Goal: Task Accomplishment & Management: Use online tool/utility

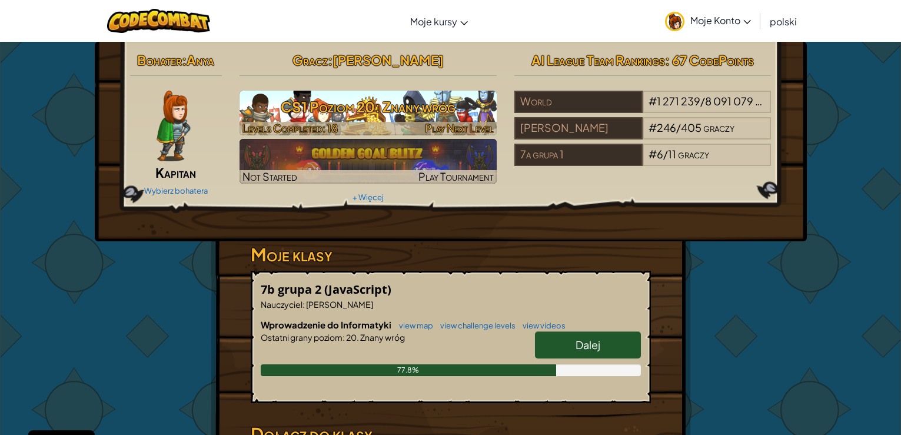
click at [383, 107] on h3 "CS1 Poziom 20: Znany wróg" at bounding box center [368, 107] width 257 height 26
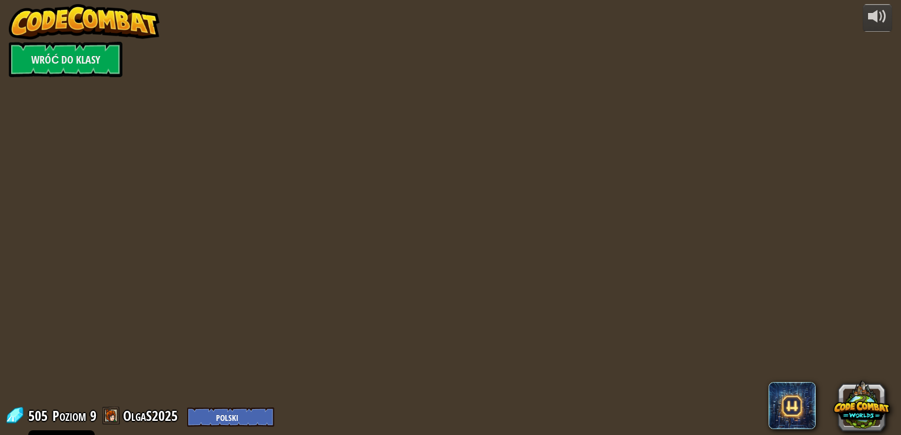
select select "pl"
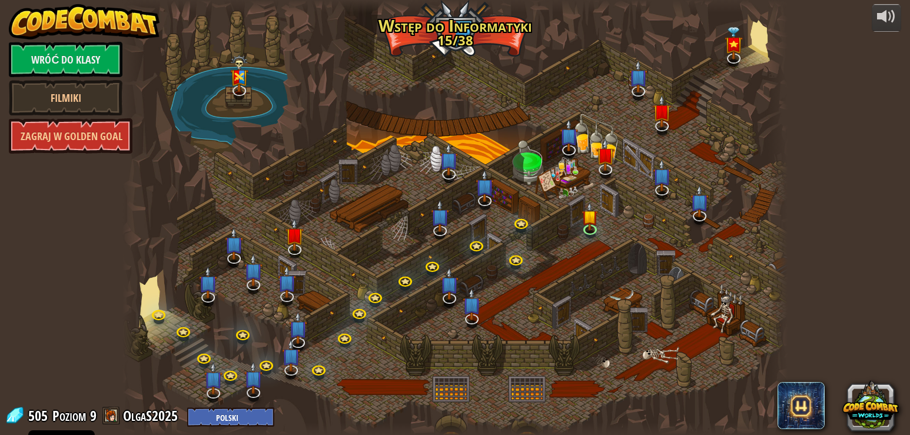
select select "pl"
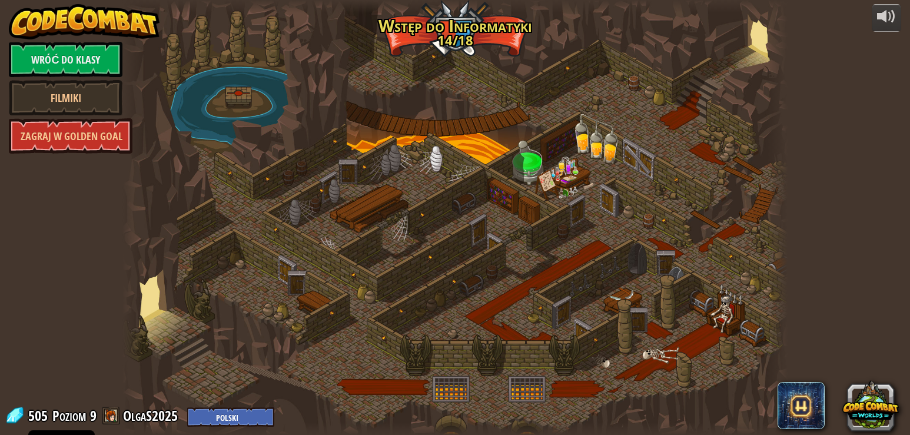
select select "pl"
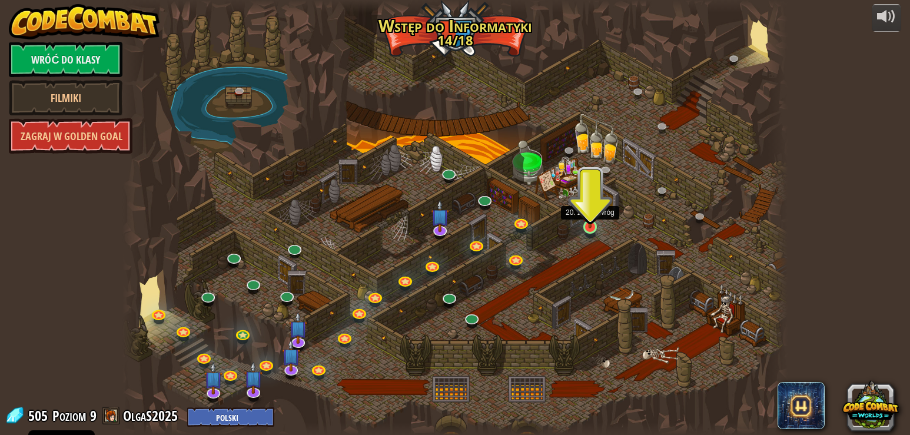
click at [589, 227] on img at bounding box center [589, 209] width 16 height 38
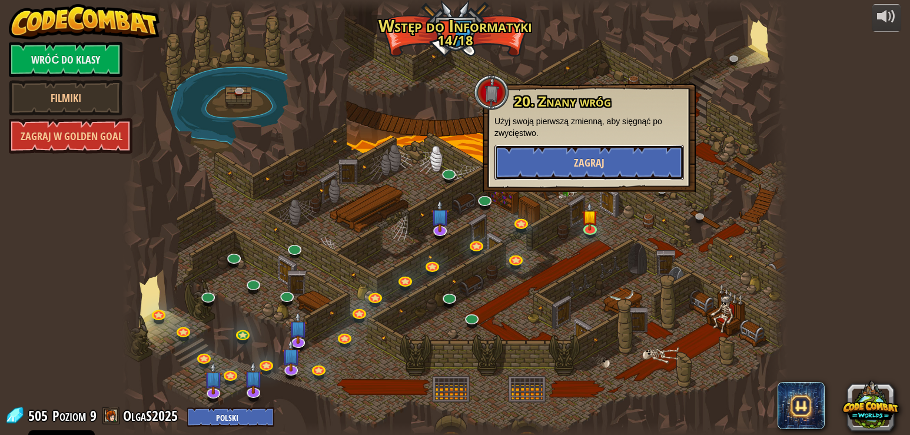
click at [569, 167] on button "Zagraj" at bounding box center [589, 162] width 190 height 35
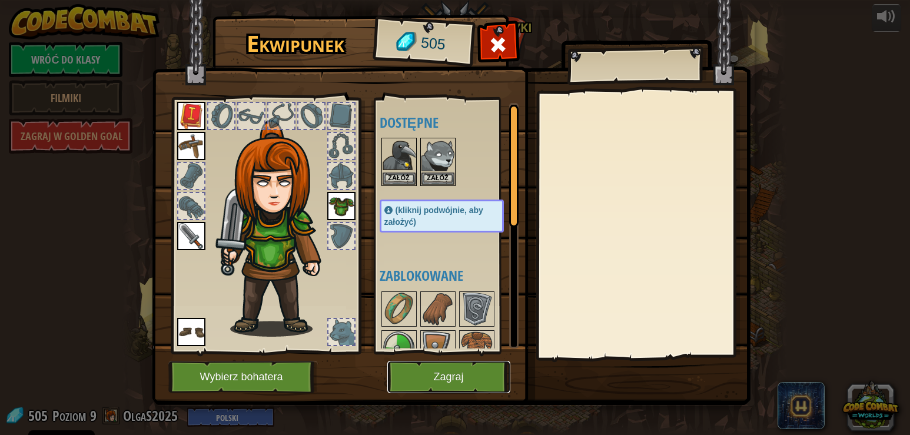
click at [404, 373] on button "Zagraj" at bounding box center [448, 377] width 123 height 32
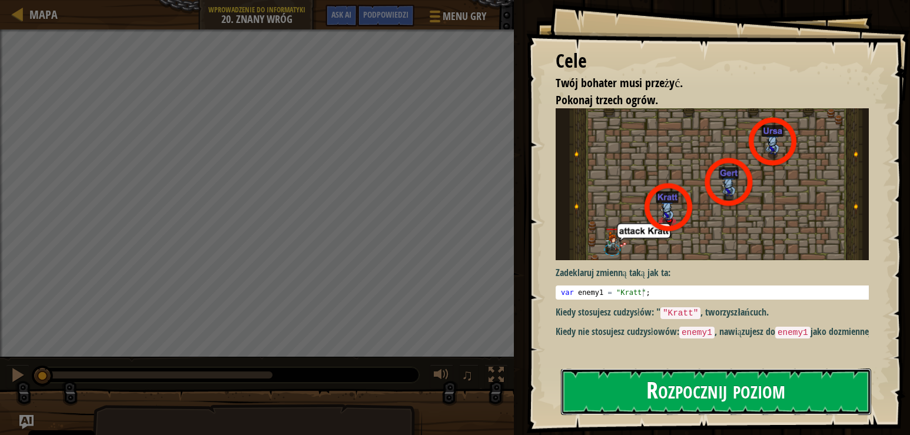
click at [613, 401] on button "Rozpocznij poziom" at bounding box center [716, 391] width 311 height 46
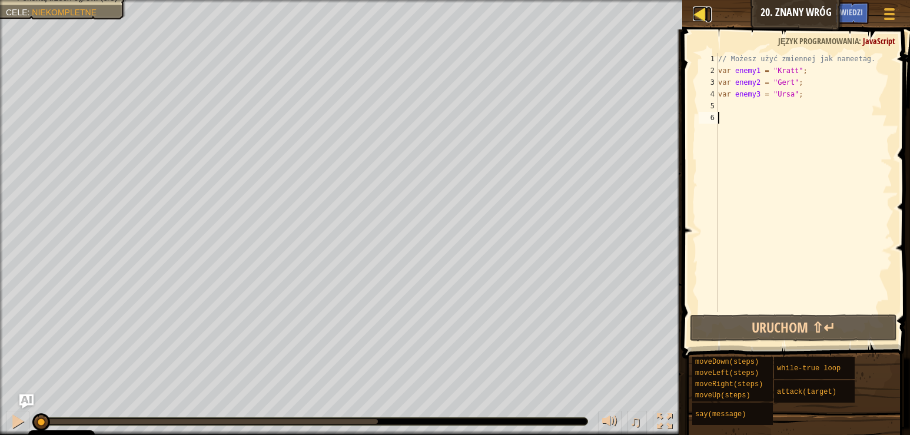
click at [702, 11] on div at bounding box center [700, 13] width 15 height 15
select select "pl"
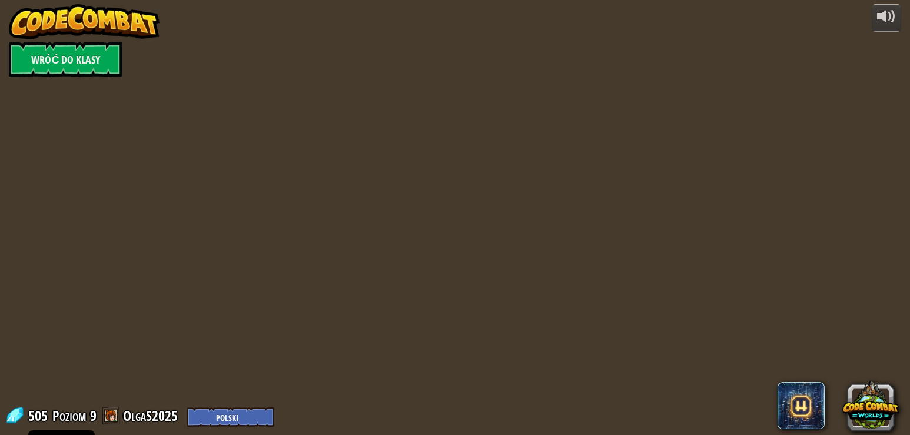
select select "pl"
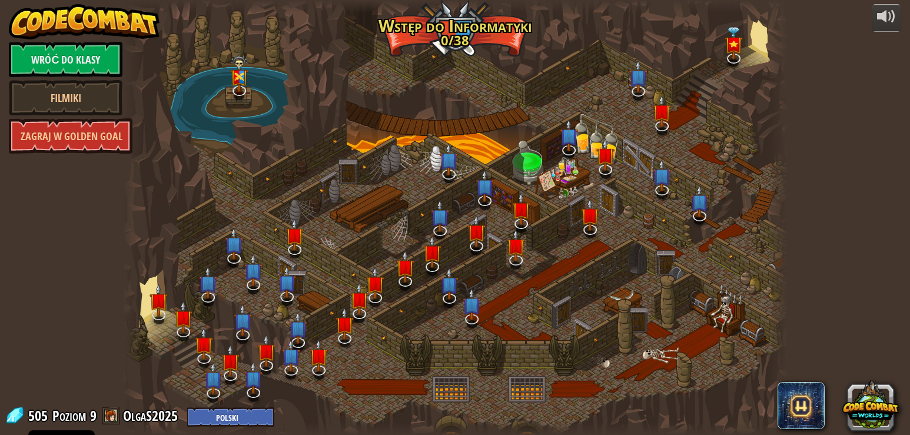
select select "pl"
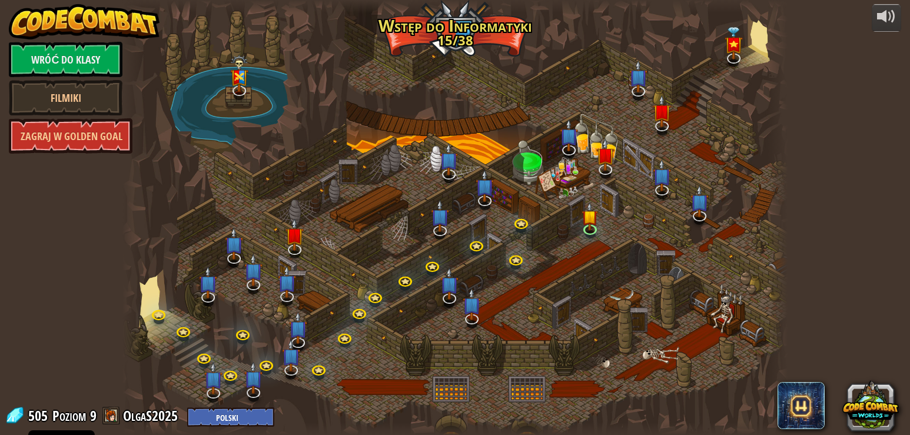
select select "pl"
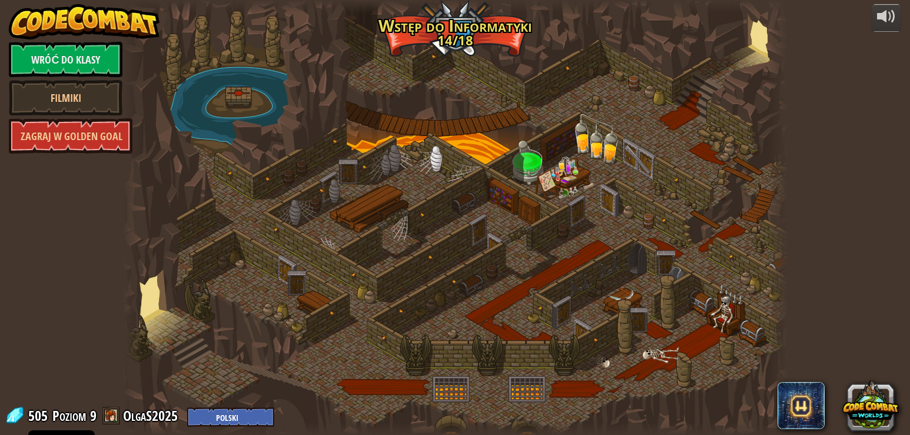
select select "pl"
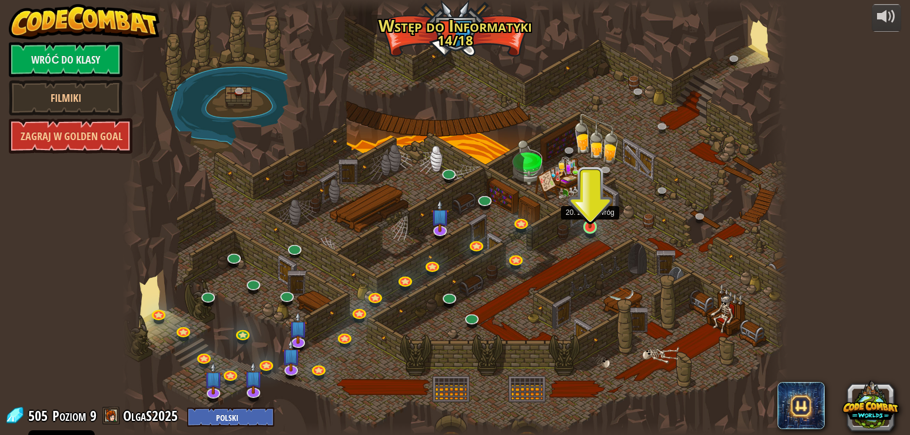
click at [591, 217] on img at bounding box center [589, 209] width 16 height 38
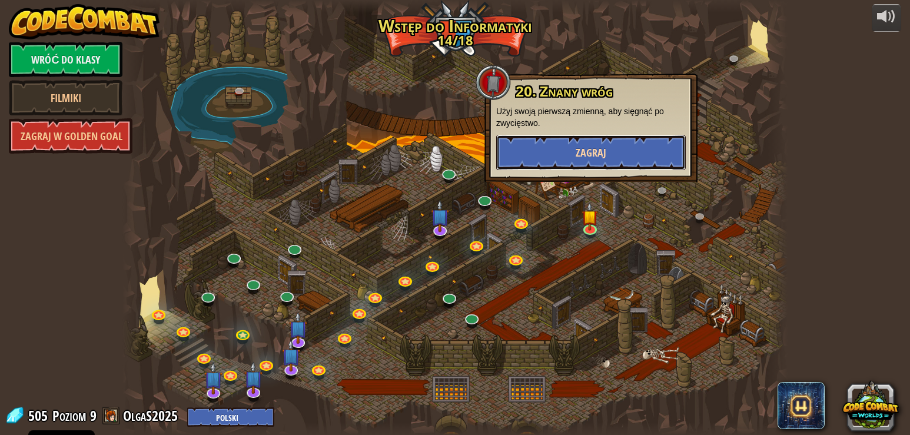
click at [541, 162] on button "Zagraj" at bounding box center [591, 152] width 190 height 35
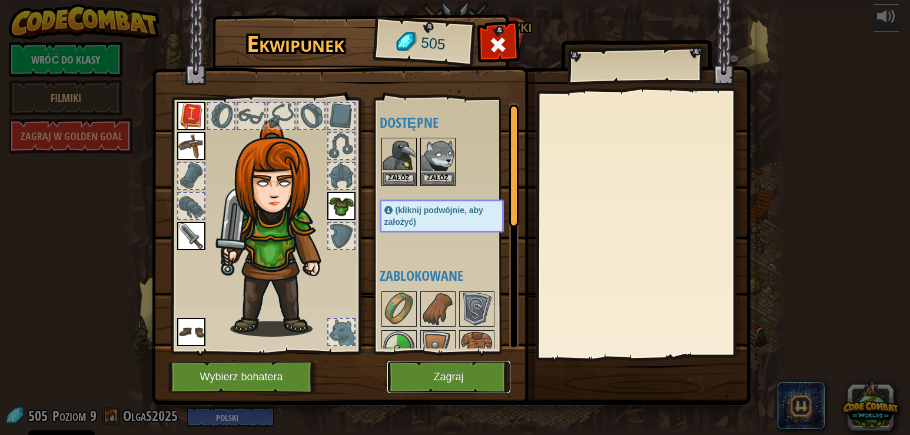
click at [463, 377] on button "Zagraj" at bounding box center [448, 377] width 123 height 32
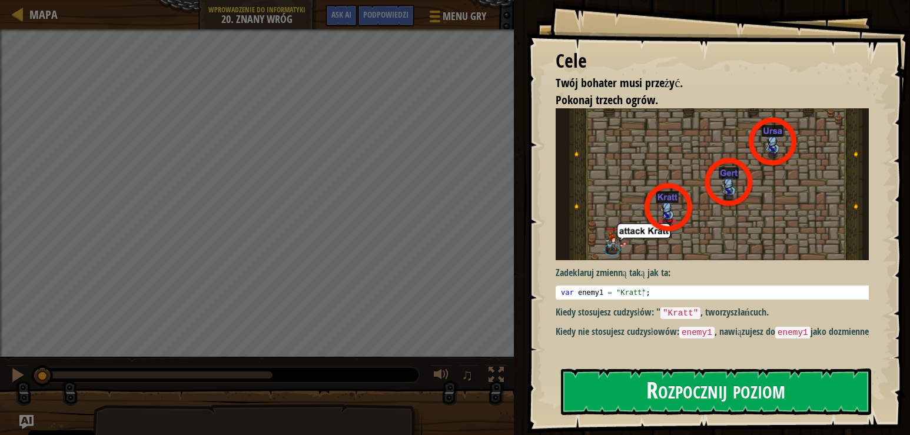
click at [639, 400] on button "Rozpocznij poziom" at bounding box center [716, 391] width 311 height 46
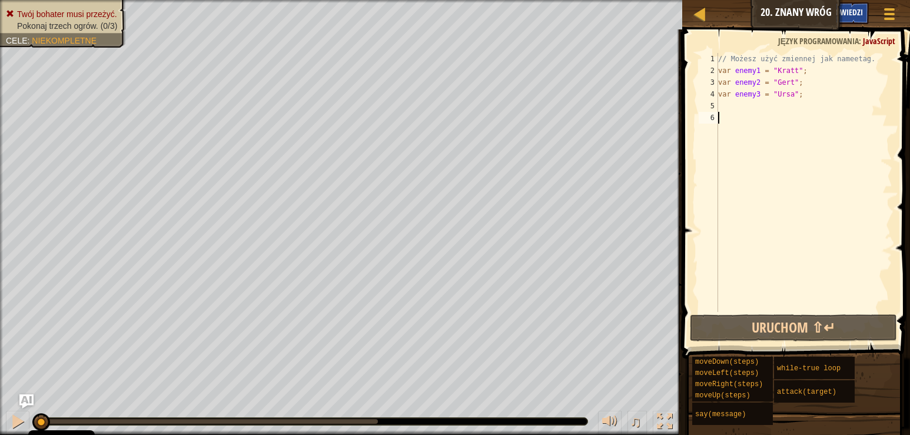
click at [852, 16] on span "Podpowiedzi" at bounding box center [839, 11] width 45 height 11
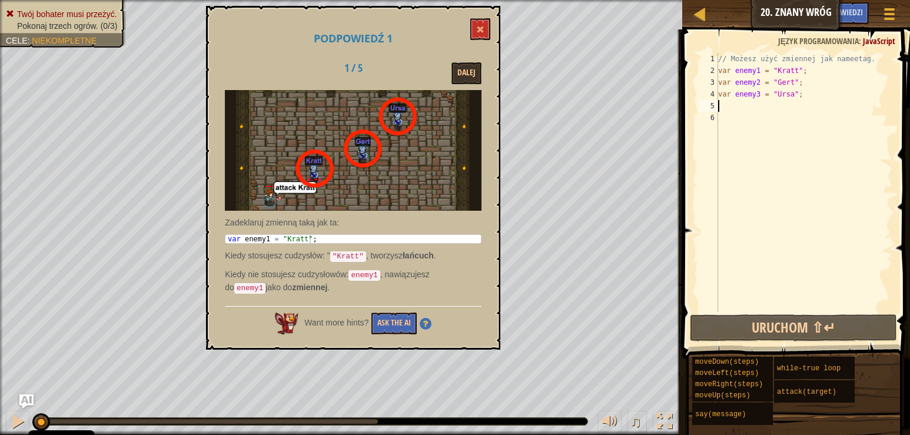
click at [720, 104] on div "// Możesz użyć zmiennej jak nameetag. var enemy1 = "[PERSON_NAME]" ; var enemy2…" at bounding box center [804, 194] width 177 height 282
click at [484, 34] on button at bounding box center [480, 29] width 20 height 22
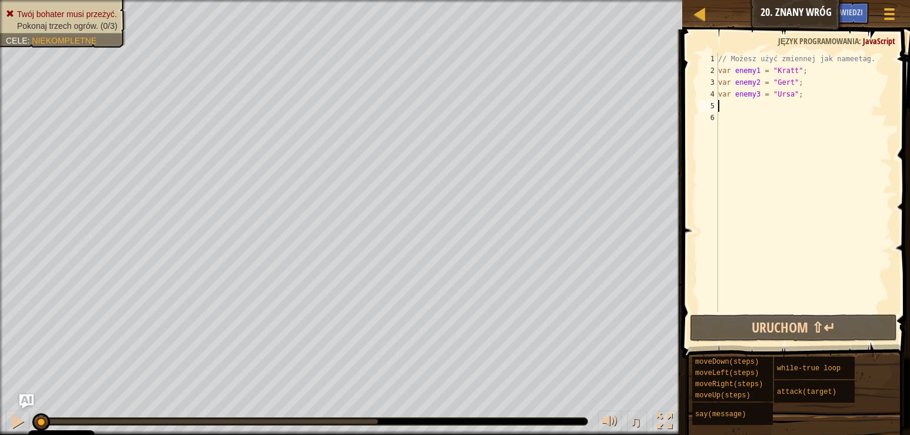
click at [721, 106] on div "// Możesz użyć zmiennej jak nameetag. var enemy1 = "[PERSON_NAME]" ; var enemy2…" at bounding box center [804, 194] width 177 height 282
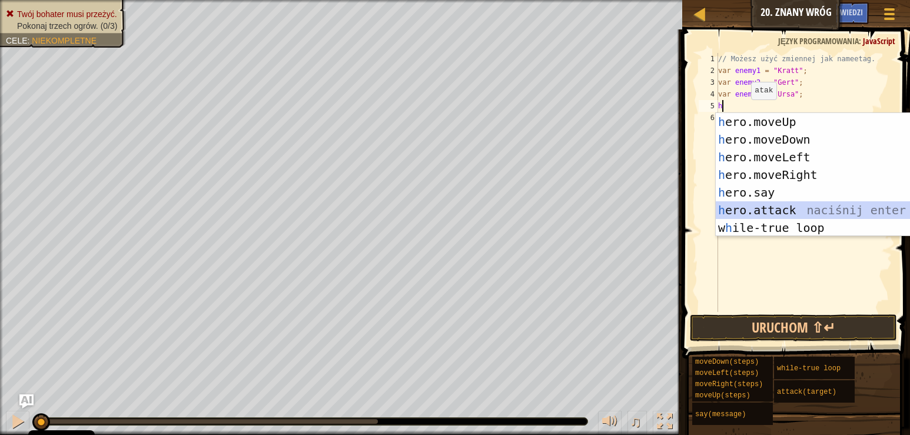
click at [757, 209] on div "h ero.moveUp naciśnij enter h ero.moveDown naciśnij enter h ero.moveLeft naciśn…" at bounding box center [827, 192] width 222 height 159
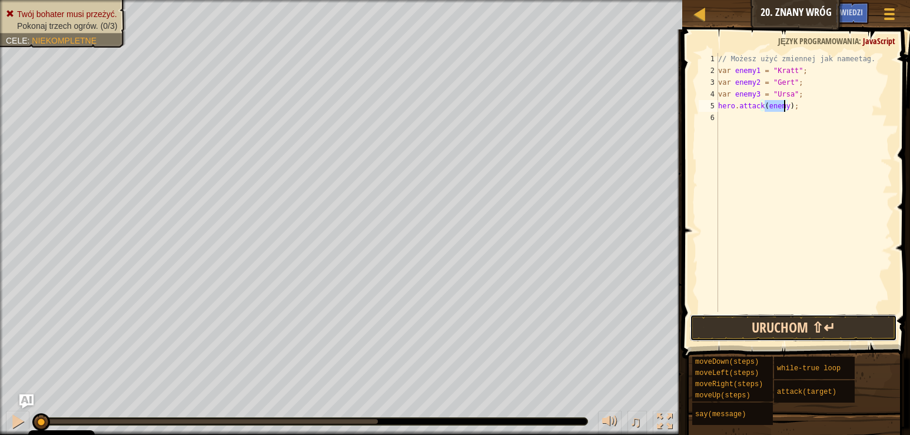
click at [728, 335] on button "Uruchom ⇧↵" at bounding box center [793, 327] width 207 height 27
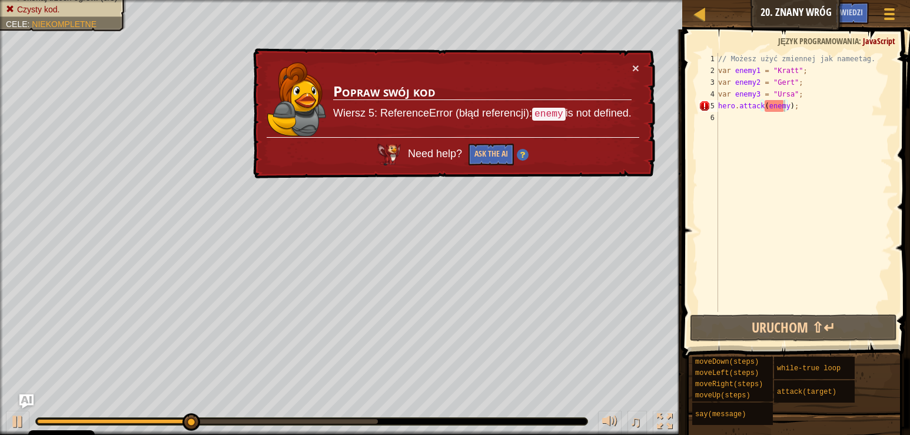
click at [636, 58] on div "× Popraw swój kod Wiersz 5: ReferenceError (błąd referencji): enemy is not defi…" at bounding box center [453, 113] width 404 height 131
click at [777, 107] on div "// Możesz użyć zmiennej jak nameetag. var enemy1 = "[PERSON_NAME]" ; var enemy2…" at bounding box center [804, 194] width 177 height 282
click at [636, 67] on button "×" at bounding box center [635, 68] width 7 height 12
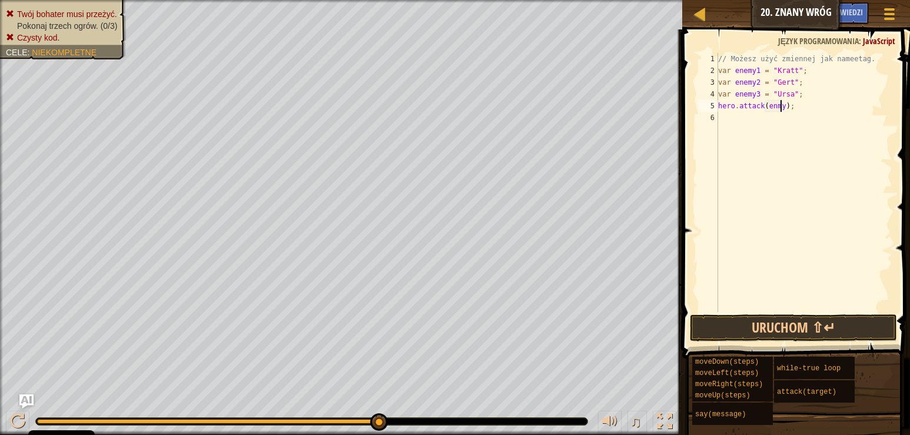
click at [779, 107] on div "// Możesz użyć zmiennej jak nameetag. var enemy1 = "[PERSON_NAME]" ; var enemy2…" at bounding box center [804, 194] width 177 height 282
type textarea "hero.attack("[PERSON_NAME]");"
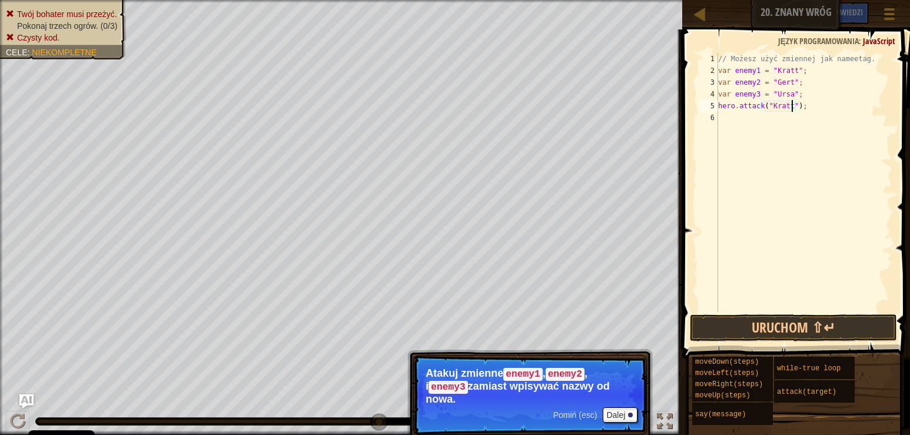
click at [722, 117] on div "// Możesz użyć zmiennej jak nameetag. var enemy1 = "[PERSON_NAME]" ; var enemy2…" at bounding box center [804, 194] width 177 height 282
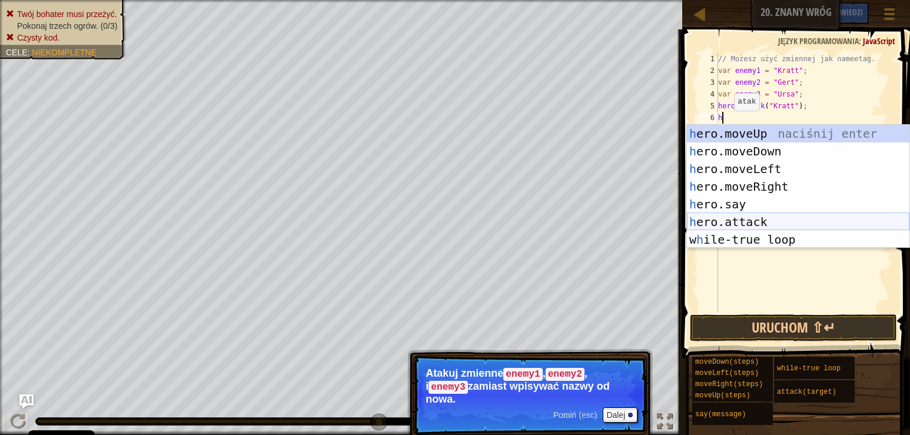
click at [731, 220] on div "h ero.moveUp naciśnij enter h ero.moveDown naciśnij enter h ero.moveLeft naciśn…" at bounding box center [798, 204] width 222 height 159
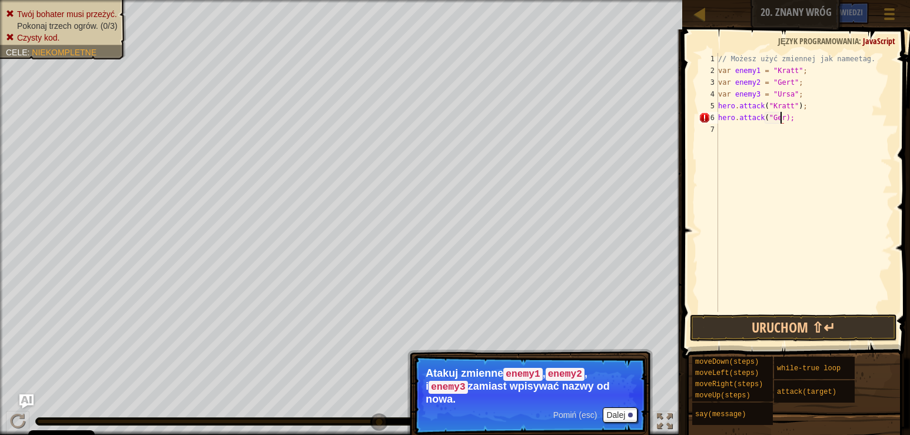
scroll to position [5, 5]
type textarea "hero.attack("Gert");"
click at [730, 132] on div "// Możesz użyć zmiennej jak nameetag. var enemy1 = "[PERSON_NAME]" ; var enemy2…" at bounding box center [804, 194] width 177 height 282
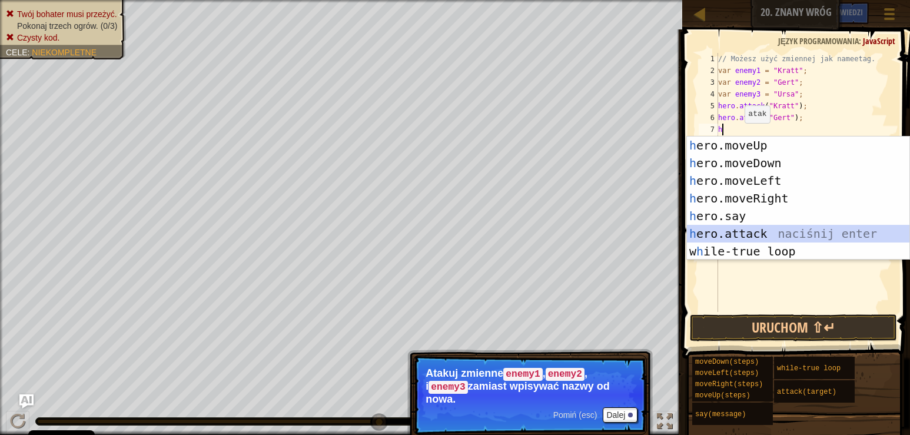
click at [759, 225] on div "h ero.moveUp naciśnij enter h ero.moveDown naciśnij enter h ero.moveLeft naciśn…" at bounding box center [798, 216] width 222 height 159
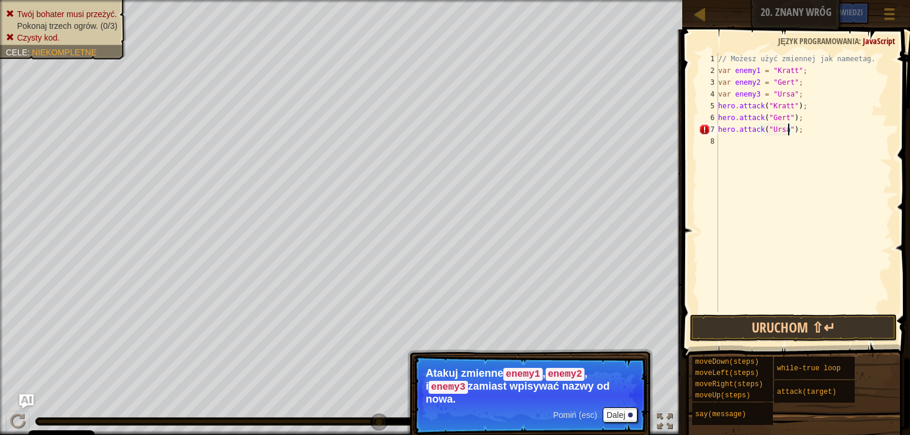
scroll to position [5, 6]
click at [724, 327] on button "Uruchom ⇧↵" at bounding box center [793, 327] width 207 height 27
click at [789, 118] on div "// Możesz użyć zmiennej jak nameetag. var enemy1 = "[PERSON_NAME]" ; var enemy2…" at bounding box center [804, 194] width 177 height 282
click at [792, 107] on div "// Możesz użyć zmiennej jak nameetag. var enemy1 = "[PERSON_NAME]" ; var enemy2…" at bounding box center [804, 194] width 177 height 282
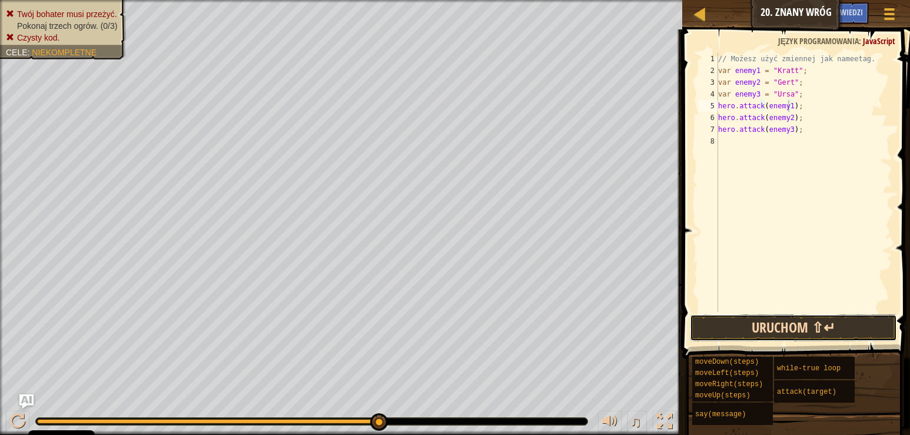
click at [706, 325] on button "Uruchom ⇧↵" at bounding box center [793, 327] width 207 height 27
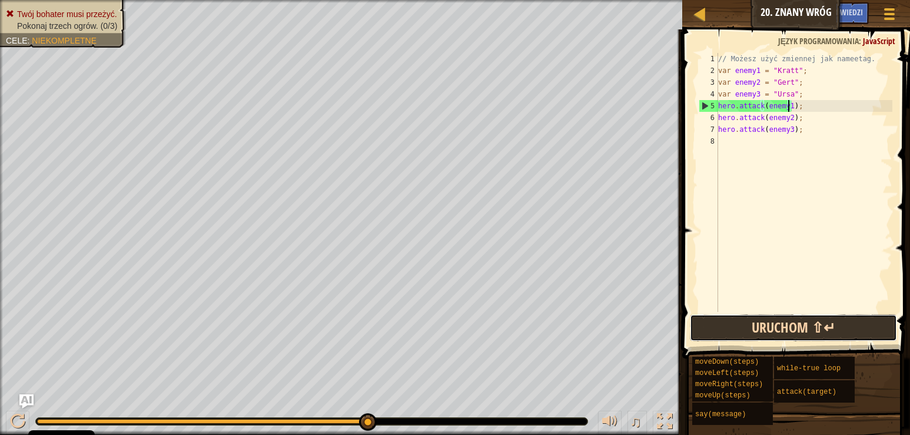
click at [706, 328] on button "Uruchom ⇧↵" at bounding box center [793, 327] width 207 height 27
click at [795, 92] on div "// Możesz użyć zmiennej jak nameetag. var enemy1 = "[PERSON_NAME]" ; var enemy2…" at bounding box center [804, 194] width 177 height 282
type textarea "var enemy3 = "Ursa";"
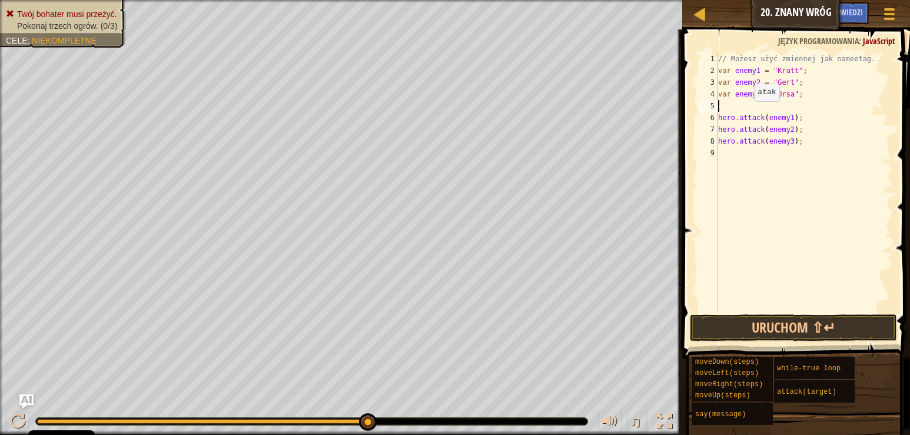
type textarea "h"
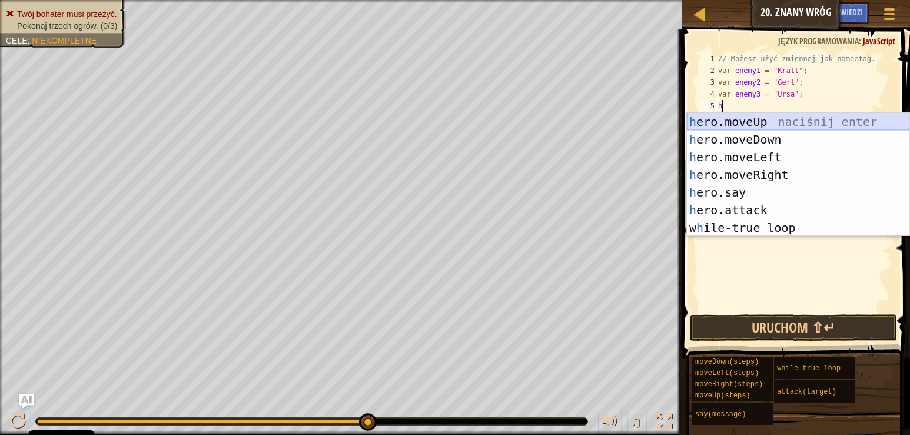
click at [768, 122] on div "h ero.moveUp naciśnij enter h ero.moveDown naciśnij enter h ero.moveLeft naciśn…" at bounding box center [798, 192] width 222 height 159
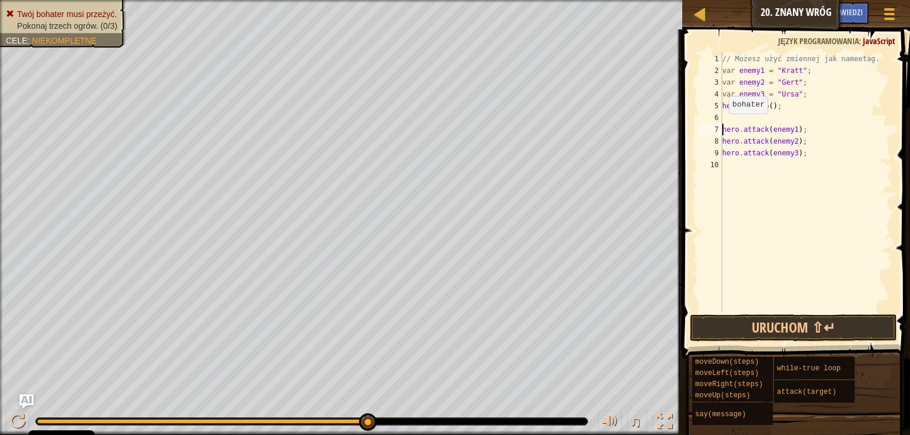
click at [723, 125] on div "// Możesz użyć zmiennej jak nameetag. var enemy1 = "[PERSON_NAME]" ; var enemy2…" at bounding box center [806, 194] width 173 height 282
click at [735, 327] on button "Uruchom ⇧↵" at bounding box center [793, 327] width 207 height 27
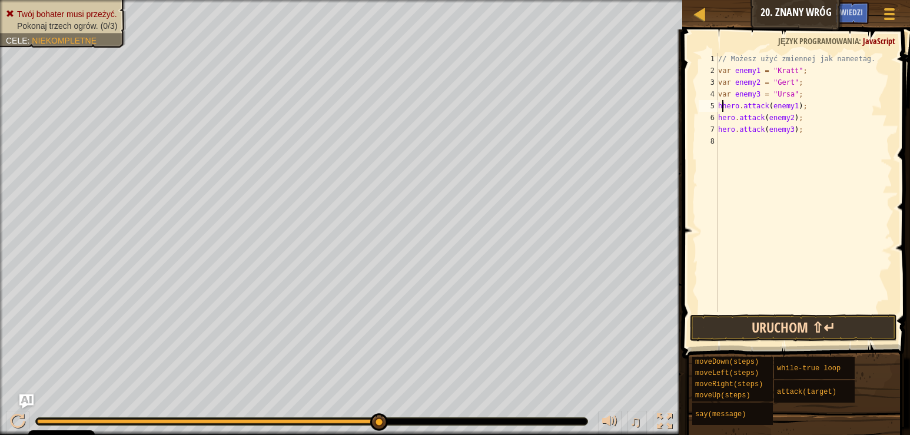
type textarea "hero.attack(enemy1);"
click at [749, 331] on button "Uruchom ⇧↵" at bounding box center [793, 327] width 207 height 27
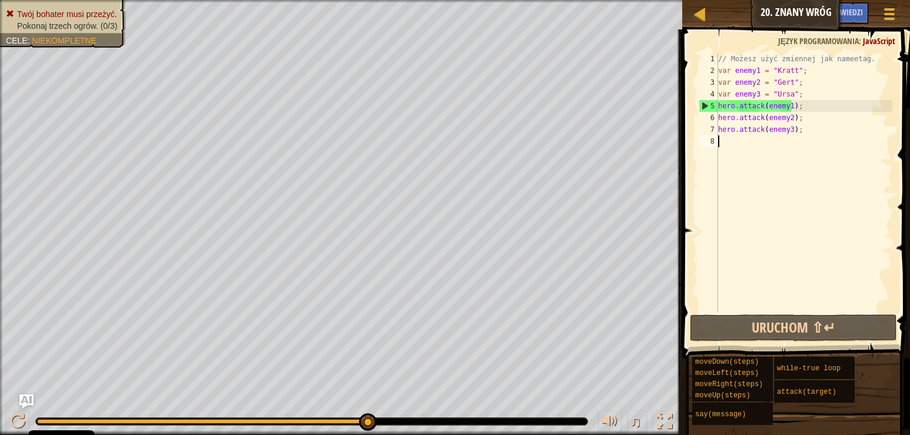
click at [725, 143] on div "// Możesz użyć zmiennej jak nameetag. var enemy1 = "[PERSON_NAME]" ; var enemy2…" at bounding box center [804, 194] width 177 height 282
type textarea "h"
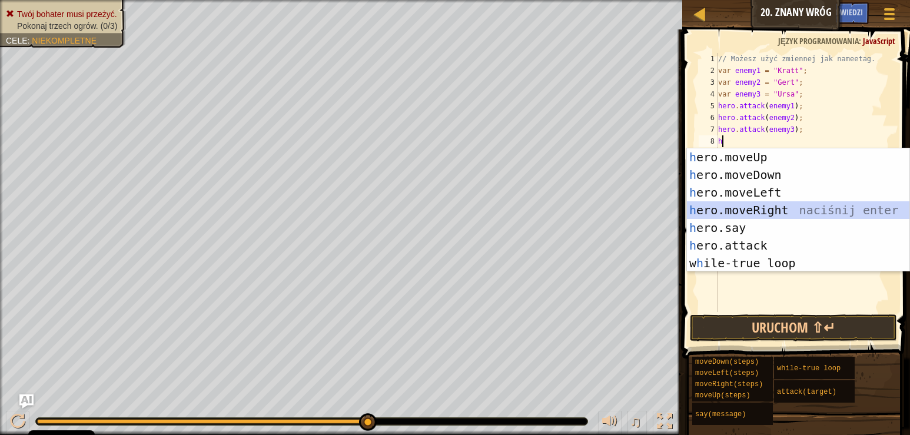
click at [772, 203] on div "h ero.moveUp naciśnij enter h ero.moveDown naciśnij enter h ero.moveLeft naciśn…" at bounding box center [798, 227] width 222 height 159
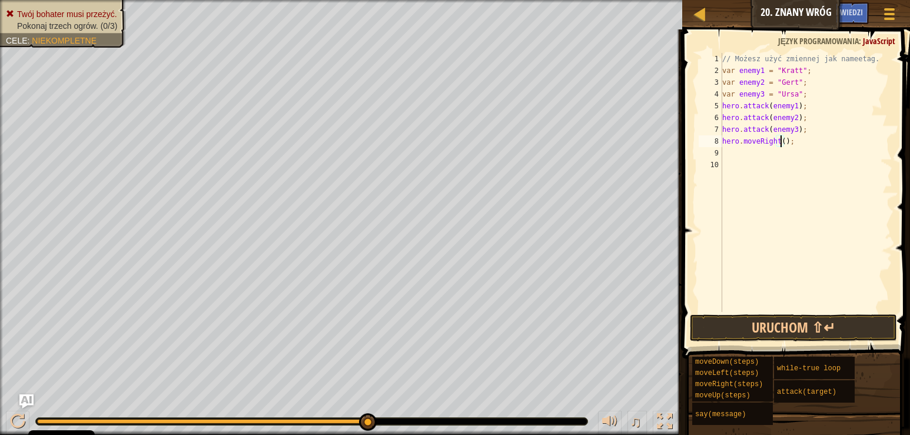
click at [780, 139] on div "// Możesz użyć zmiennej jak nameetag. var enemy1 = "[PERSON_NAME]" ; var enemy2…" at bounding box center [806, 194] width 173 height 282
click at [709, 318] on button "Uruchom ⇧↵" at bounding box center [793, 327] width 207 height 27
click at [752, 327] on button "Uruchom ⇧↵" at bounding box center [793, 327] width 207 height 27
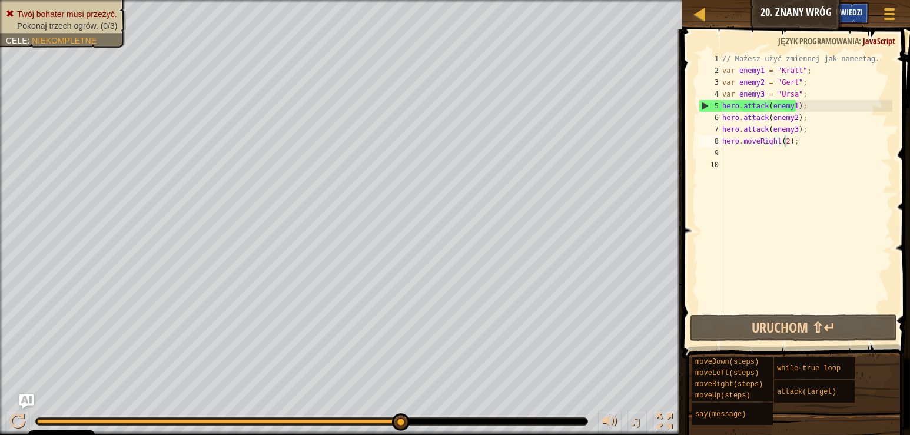
click at [862, 8] on span "Podpowiedzi" at bounding box center [839, 11] width 45 height 11
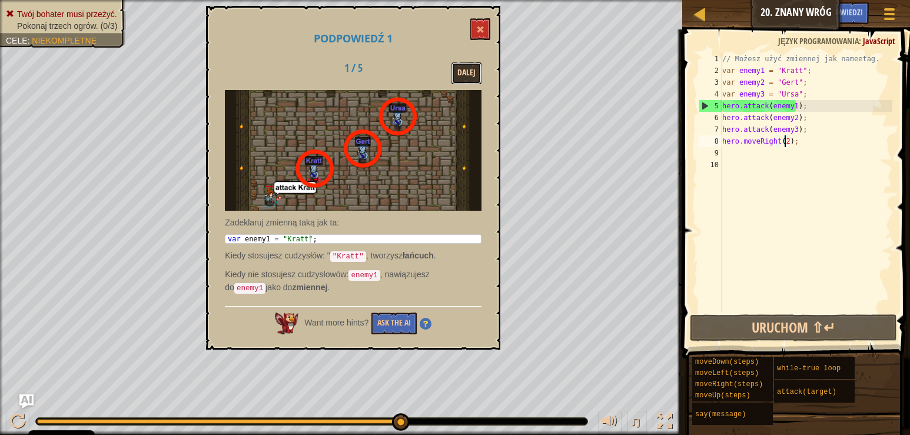
click at [466, 72] on button "Dalej" at bounding box center [466, 73] width 30 height 22
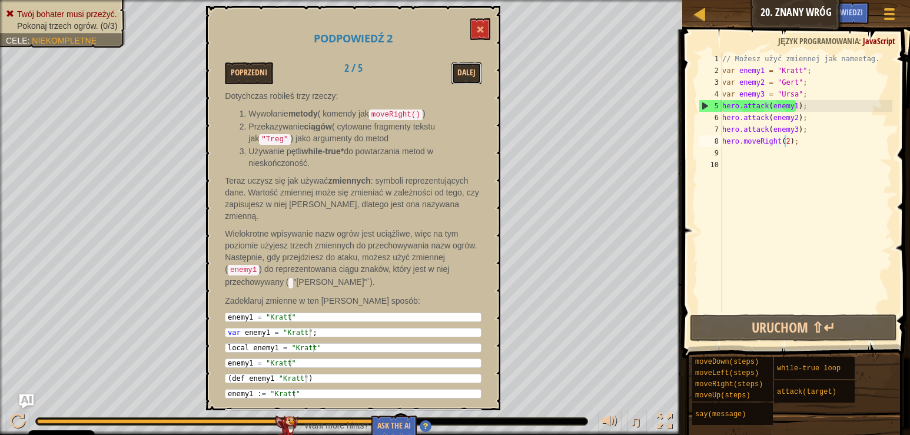
click at [466, 72] on button "Dalej" at bounding box center [466, 73] width 30 height 22
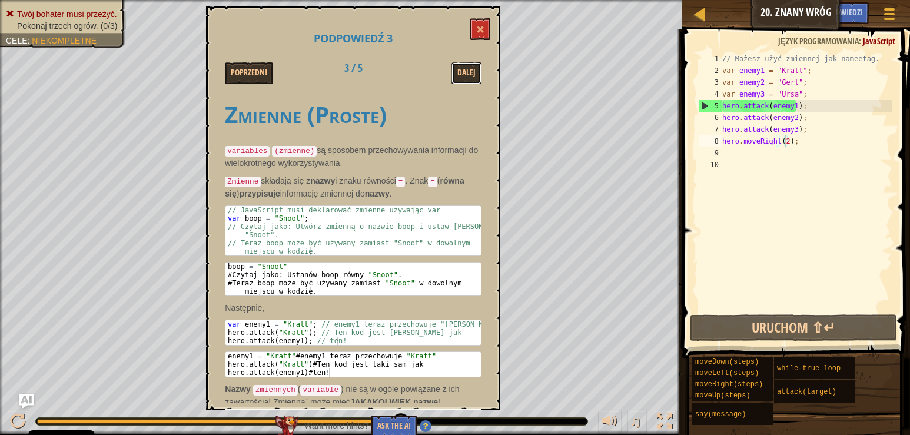
click at [466, 72] on button "Dalej" at bounding box center [466, 73] width 30 height 22
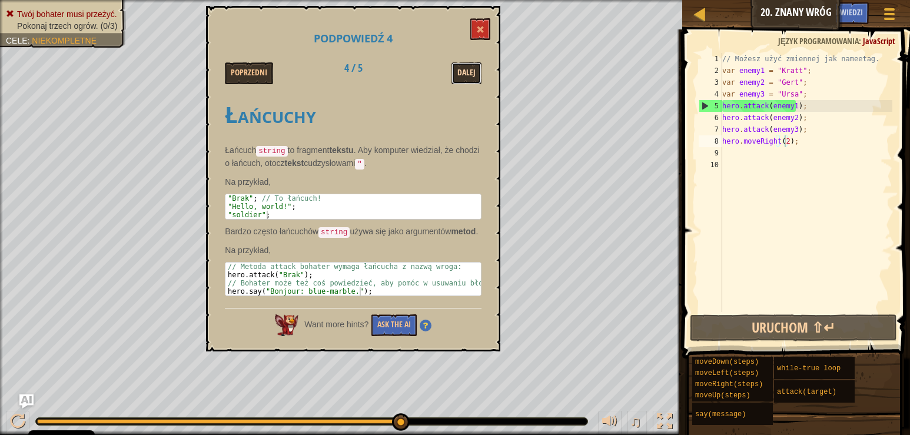
click at [470, 78] on button "Dalej" at bounding box center [466, 73] width 30 height 22
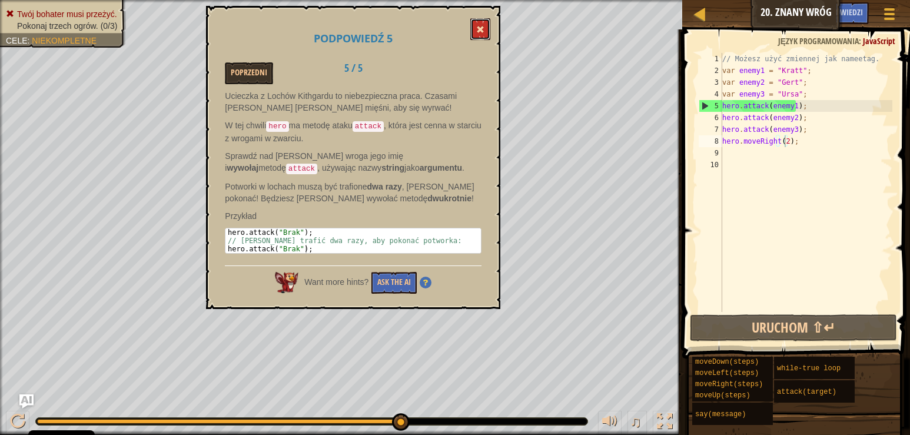
click at [484, 33] on span at bounding box center [480, 29] width 8 height 8
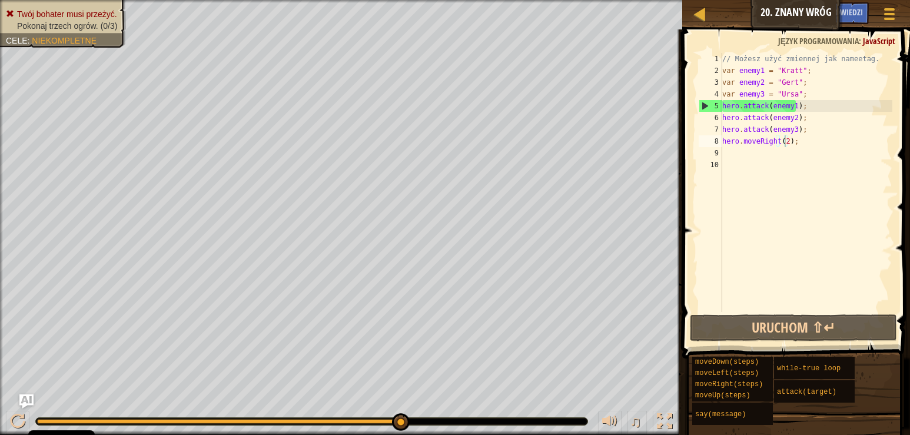
click at [793, 118] on div "// Możesz użyć zmiennej jak nameetag. var enemy1 = "[PERSON_NAME]" ; var enemy2…" at bounding box center [806, 194] width 173 height 282
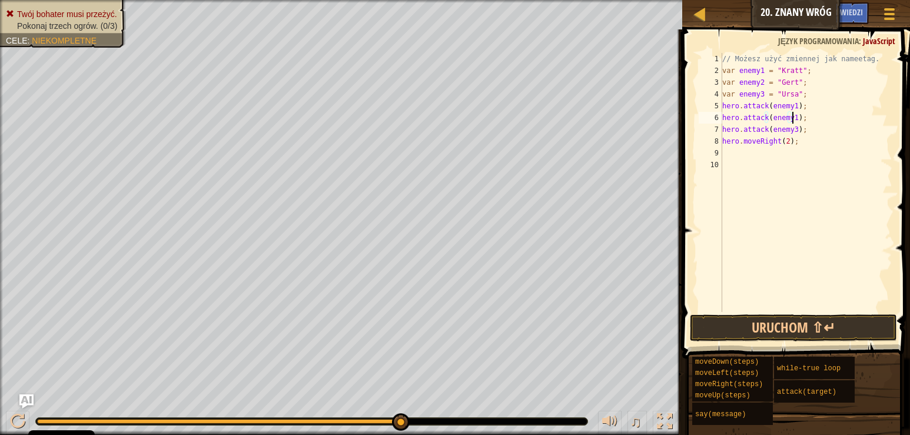
scroll to position [5, 6]
click at [792, 128] on div "// Możesz użyć zmiennej jak nameetag. var enemy1 = "[PERSON_NAME]" ; var enemy2…" at bounding box center [806, 194] width 173 height 282
click at [794, 144] on div "// Możesz użyć zmiennej jak nameetag. var enemy1 = "[PERSON_NAME]" ; var enemy2…" at bounding box center [806, 194] width 173 height 282
type textarea "h"
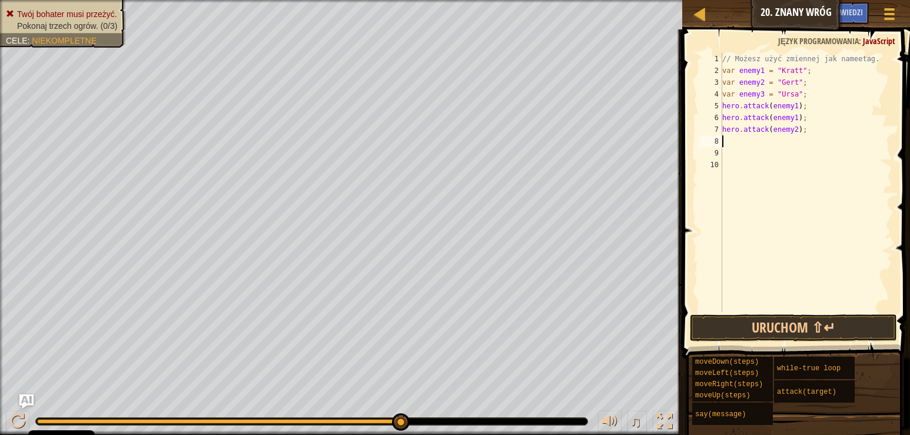
scroll to position [5, 0]
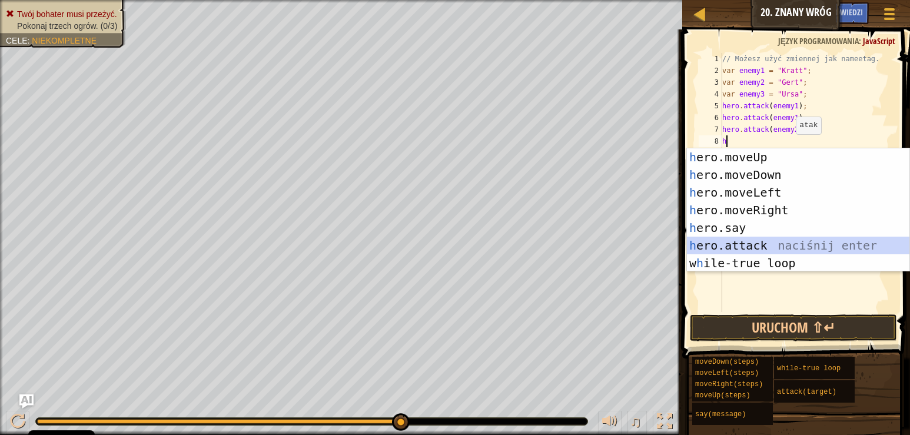
click at [761, 241] on div "h ero.moveUp naciśnij enter h ero.moveDown naciśnij enter h ero.moveLeft naciśn…" at bounding box center [798, 227] width 222 height 159
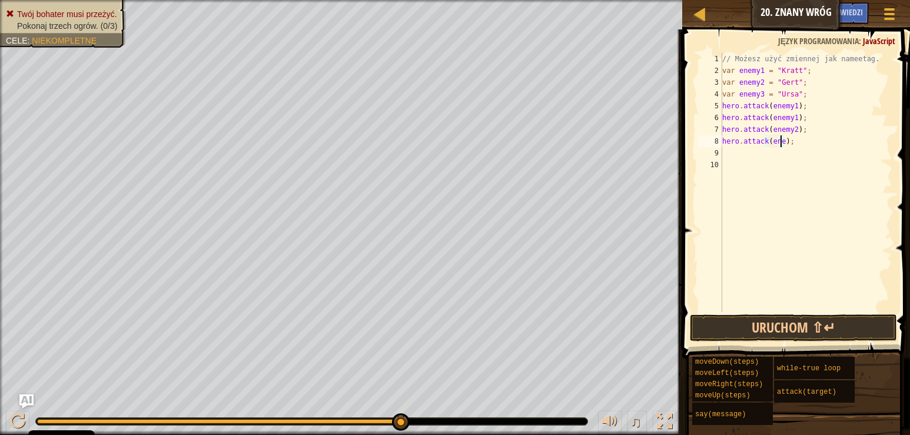
scroll to position [5, 5]
type textarea "hero.attack(enemy2);"
click at [751, 157] on div "// Możesz użyć zmiennej jak nameetag. var enemy1 = "[PERSON_NAME]" ; var enemy2…" at bounding box center [806, 194] width 173 height 282
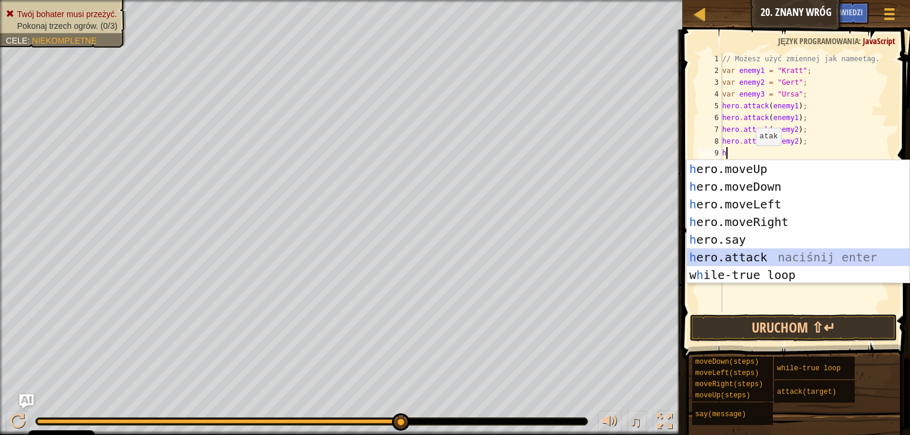
click at [749, 250] on div "h ero.moveUp naciśnij enter h ero.moveDown naciśnij enter h ero.moveLeft naciśn…" at bounding box center [798, 239] width 222 height 159
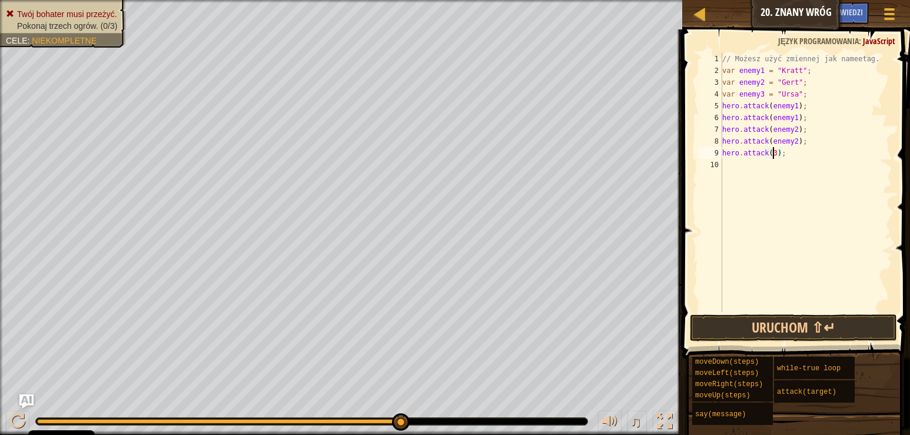
scroll to position [5, 4]
type textarea "hero.attack(enemy3);"
click at [732, 174] on div "// Możesz użyć zmiennej jak nameetag. var enemy1 = "[PERSON_NAME]" ; var enemy2…" at bounding box center [806, 194] width 173 height 282
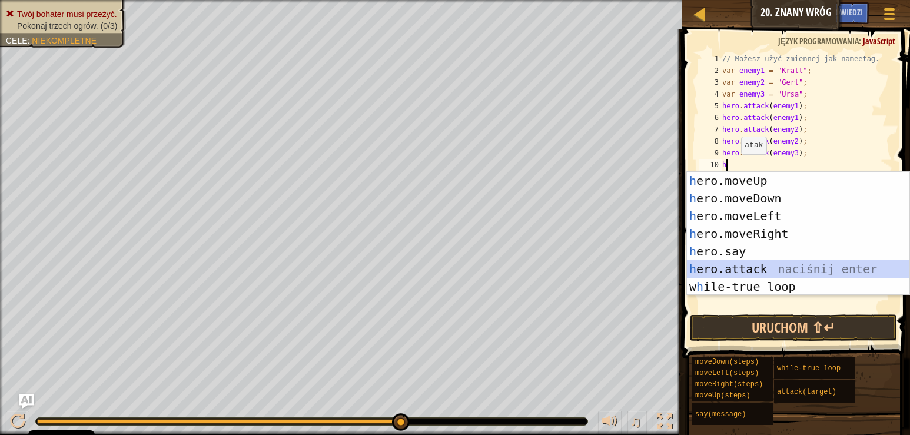
click at [767, 267] on div "h ero.moveUp naciśnij enter h ero.moveDown naciśnij enter h ero.moveLeft naciśn…" at bounding box center [798, 251] width 222 height 159
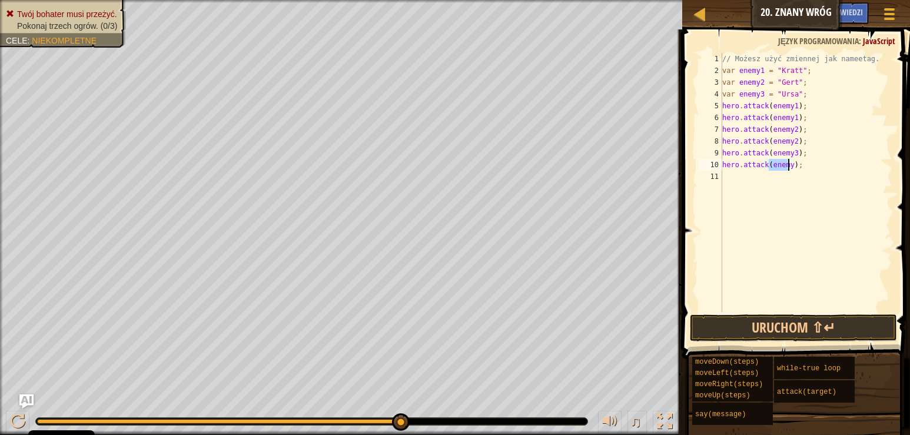
click at [787, 159] on div "// Możesz użyć zmiennej jak nameetag. var enemy1 = "[PERSON_NAME]" ; var enemy2…" at bounding box center [806, 182] width 172 height 259
type textarea "hero.attack(enemy3);"
click at [810, 324] on button "Uruchom ⇧↵" at bounding box center [793, 327] width 207 height 27
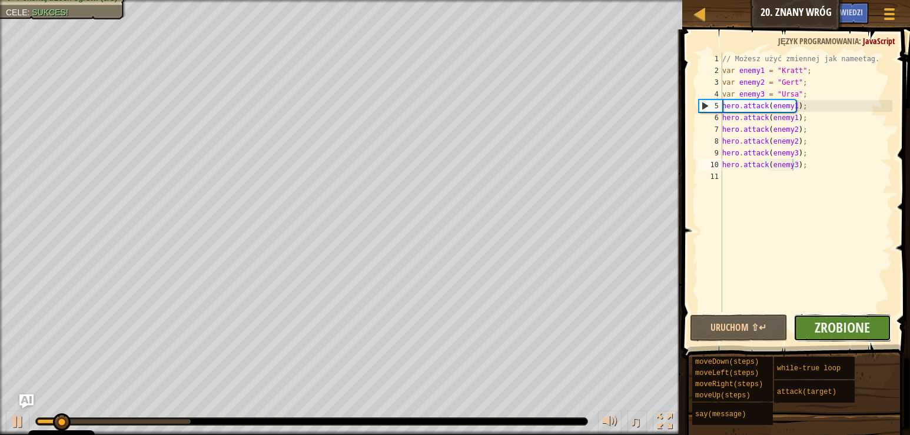
click at [813, 320] on button "Zrobione" at bounding box center [842, 327] width 98 height 27
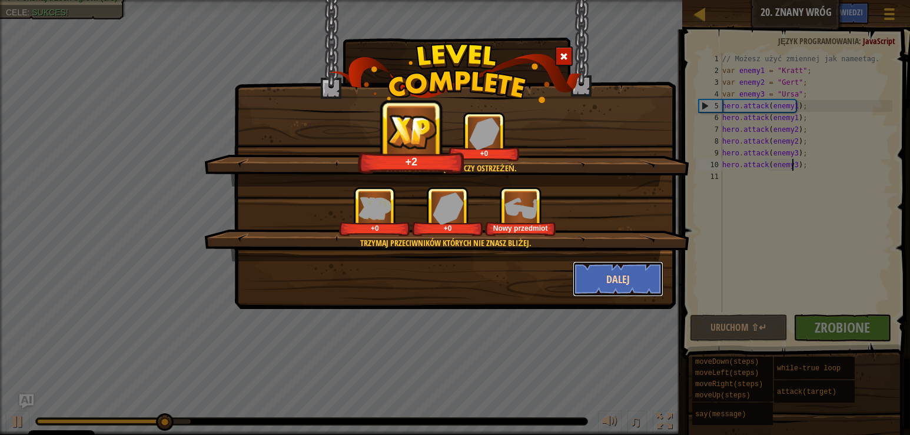
click at [593, 284] on button "Dalej" at bounding box center [618, 278] width 91 height 35
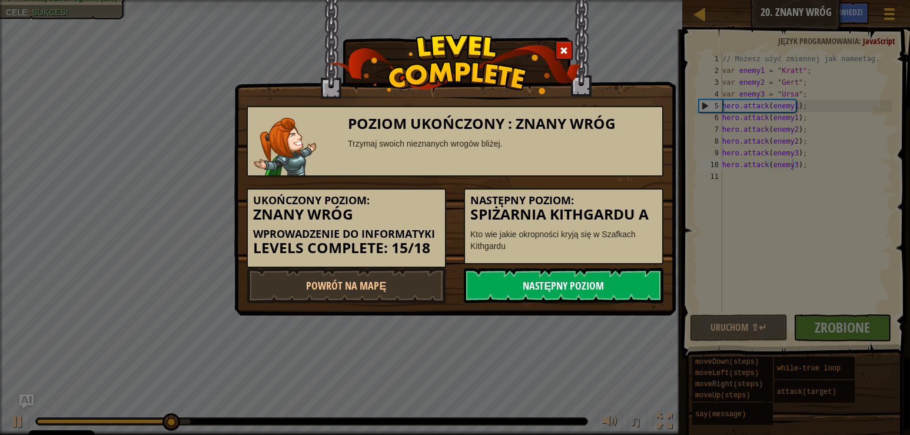
click at [591, 284] on link "Następny poziom" at bounding box center [564, 285] width 200 height 35
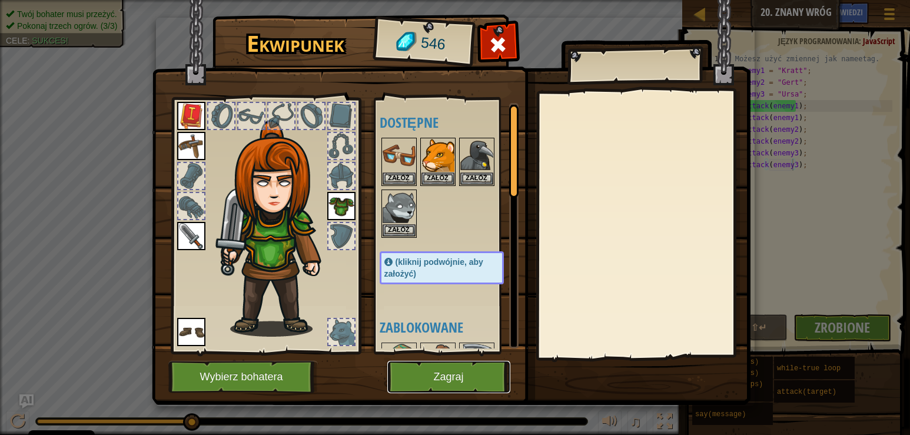
click at [451, 381] on button "Zagraj" at bounding box center [448, 377] width 123 height 32
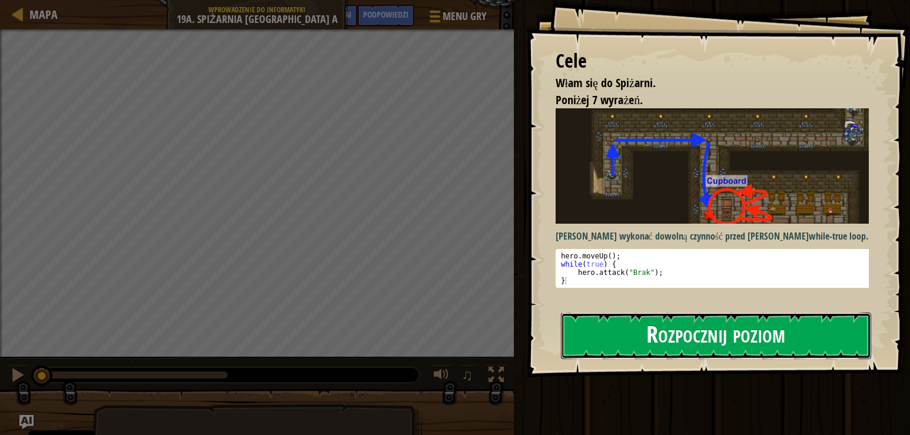
click at [582, 342] on button "Rozpocznij poziom" at bounding box center [716, 336] width 311 height 46
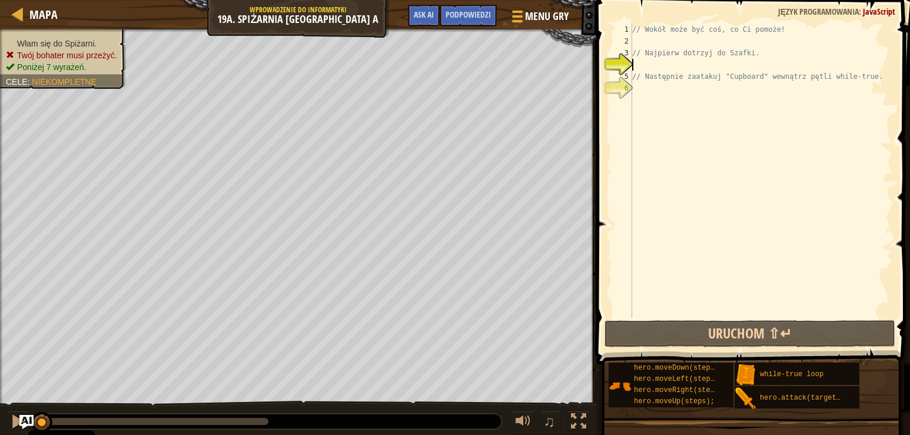
type textarea "h"
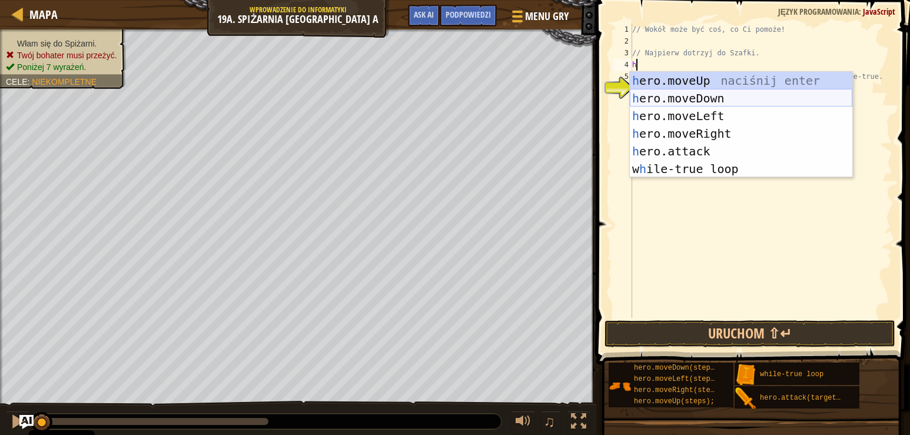
click at [643, 97] on div "h ero.moveUp naciśnij enter h ero.moveDown naciśnij enter h ero.moveLeft naciśn…" at bounding box center [741, 142] width 222 height 141
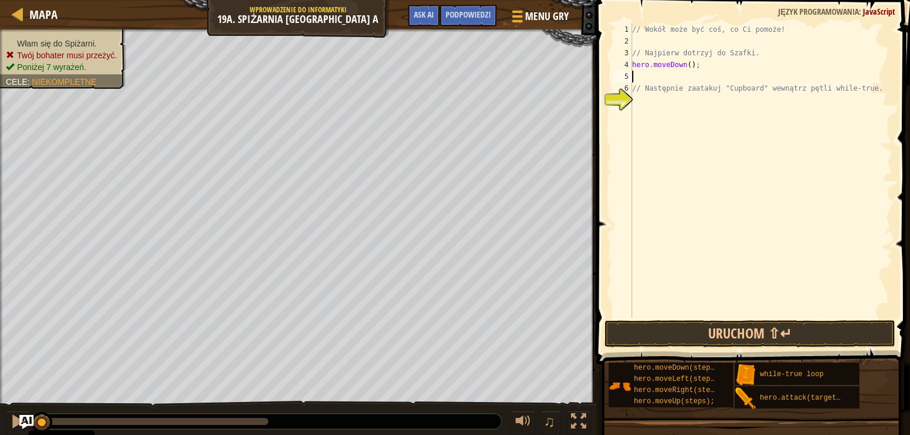
type textarea "h"
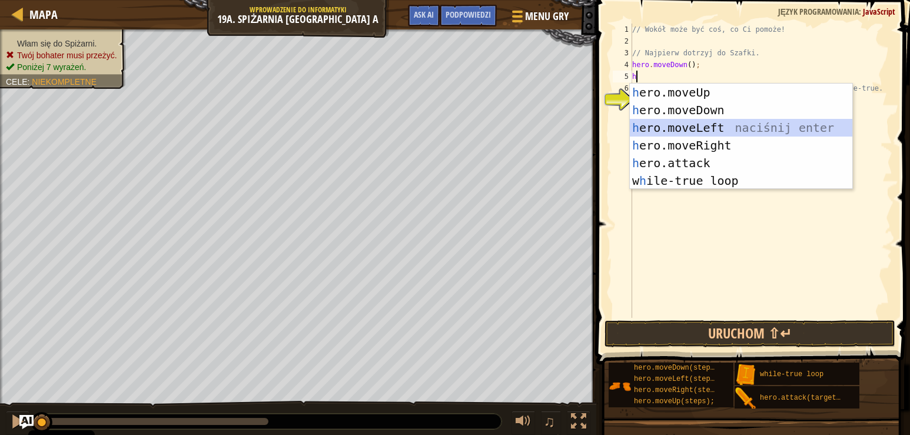
click at [644, 124] on div "h ero.moveUp naciśnij enter h ero.moveDown naciśnij enter h ero.moveLeft naciśn…" at bounding box center [741, 154] width 222 height 141
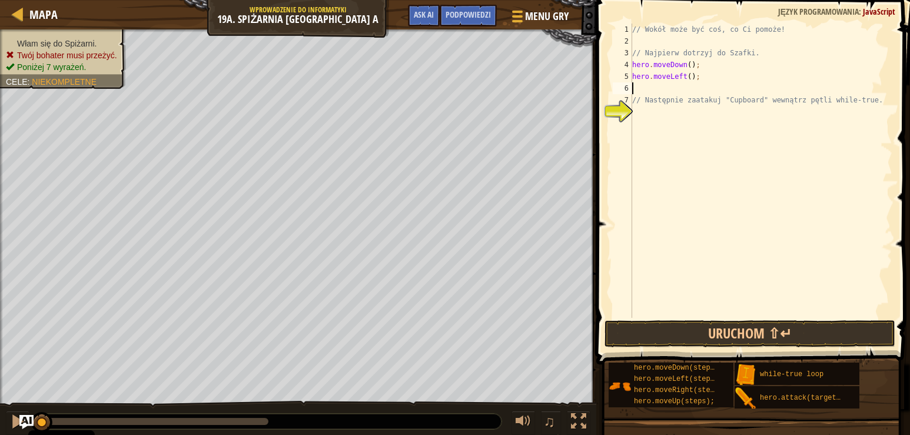
click at [684, 78] on div "// Wokół może być coś, co Ci pomoże! // Najpierw dotrzyj do Szafki. hero . move…" at bounding box center [761, 183] width 262 height 318
click at [687, 78] on div "// Wokół może być coś, co Ci pomoże! // Najpierw dotrzyj do Szafki. hero . move…" at bounding box center [761, 183] width 262 height 318
type textarea "hero.moveLeft(2);"
click at [636, 91] on div "// Wokół może być coś, co Ci pomoże! // Najpierw dotrzyj do Szafki. hero . move…" at bounding box center [761, 183] width 262 height 318
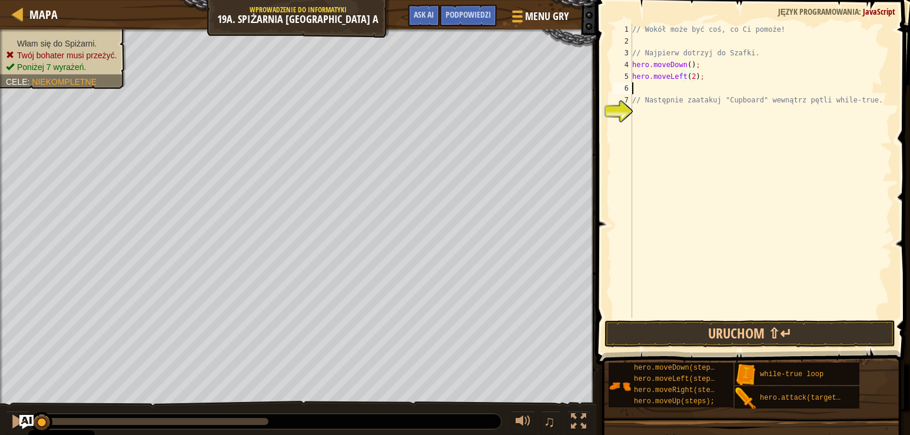
scroll to position [5, 0]
type textarea "h"
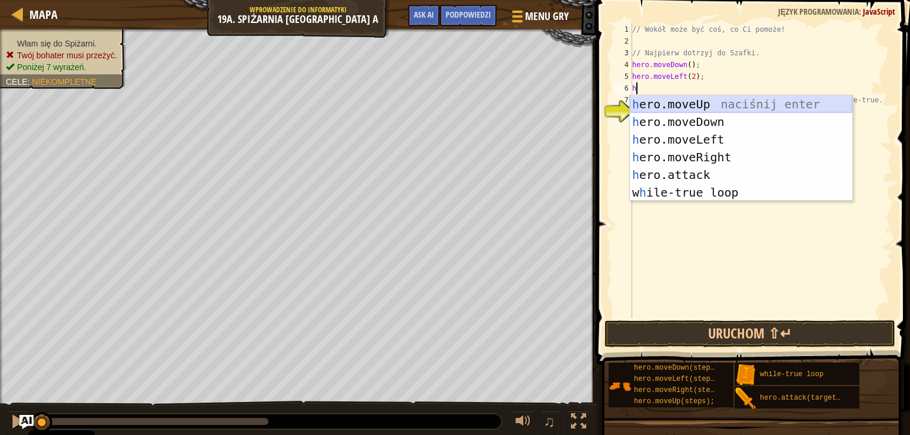
click at [690, 97] on div "h ero.moveUp naciśnij enter h ero.moveDown naciśnij enter h ero.moveLeft naciśn…" at bounding box center [741, 165] width 222 height 141
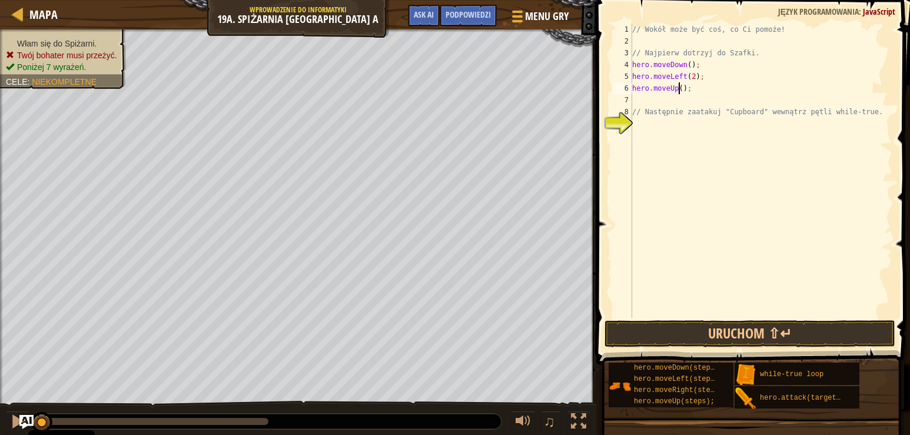
click at [677, 85] on div "// Wokół może być coś, co Ci pomoże! // Najpierw dotrzyj do Szafki. hero . move…" at bounding box center [761, 183] width 262 height 318
type textarea "hero.moveUp(2);"
click at [637, 98] on div "// Wokół może być coś, co Ci pomoże! // Najpierw dotrzyj do Szafki. hero . move…" at bounding box center [761, 183] width 262 height 318
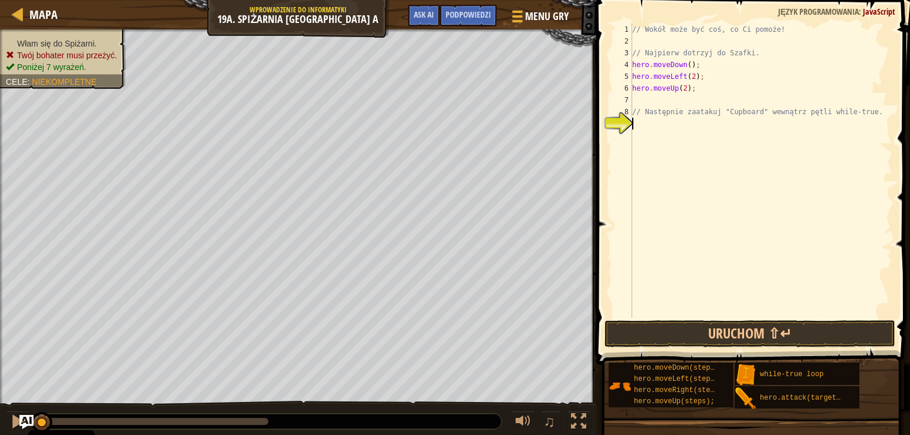
click at [640, 132] on div "// Wokół może być coś, co Ci pomoże! // Najpierw dotrzyj do Szafki. hero . move…" at bounding box center [761, 183] width 262 height 318
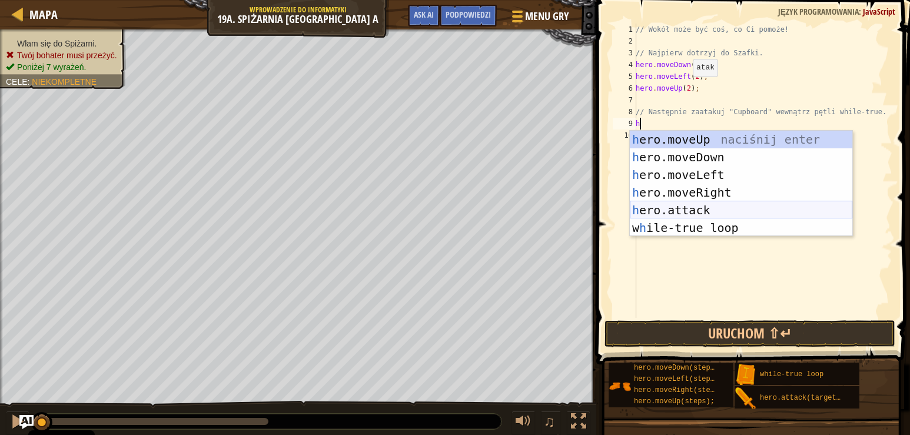
click at [693, 209] on div "h ero.moveUp naciśnij enter h ero.moveDown naciśnij enter h ero.moveLeft naciśn…" at bounding box center [741, 201] width 222 height 141
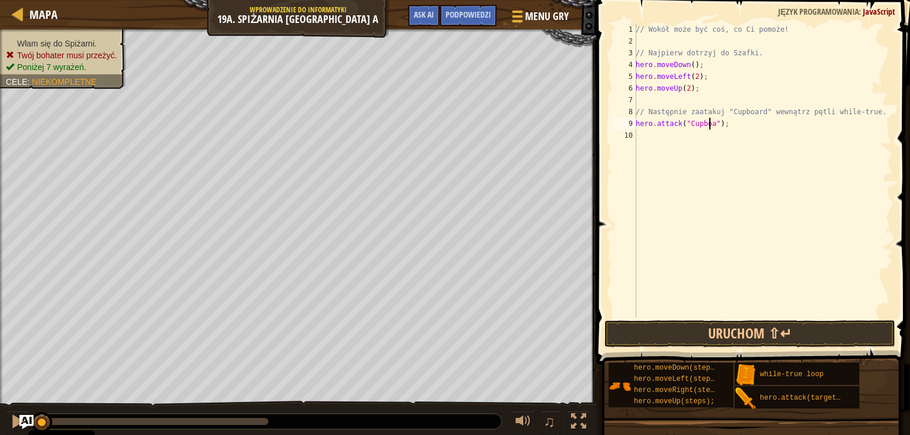
scroll to position [5, 6]
type textarea "hero.attack("Cupboard");"
click at [646, 339] on button "Uruchom ⇧↵" at bounding box center [749, 333] width 291 height 27
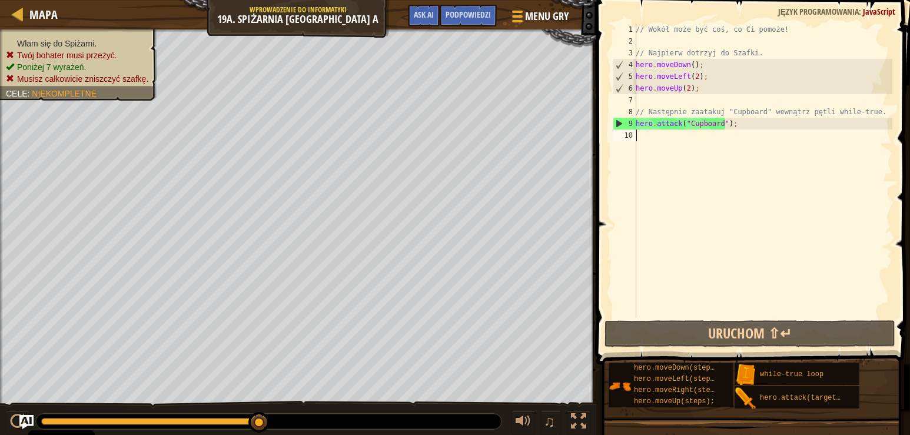
click at [650, 138] on div "// Wokół może być coś, co Ci pomoże! // Najpierw dotrzyj do Szafki. hero . move…" at bounding box center [762, 183] width 259 height 318
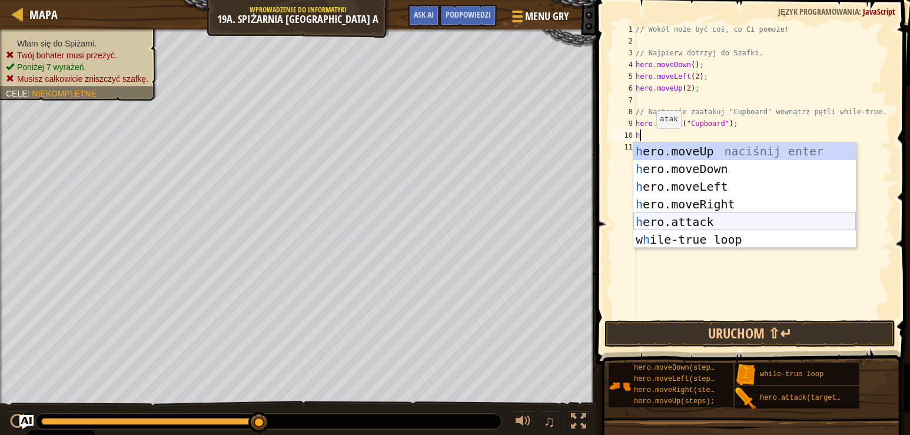
click at [719, 218] on div "h ero.moveUp naciśnij enter h ero.moveDown naciśnij enter h ero.moveLeft naciśn…" at bounding box center [744, 212] width 222 height 141
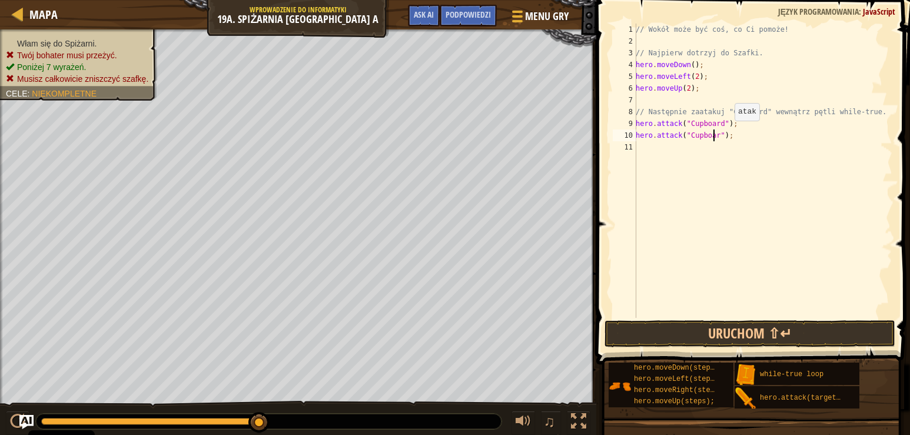
scroll to position [5, 6]
type textarea "hero.attack("Cupboard");"
click at [610, 333] on button "Uruchom ⇧↵" at bounding box center [749, 333] width 291 height 27
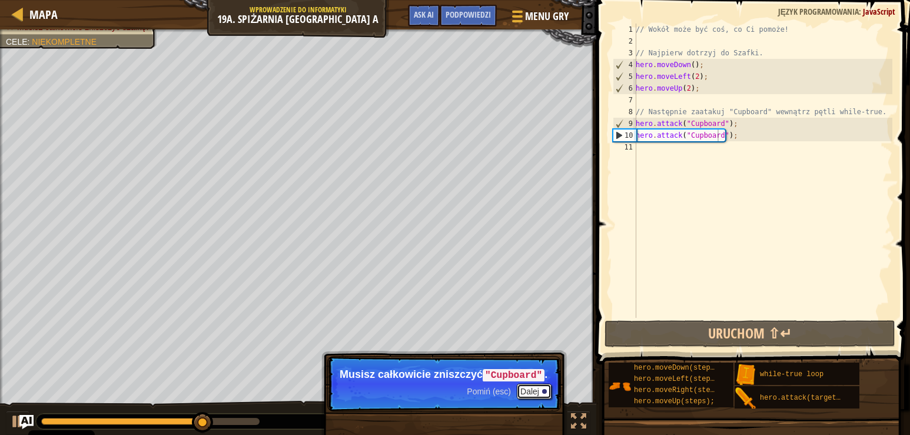
click at [528, 393] on button "Dalej" at bounding box center [534, 391] width 35 height 15
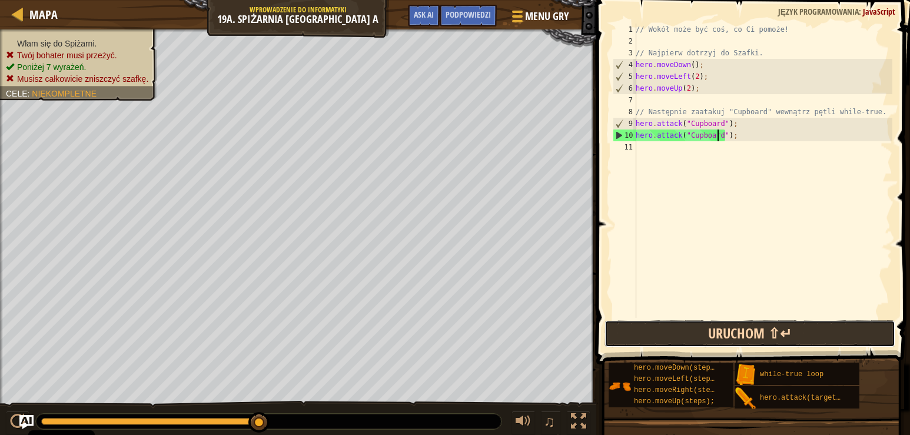
click at [652, 333] on button "Uruchom ⇧↵" at bounding box center [749, 333] width 291 height 27
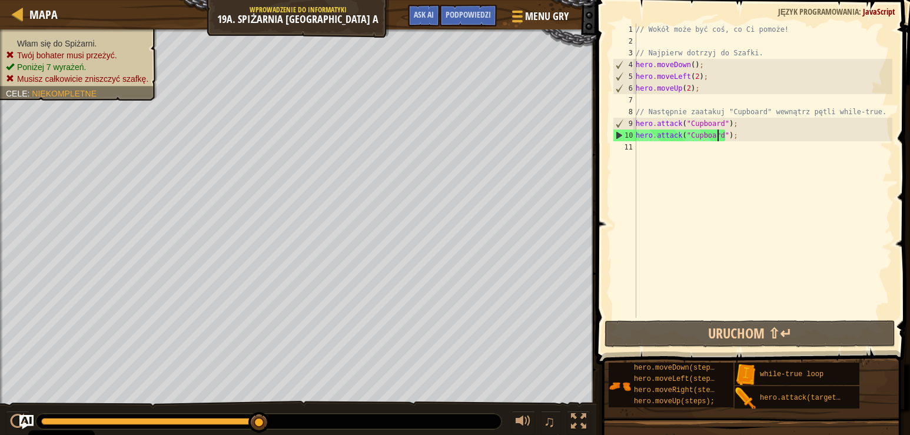
click at [641, 44] on div "// Wokół może być coś, co Ci pomoże! // Najpierw dotrzyj do Szafki. hero . move…" at bounding box center [762, 183] width 259 height 318
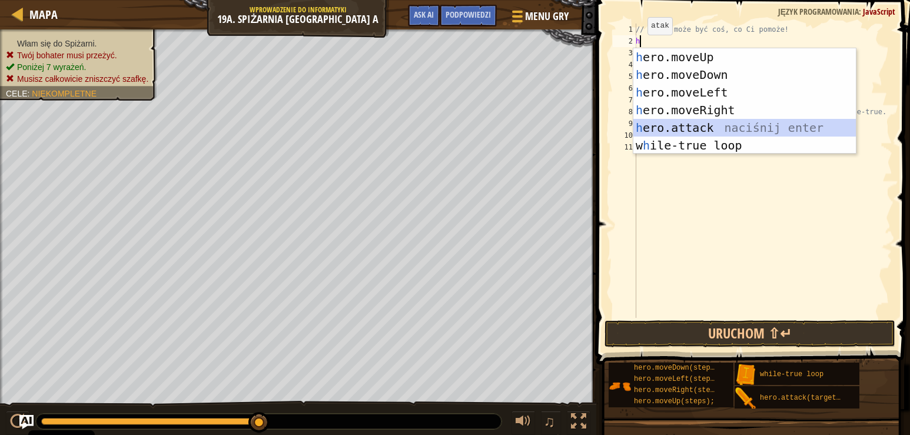
click at [746, 127] on div "h ero.moveUp naciśnij enter h ero.moveDown naciśnij enter h ero.moveLeft naciśn…" at bounding box center [744, 118] width 222 height 141
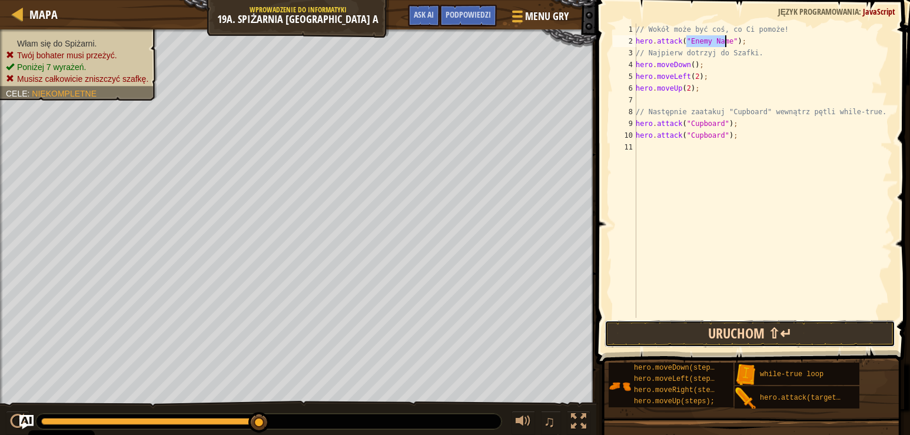
click at [777, 335] on button "Uruchom ⇧↵" at bounding box center [749, 333] width 291 height 27
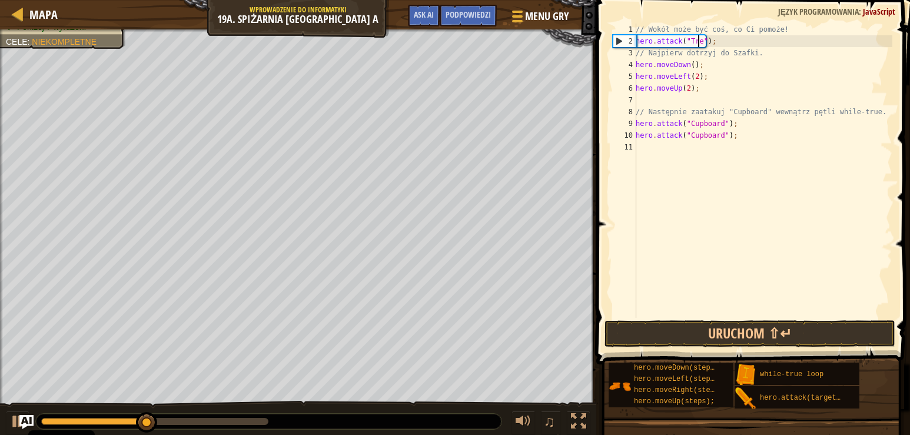
scroll to position [5, 5]
click at [641, 334] on button "Uruchom ⇧↵" at bounding box center [749, 333] width 291 height 27
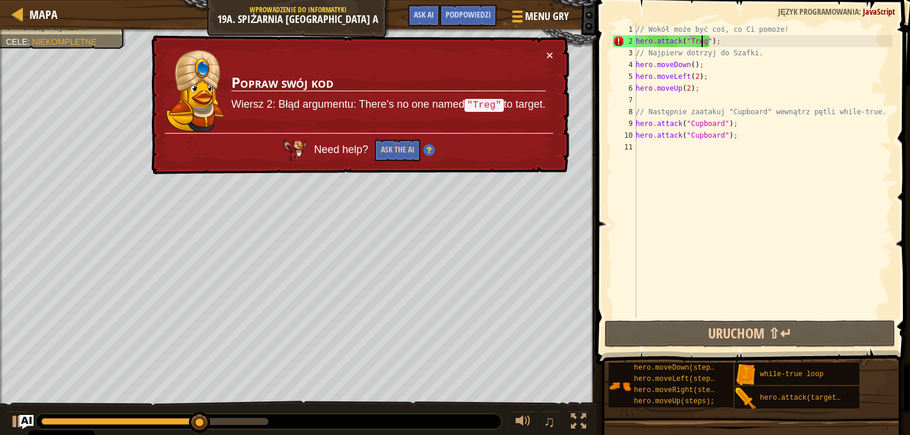
click at [712, 41] on div "// Wokół może być coś, co Ci pomoże! hero . attack ( "Treg" ) ; // Najpierw dot…" at bounding box center [762, 183] width 259 height 318
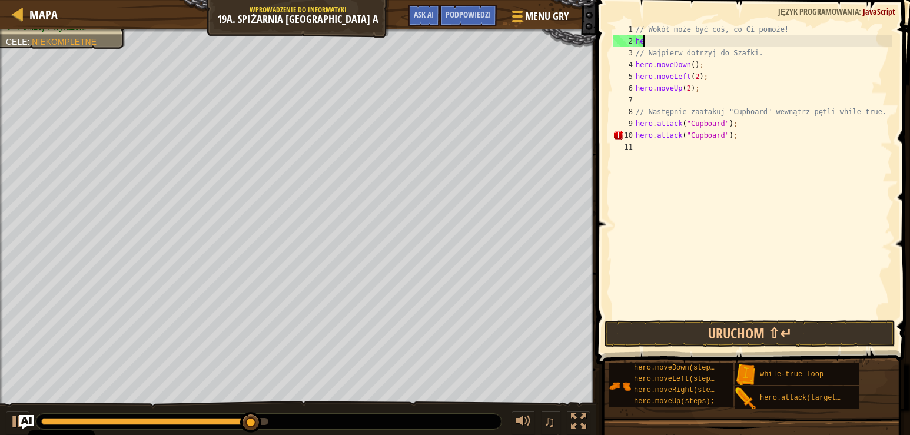
scroll to position [5, 0]
type textarea "h"
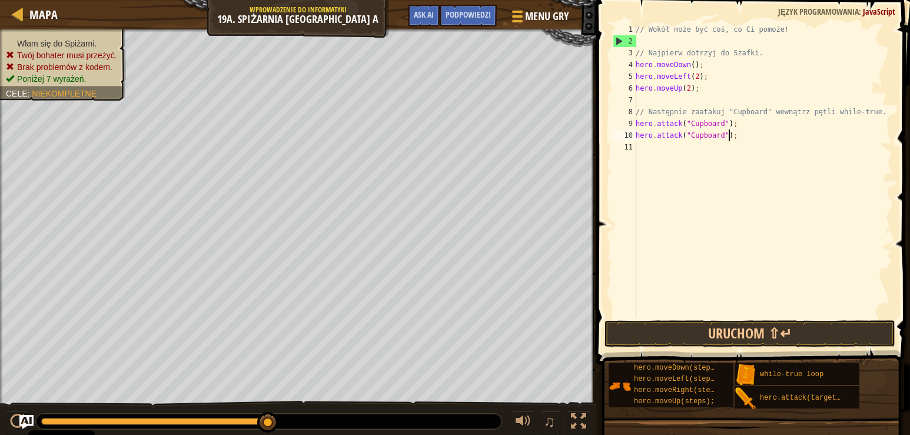
click at [737, 137] on div "// Wokół może być coś, co Ci pomoże! // Najpierw dotrzyj do Szafki. hero . move…" at bounding box center [762, 183] width 259 height 318
type textarea "h"
click at [639, 101] on div "// Wokół może być coś, co Ci pomoże! // Najpierw dotrzyj do Szafki. hero . move…" at bounding box center [762, 183] width 259 height 318
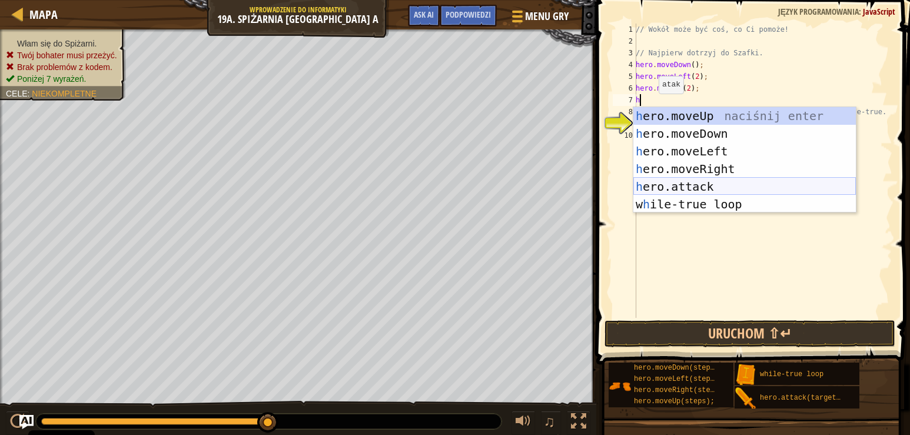
click at [693, 186] on div "h ero.moveUp naciśnij enter h ero.moveDown naciśnij enter h ero.moveLeft naciśn…" at bounding box center [744, 177] width 222 height 141
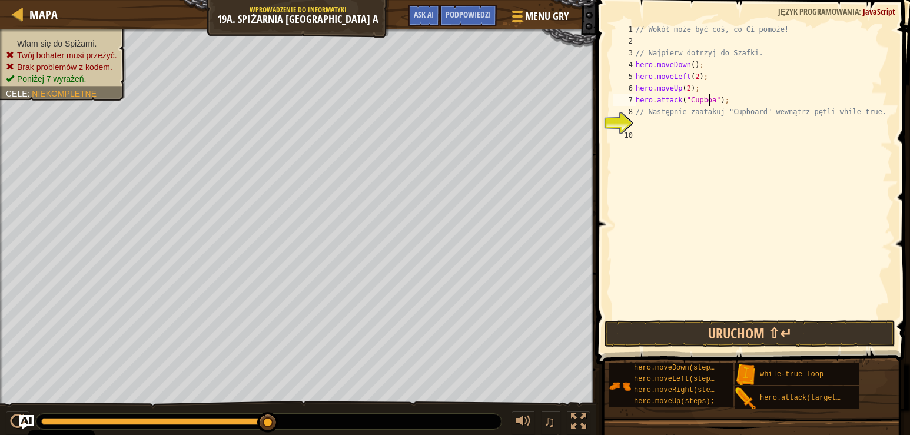
scroll to position [5, 6]
click at [754, 337] on button "Uruchom ⇧↵" at bounding box center [749, 333] width 291 height 27
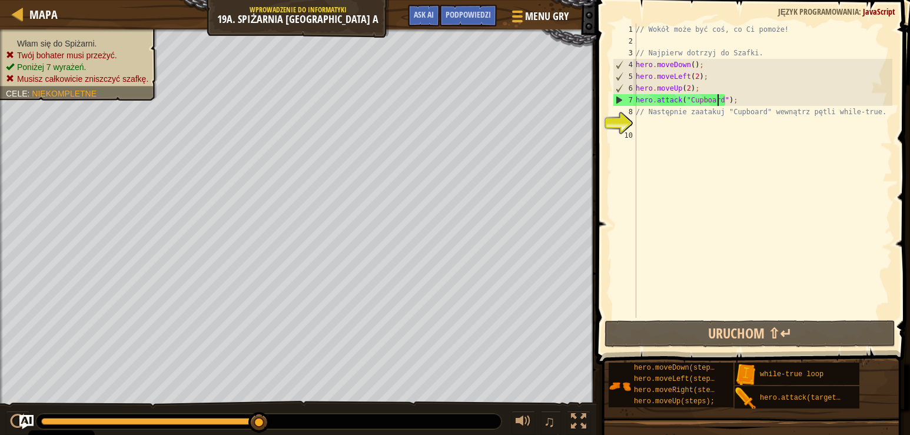
click at [700, 90] on div "// Wokół może być coś, co Ci pomoże! // Najpierw dotrzyj do Szafki. hero . move…" at bounding box center [762, 183] width 259 height 318
type textarea "hero.moveUp(2);"
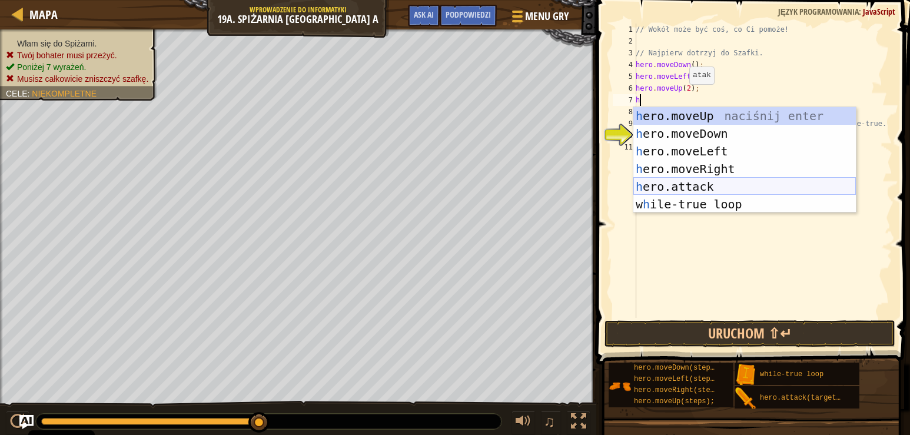
click at [728, 182] on div "h ero.moveUp naciśnij enter h ero.moveDown naciśnij enter h ero.moveLeft naciśn…" at bounding box center [744, 177] width 222 height 141
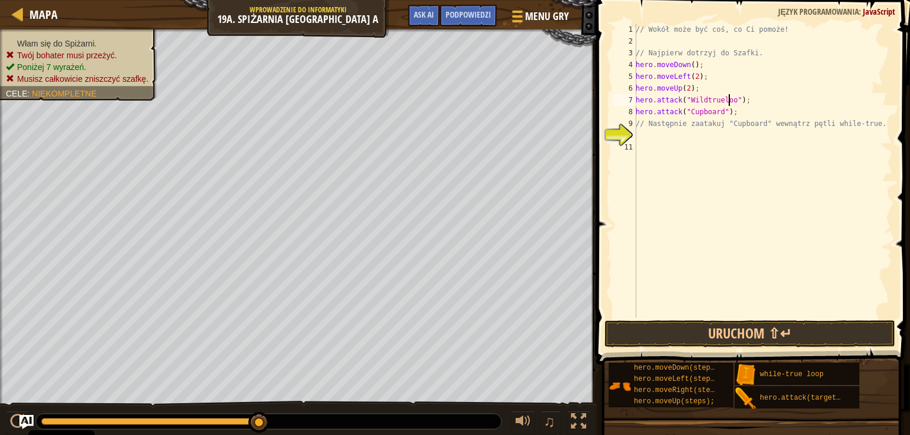
scroll to position [5, 8]
click at [729, 335] on button "Uruchom ⇧↵" at bounding box center [749, 333] width 291 height 27
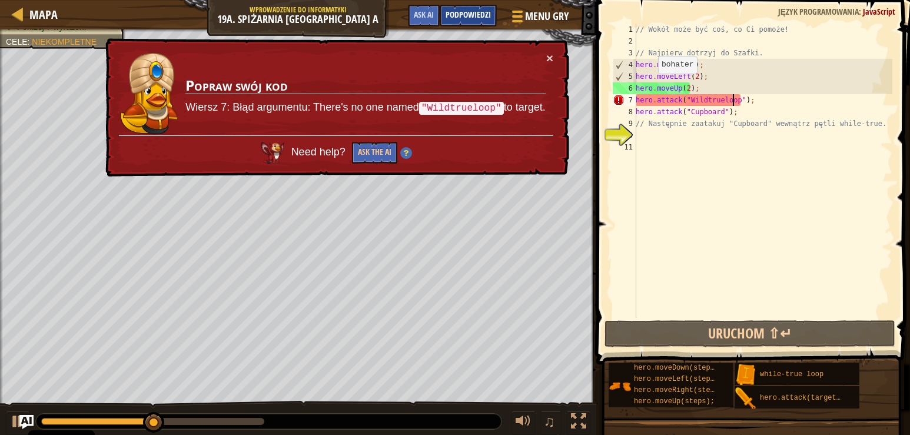
click at [461, 12] on span "Podpowiedzi" at bounding box center [468, 14] width 45 height 11
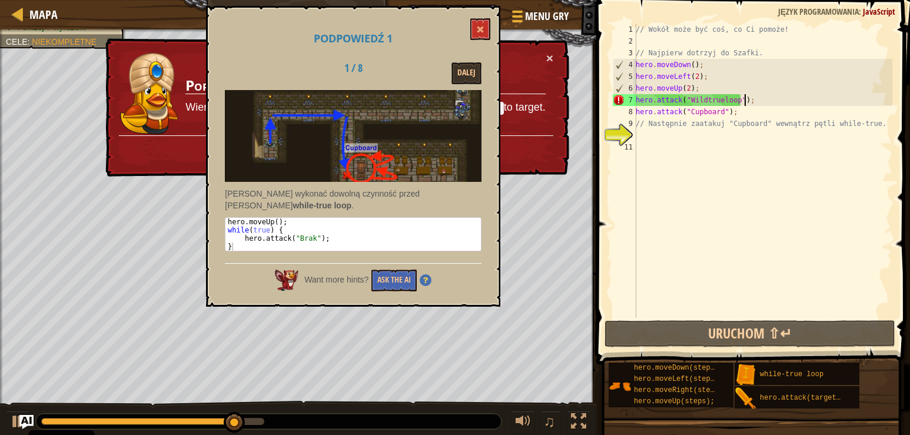
click at [752, 102] on div "// Wokół może być coś, co Ci pomoże! // Najpierw dotrzyj do Szafki. hero . move…" at bounding box center [762, 183] width 259 height 318
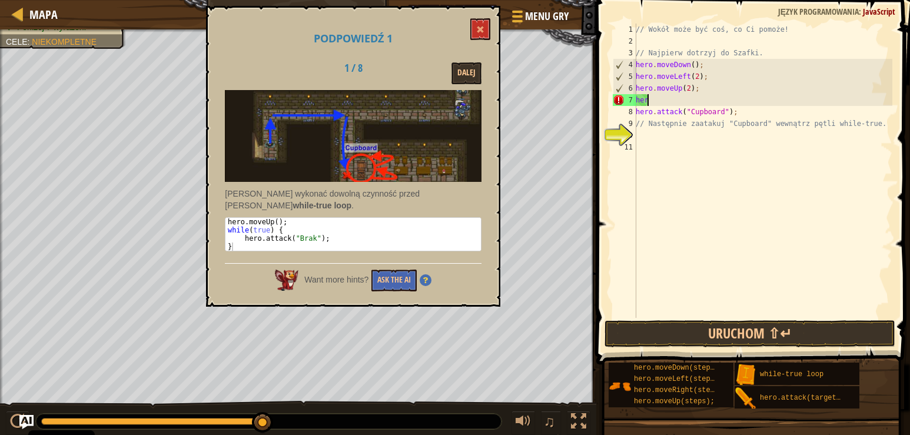
scroll to position [5, 0]
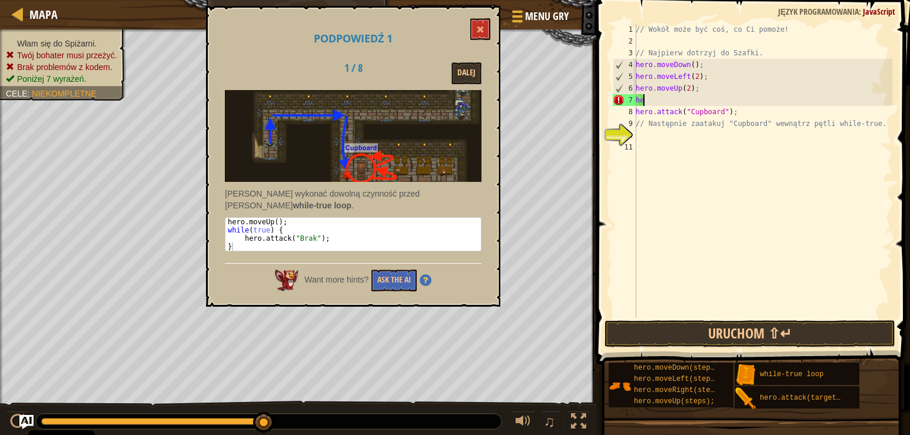
type textarea "h"
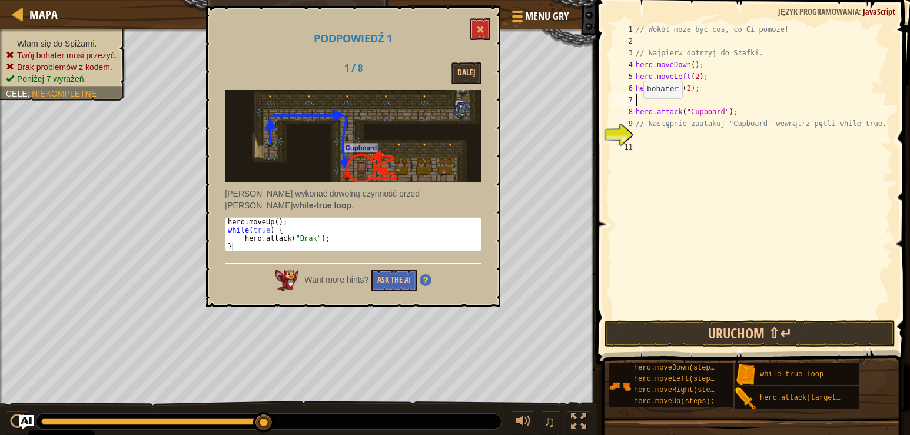
click at [637, 110] on div "// Wokół może być coś, co Ci pomoże! // Najpierw dotrzyj do Szafki. hero . move…" at bounding box center [762, 183] width 259 height 318
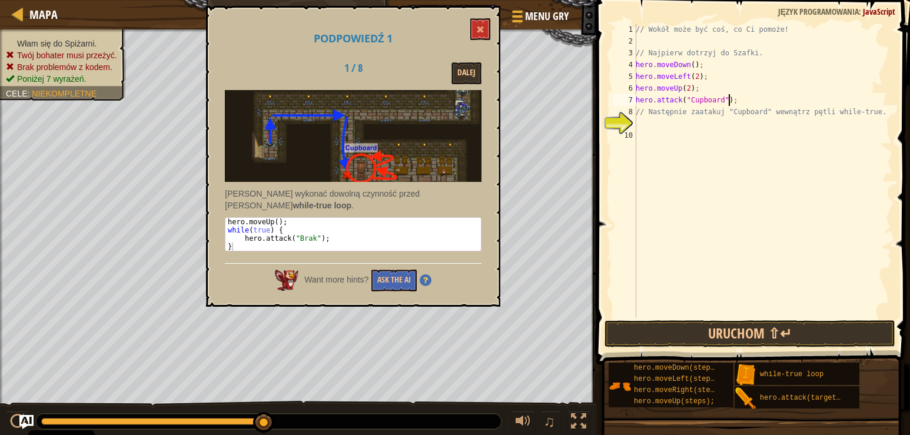
click at [730, 101] on div "// Wokół może być coś, co Ci pomoże! // Najpierw dotrzyj do Szafki. hero . move…" at bounding box center [762, 183] width 259 height 318
type textarea "h"
click at [636, 119] on div "// Wokół może być coś, co Ci pomoże! // Najpierw dotrzyj do Szafki. hero . move…" at bounding box center [762, 183] width 259 height 318
type textarea "h"
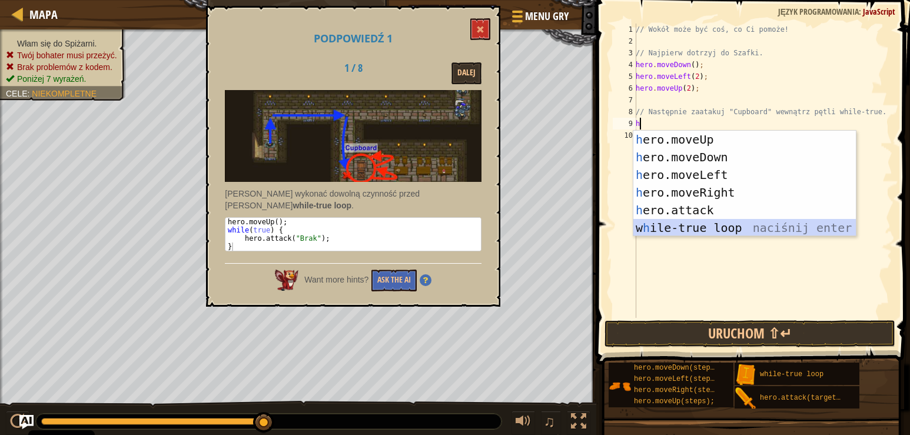
click at [709, 229] on div "h ero.moveUp naciśnij enter h ero.moveDown naciśnij enter h ero.moveLeft naciśn…" at bounding box center [744, 201] width 222 height 141
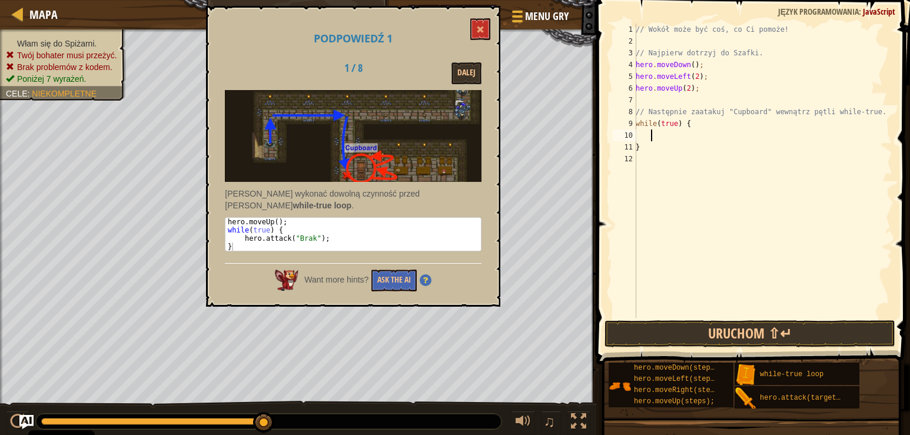
scroll to position [5, 1]
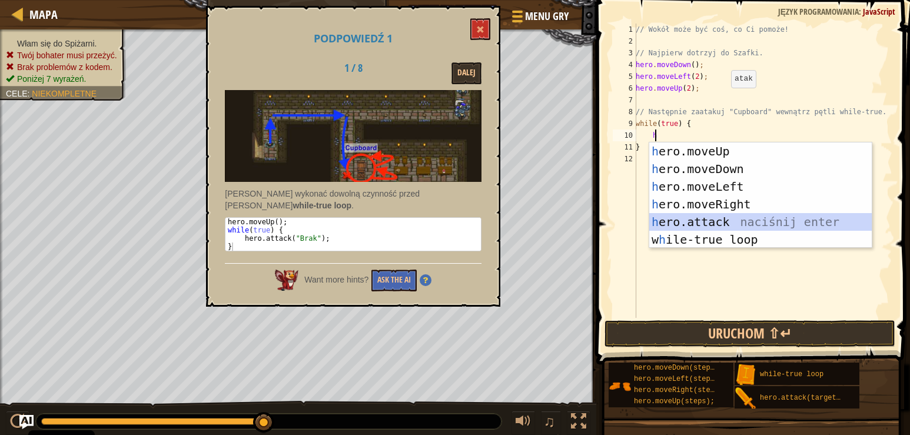
click at [711, 216] on div "h ero.moveUp naciśnij enter h ero.moveDown naciśnij enter h ero.moveLeft naciśn…" at bounding box center [760, 212] width 222 height 141
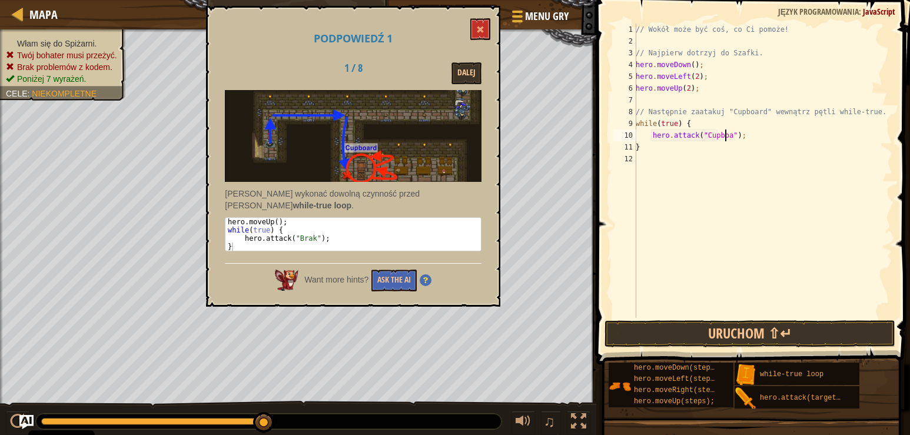
scroll to position [5, 8]
click at [637, 109] on div "// Wokół może być coś, co Ci pomoże! // Najpierw dotrzyj do Szafki. hero . move…" at bounding box center [762, 183] width 259 height 318
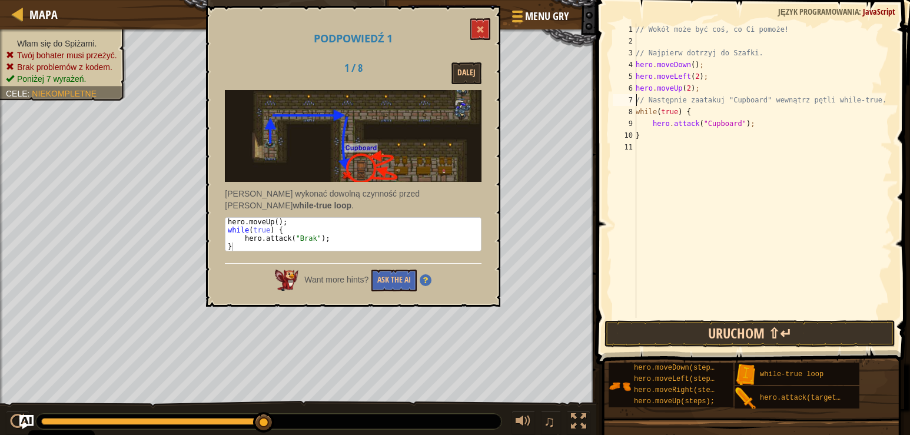
type textarea "// Następnie zaatakuj "Cupboard" wewnątrz pętli while-true."
click at [696, 336] on button "Uruchom ⇧↵" at bounding box center [749, 333] width 291 height 27
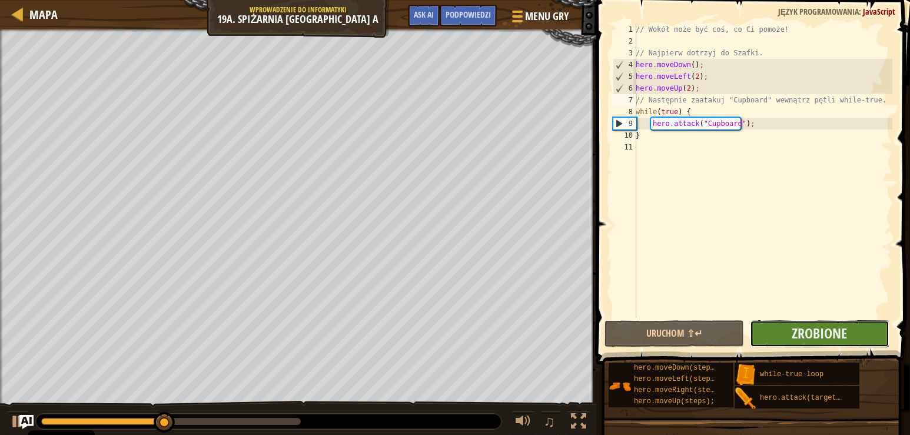
click at [762, 329] on button "Zrobione" at bounding box center [819, 333] width 139 height 27
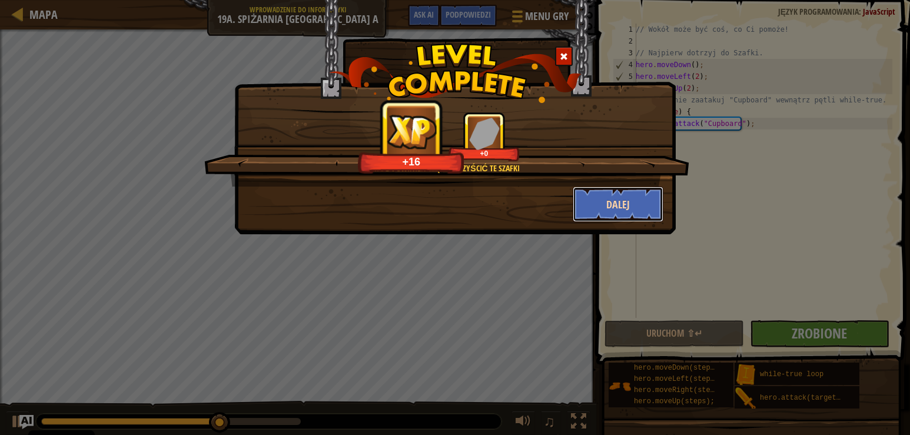
click at [594, 197] on button "Dalej" at bounding box center [618, 204] width 91 height 35
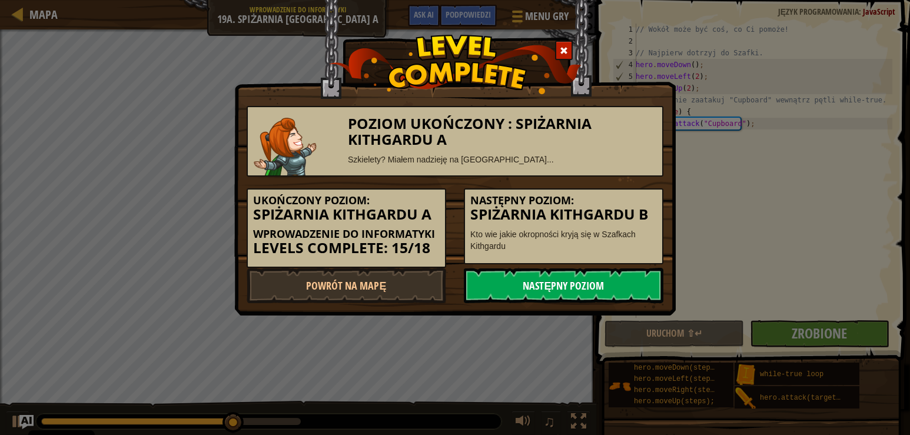
click at [546, 288] on link "Następny poziom" at bounding box center [564, 285] width 200 height 35
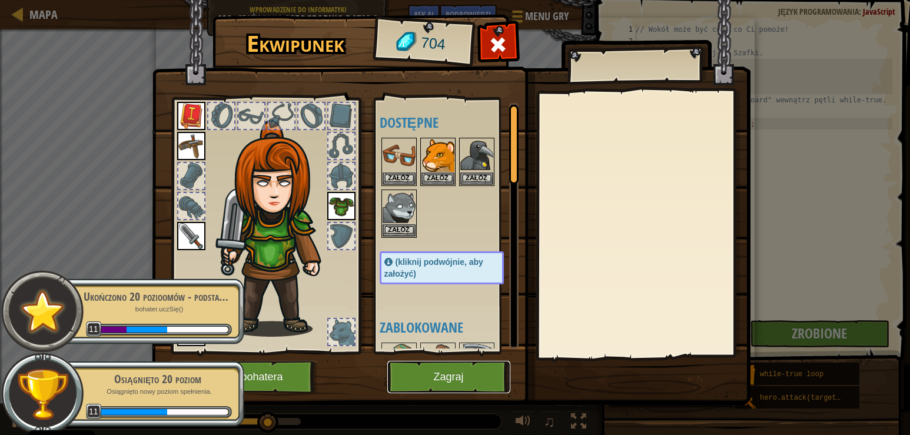
click at [436, 378] on button "Zagraj" at bounding box center [448, 377] width 123 height 32
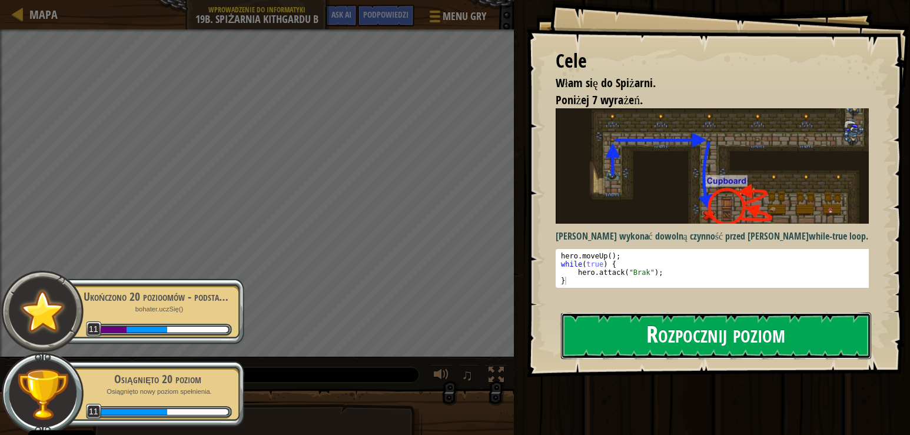
click at [677, 313] on button "Rozpocznij poziom" at bounding box center [716, 336] width 311 height 46
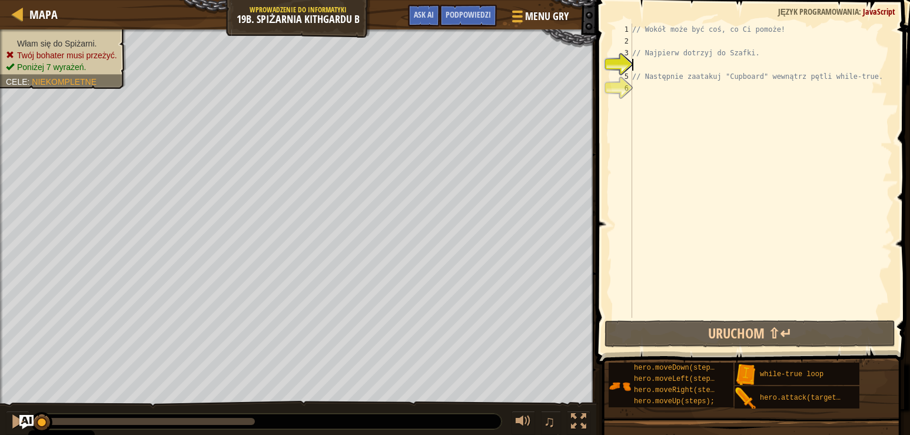
click at [652, 67] on div "// Wokół może być coś, co Ci pomoże! // Najpierw dotrzyj do Szafki. // Następni…" at bounding box center [761, 183] width 262 height 318
type textarea "h"
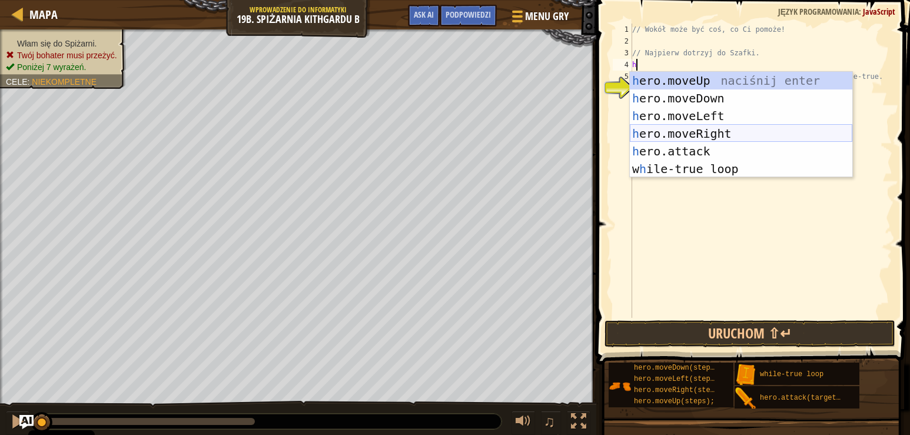
click at [683, 131] on div "h ero.moveUp naciśnij enter h ero.moveDown naciśnij enter h ero.moveLeft naciśn…" at bounding box center [741, 142] width 222 height 141
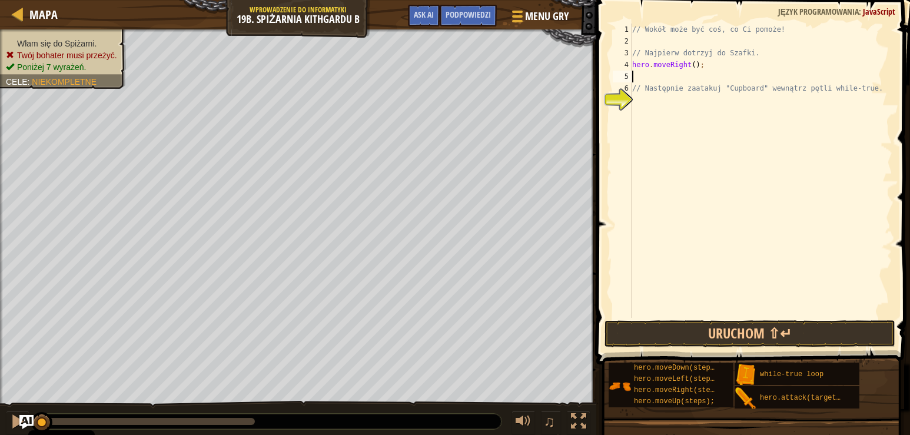
type textarea "h"
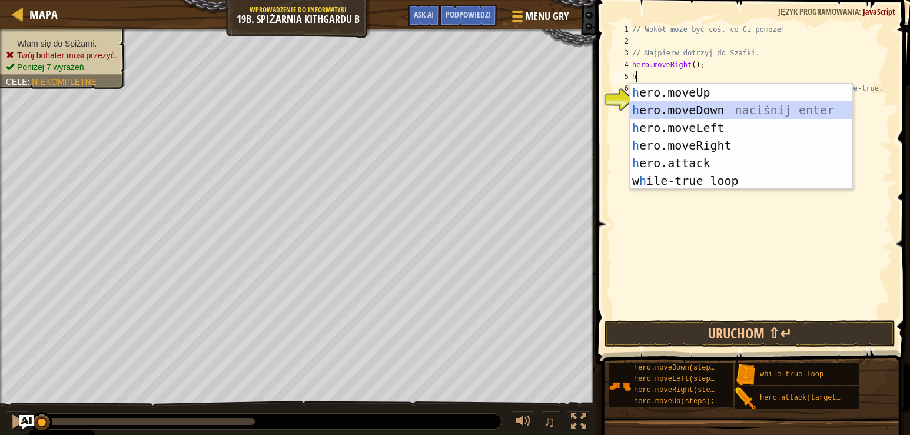
click at [687, 108] on div "h ero.moveUp naciśnij enter h ero.moveDown naciśnij enter h ero.moveLeft naciśn…" at bounding box center [741, 154] width 222 height 141
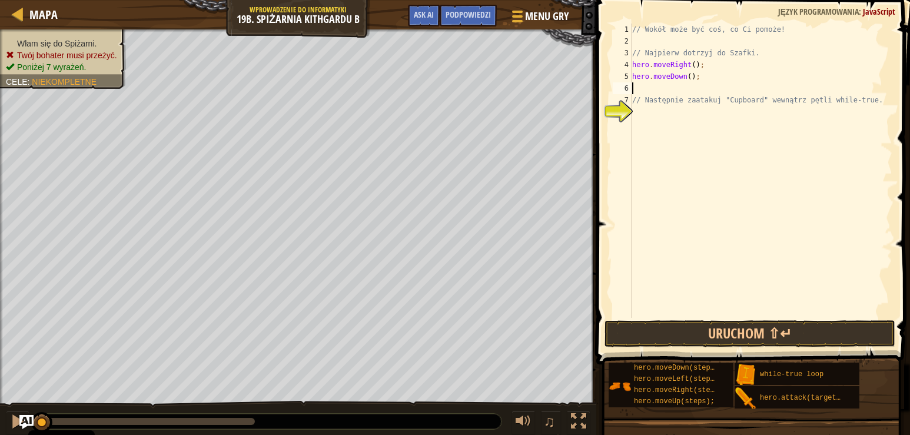
type textarea "h"
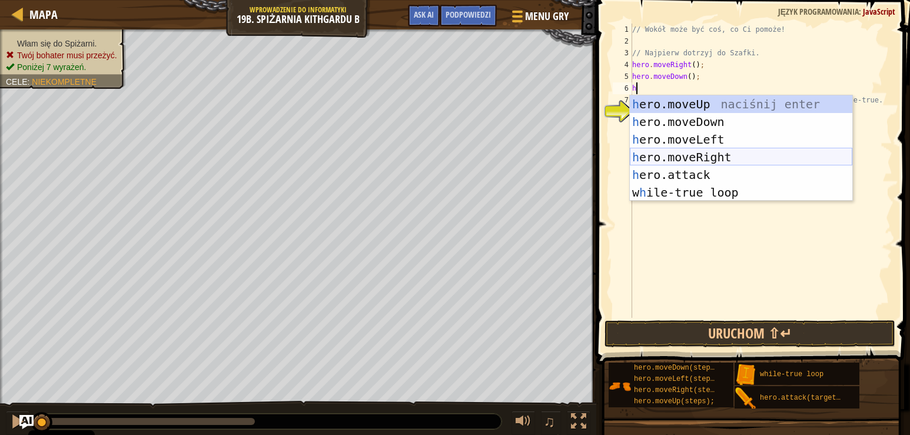
click at [692, 152] on div "h ero.moveUp naciśnij enter h ero.moveDown naciśnij enter h ero.moveLeft naciśn…" at bounding box center [741, 165] width 222 height 141
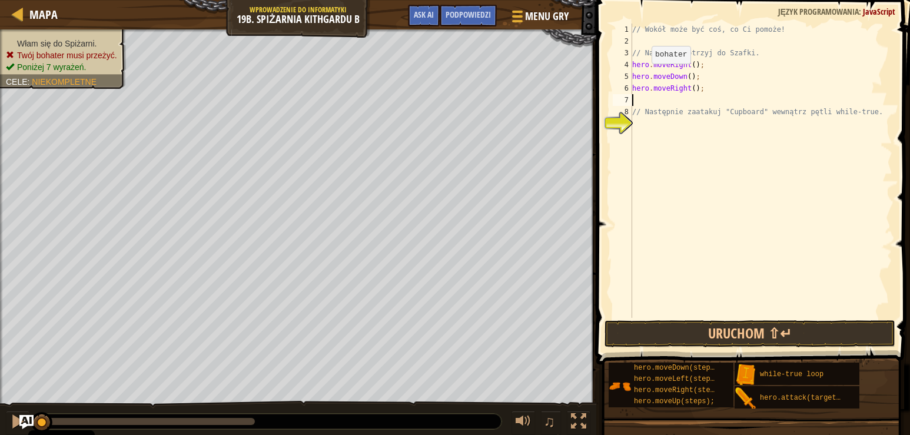
type textarea "h"
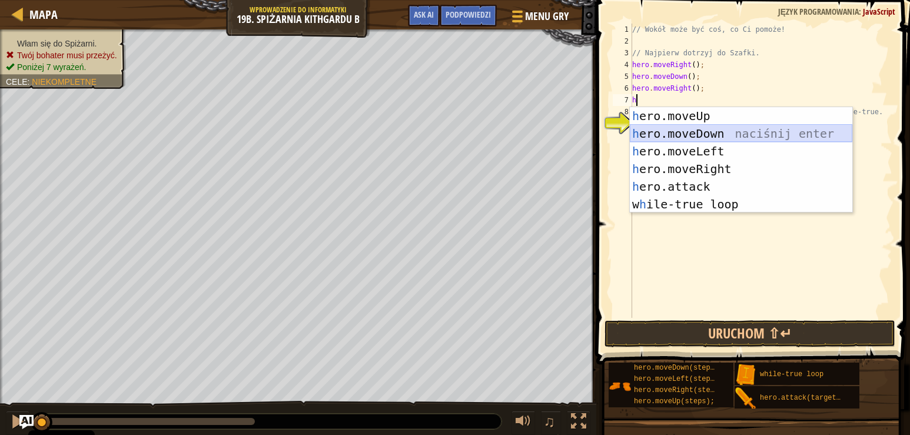
click at [689, 132] on div "h ero.moveUp naciśnij enter h ero.moveDown naciśnij enter h ero.moveLeft naciśn…" at bounding box center [741, 177] width 222 height 141
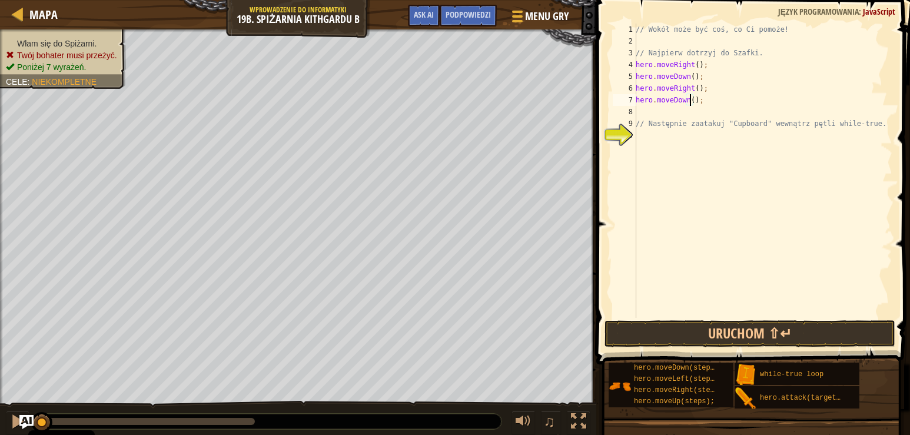
click at [689, 100] on div "// Wokół może być coś, co Ci pomoże! // Najpierw dotrzyj do Szafki. hero . move…" at bounding box center [762, 183] width 259 height 318
type textarea "hero.moveDown(2);"
click at [658, 137] on div "// Wokół może być coś, co Ci pomoże! // Najpierw dotrzyj do Szafki. hero . move…" at bounding box center [762, 183] width 259 height 318
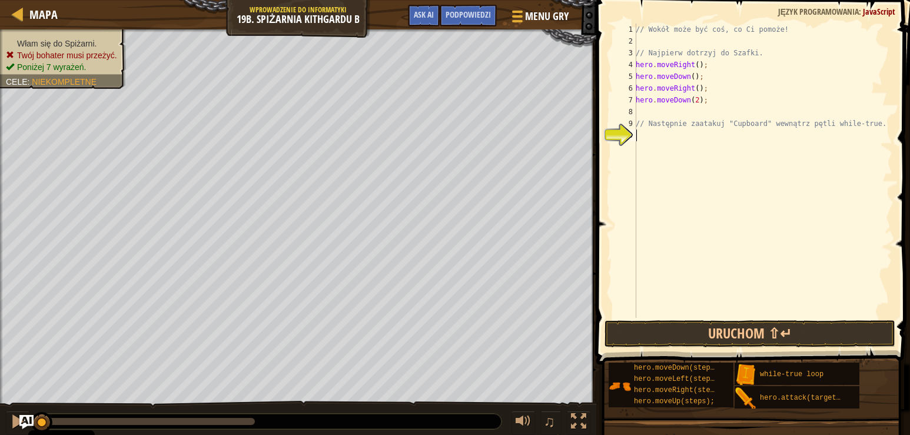
type textarea "h"
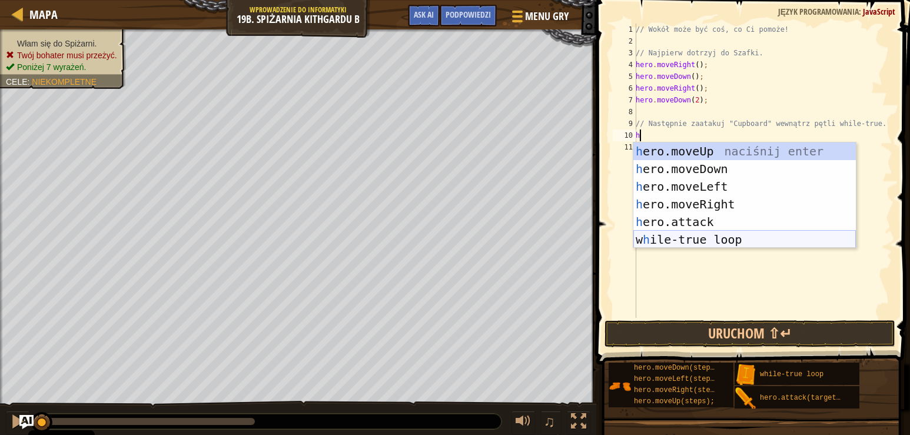
click at [701, 239] on div "h ero.moveUp naciśnij enter h ero.moveDown naciśnij enter h ero.moveLeft naciśn…" at bounding box center [744, 212] width 222 height 141
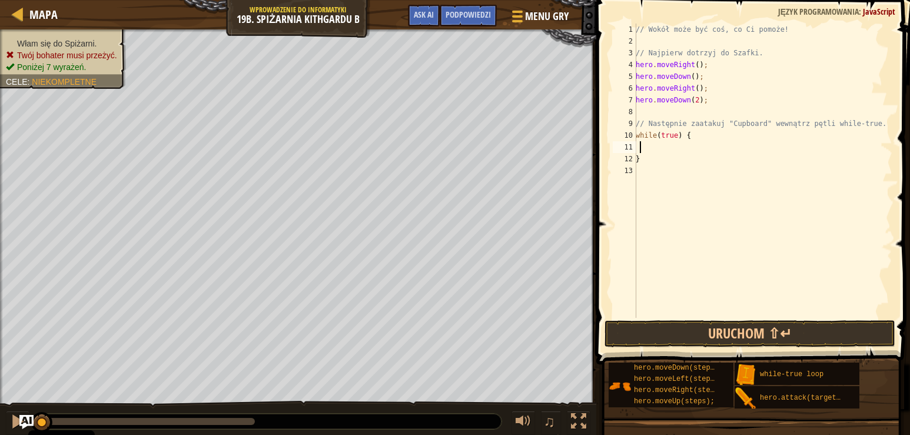
click at [640, 146] on div "// Wokół może być coś, co Ci pomoże! // Najpierw dotrzyj do Szafki. hero . move…" at bounding box center [762, 183] width 259 height 318
click at [636, 145] on div "// Wokół może być coś, co Ci pomoże! // Najpierw dotrzyj do Szafki. hero . move…" at bounding box center [762, 183] width 259 height 318
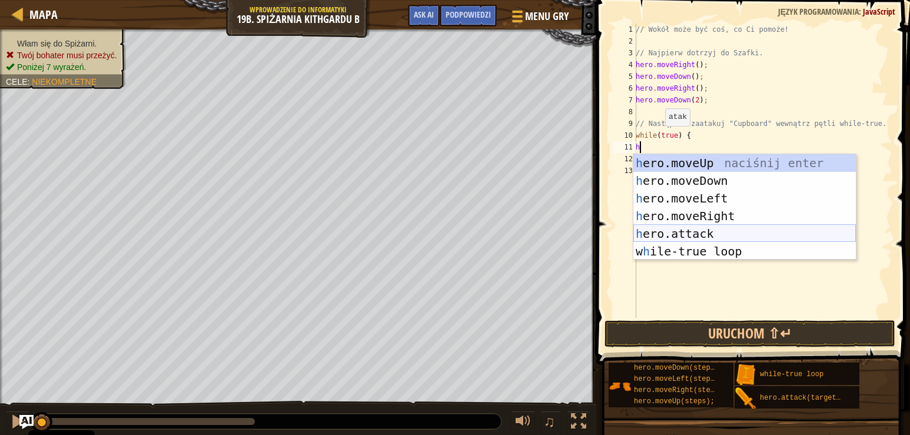
click at [682, 231] on div "h ero.moveUp naciśnij enter h ero.moveDown naciśnij enter h ero.moveLeft naciśn…" at bounding box center [744, 224] width 222 height 141
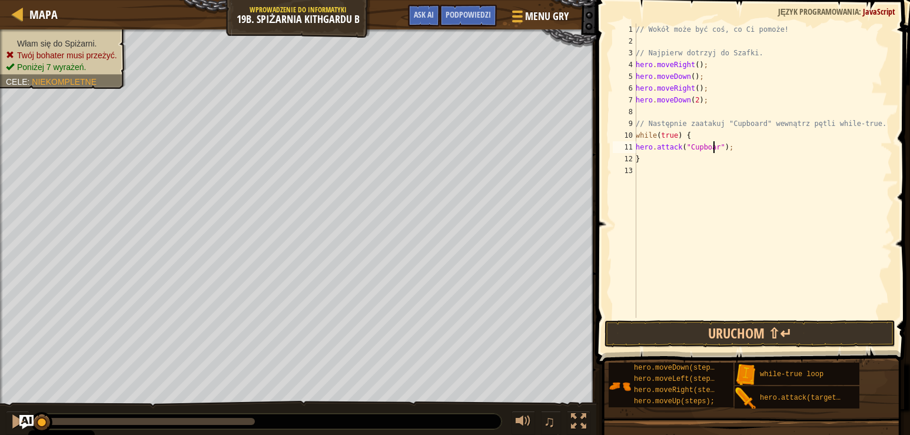
scroll to position [5, 6]
type textarea "hero.attack("Cupboard");"
click at [654, 330] on button "Uruchom ⇧↵" at bounding box center [749, 333] width 291 height 27
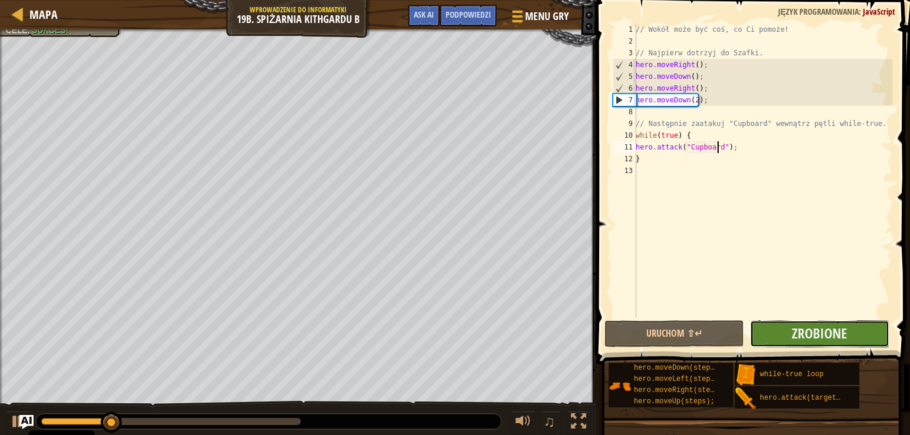
click at [849, 334] on button "Zrobione" at bounding box center [819, 333] width 139 height 27
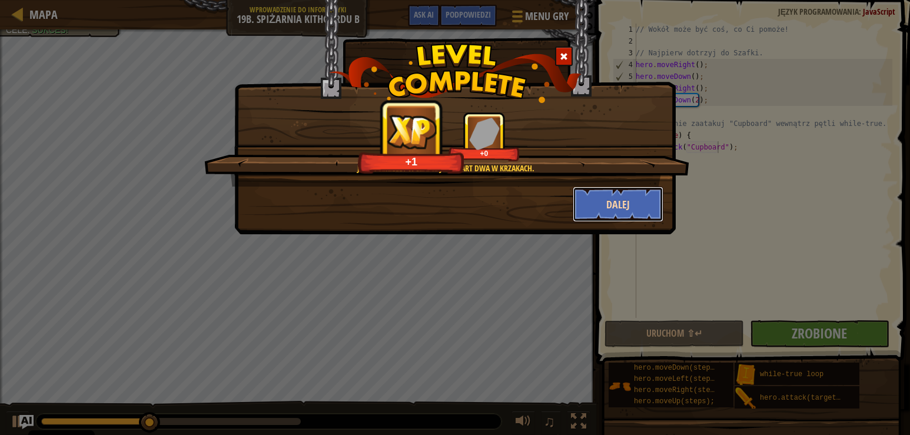
click at [594, 201] on button "Dalej" at bounding box center [618, 204] width 91 height 35
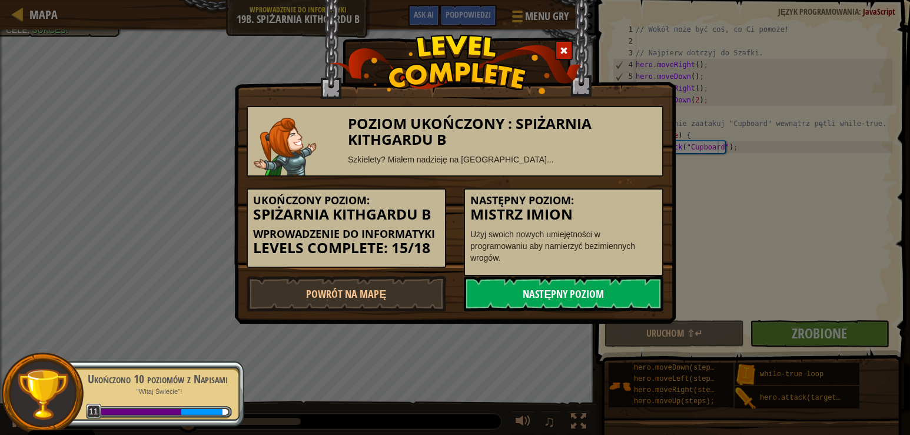
click at [588, 298] on link "Następny poziom" at bounding box center [564, 293] width 200 height 35
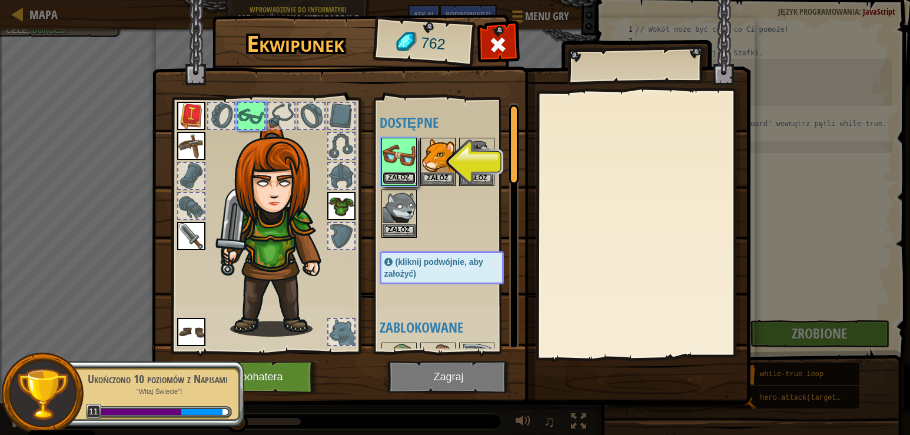
click at [412, 174] on button "Załóż" at bounding box center [399, 178] width 33 height 12
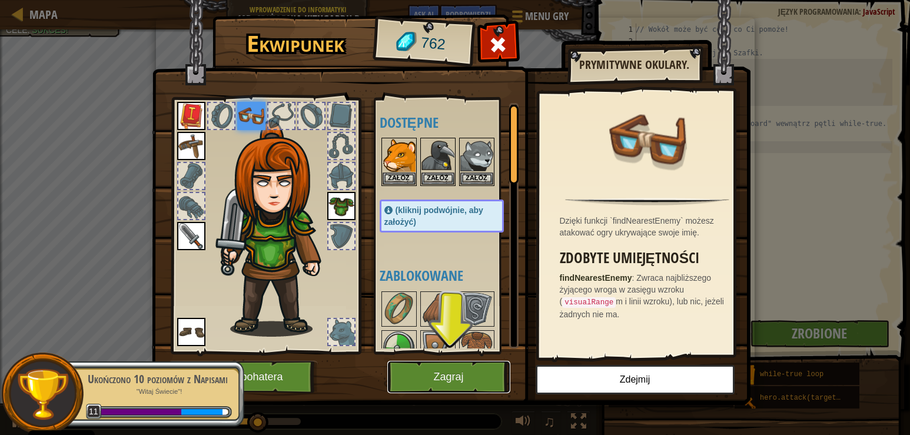
click at [465, 374] on button "Zagraj" at bounding box center [448, 377] width 123 height 32
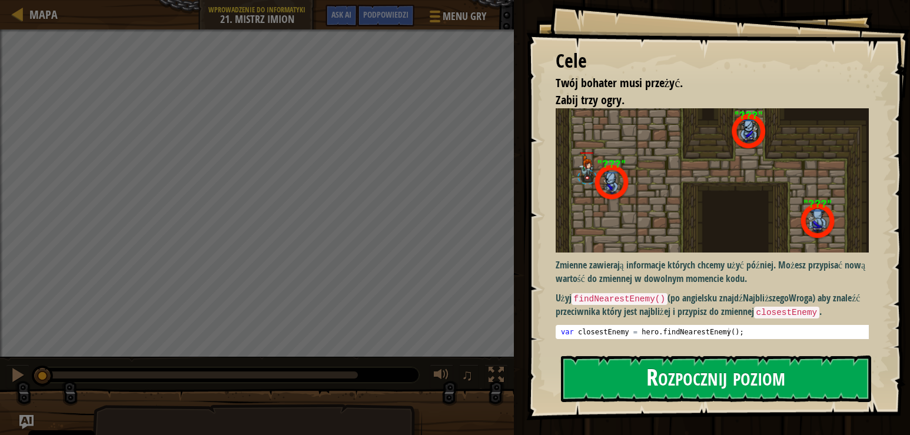
click at [591, 385] on button "Rozpocznij poziom" at bounding box center [716, 378] width 311 height 46
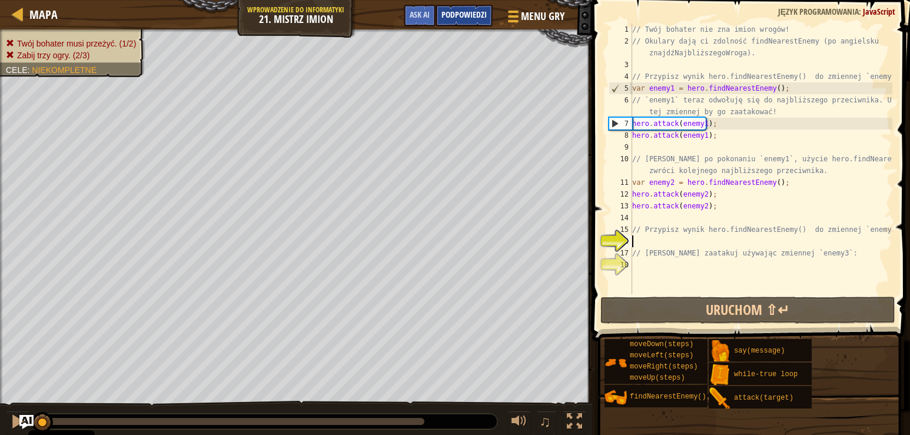
click at [461, 17] on span "Podpowiedzi" at bounding box center [463, 14] width 45 height 11
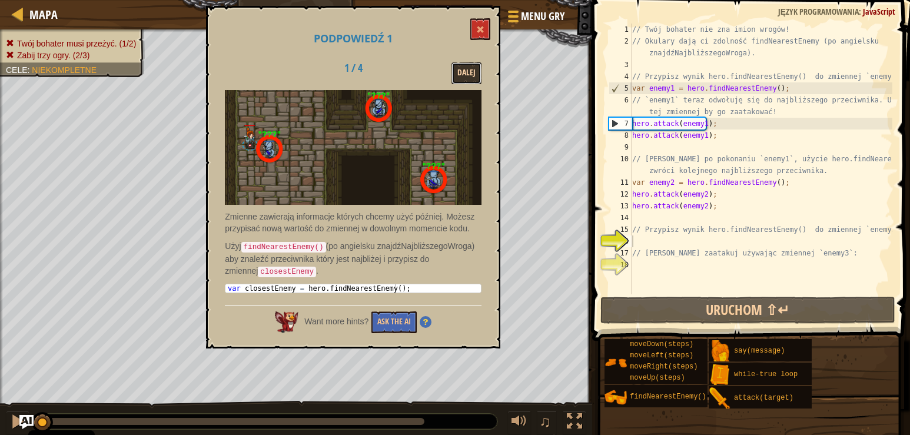
click at [463, 69] on button "Dalej" at bounding box center [466, 73] width 30 height 22
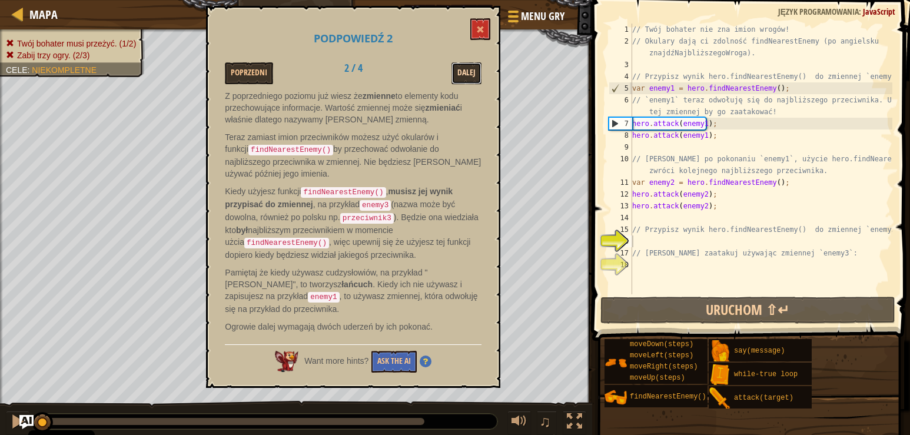
click at [461, 71] on button "Dalej" at bounding box center [466, 73] width 30 height 22
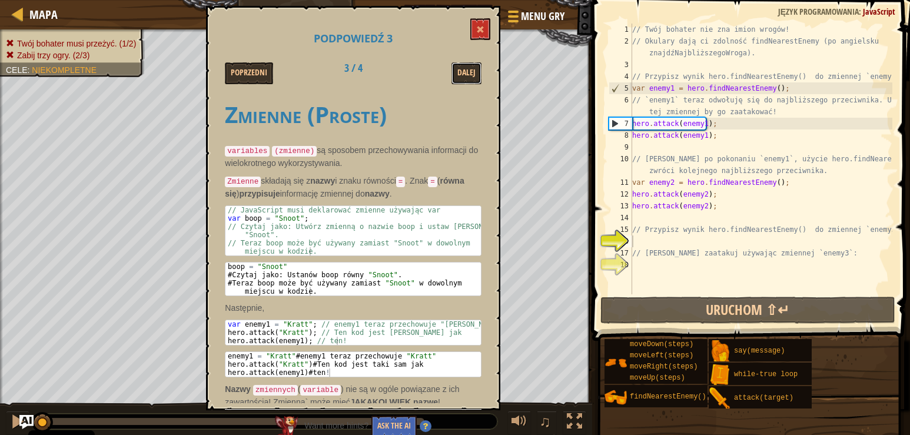
click at [461, 71] on button "Dalej" at bounding box center [466, 73] width 30 height 22
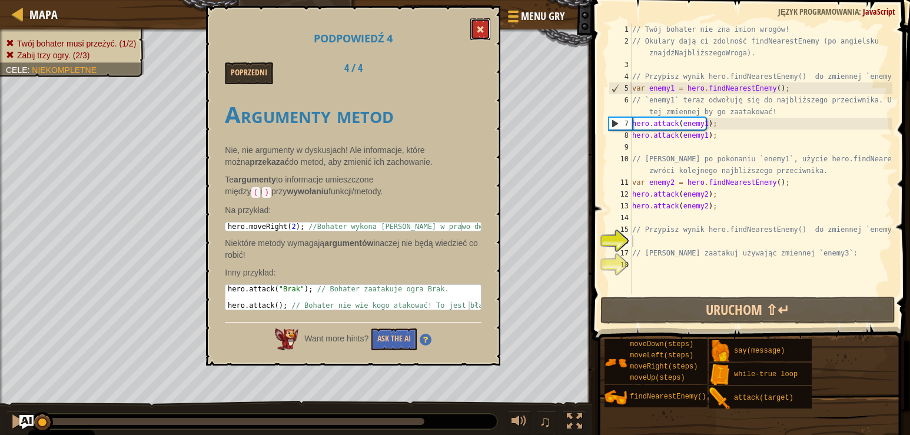
click at [481, 35] on button at bounding box center [480, 29] width 20 height 22
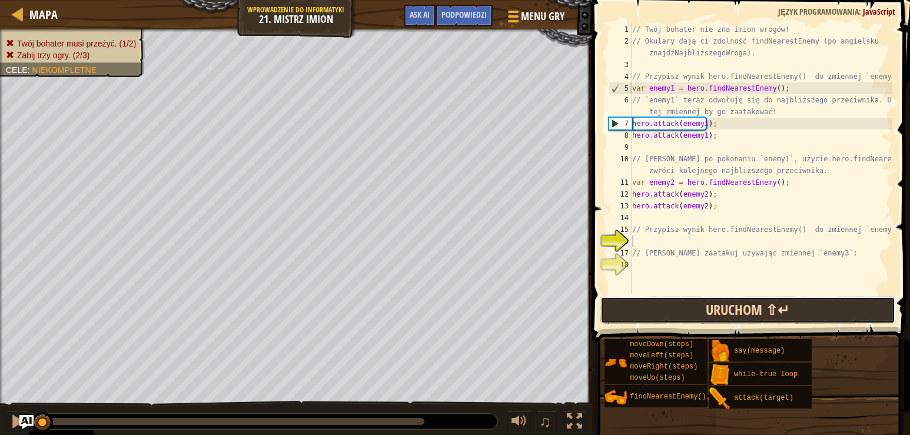
click at [792, 302] on button "Uruchom ⇧↵" at bounding box center [747, 310] width 295 height 27
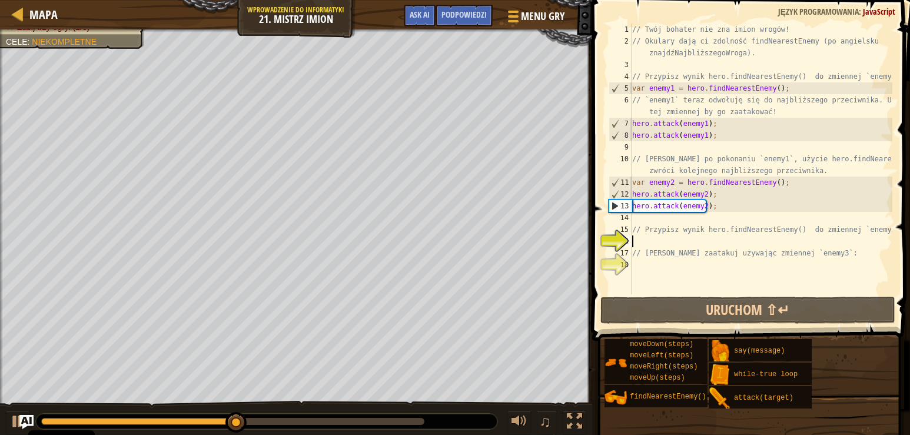
type textarea "h"
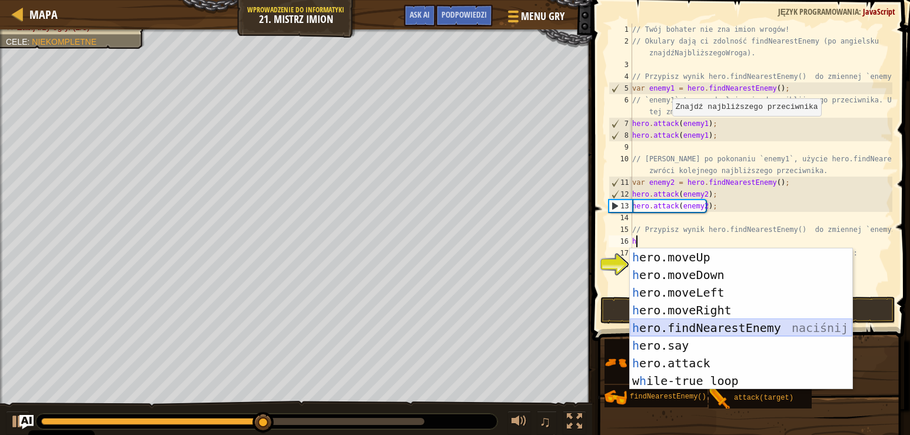
click at [693, 326] on div "h ero.moveUp naciśnij enter h ero.moveDown naciśnij enter h ero.moveLeft naciśn…" at bounding box center [741, 336] width 222 height 177
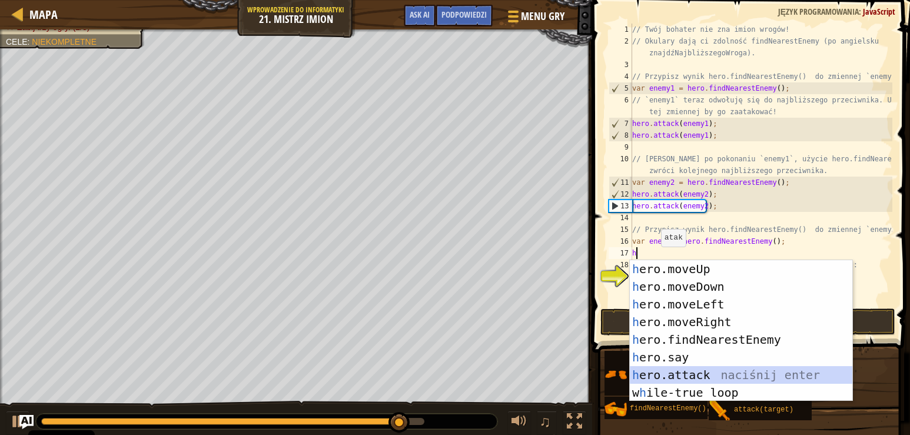
click at [692, 367] on div "h ero.moveUp naciśnij enter h ero.moveDown naciśnij enter h ero.moveLeft naciśn…" at bounding box center [741, 348] width 222 height 177
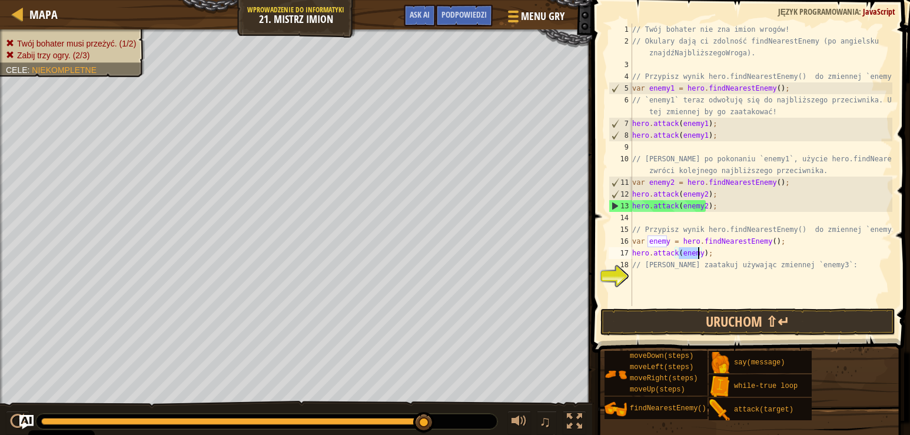
click at [697, 251] on div "// Twój bohater nie zna imion wrogów! // Okulary dają ci zdolność findNearestEn…" at bounding box center [761, 165] width 262 height 282
type textarea "hero.attack(enemy3);"
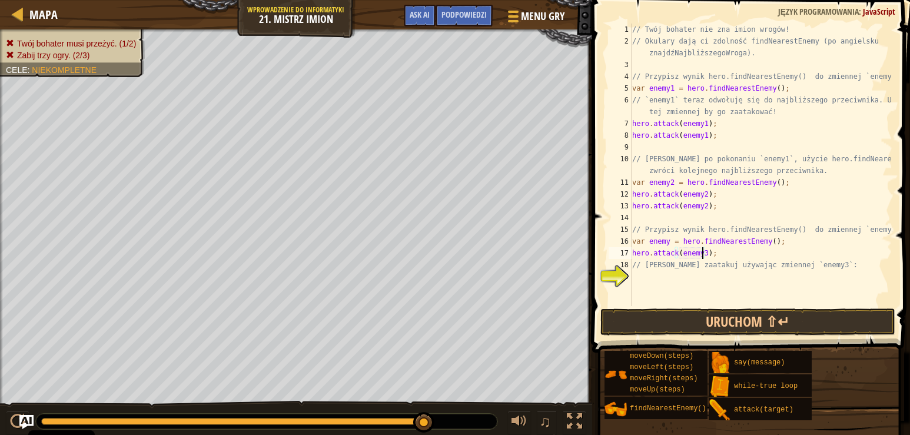
click at [713, 257] on div "// Twój bohater nie zna imion wrogów! // Okulary dają ci zdolność findNearestEn…" at bounding box center [761, 177] width 262 height 306
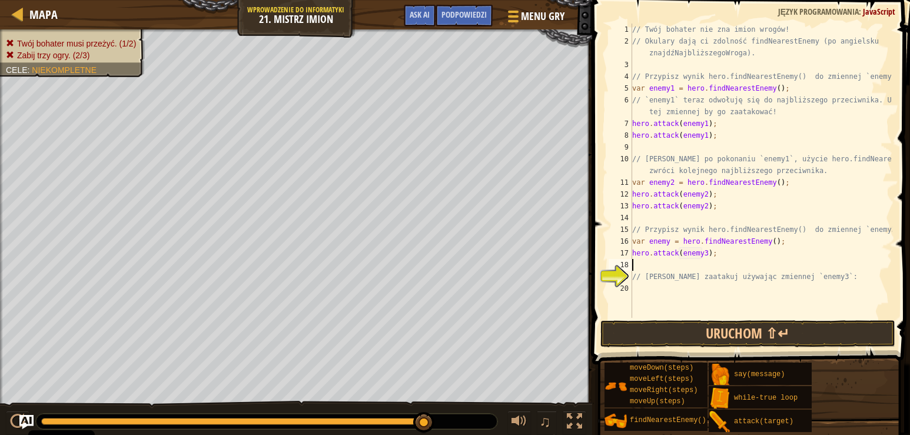
scroll to position [5, 0]
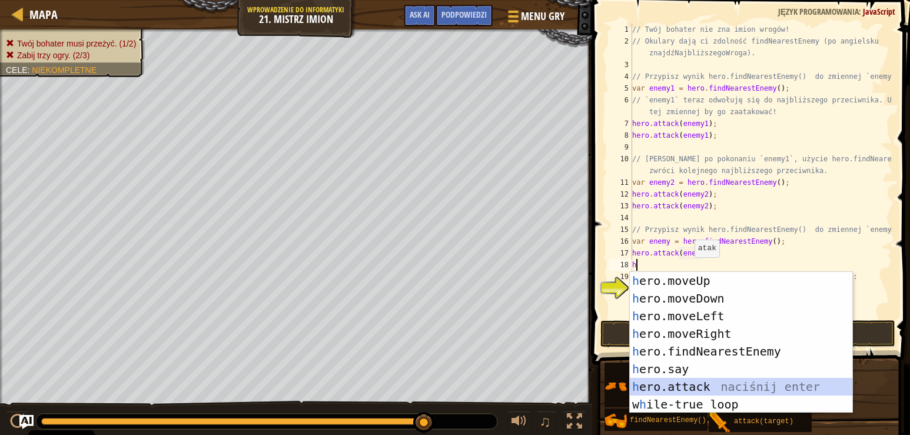
click at [730, 378] on div "h ero.moveUp naciśnij enter h ero.moveDown naciśnij enter h ero.moveLeft naciśn…" at bounding box center [741, 360] width 222 height 177
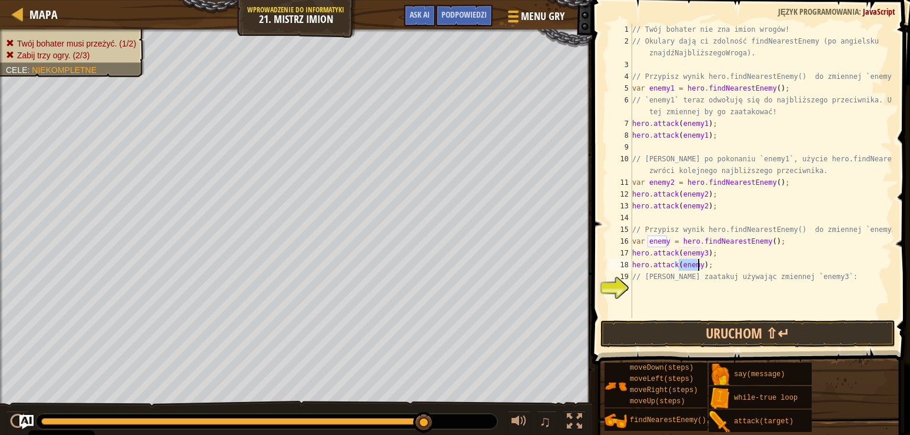
click at [697, 263] on div "// Twój bohater nie zna imion wrogów! // Okulary dają ci zdolność findNearestEn…" at bounding box center [761, 171] width 262 height 294
click at [731, 331] on button "Uruchom ⇧↵" at bounding box center [747, 333] width 295 height 27
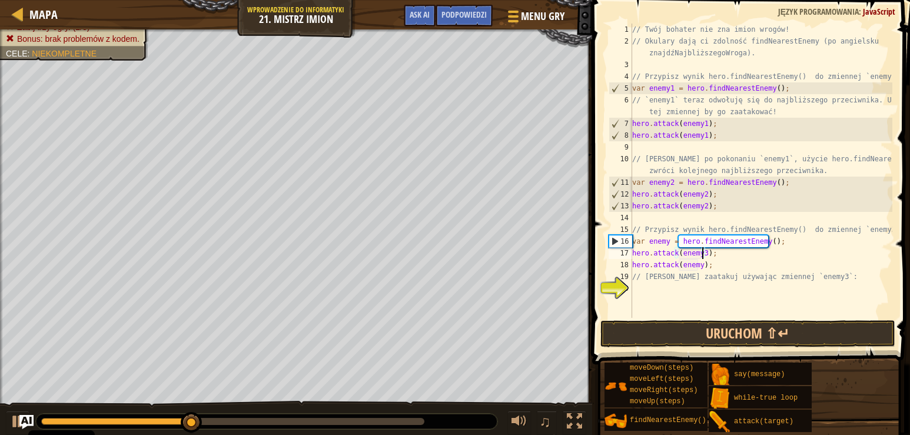
click at [703, 251] on div "// Twój bohater nie zna imion wrogów! // Okulary dają ci zdolność findNearestEn…" at bounding box center [761, 183] width 262 height 318
type textarea "hero.attack(enemy);"
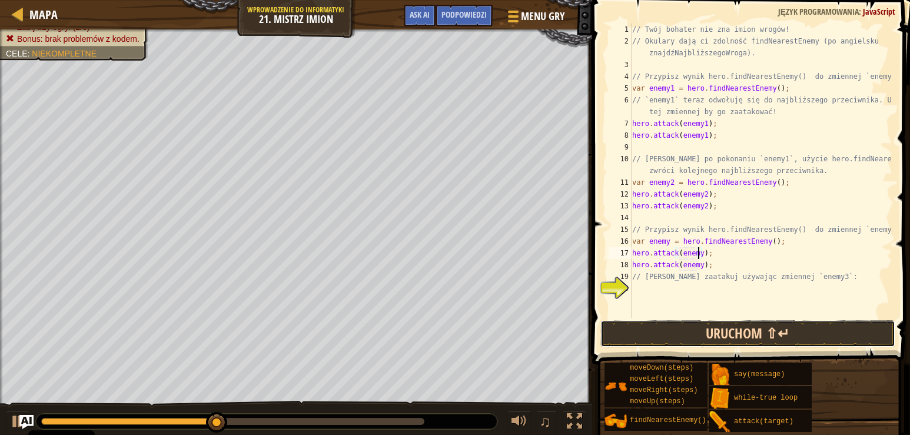
click at [726, 324] on button "Uruchom ⇧↵" at bounding box center [747, 333] width 295 height 27
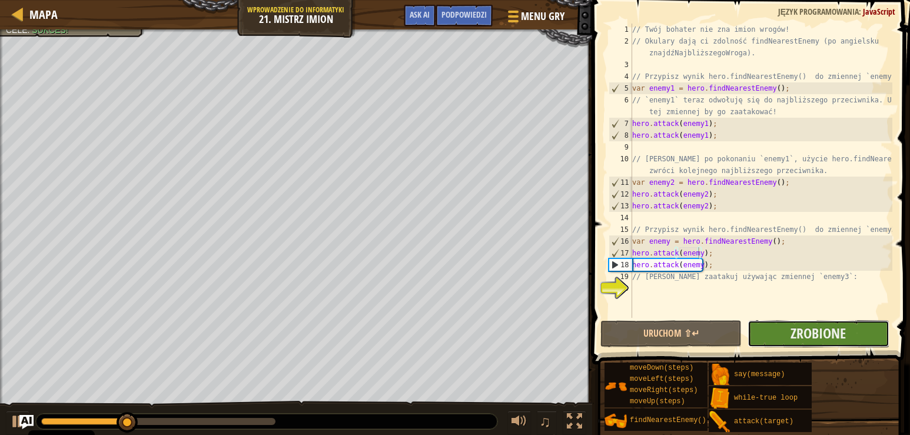
click at [760, 331] on button "Zrobione" at bounding box center [817, 333] width 141 height 27
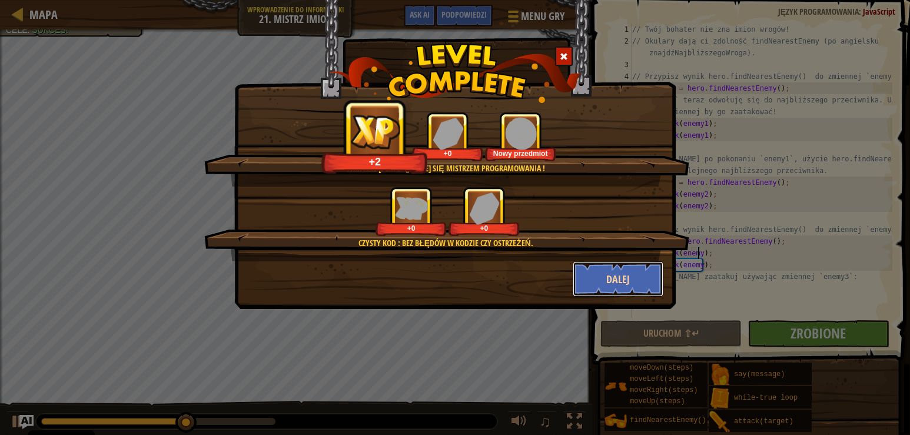
click at [630, 285] on button "Dalej" at bounding box center [618, 278] width 91 height 35
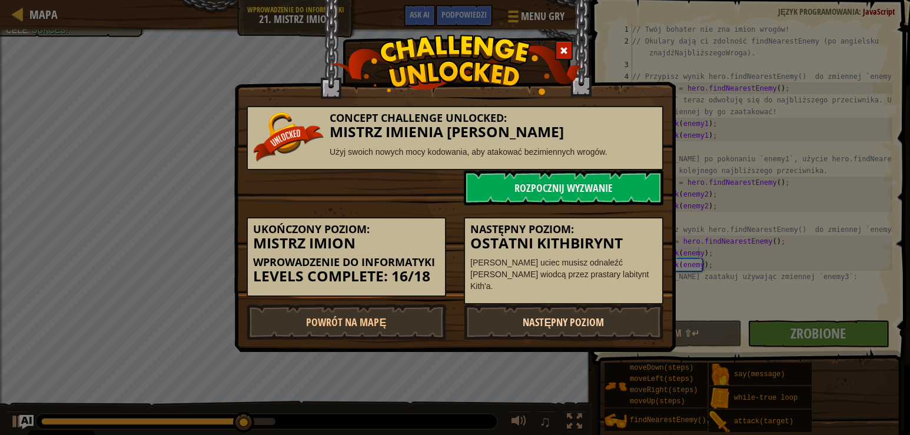
click at [599, 325] on link "Następny poziom" at bounding box center [564, 321] width 200 height 35
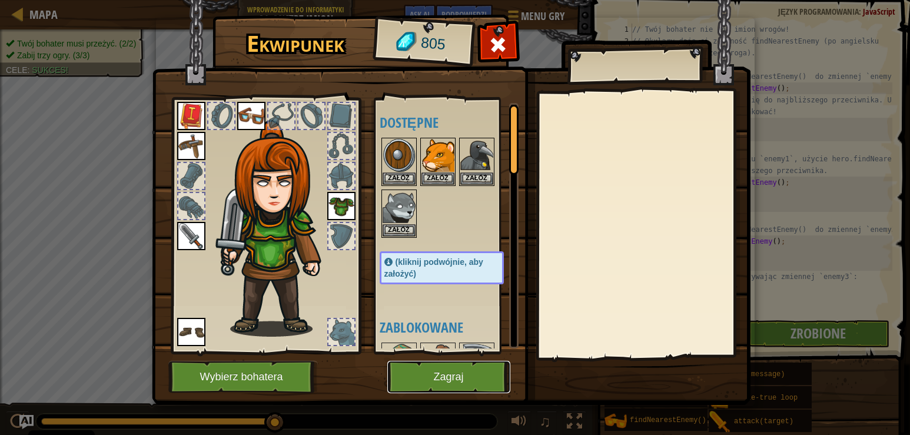
click at [463, 375] on button "Zagraj" at bounding box center [448, 377] width 123 height 32
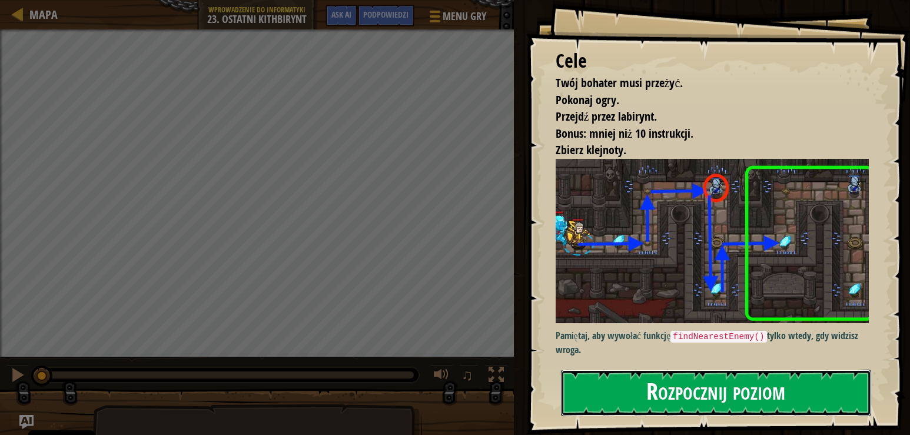
click at [612, 381] on button "Rozpocznij poziom" at bounding box center [716, 393] width 311 height 46
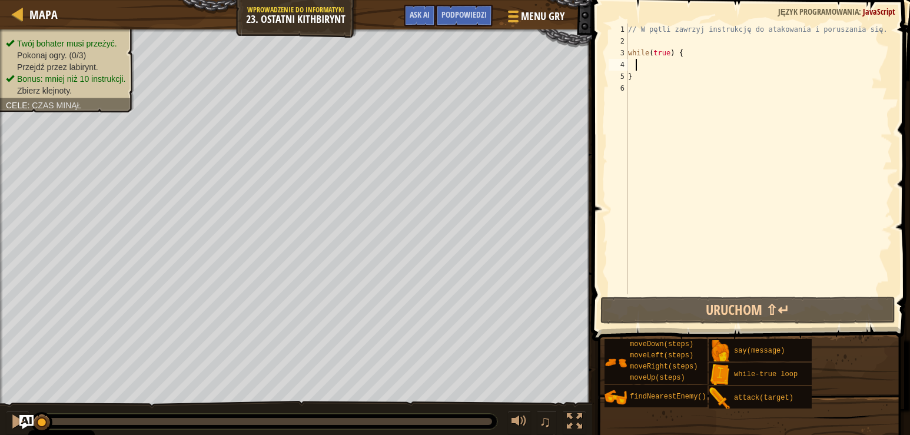
click at [637, 62] on div "// W pętli zawrzyj instrukcję do atakowania i poruszania się. while ( true ) { }" at bounding box center [759, 171] width 267 height 294
click at [629, 64] on div "// W pętli zawrzyj instrukcję do atakowania i poruszania się. while ( true ) { }" at bounding box center [759, 171] width 267 height 294
type textarea "h"
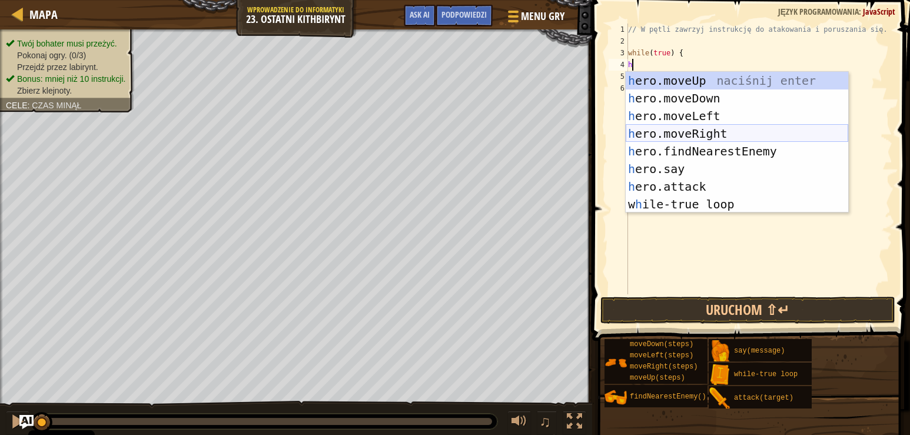
click at [683, 127] on div "h ero.moveUp naciśnij enter h ero.moveDown naciśnij enter h ero.moveLeft naciśn…" at bounding box center [737, 160] width 222 height 177
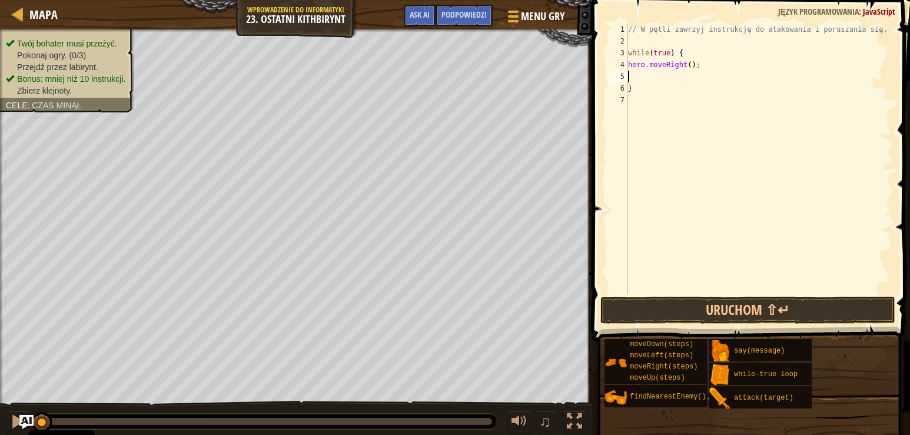
type textarea "h"
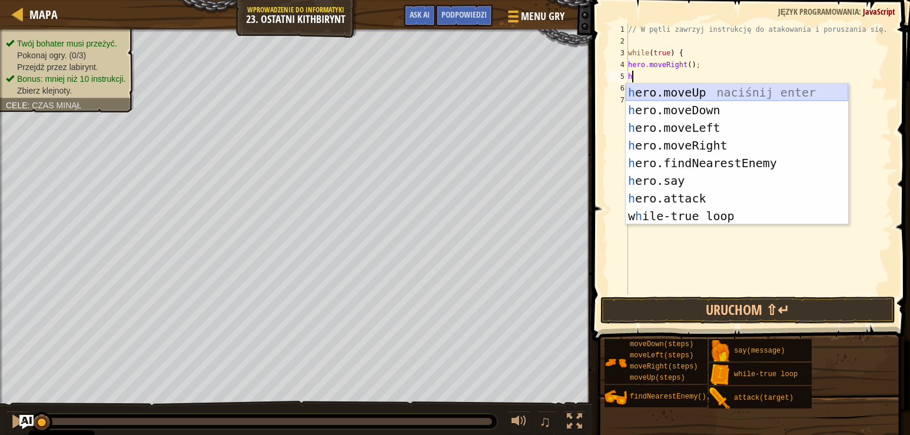
click at [687, 91] on div "h ero.moveUp naciśnij enter h ero.moveDown naciśnij enter h ero.moveLeft naciśn…" at bounding box center [737, 172] width 222 height 177
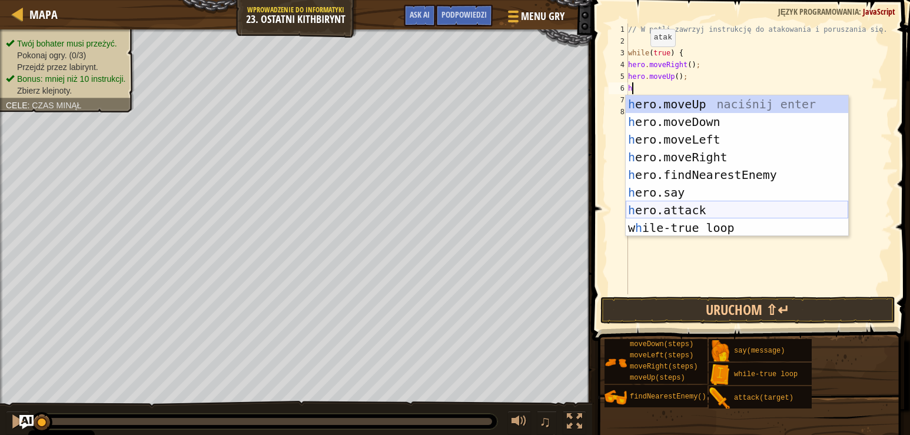
click at [689, 208] on div "h ero.moveUp naciśnij enter h ero.moveDown naciśnij enter h ero.moveLeft naciśn…" at bounding box center [737, 183] width 222 height 177
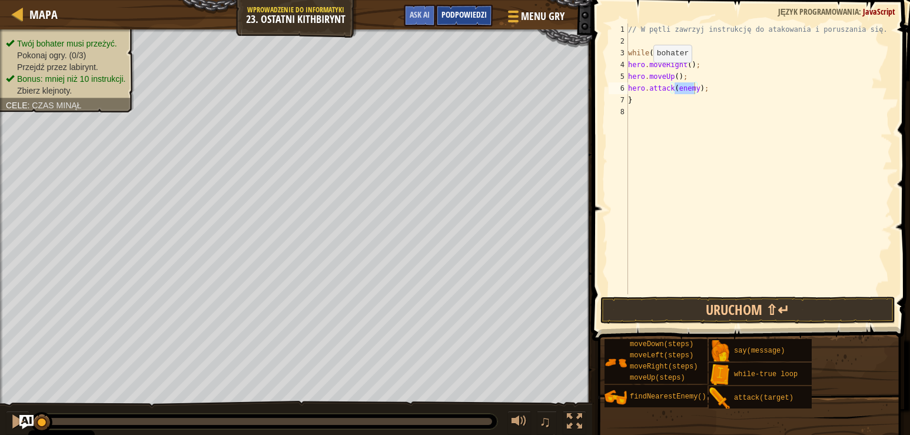
click at [455, 22] on div "Podpowiedzi" at bounding box center [464, 16] width 57 height 22
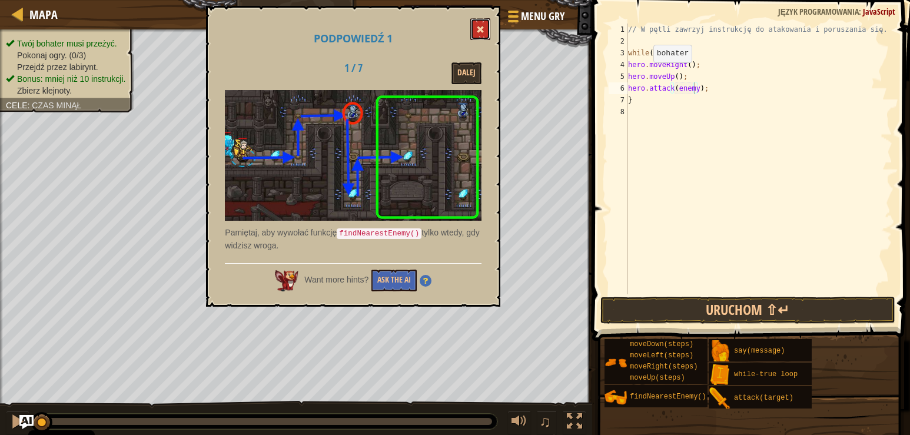
click at [477, 31] on button at bounding box center [480, 29] width 20 height 22
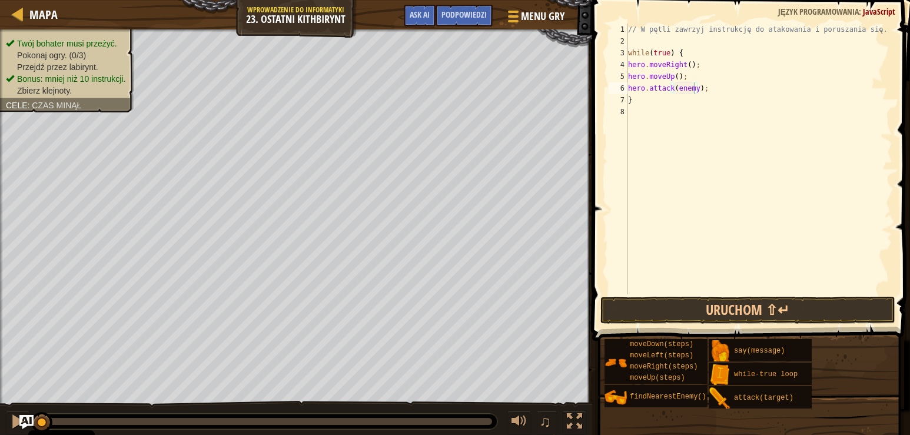
type textarea "hero.moveUp();"
click at [690, 78] on div "// W pętli zawrzyj instrukcję do atakowania i poruszania się. while ( true ) { …" at bounding box center [759, 171] width 267 height 294
type textarea "h"
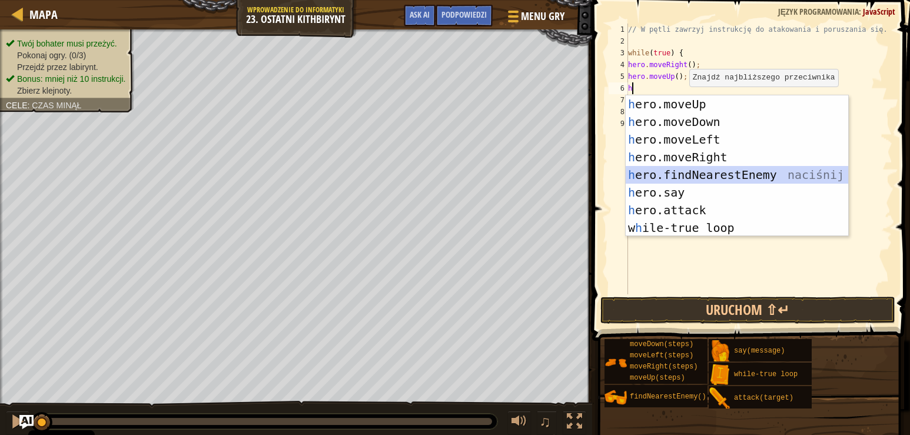
click at [709, 172] on div "h ero.moveUp naciśnij enter h ero.moveDown naciśnij enter h ero.moveLeft naciśn…" at bounding box center [737, 183] width 222 height 177
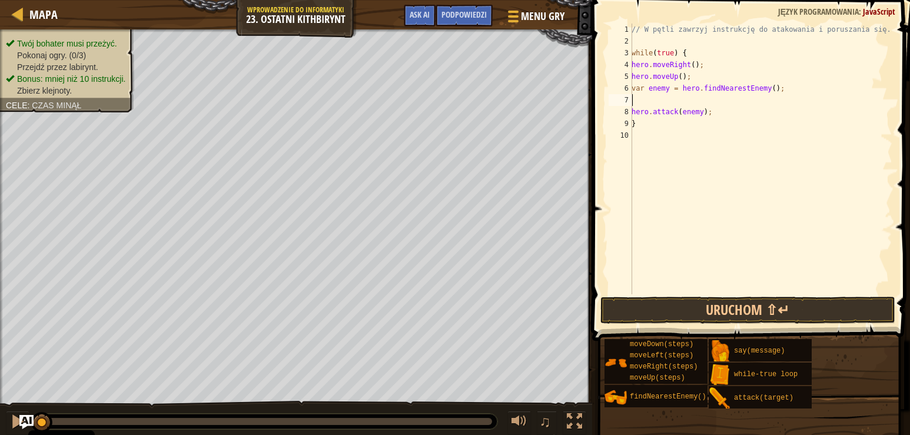
click at [712, 111] on div "// W pętli zawrzyj instrukcję do atakowania i poruszania się. while ( true ) { …" at bounding box center [760, 171] width 263 height 294
type textarea "h"
click at [634, 98] on div "// W pętli zawrzyj instrukcję do atakowania i poruszania się. while ( true ) { …" at bounding box center [760, 171] width 263 height 294
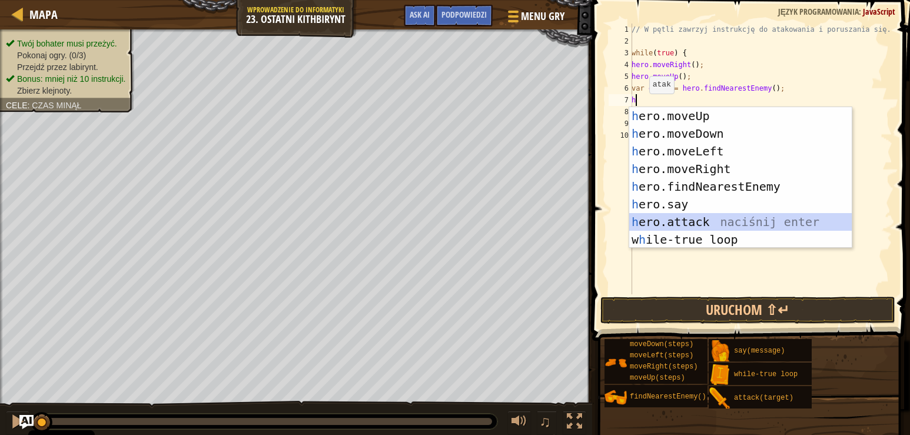
click at [703, 215] on div "h ero.moveUp naciśnij enter h ero.moveDown naciśnij enter h ero.moveLeft naciśn…" at bounding box center [740, 195] width 222 height 177
type textarea "hero.attack(enemy);"
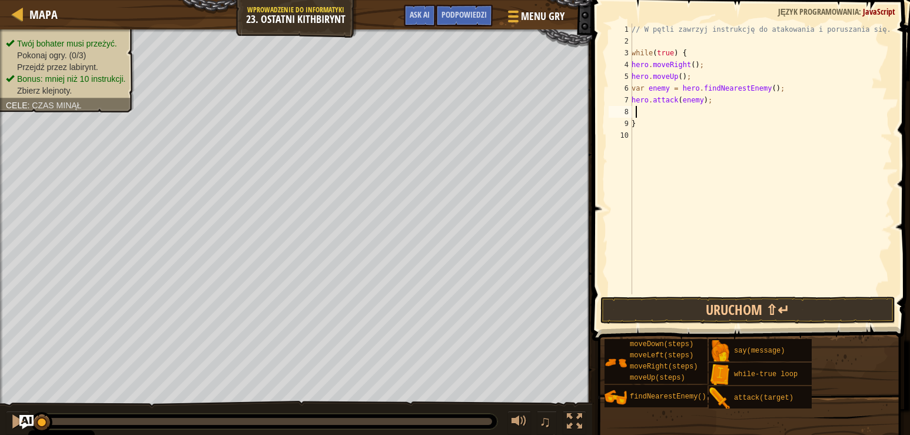
click at [634, 111] on div "// W pętli zawrzyj instrukcję do atakowania i poruszania się. while ( true ) { …" at bounding box center [760, 171] width 263 height 294
click at [633, 111] on div "// W pętli zawrzyj instrukcję do atakowania i poruszania się. while ( true ) { …" at bounding box center [760, 171] width 263 height 294
type textarea "h"
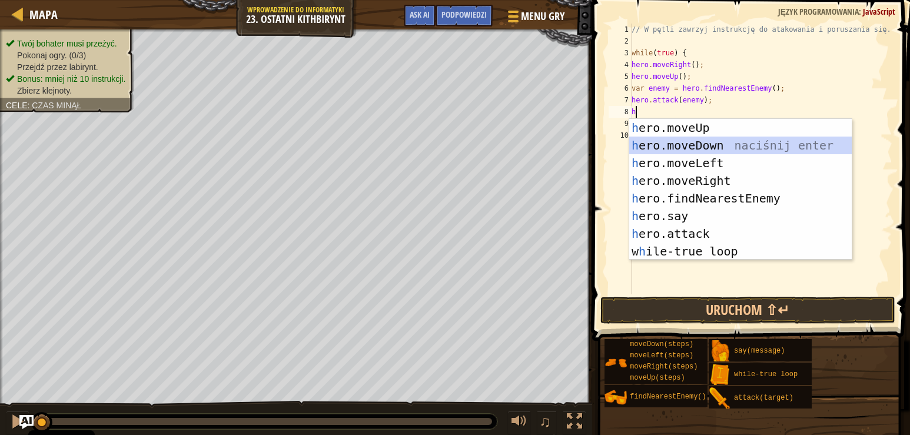
click at [706, 147] on div "h ero.moveUp naciśnij enter h ero.moveDown naciśnij enter h ero.moveLeft naciśn…" at bounding box center [740, 207] width 222 height 177
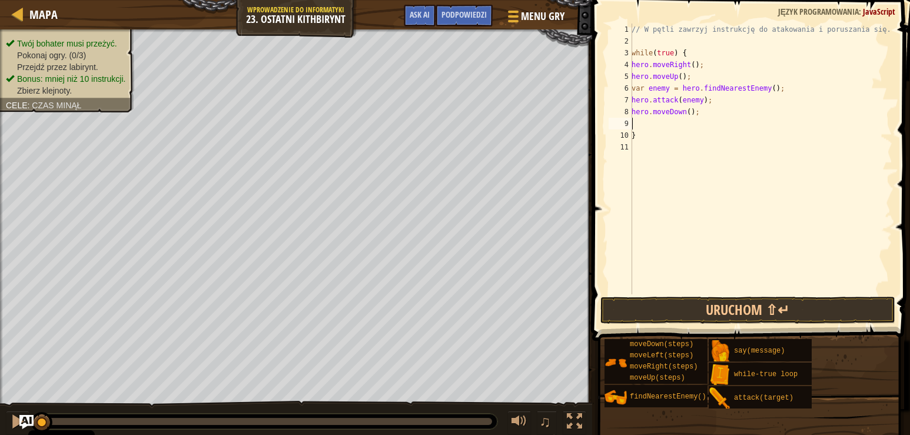
click at [684, 114] on div "// W pętli zawrzyj instrukcję do atakowania i poruszania się. while ( true ) { …" at bounding box center [760, 171] width 263 height 294
type textarea "hero.moveDown(2);"
click at [644, 122] on div "// W pętli zawrzyj instrukcję do atakowania i poruszania się. while ( true ) { …" at bounding box center [760, 171] width 263 height 294
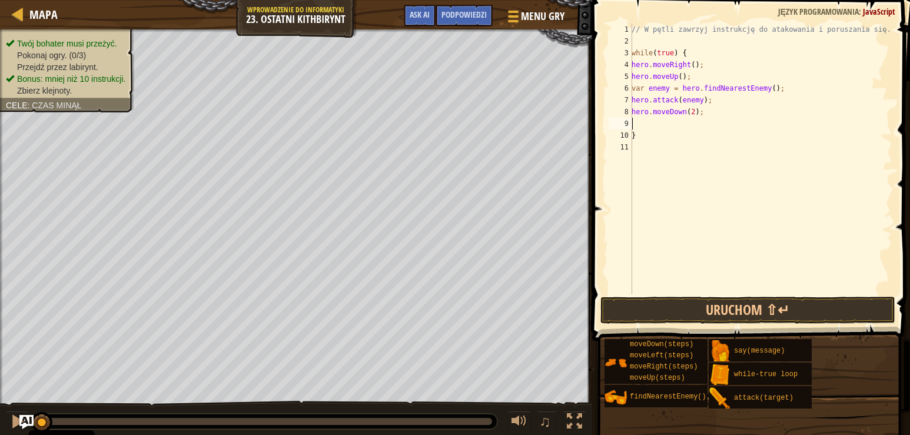
click at [632, 122] on div "// W pętli zawrzyj instrukcję do atakowania i poruszania się. while ( true ) { …" at bounding box center [760, 171] width 263 height 294
type textarea "h"
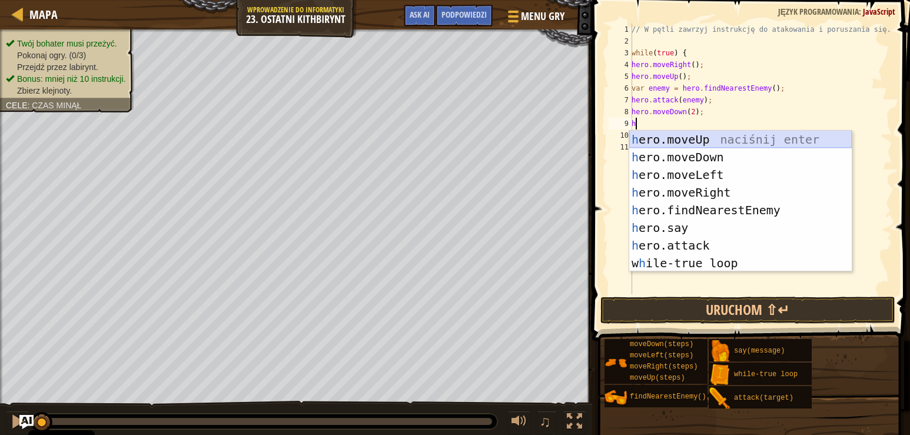
click at [687, 136] on div "h ero.moveUp naciśnij enter h ero.moveDown naciśnij enter h ero.moveLeft naciśn…" at bounding box center [740, 219] width 222 height 177
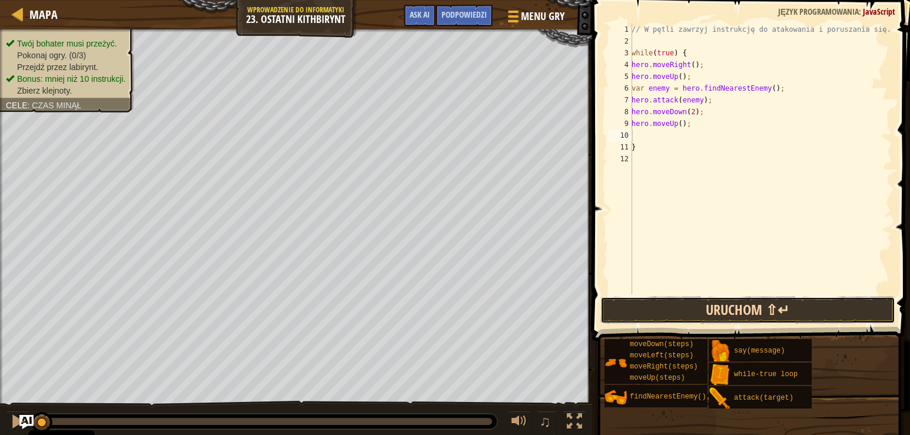
click at [678, 308] on button "Uruchom ⇧↵" at bounding box center [747, 310] width 295 height 27
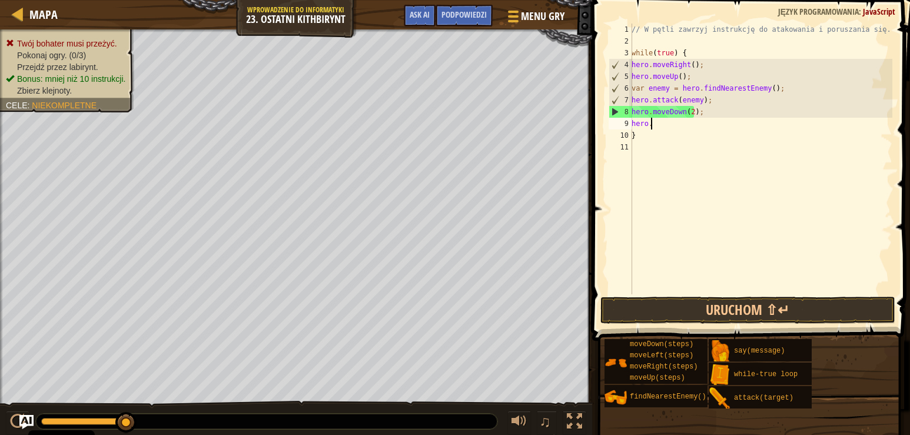
type textarea "h"
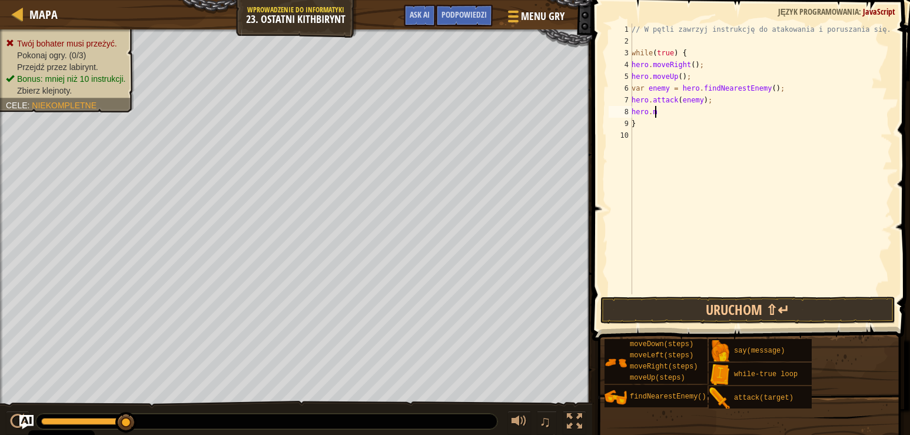
type textarea "h"
click at [709, 316] on button "Uruchom ⇧↵" at bounding box center [747, 310] width 295 height 27
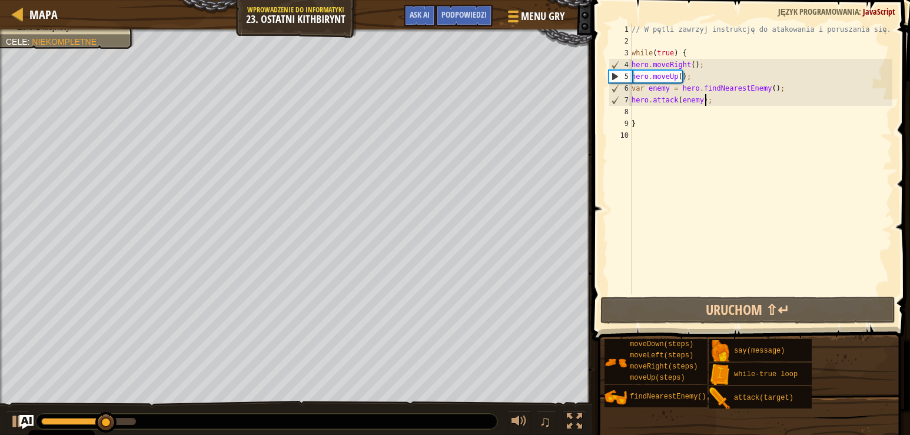
click at [713, 100] on div "// W pętli zawrzyj instrukcję do atakowania i poruszania się. while ( true ) { …" at bounding box center [760, 171] width 263 height 294
type textarea "hero.attack(enemy);"
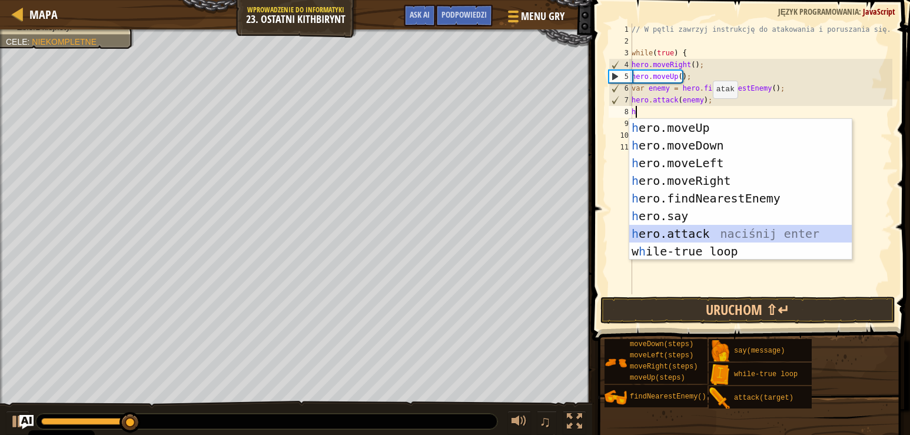
click at [704, 234] on div "h ero.moveUp naciśnij enter h ero.moveDown naciśnij enter h ero.moveLeft naciśn…" at bounding box center [740, 207] width 222 height 177
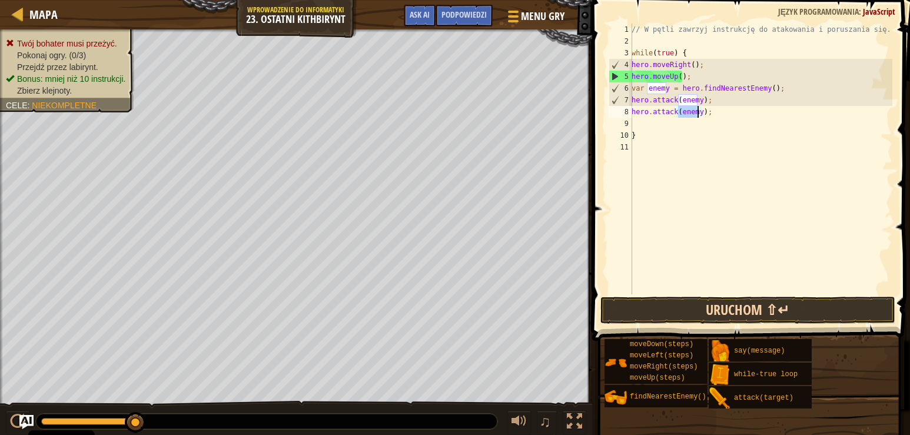
type textarea "hero.attack(enemy);"
click at [669, 312] on button "Uruchom ⇧↵" at bounding box center [747, 310] width 295 height 27
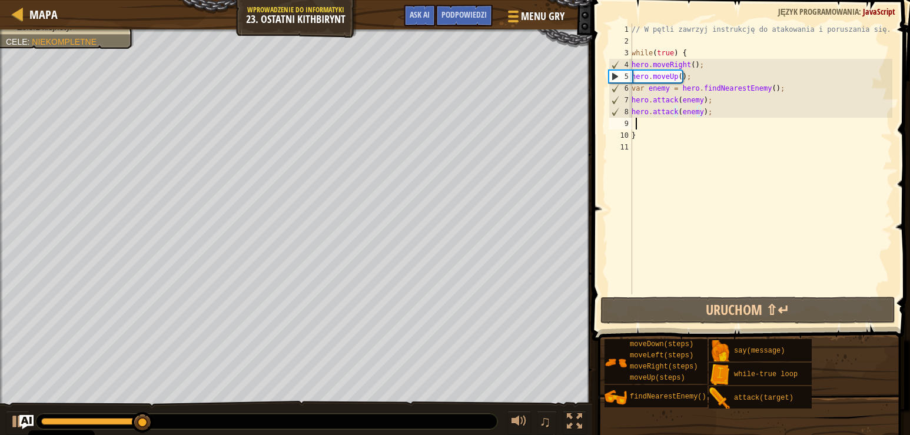
click at [635, 127] on div "// W pętli zawrzyj instrukcję do atakowania i poruszania się. while ( true ) { …" at bounding box center [760, 171] width 263 height 294
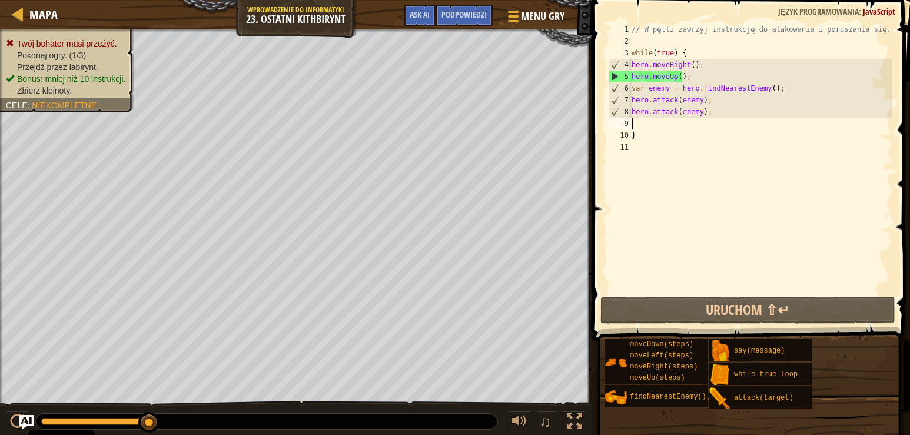
click at [632, 121] on div "// W pętli zawrzyj instrukcję do atakowania i poruszania się. while ( true ) { …" at bounding box center [760, 171] width 263 height 294
type textarea "h"
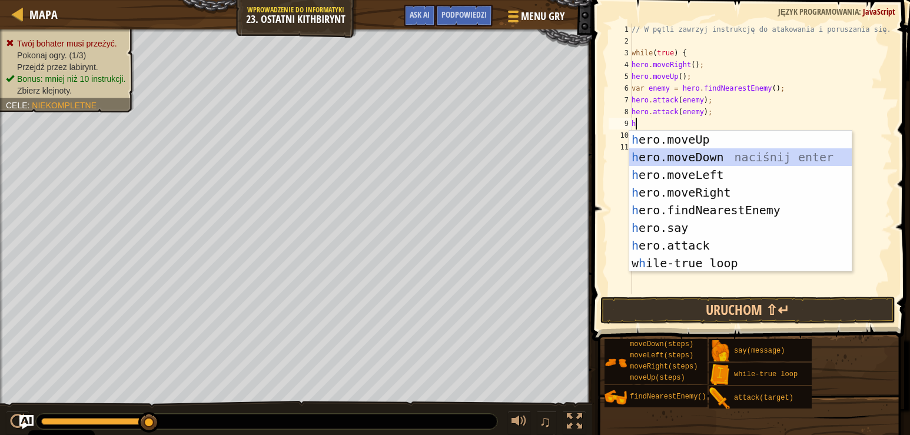
click at [709, 158] on div "h ero.moveUp naciśnij enter h ero.moveDown naciśnij enter h ero.moveLeft naciśn…" at bounding box center [740, 219] width 222 height 177
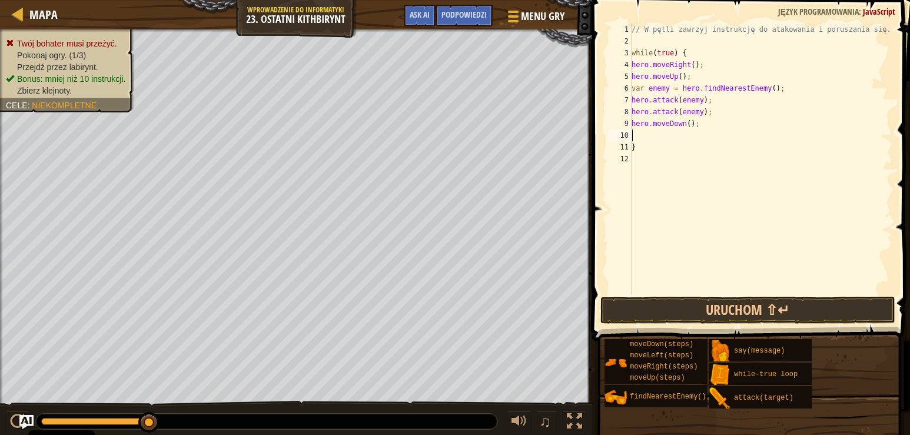
click at [684, 122] on div "// W pętli zawrzyj instrukcję do atakowania i poruszania się. while ( true ) { …" at bounding box center [760, 171] width 263 height 294
click at [698, 307] on button "Uruchom ⇧↵" at bounding box center [747, 310] width 295 height 27
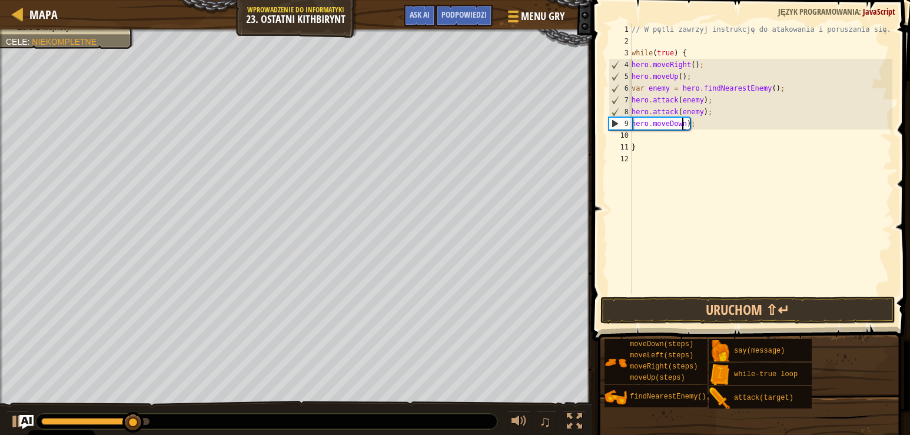
scroll to position [5, 4]
click at [697, 125] on div "// W pętli zawrzyj instrukcję do atakowania i poruszania się. while ( true ) { …" at bounding box center [760, 171] width 263 height 294
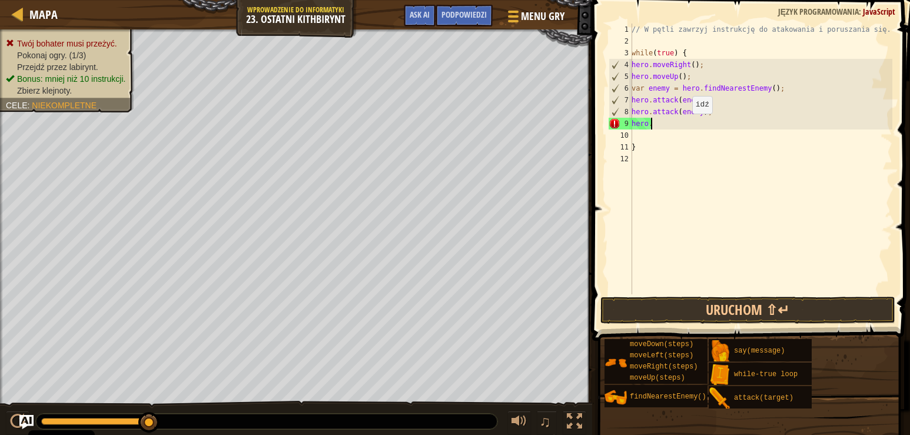
scroll to position [5, 1]
type textarea "h"
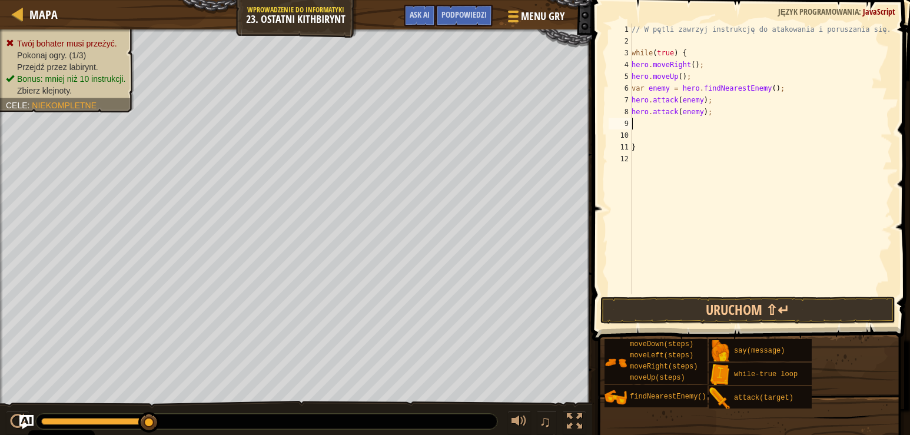
click at [631, 147] on div "11" at bounding box center [621, 147] width 24 height 12
type textarea "}"
click at [640, 139] on div "// W pętli zawrzyj instrukcję do atakowania i poruszania się. while ( true ) { …" at bounding box center [760, 171] width 263 height 294
type textarea "h"
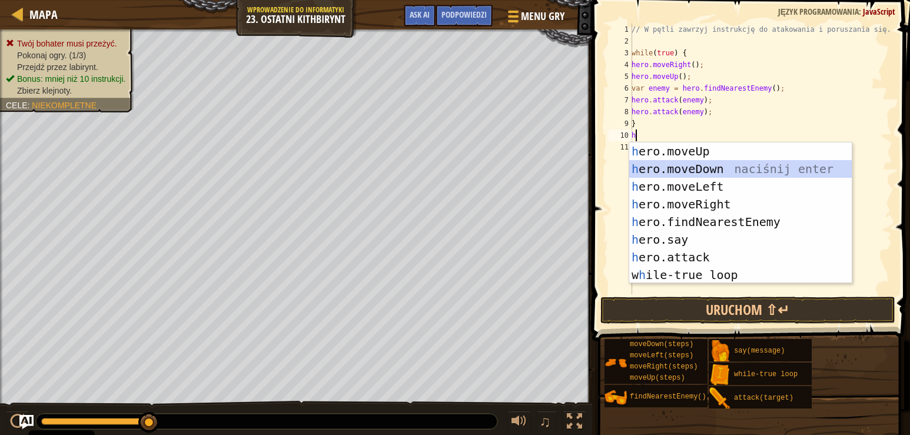
click at [718, 165] on div "h ero.moveUp naciśnij enter h ero.moveDown naciśnij enter h ero.moveLeft naciśn…" at bounding box center [740, 230] width 222 height 177
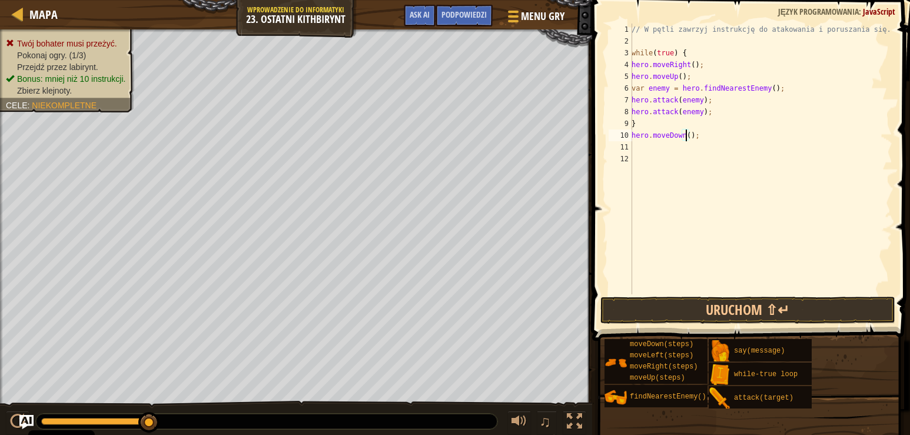
click at [686, 138] on div "// W pętli zawrzyj instrukcję do atakowania i poruszania się. while ( true ) { …" at bounding box center [760, 171] width 263 height 294
click at [720, 309] on button "Uruchom ⇧↵" at bounding box center [747, 310] width 295 height 27
click at [677, 134] on div "// W pętli zawrzyj instrukcję do atakowania i poruszania się. while ( true ) { …" at bounding box center [760, 171] width 263 height 294
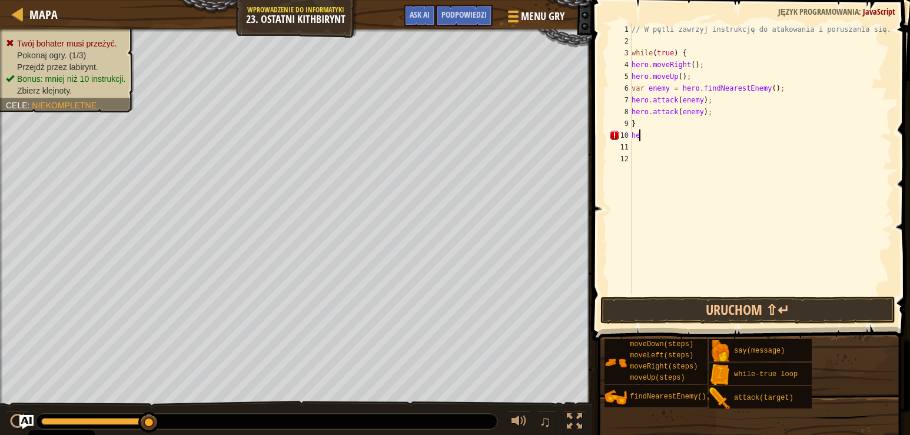
type textarea "h"
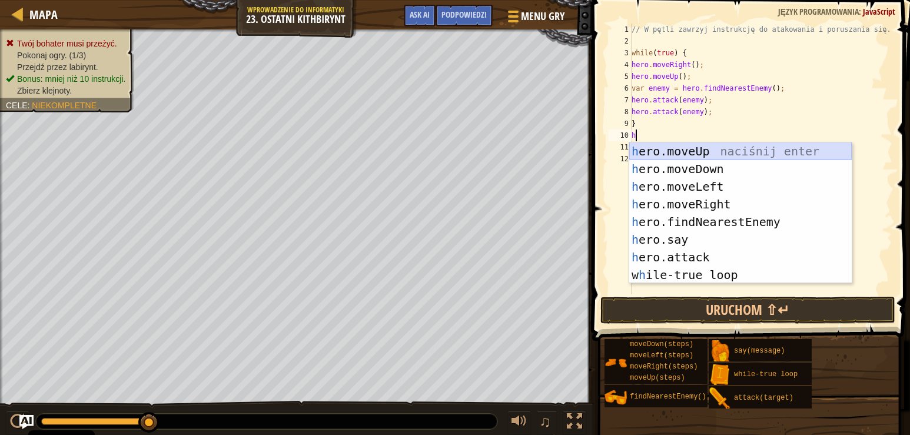
click at [696, 147] on div "h ero.moveUp naciśnij enter h ero.moveDown naciśnij enter h ero.moveLeft naciśn…" at bounding box center [740, 230] width 222 height 177
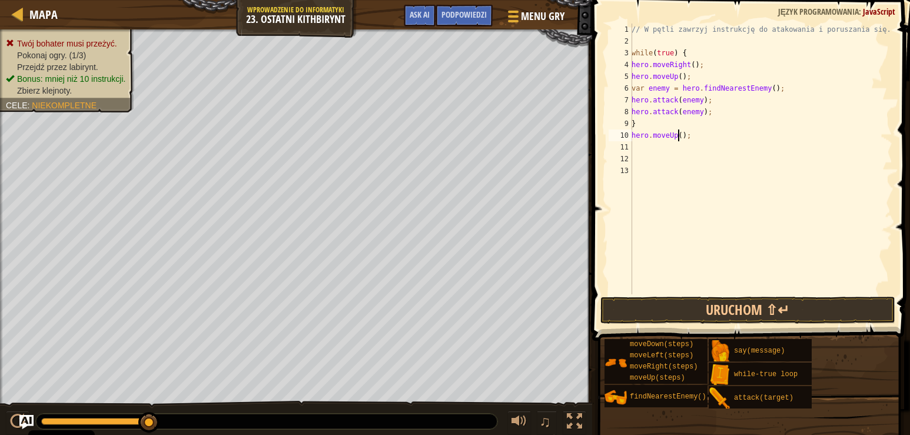
click at [676, 136] on div "// W pętli zawrzyj instrukcję do atakowania i poruszania się. while ( true ) { …" at bounding box center [760, 171] width 263 height 294
click at [690, 311] on button "Uruchom ⇧↵" at bounding box center [747, 310] width 295 height 27
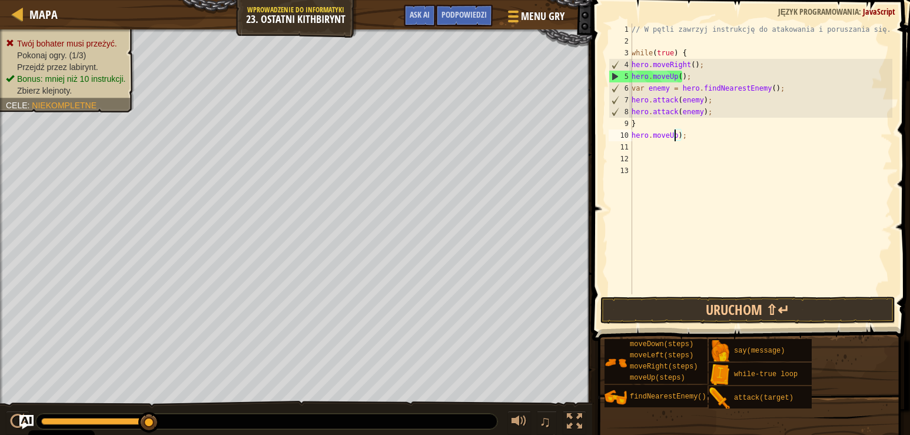
scroll to position [5, 4]
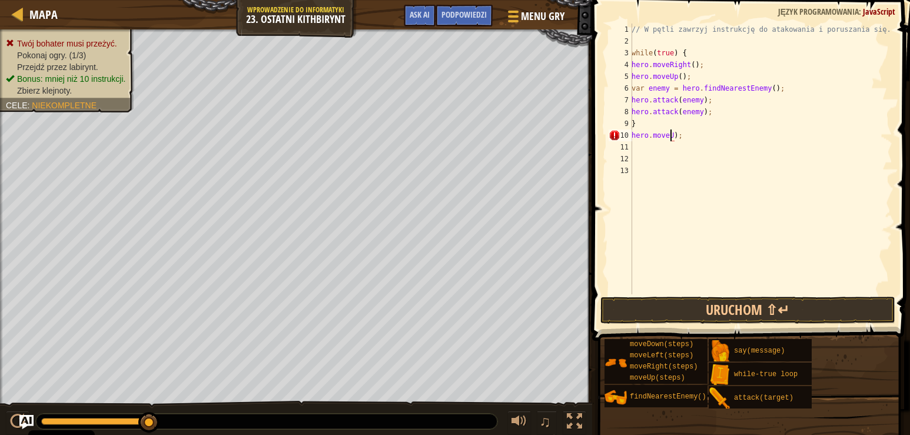
click at [686, 137] on div "// W pętli zawrzyj instrukcję do atakowania i poruszania się. while ( true ) { …" at bounding box center [760, 171] width 263 height 294
type textarea "h"
click at [650, 308] on button "Uruchom ⇧↵" at bounding box center [747, 310] width 295 height 27
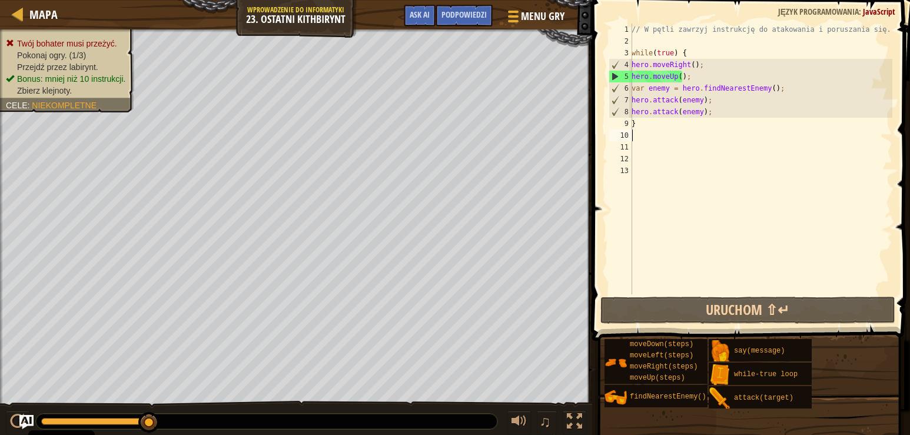
type textarea "h"
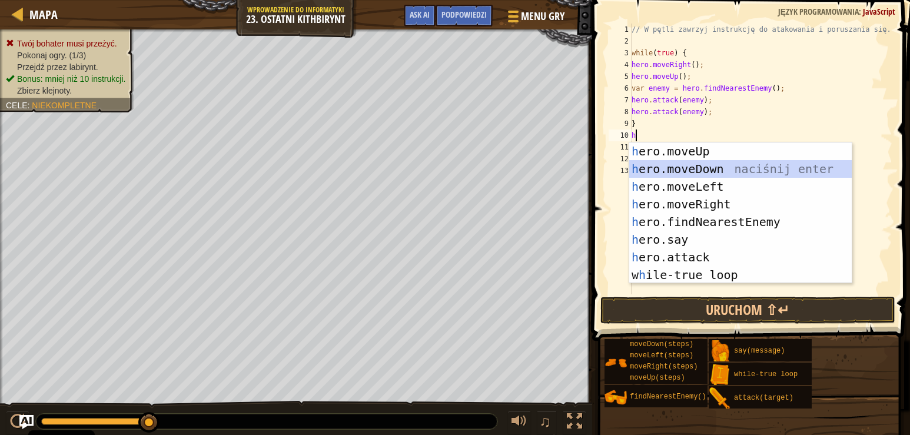
click at [718, 161] on div "h ero.moveUp naciśnij enter h ero.moveDown naciśnij enter h ero.moveLeft naciśn…" at bounding box center [740, 230] width 222 height 177
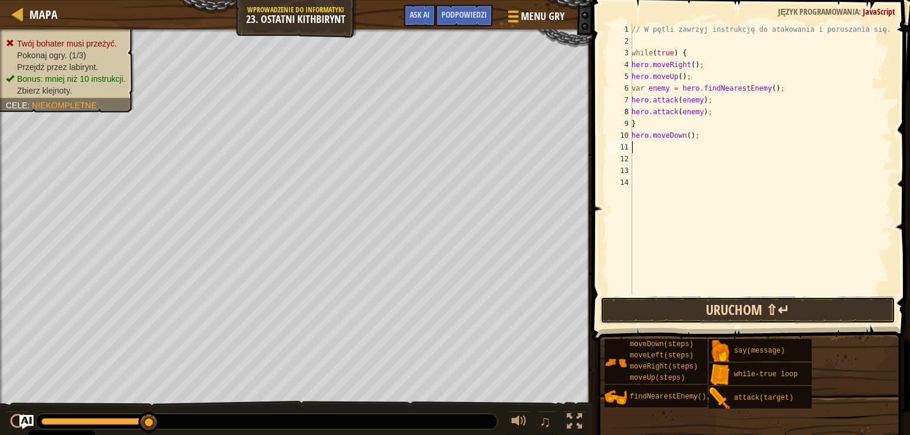
click at [690, 309] on button "Uruchom ⇧↵" at bounding box center [747, 310] width 295 height 27
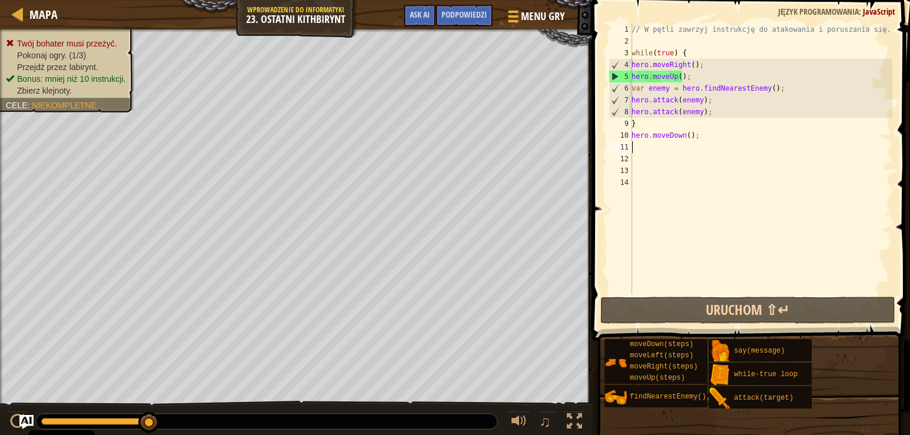
click at [694, 75] on div "// W pętli zawrzyj instrukcję do atakowania i poruszania się. while ( true ) { …" at bounding box center [760, 171] width 263 height 294
type textarea "hero.moveUp();"
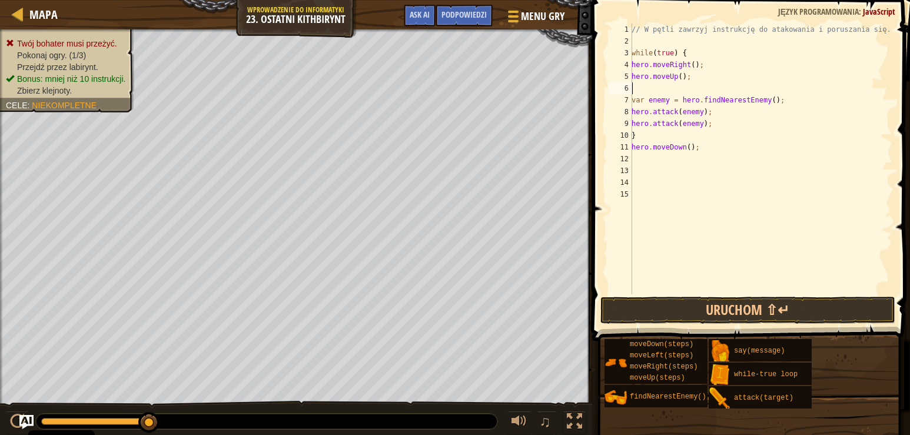
type textarea "h"
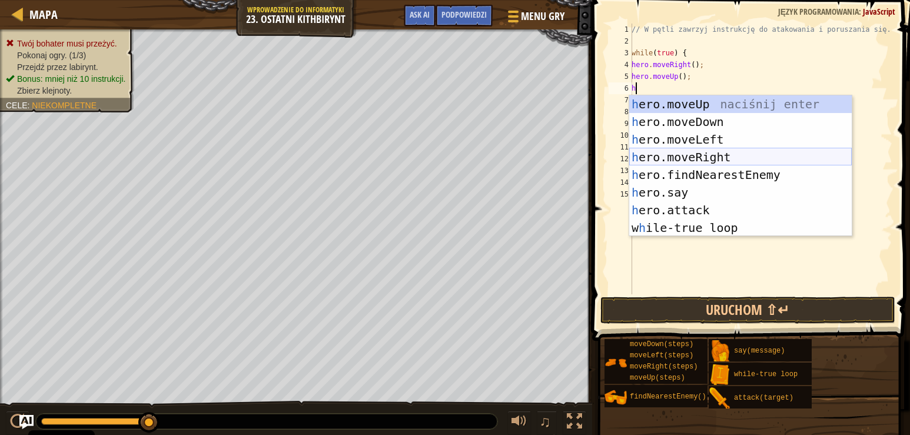
click at [708, 151] on div "h ero.moveUp naciśnij enter h ero.moveDown naciśnij enter h ero.moveLeft naciśn…" at bounding box center [740, 183] width 222 height 177
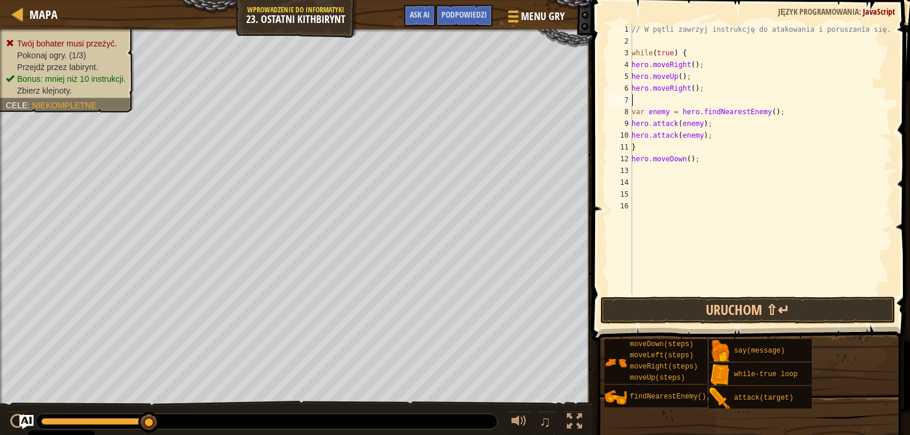
click at [633, 109] on div "// W pętli zawrzyj instrukcję do atakowania i poruszania się. while ( true ) { …" at bounding box center [760, 171] width 263 height 294
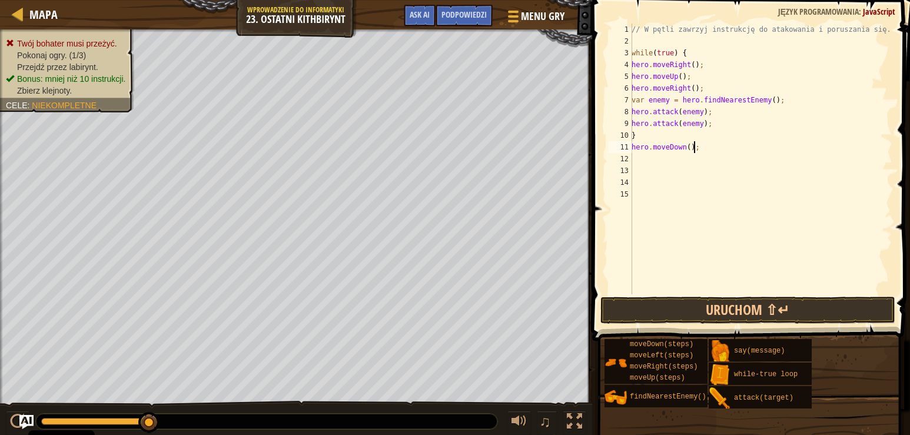
click at [696, 147] on div "// W pętli zawrzyj instrukcję do atakowania i poruszania się. while ( true ) { …" at bounding box center [760, 171] width 263 height 294
type textarea "h"
type textarea "}"
click at [697, 306] on button "Uruchom ⇧↵" at bounding box center [747, 310] width 295 height 27
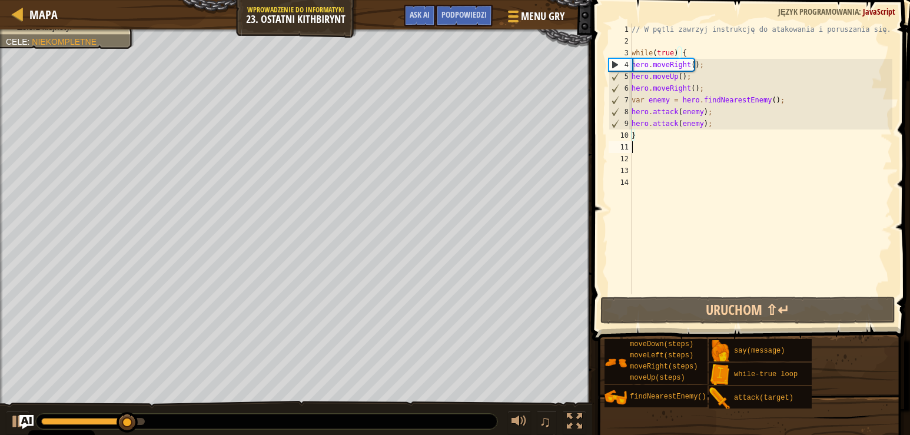
click at [636, 149] on div "// W pętli zawrzyj instrukcję do atakowania i poruszania się. while ( true ) { …" at bounding box center [760, 171] width 263 height 294
type textarea "h"
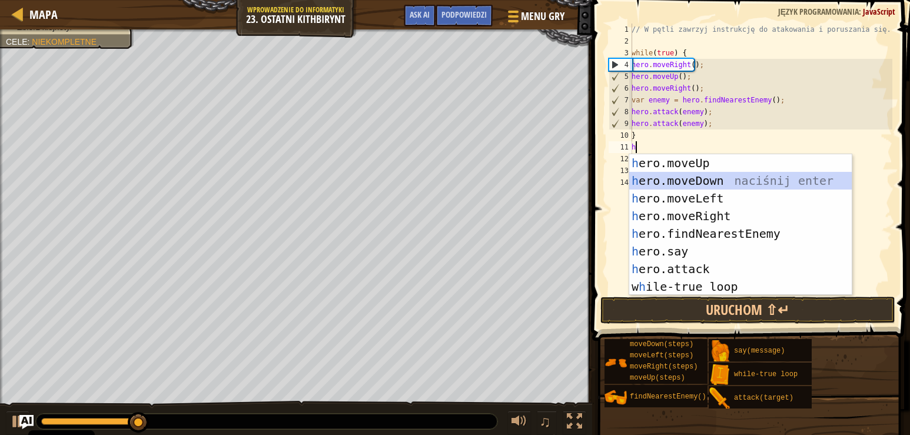
click at [679, 181] on div "h ero.moveUp naciśnij enter h ero.moveDown naciśnij enter h ero.moveLeft naciśn…" at bounding box center [740, 242] width 222 height 177
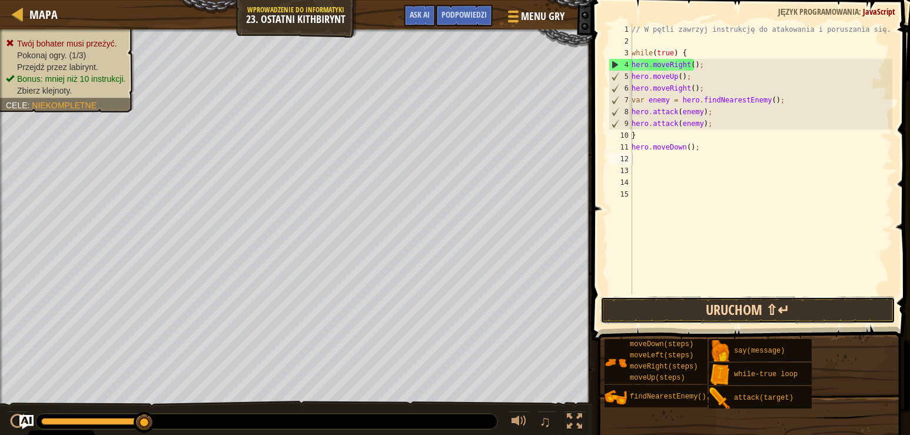
click at [667, 317] on button "Uruchom ⇧↵" at bounding box center [747, 310] width 295 height 27
type textarea "h"
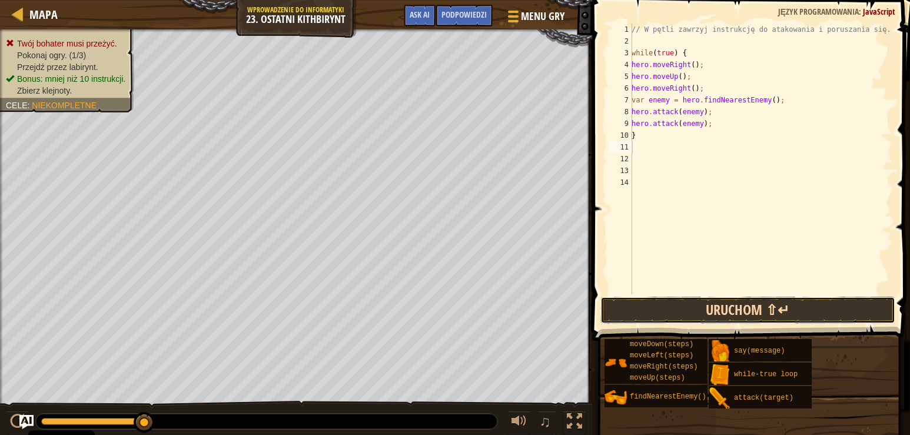
click at [647, 307] on button "Uruchom ⇧↵" at bounding box center [747, 310] width 295 height 27
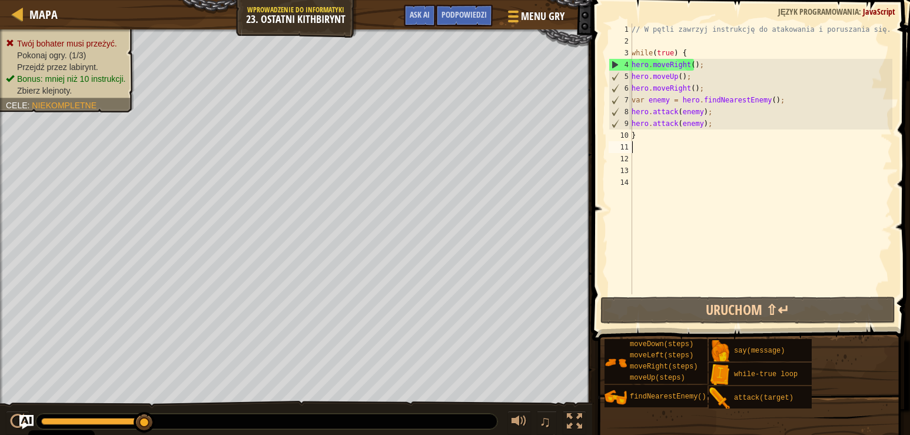
type textarea "h"
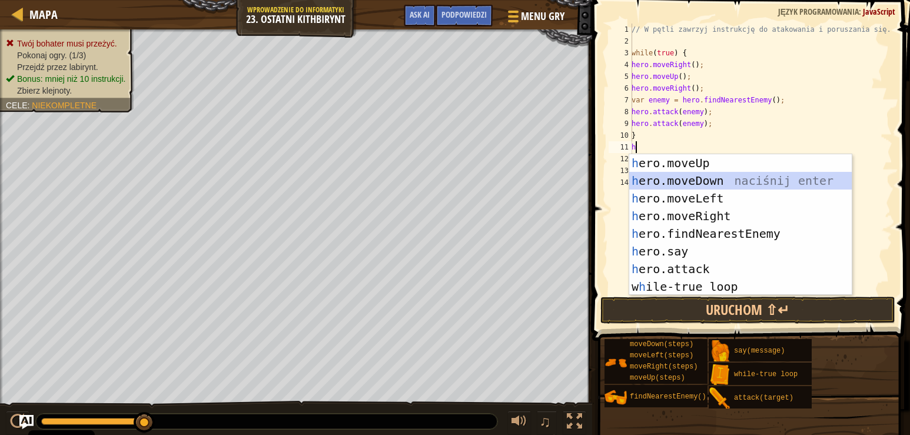
click at [664, 178] on div "h ero.moveUp naciśnij enter h ero.moveDown naciśnij enter h ero.moveLeft naciśn…" at bounding box center [740, 242] width 222 height 177
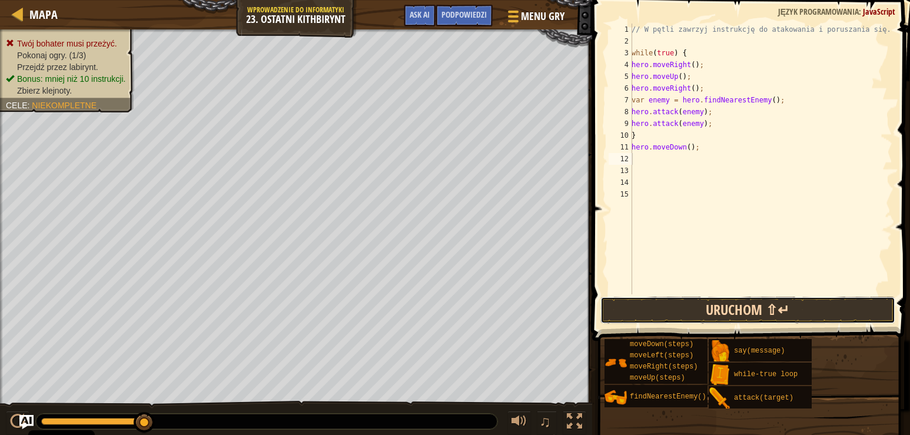
click at [647, 300] on button "Uruchom ⇧↵" at bounding box center [747, 310] width 295 height 27
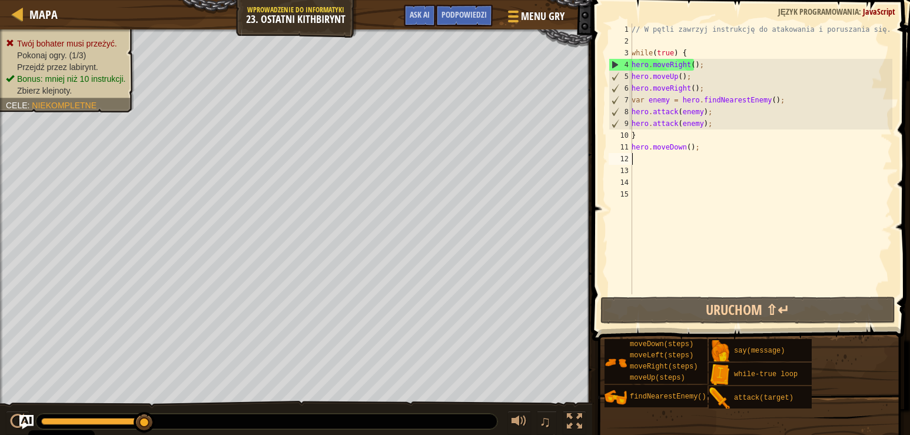
click at [699, 149] on div "// W pętli zawrzyj instrukcję do atakowania i poruszania się. while ( true ) { …" at bounding box center [760, 171] width 263 height 294
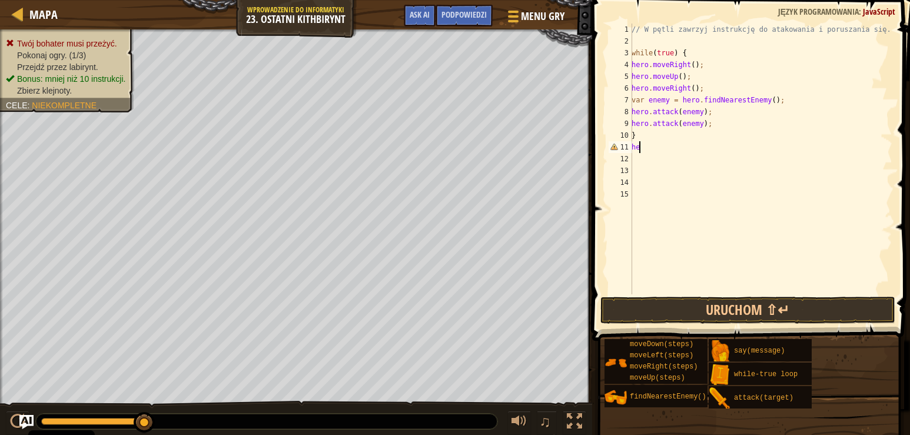
type textarea "h"
click at [712, 123] on div "// W pętli zawrzyj instrukcję do atakowania i poruszania się. while ( true ) { …" at bounding box center [760, 171] width 263 height 294
type textarea "hero.attack(enemy);"
type textarea "h"
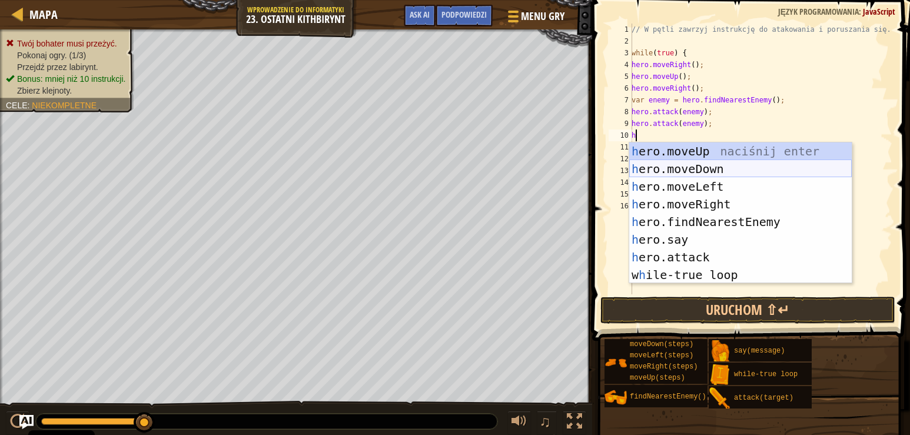
click at [719, 169] on div "h ero.moveUp naciśnij enter h ero.moveDown naciśnij enter h ero.moveLeft naciśn…" at bounding box center [740, 230] width 222 height 177
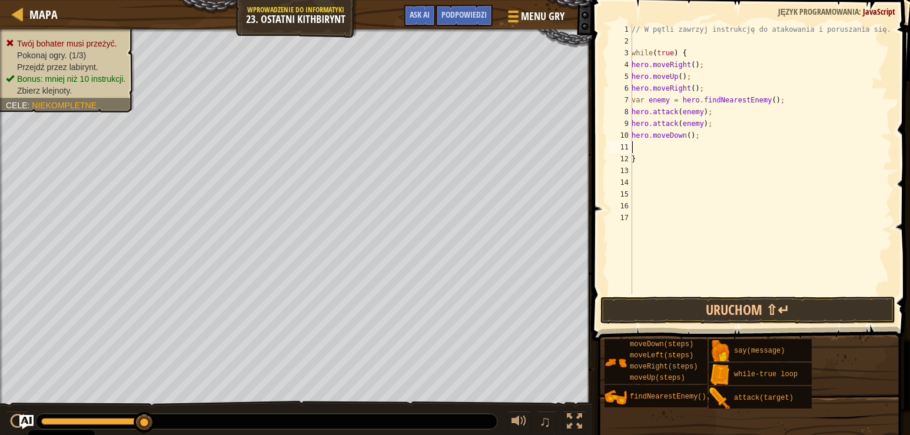
click at [632, 158] on div "// W pętli zawrzyj instrukcję do atakowania i poruszania się. while ( true ) { …" at bounding box center [760, 171] width 263 height 294
click at [621, 308] on button "Uruchom ⇧↵" at bounding box center [747, 310] width 295 height 27
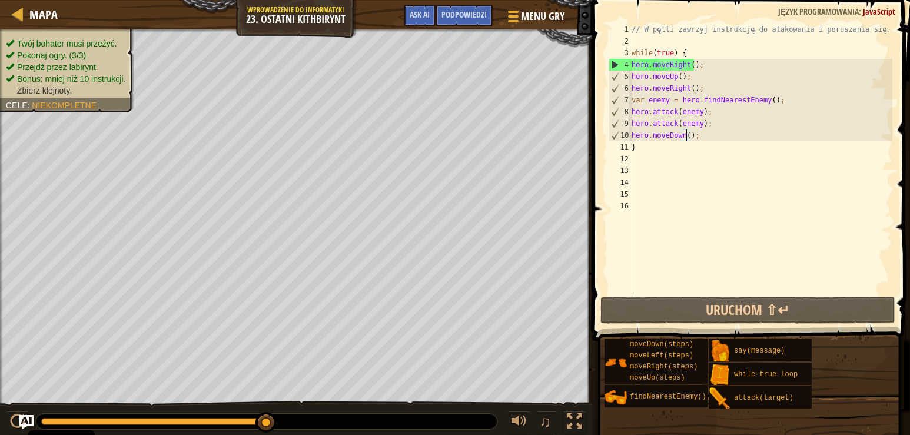
click at [686, 135] on div "// W pętli zawrzyj instrukcję do atakowania i poruszania się. while ( true ) { …" at bounding box center [760, 171] width 263 height 294
type textarea "hero.moveDown(2);"
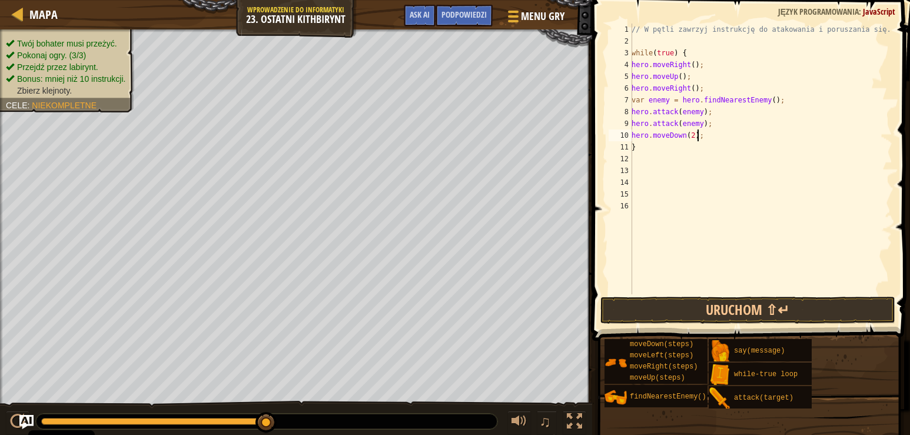
click at [700, 138] on div "// W pętli zawrzyj instrukcję do atakowania i poruszania się. while ( true ) { …" at bounding box center [760, 171] width 263 height 294
type textarea "h"
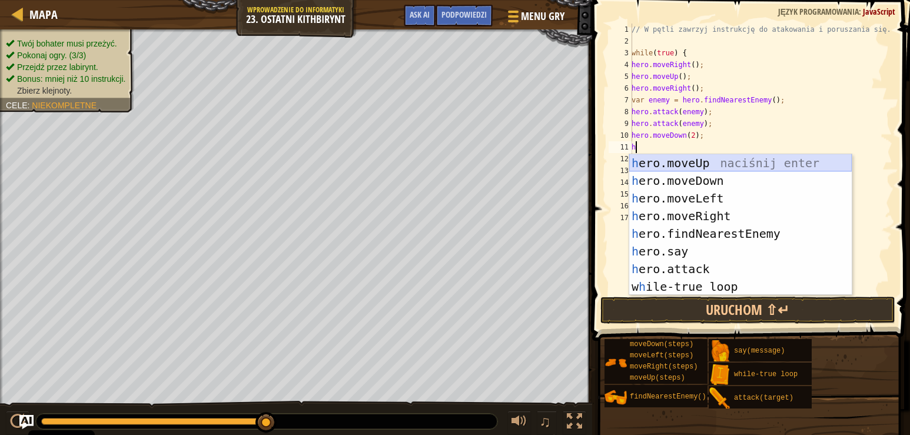
click at [712, 162] on div "h ero.moveUp naciśnij enter h ero.moveDown naciśnij enter h ero.moveLeft naciśn…" at bounding box center [740, 242] width 222 height 177
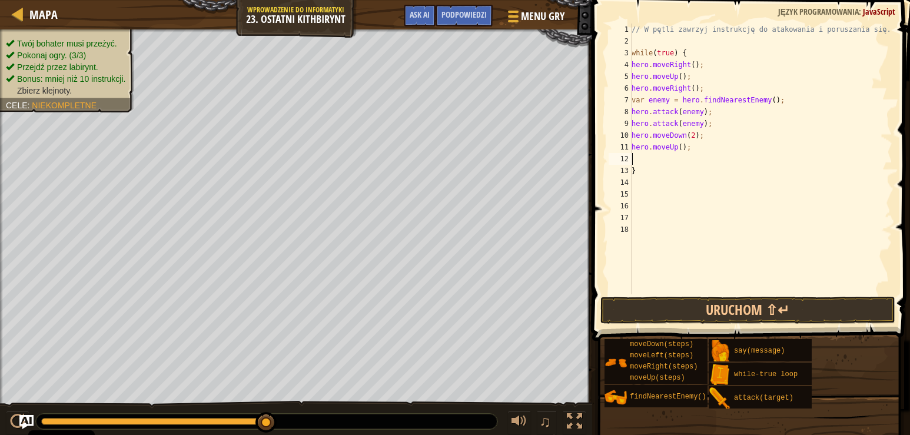
click at [633, 170] on div "// W pętli zawrzyj instrukcję do atakowania i poruszania się. while ( true ) { …" at bounding box center [760, 171] width 263 height 294
type textarea "}"
click at [672, 303] on button "Uruchom ⇧↵" at bounding box center [747, 310] width 295 height 27
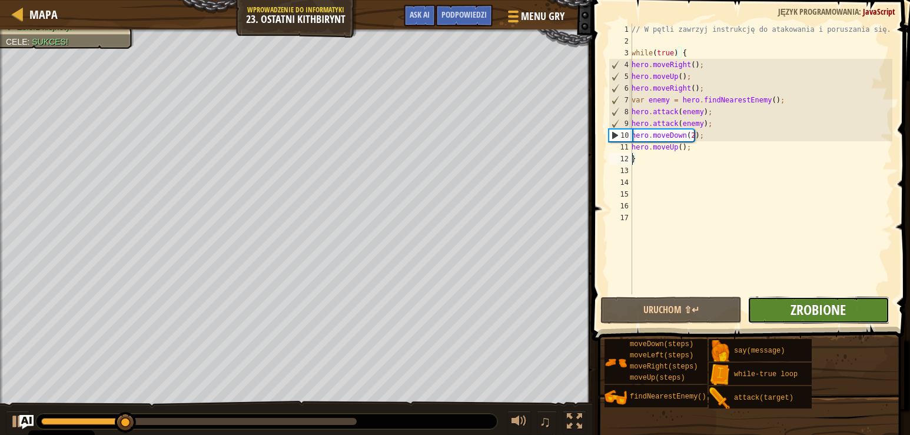
click at [836, 308] on span "Zrobione" at bounding box center [817, 309] width 55 height 19
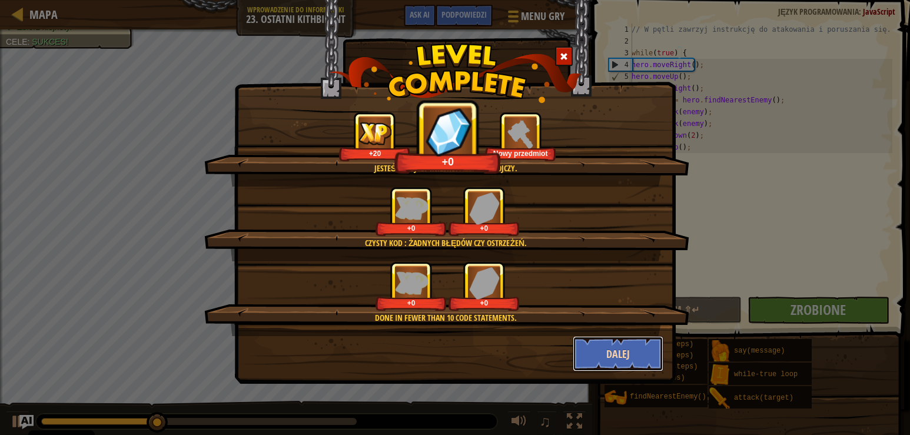
click at [608, 345] on button "Dalej" at bounding box center [618, 353] width 91 height 35
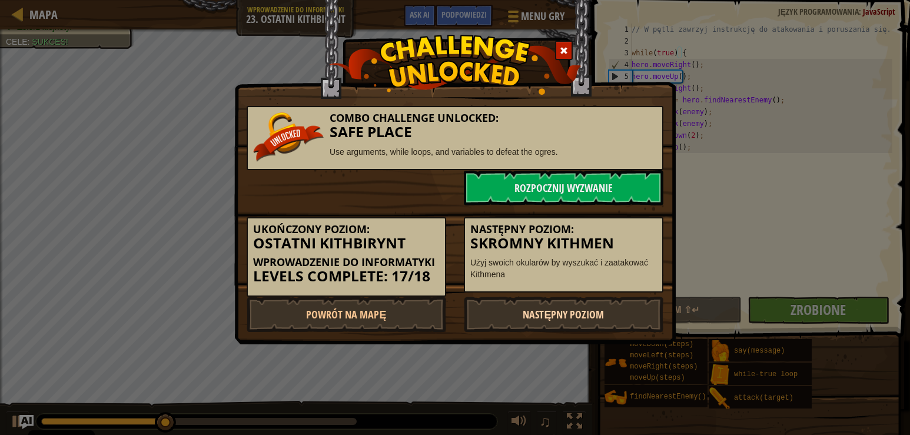
click at [579, 318] on link "Następny poziom" at bounding box center [564, 314] width 200 height 35
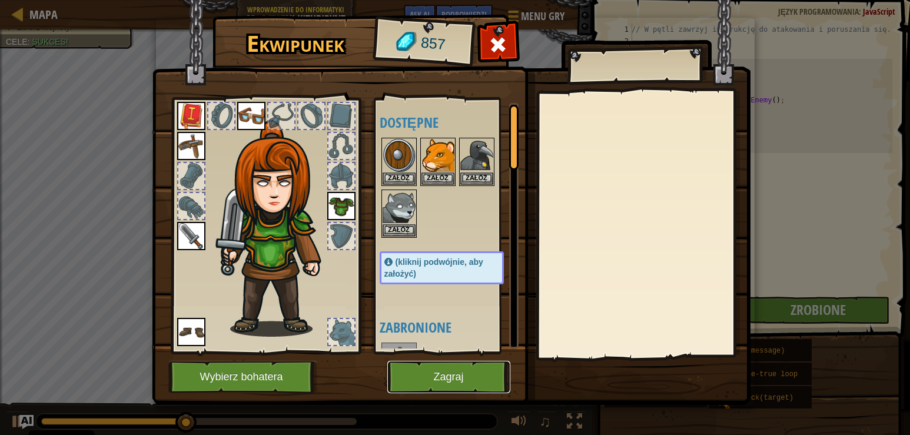
click at [461, 385] on button "Zagraj" at bounding box center [448, 377] width 123 height 32
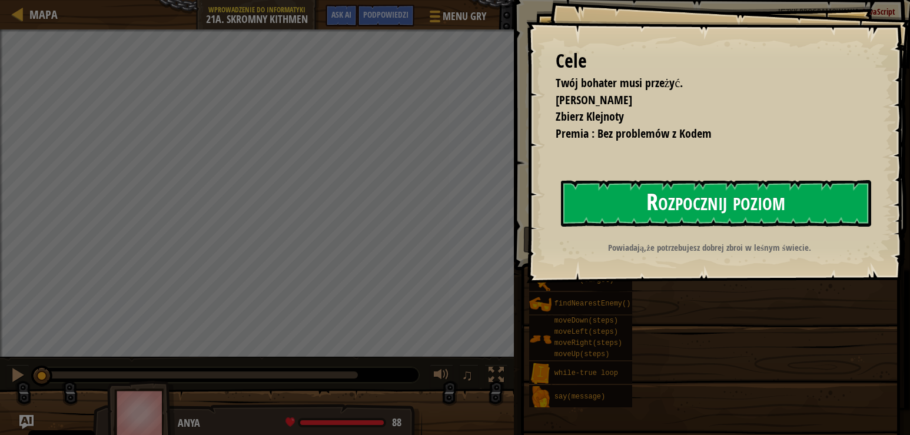
click at [731, 195] on button "Rozpocznij poziom" at bounding box center [716, 203] width 311 height 46
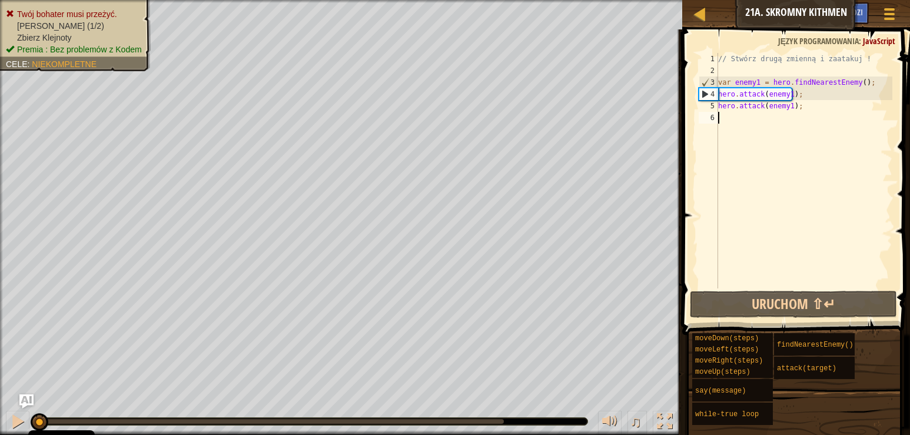
type textarea "h"
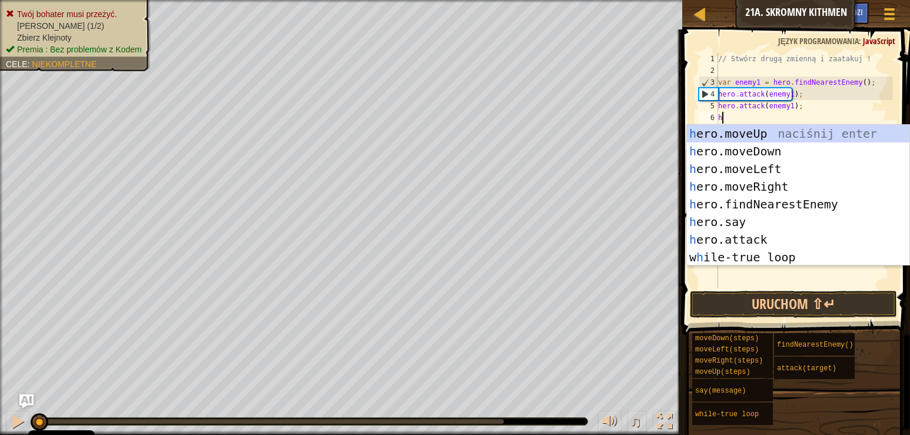
scroll to position [5, 0]
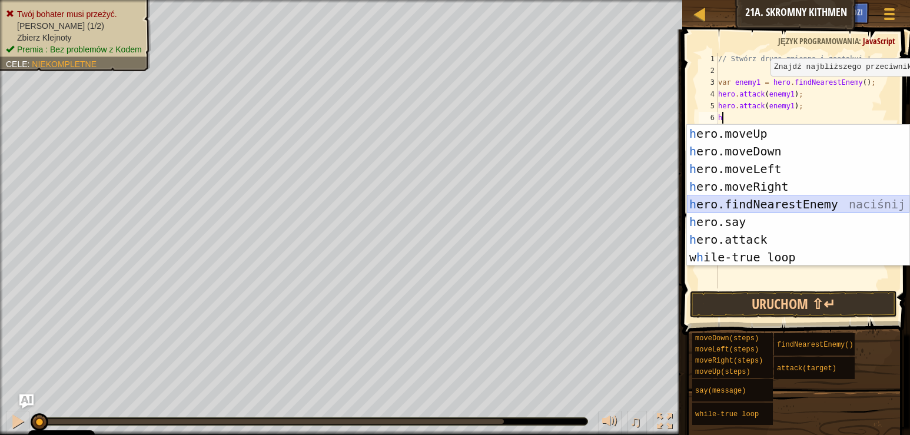
click at [773, 203] on div "h ero.moveUp naciśnij enter h ero.moveDown naciśnij enter h ero.moveLeft naciśn…" at bounding box center [798, 213] width 222 height 177
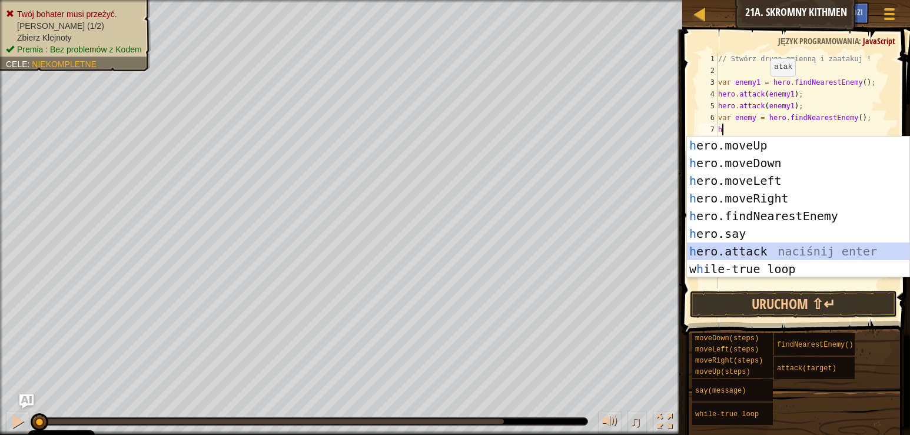
click at [752, 245] on div "h ero.moveUp naciśnij enter h ero.moveDown naciśnij enter h ero.moveLeft naciśn…" at bounding box center [798, 225] width 222 height 177
type textarea "hero.attack(enemy);"
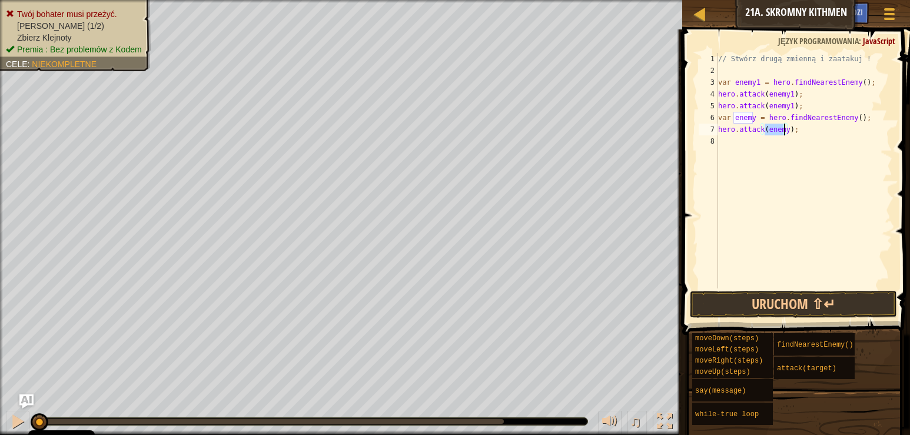
click at [733, 143] on div "// Stwórz drugą zmienną i zaatakuj ! var enemy1 = hero . findNearestEnemy ( ) ;…" at bounding box center [804, 182] width 177 height 259
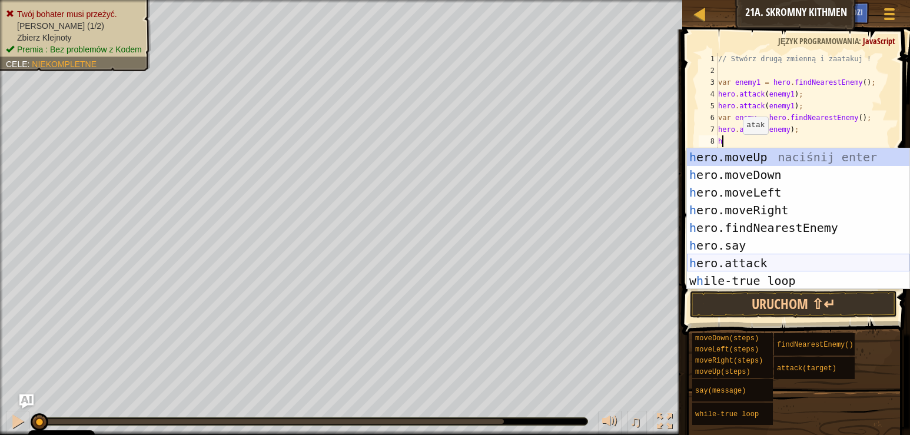
click at [761, 255] on div "h ero.moveUp naciśnij enter h ero.moveDown naciśnij enter h ero.moveLeft naciśn…" at bounding box center [798, 236] width 222 height 177
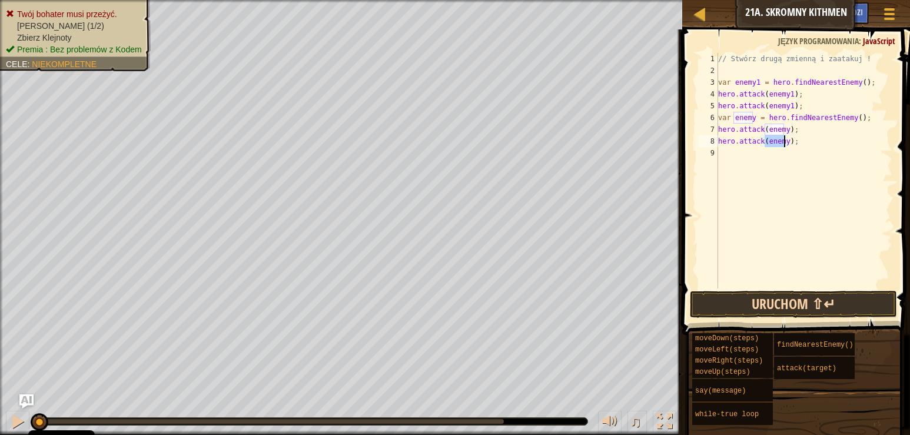
type textarea "hero.attack(enemy);"
drag, startPoint x: 777, startPoint y: 301, endPoint x: 782, endPoint y: 297, distance: 6.3
click at [781, 300] on button "Uruchom ⇧↵" at bounding box center [793, 304] width 207 height 27
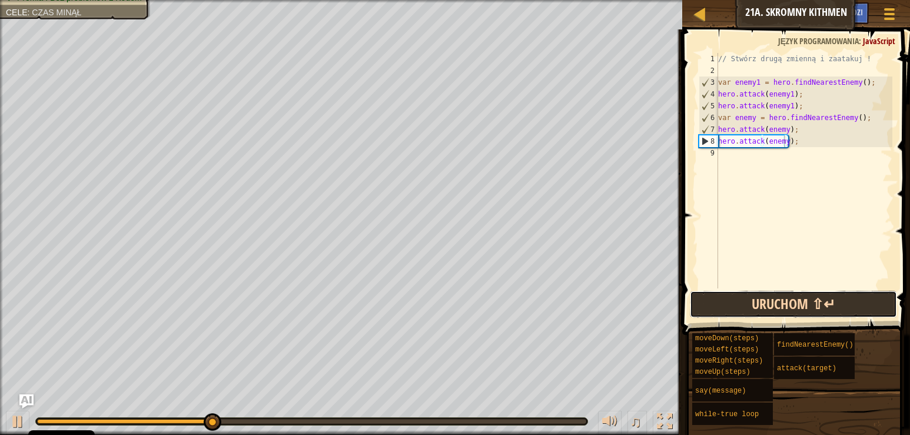
click at [740, 301] on button "Uruchom ⇧↵" at bounding box center [793, 304] width 207 height 27
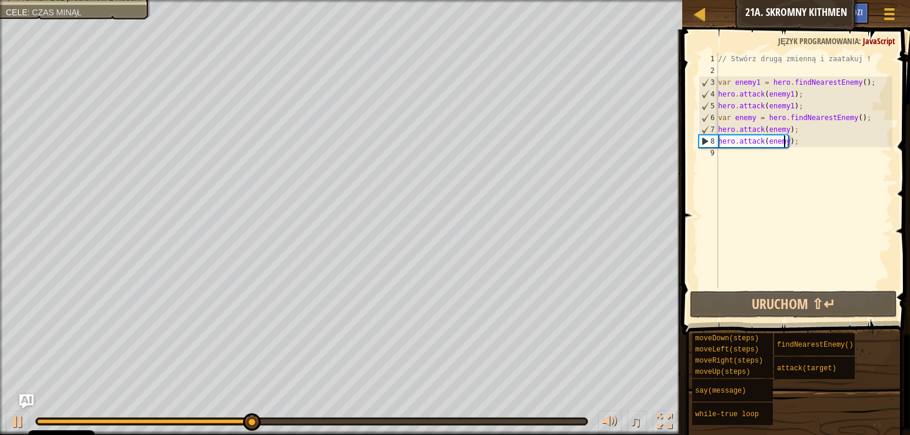
click at [733, 155] on div "// Stwórz drugą zmienną i zaatakuj ! var enemy1 = hero . findNearestEnemy ( ) ;…" at bounding box center [804, 182] width 177 height 259
type textarea "h"
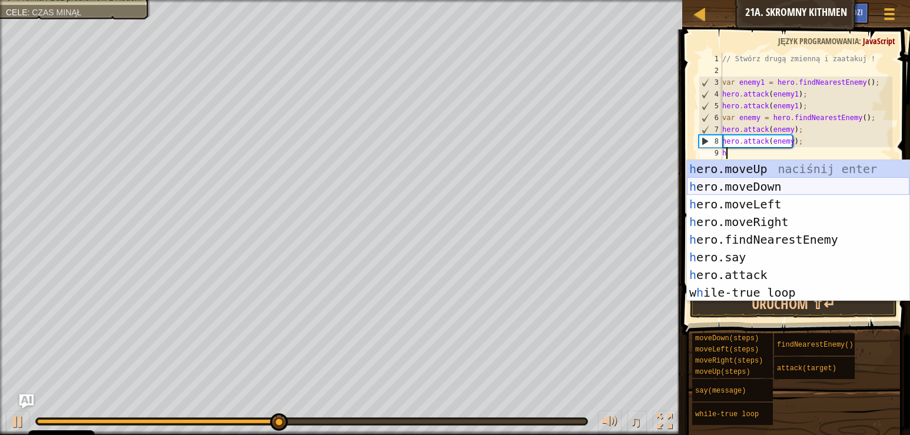
click at [746, 190] on div "h ero.moveUp naciśnij enter h ero.moveDown naciśnij enter h ero.moveLeft naciśn…" at bounding box center [798, 248] width 222 height 177
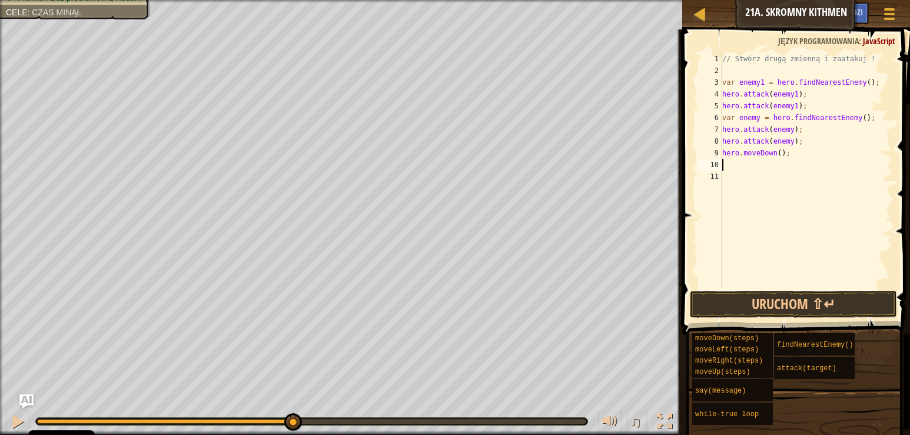
type textarea "h"
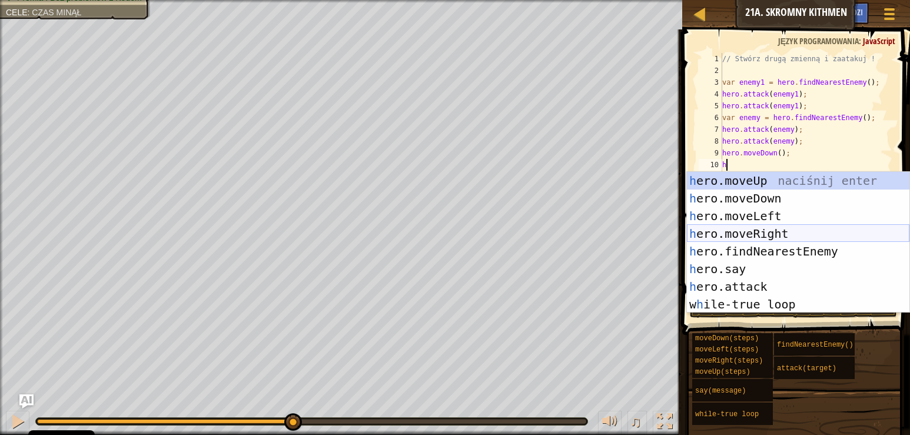
click at [761, 230] on div "h ero.moveUp naciśnij enter h ero.moveDown naciśnij enter h ero.moveLeft naciśn…" at bounding box center [798, 260] width 222 height 177
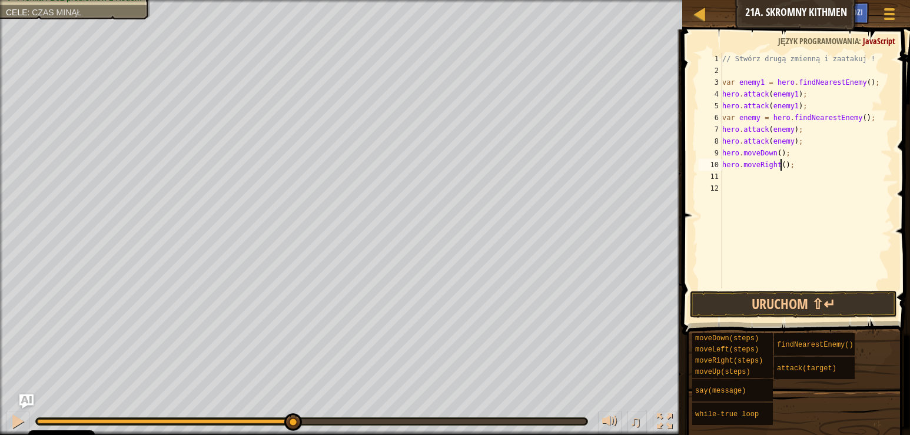
click at [779, 166] on div "// Stwórz drugą zmienną i zaatakuj ! var enemy1 = hero . findNearestEnemy ( ) ;…" at bounding box center [806, 182] width 173 height 259
type textarea "hero.moveRight(2);"
click at [785, 303] on button "Uruchom ⇧↵" at bounding box center [793, 304] width 207 height 27
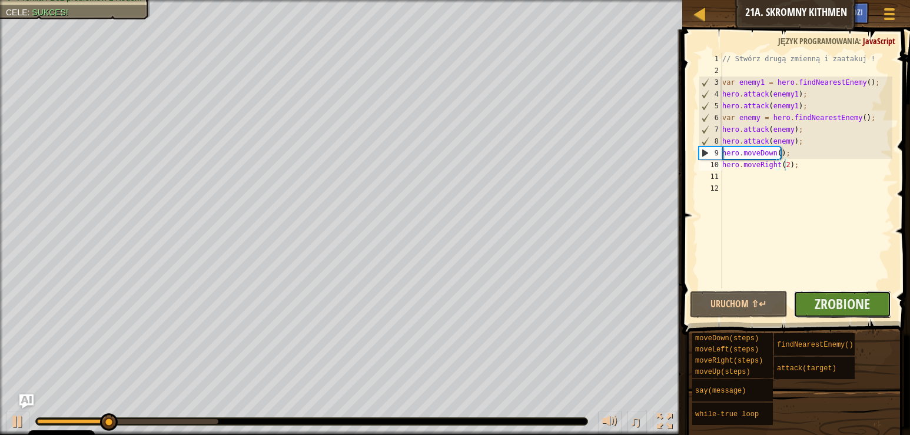
click at [812, 302] on button "Zrobione" at bounding box center [842, 304] width 98 height 27
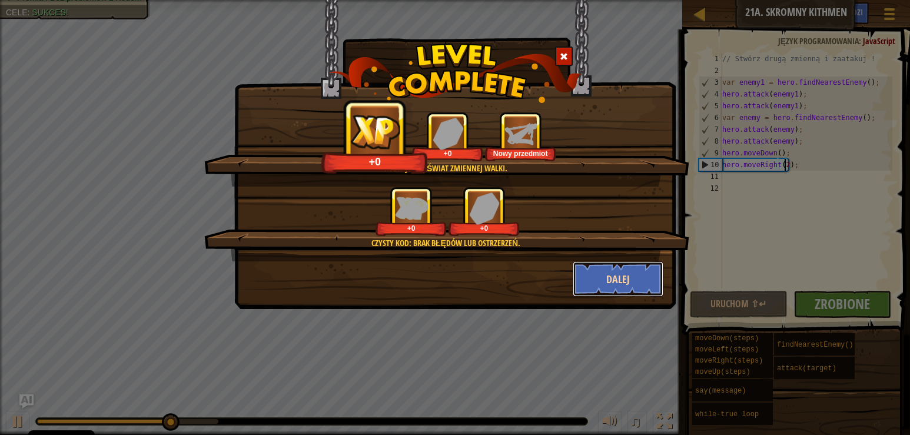
click at [657, 284] on button "Dalej" at bounding box center [618, 278] width 91 height 35
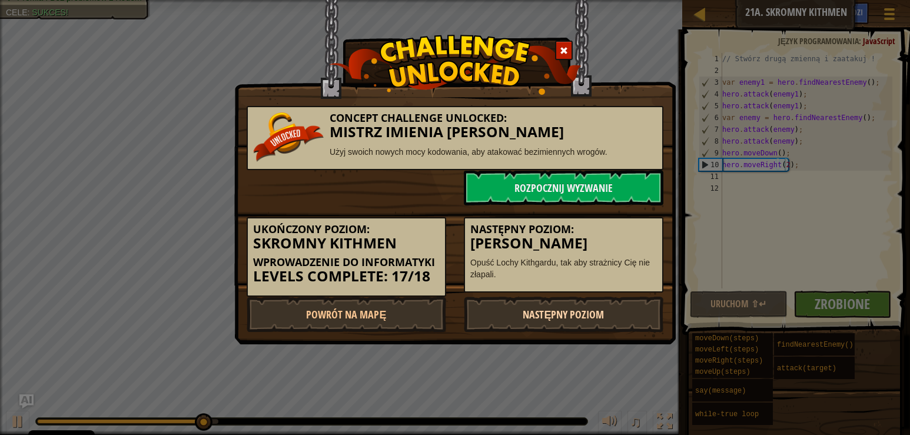
click at [483, 314] on link "Następny poziom" at bounding box center [564, 314] width 200 height 35
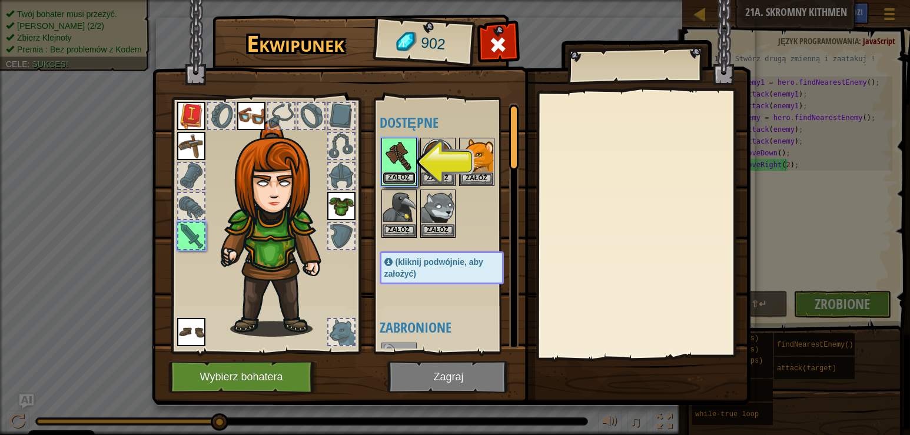
click at [385, 176] on button "Załóż" at bounding box center [399, 178] width 33 height 12
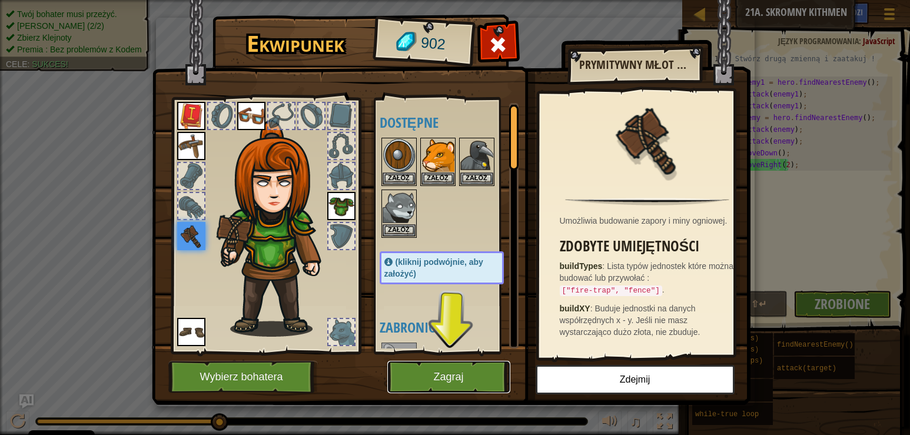
click at [453, 388] on button "Zagraj" at bounding box center [448, 377] width 123 height 32
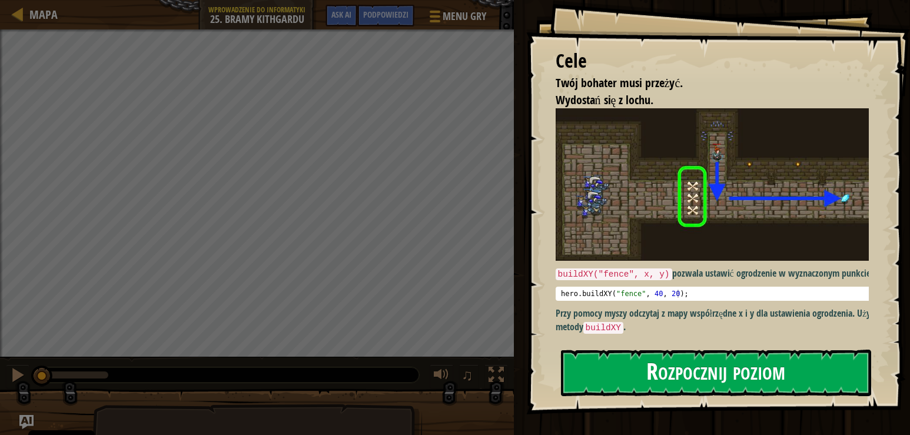
click at [698, 381] on button "Rozpocznij poziom" at bounding box center [716, 373] width 311 height 46
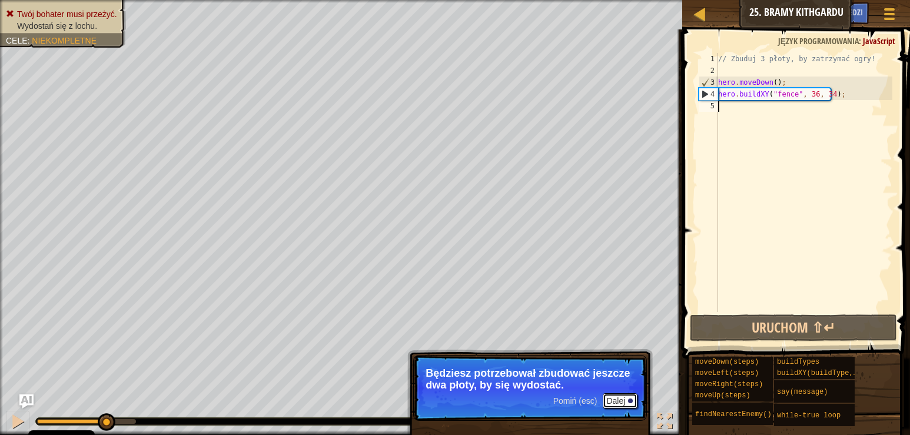
click at [607, 401] on button "Dalej" at bounding box center [620, 400] width 35 height 15
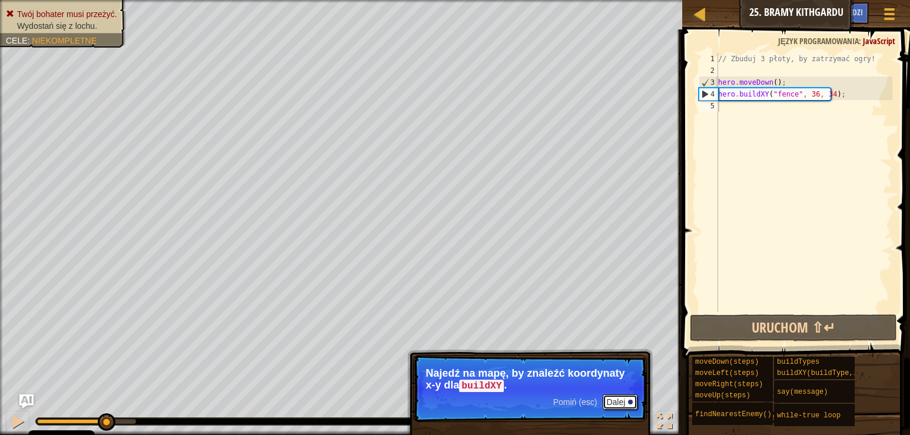
click at [617, 401] on button "Dalej" at bounding box center [620, 401] width 35 height 15
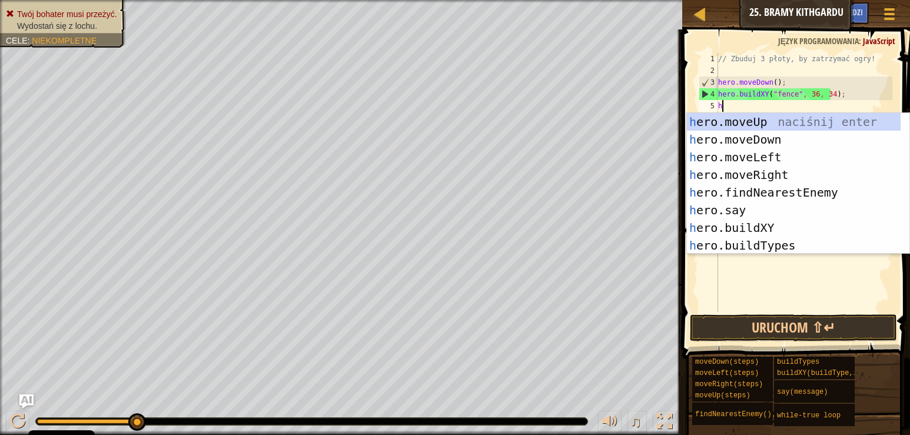
scroll to position [5, 0]
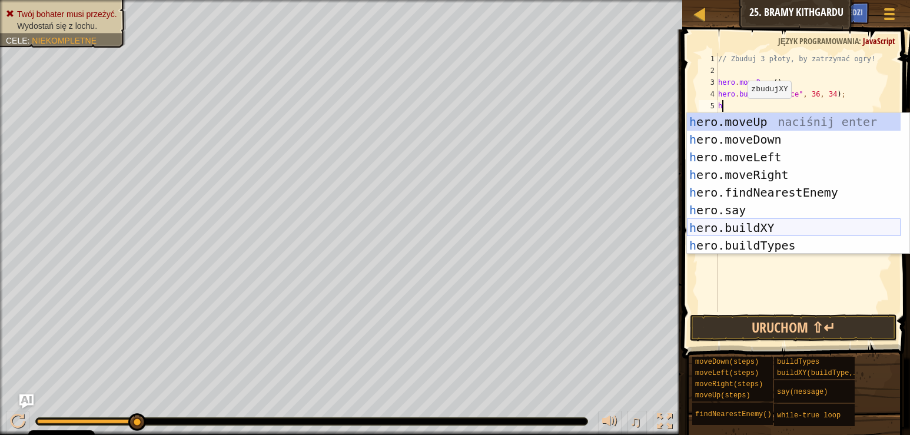
click at [757, 227] on div "h ero.moveUp naciśnij enter h ero.moveDown naciśnij enter h ero.moveLeft naciśn…" at bounding box center [794, 201] width 214 height 177
type textarea "hero.buildXY("fence", 36, 30);"
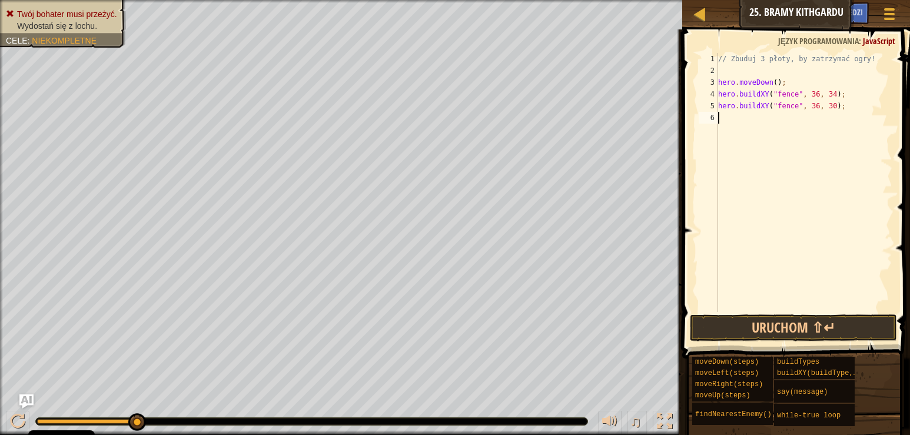
click at [718, 121] on div "// Zbuduj 3 płoty, by zatrzymać ogry! hero . moveDown ( ) ; hero . buildXY ( "f…" at bounding box center [804, 194] width 177 height 282
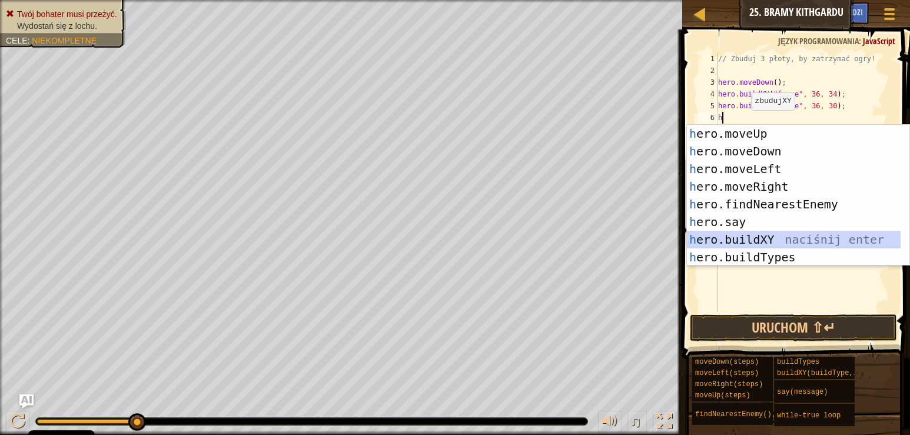
click at [775, 235] on div "h ero.moveUp naciśnij enter h ero.moveDown naciśnij enter h ero.moveLeft naciśn…" at bounding box center [794, 213] width 214 height 177
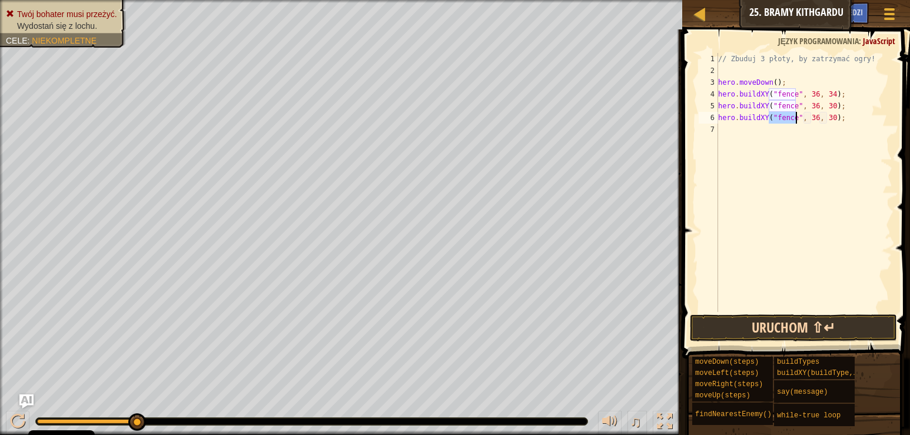
type textarea "hero.buildXY("fence", 36, 30);"
click at [773, 319] on button "Uruchom ⇧↵" at bounding box center [793, 327] width 207 height 27
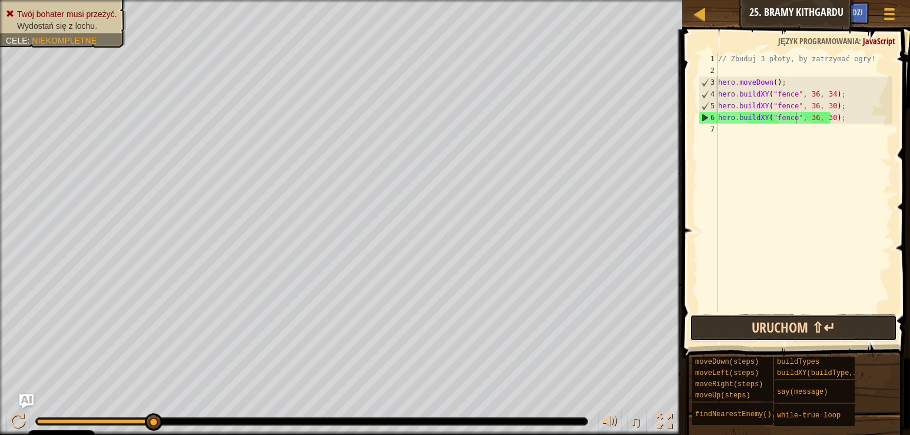
click at [749, 330] on button "Uruchom ⇧↵" at bounding box center [793, 327] width 207 height 27
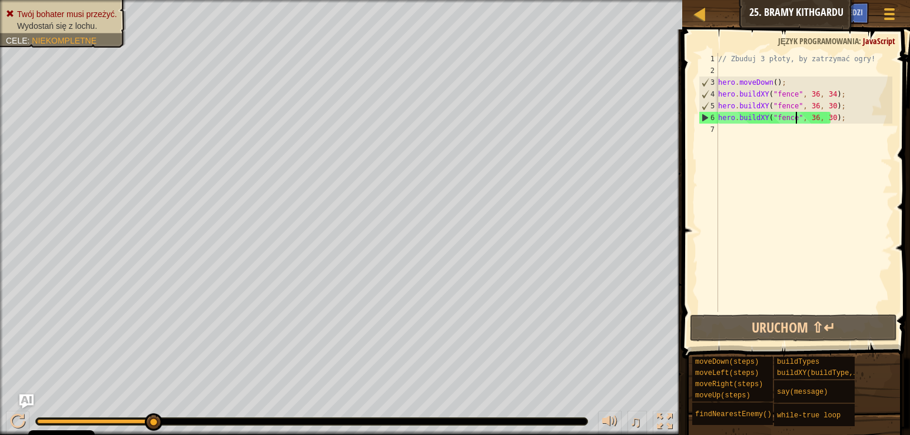
click at [726, 134] on div "// Zbuduj 3 płoty, by zatrzymać ogry! hero . moveDown ( ) ; hero . buildXY ( "f…" at bounding box center [804, 194] width 177 height 282
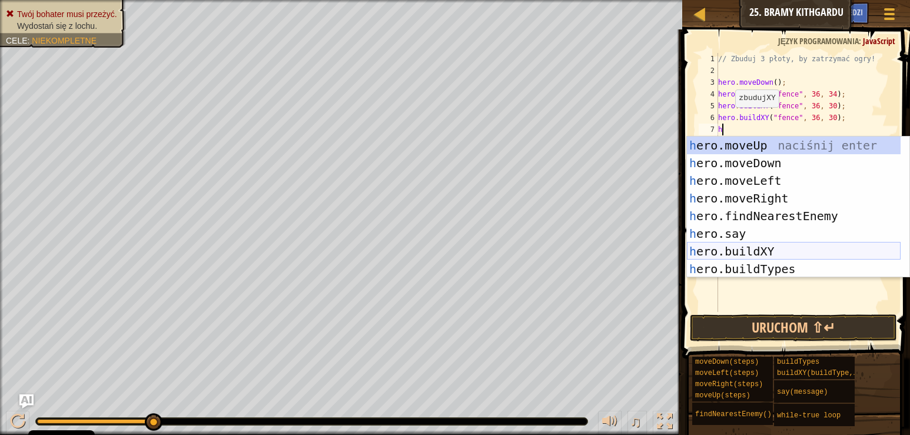
click at [770, 247] on div "h ero.moveUp naciśnij enter h ero.moveDown naciśnij enter h ero.moveLeft naciśn…" at bounding box center [794, 225] width 214 height 177
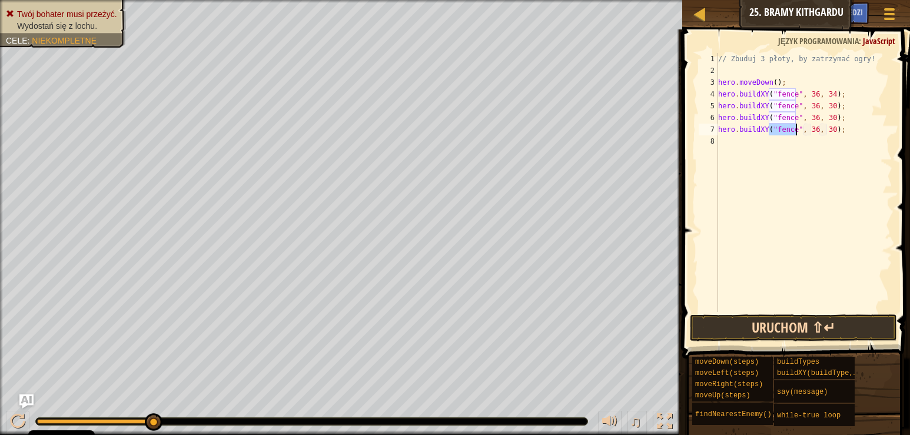
type textarea "hero.buildXY("fence", 36, 30);"
click at [762, 325] on button "Uruchom ⇧↵" at bounding box center [793, 327] width 207 height 27
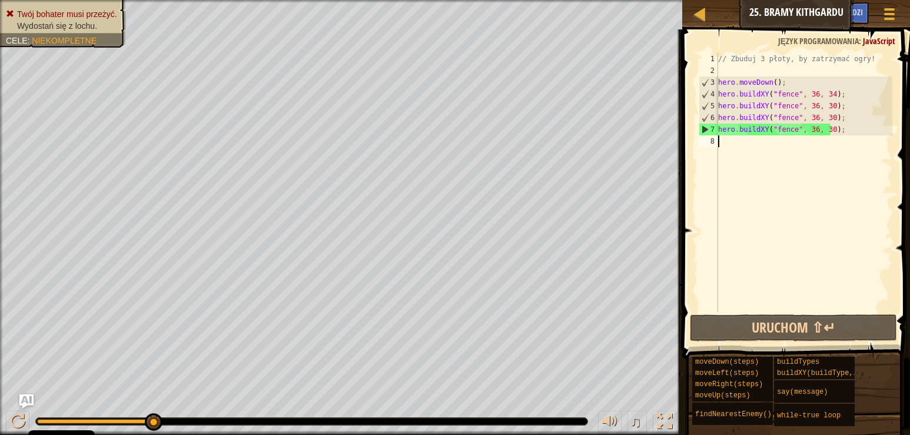
click at [725, 148] on div "// Zbuduj 3 płoty, by zatrzymać ogry! hero . moveDown ( ) ; hero . buildXY ( "f…" at bounding box center [804, 194] width 177 height 282
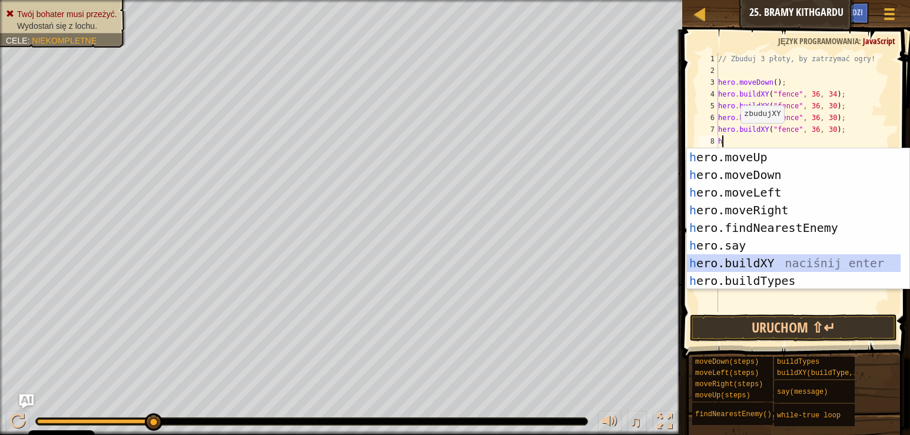
click at [763, 260] on div "h ero.moveUp naciśnij enter h ero.moveDown naciśnij enter h ero.moveLeft naciśn…" at bounding box center [794, 236] width 214 height 177
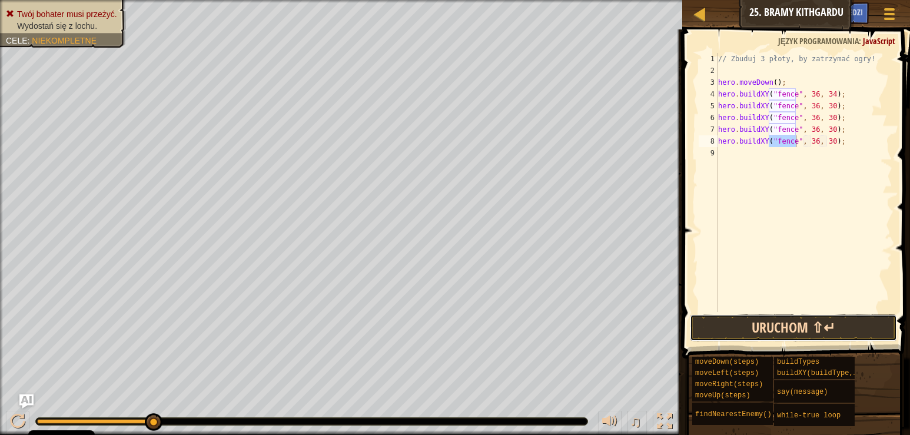
click at [743, 331] on button "Uruchom ⇧↵" at bounding box center [793, 327] width 207 height 27
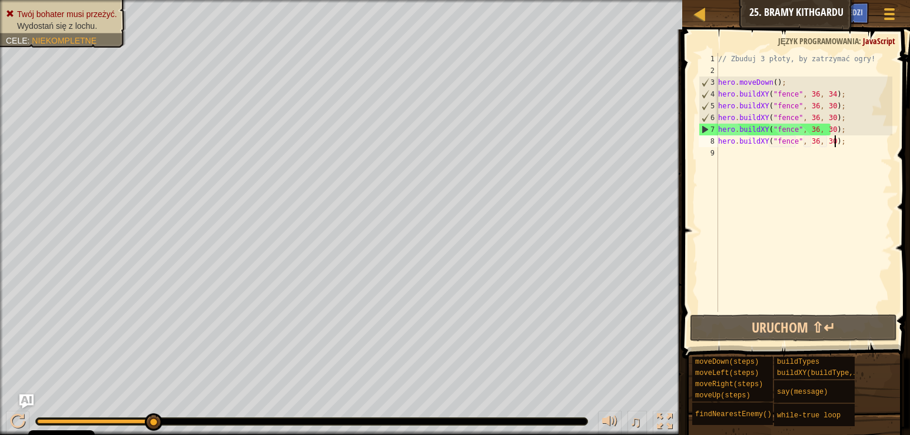
click at [838, 143] on div "// Zbuduj 3 płoty, by zatrzymać ogry! hero . moveDown ( ) ; hero . buildXY ( "f…" at bounding box center [804, 194] width 177 height 282
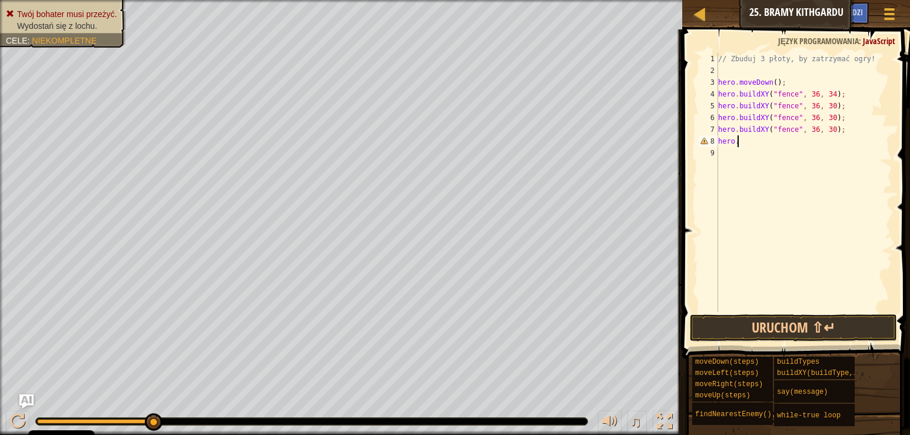
type textarea "h"
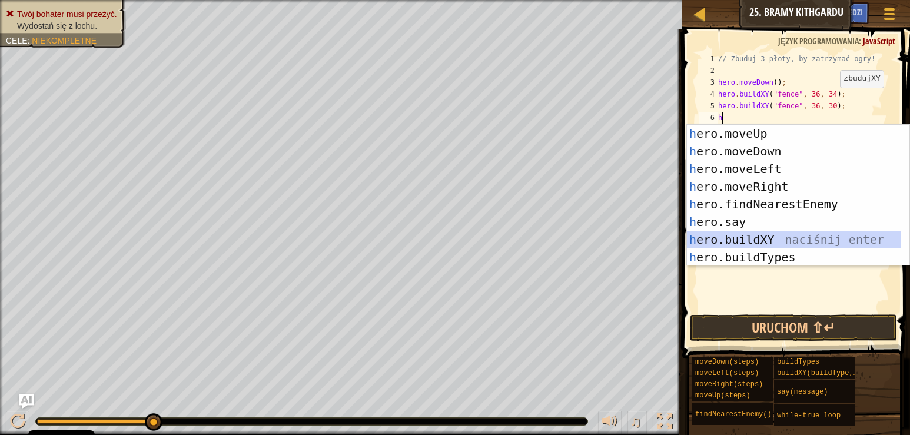
click at [796, 241] on div "h ero.moveUp naciśnij enter h ero.moveDown naciśnij enter h ero.moveLeft naciśn…" at bounding box center [794, 213] width 214 height 177
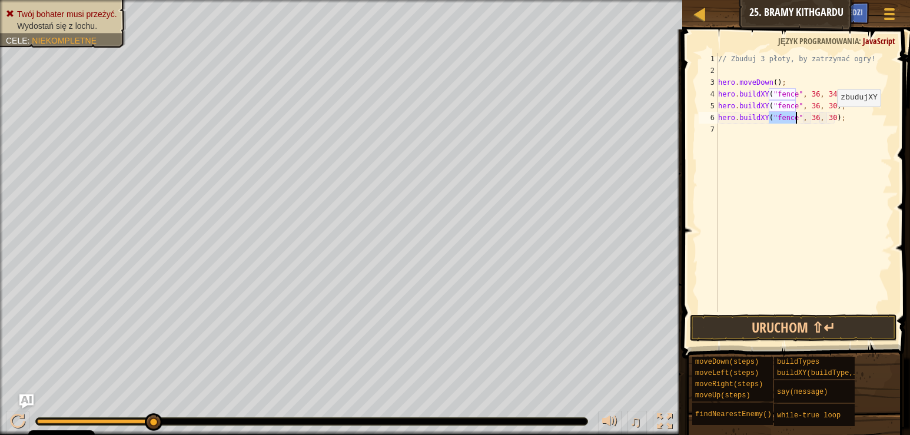
click at [827, 118] on div "// Zbuduj 3 płoty, by zatrzymać ogry! hero . moveDown ( ) ; hero . buildXY ( "f…" at bounding box center [804, 194] width 177 height 282
click at [777, 327] on button "Uruchom ⇧↵" at bounding box center [793, 327] width 207 height 27
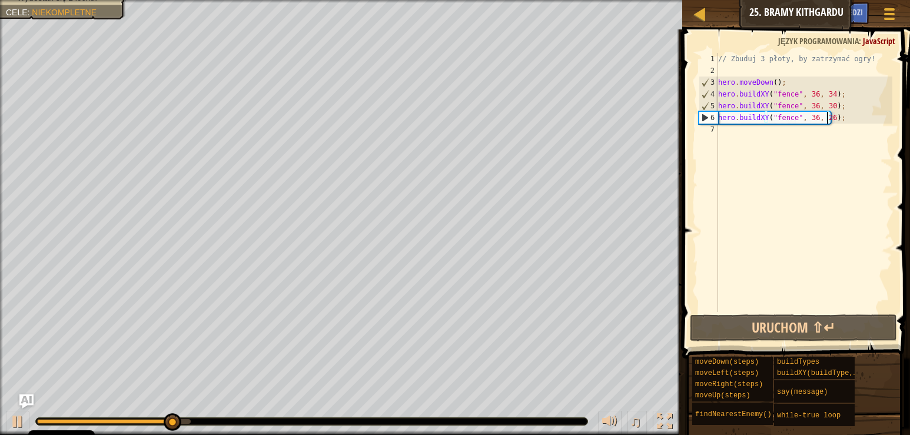
type textarea "hero.buildXY("fence", 36, 26h);"
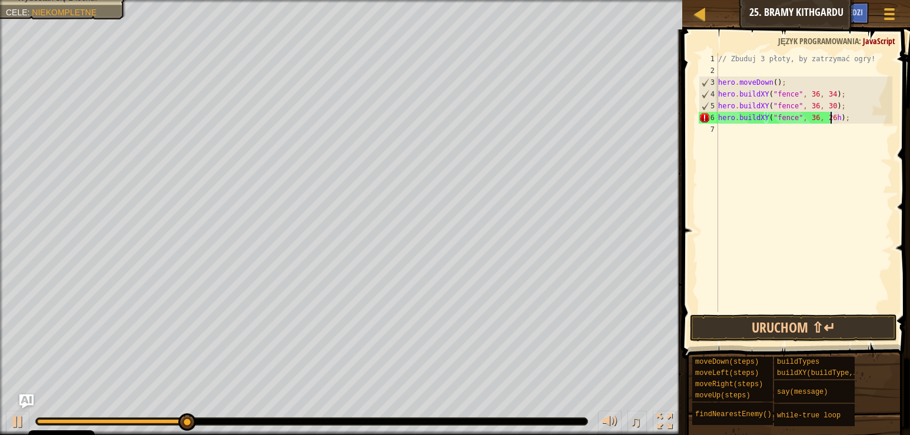
click at [732, 130] on div "// Zbuduj 3 płoty, by zatrzymać ogry! hero . moveDown ( ) ; hero . buildXY ( "f…" at bounding box center [804, 194] width 177 height 282
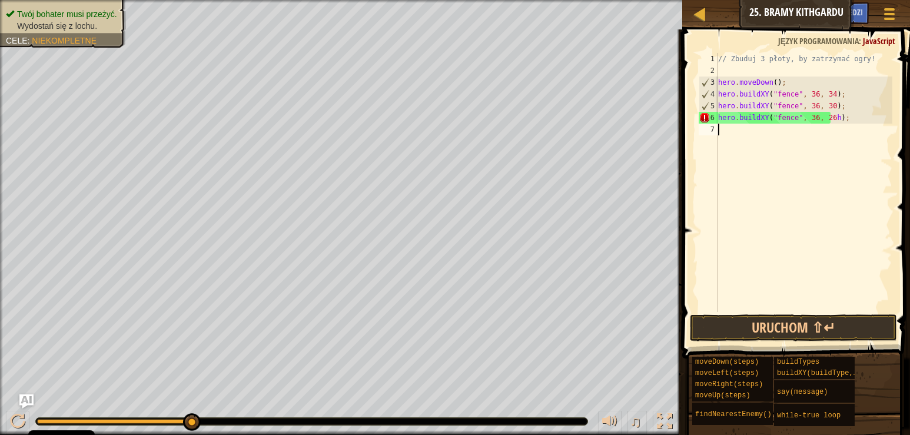
type textarea "h"
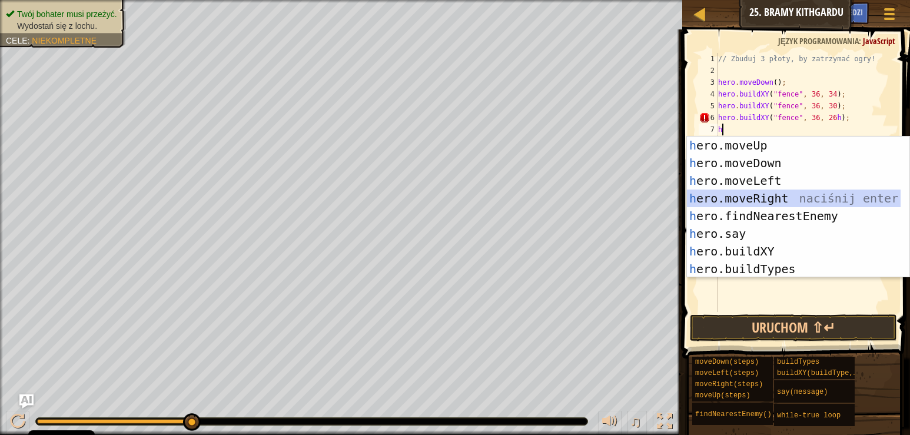
click at [774, 200] on div "h ero.moveUp naciśnij enter h ero.moveDown naciśnij enter h ero.moveLeft naciśn…" at bounding box center [794, 225] width 214 height 177
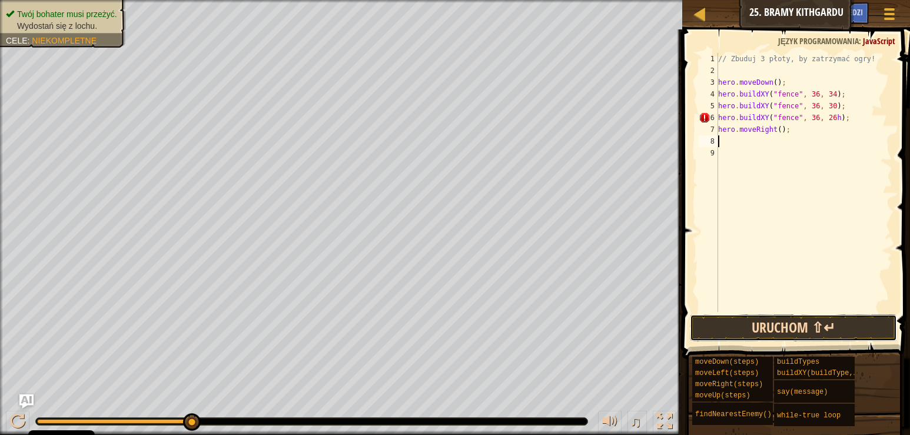
click at [759, 331] on button "Uruchom ⇧↵" at bounding box center [793, 327] width 207 height 27
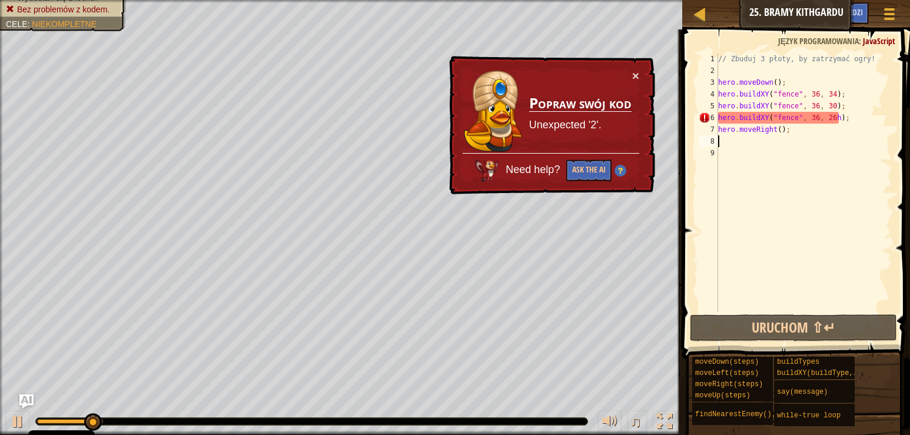
click at [832, 117] on div "// Zbuduj 3 płoty, by zatrzymać ogry! hero . moveDown ( ) ; hero . buildXY ( "f…" at bounding box center [804, 194] width 177 height 282
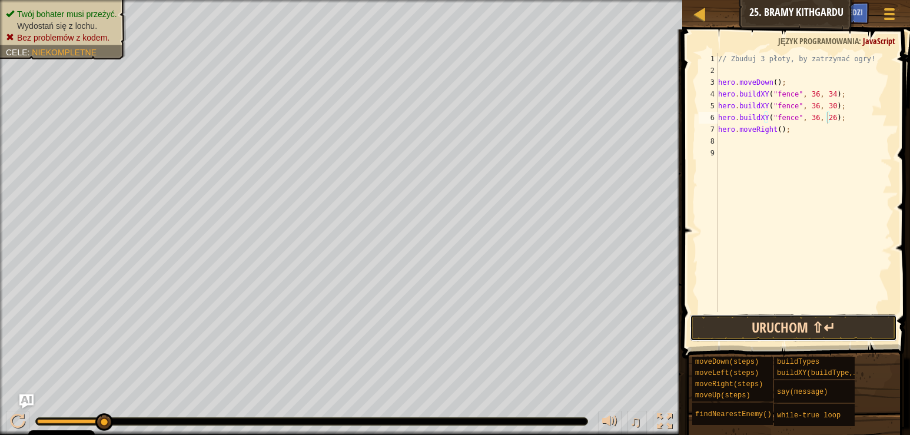
click at [785, 328] on button "Uruchom ⇧↵" at bounding box center [793, 327] width 207 height 27
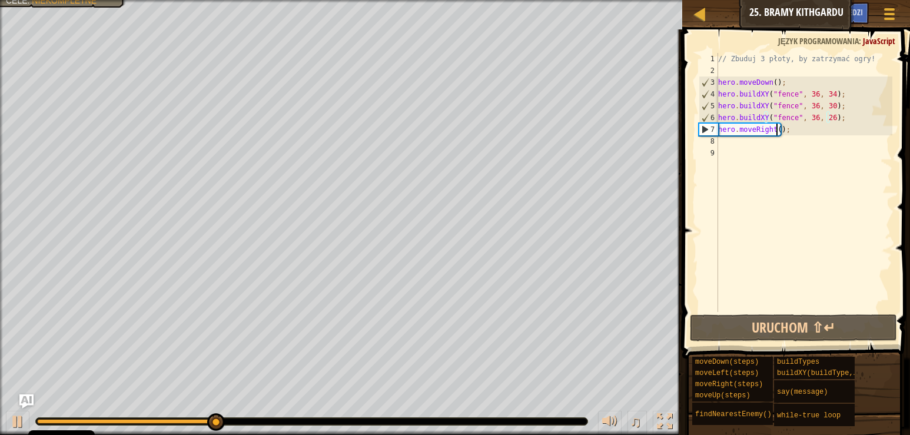
click at [775, 130] on div "// Zbuduj 3 płoty, by zatrzymać ogry! hero . moveDown ( ) ; hero . buildXY ( "f…" at bounding box center [804, 194] width 177 height 282
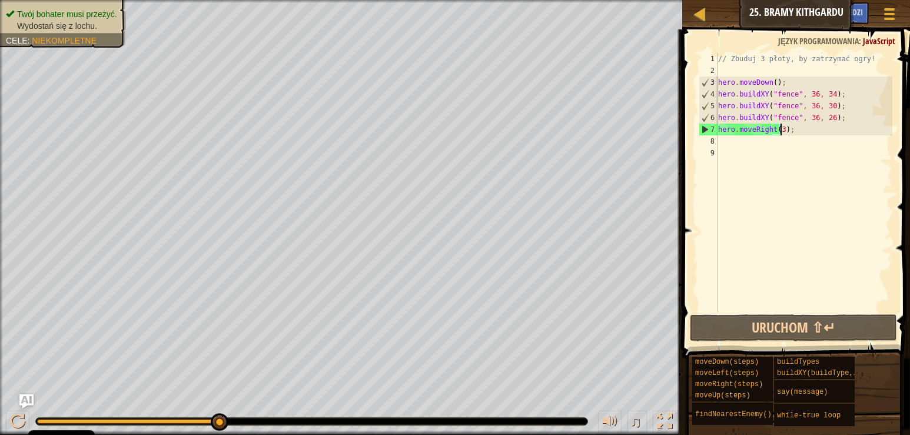
scroll to position [5, 5]
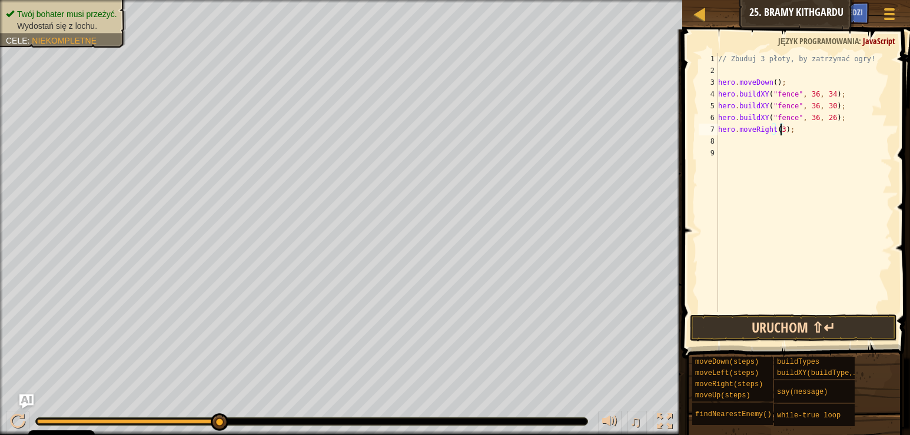
type textarea "hero.moveRight(3);"
click at [761, 324] on button "Uruchom ⇧↵" at bounding box center [793, 327] width 207 height 27
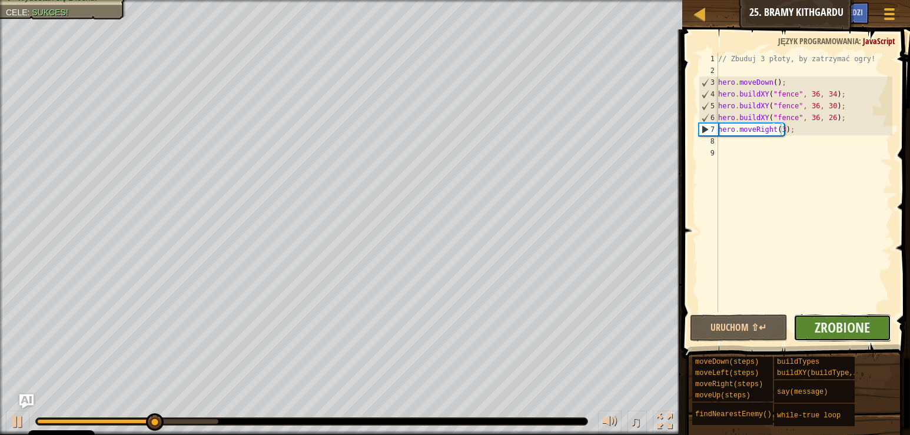
click at [809, 327] on button "Zrobione" at bounding box center [842, 327] width 98 height 27
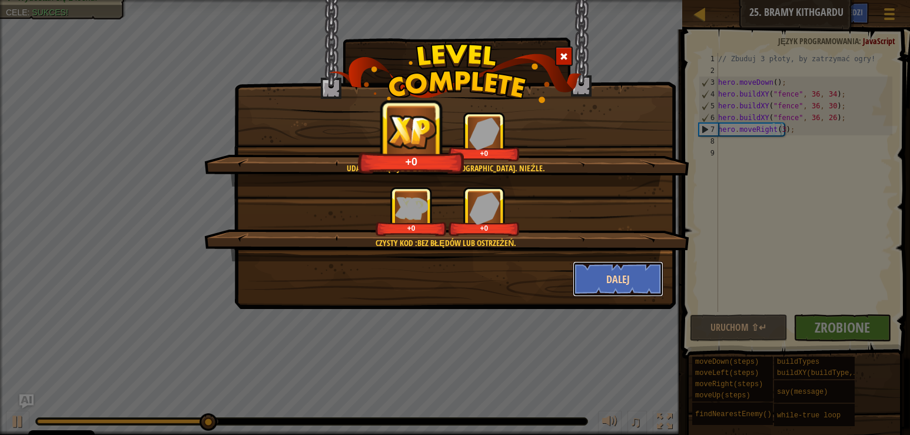
click at [640, 275] on button "Dalej" at bounding box center [618, 278] width 91 height 35
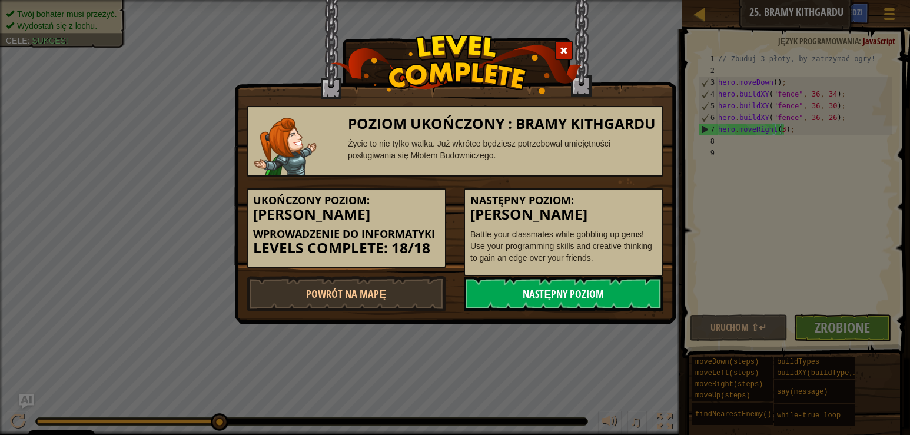
click at [628, 288] on link "Następny poziom" at bounding box center [564, 293] width 200 height 35
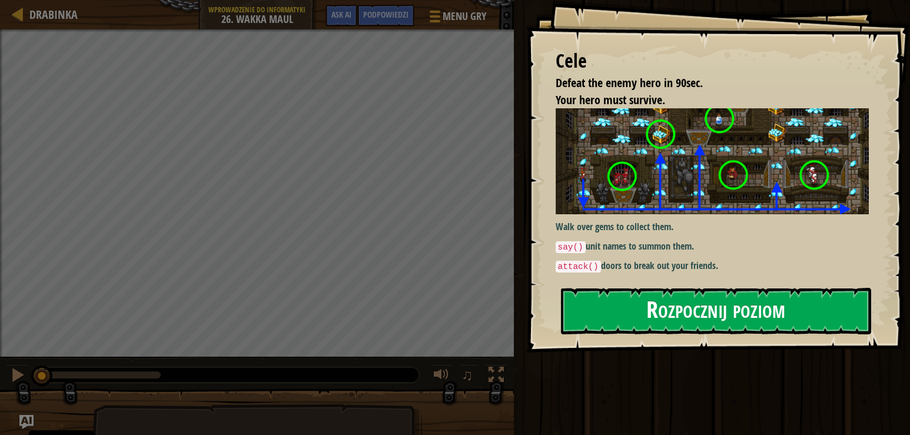
click at [671, 318] on button "Rozpocznij poziom" at bounding box center [716, 311] width 311 height 46
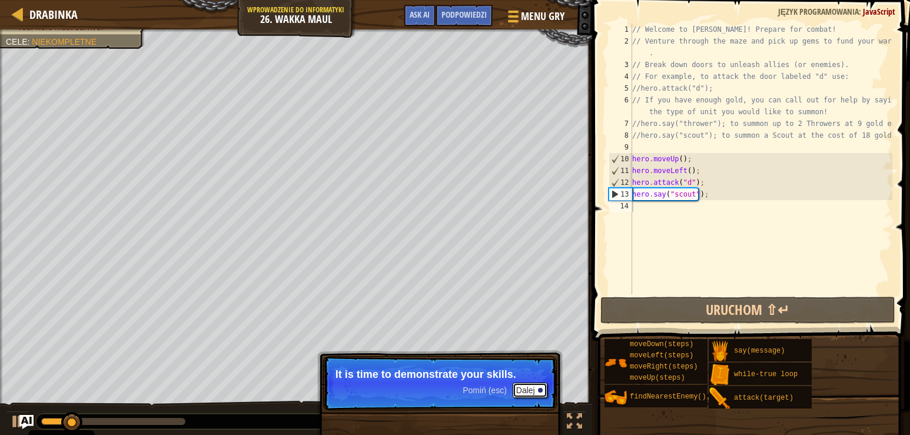
click at [523, 392] on button "Dalej" at bounding box center [530, 390] width 35 height 15
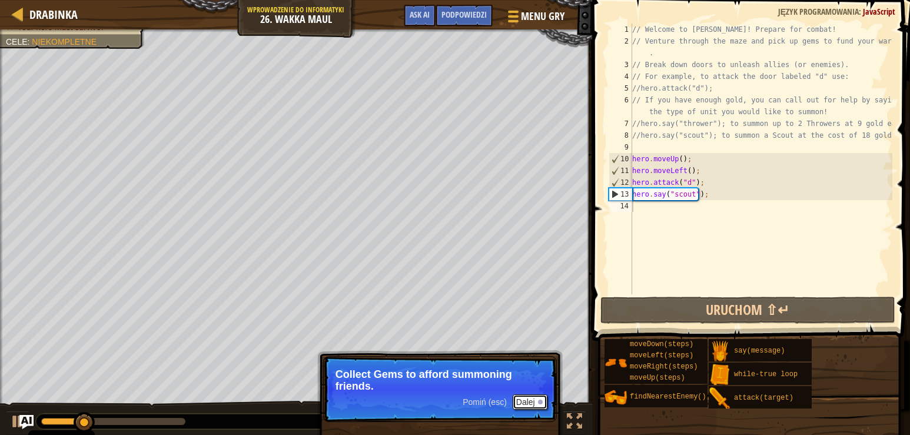
click at [528, 407] on button "Dalej" at bounding box center [530, 401] width 35 height 15
click at [526, 402] on button "Dalej" at bounding box center [530, 401] width 35 height 15
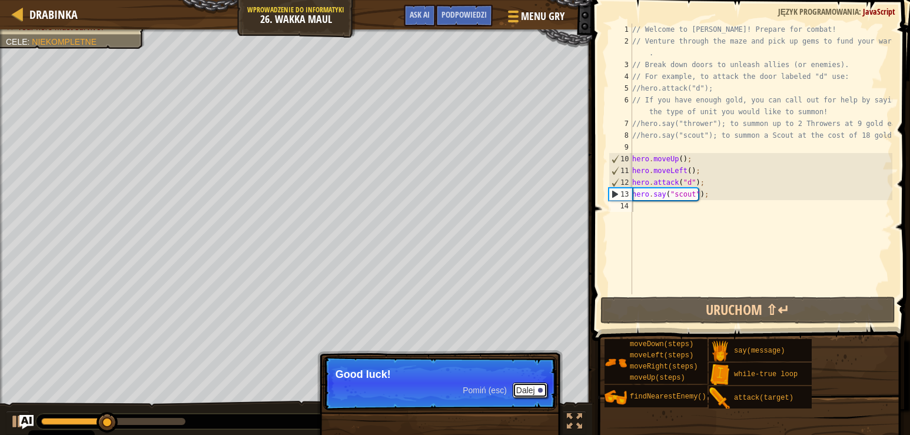
click at [526, 386] on button "Dalej" at bounding box center [530, 390] width 35 height 15
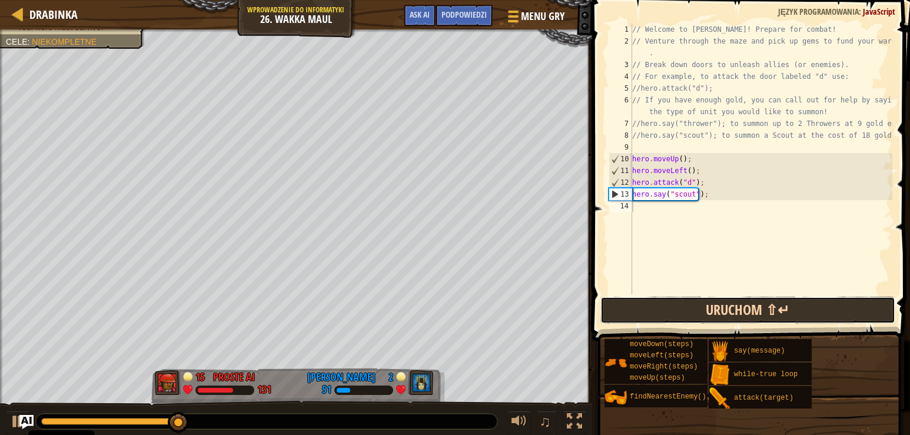
click at [733, 307] on button "Uruchom ⇧↵" at bounding box center [747, 310] width 295 height 27
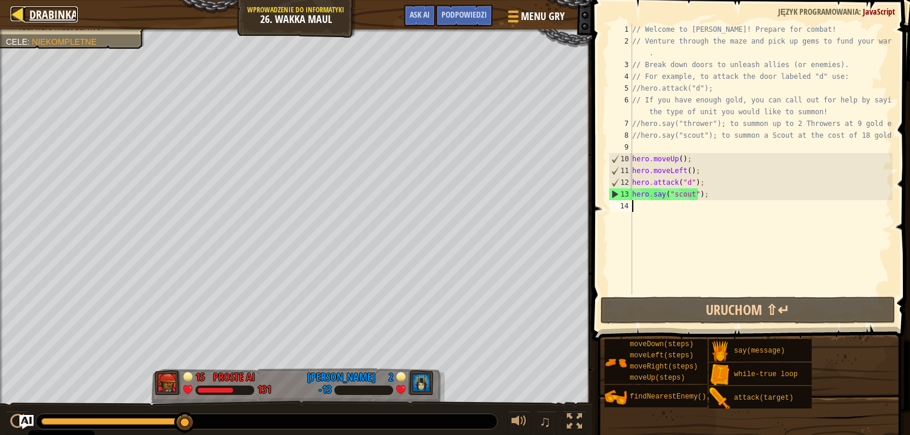
click at [15, 6] on div at bounding box center [18, 13] width 15 height 15
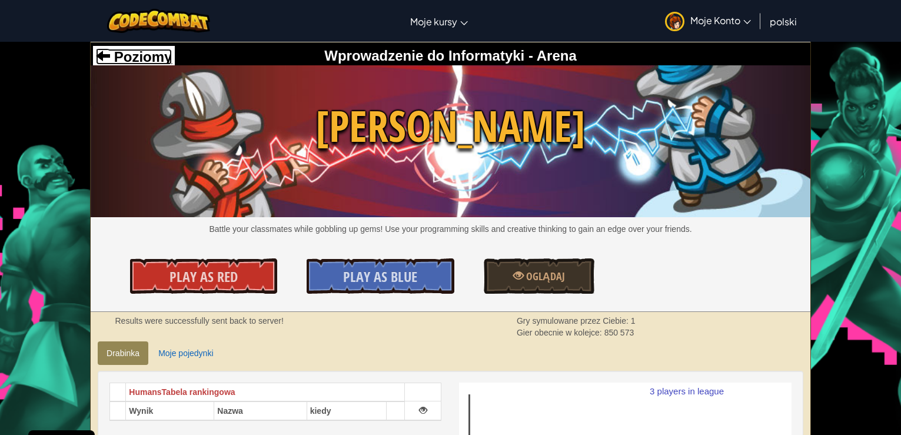
click at [101, 51] on span at bounding box center [103, 55] width 14 height 14
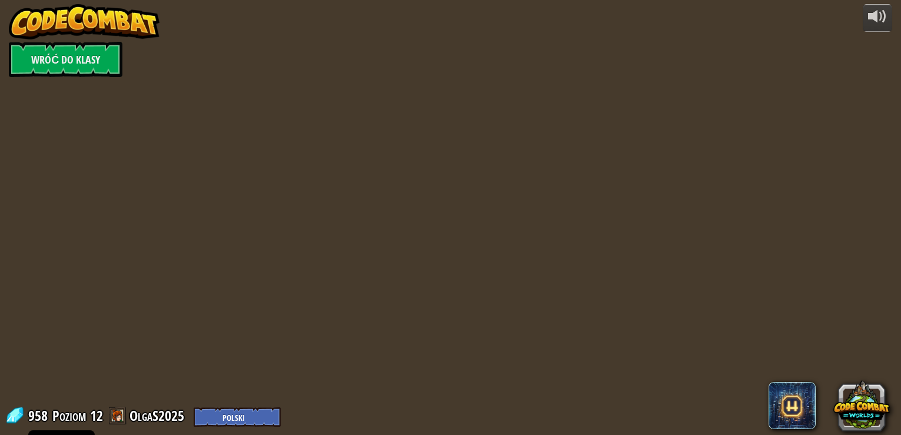
select select "pl"
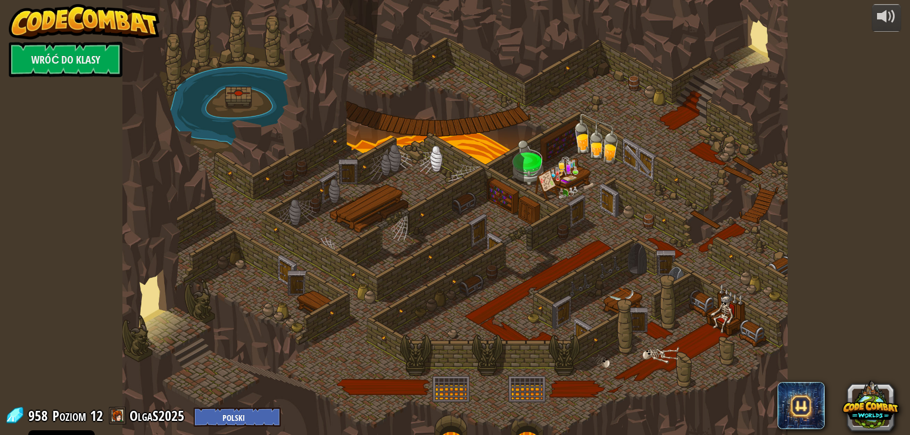
select select "pl"
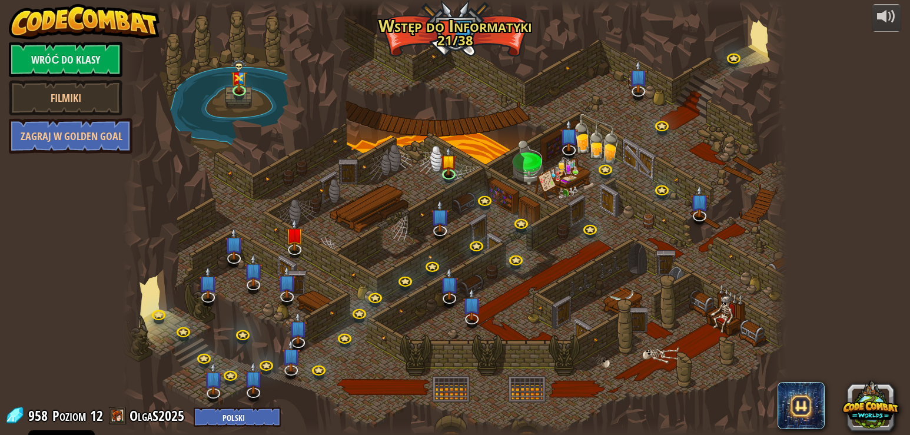
select select "pl"
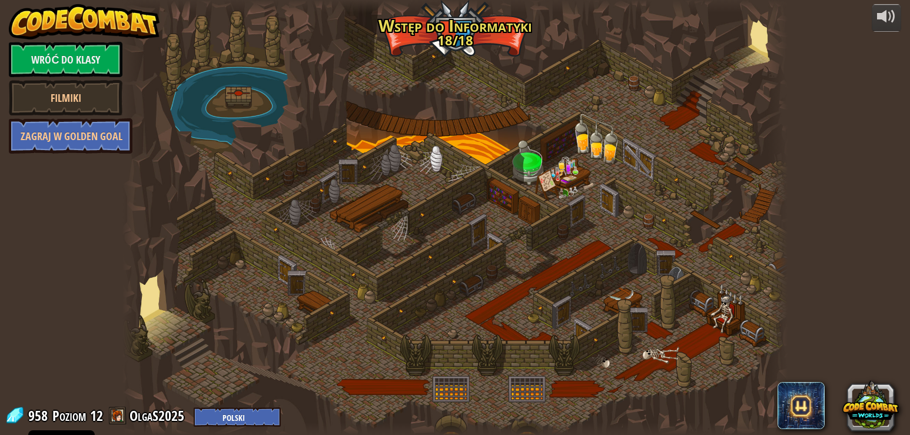
select select "pl"
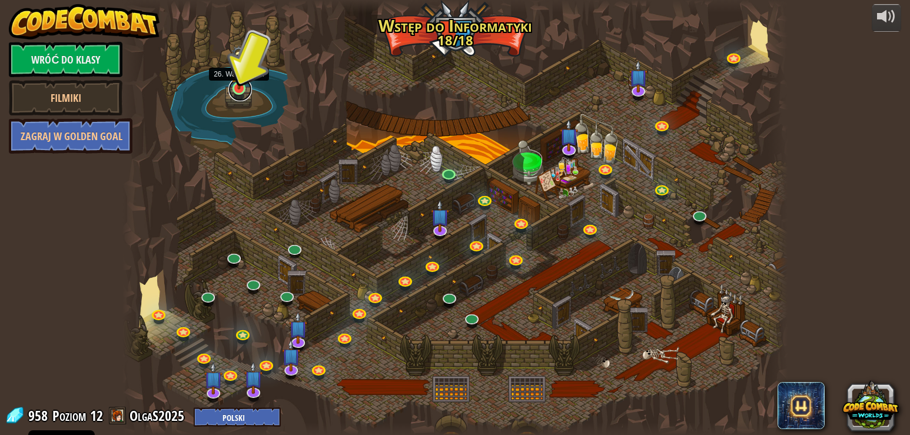
click at [239, 91] on link at bounding box center [240, 90] width 24 height 24
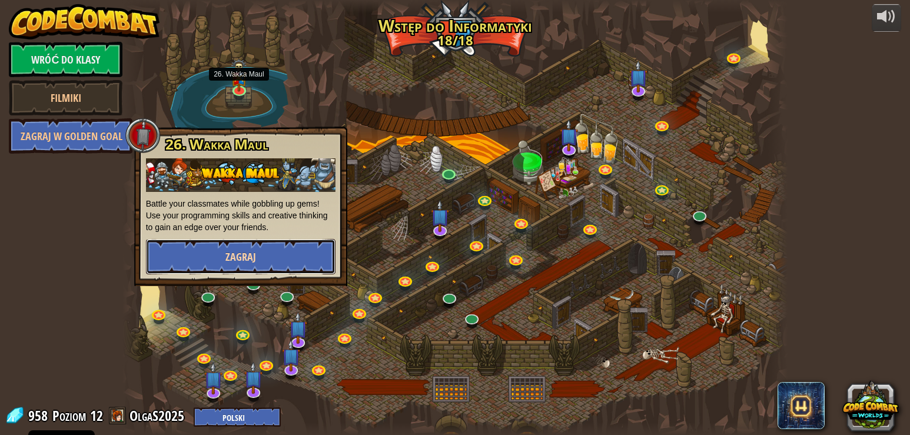
click at [280, 260] on button "Zagraj" at bounding box center [241, 256] width 190 height 35
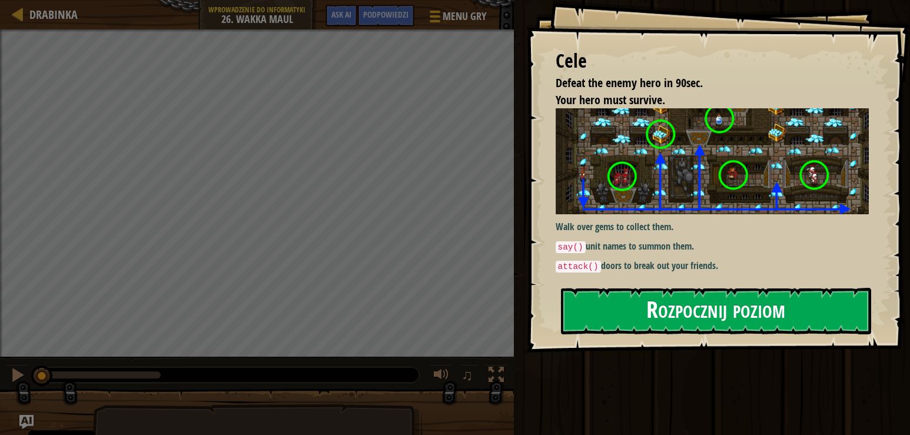
click at [666, 318] on button "Rozpocznij poziom" at bounding box center [716, 311] width 311 height 46
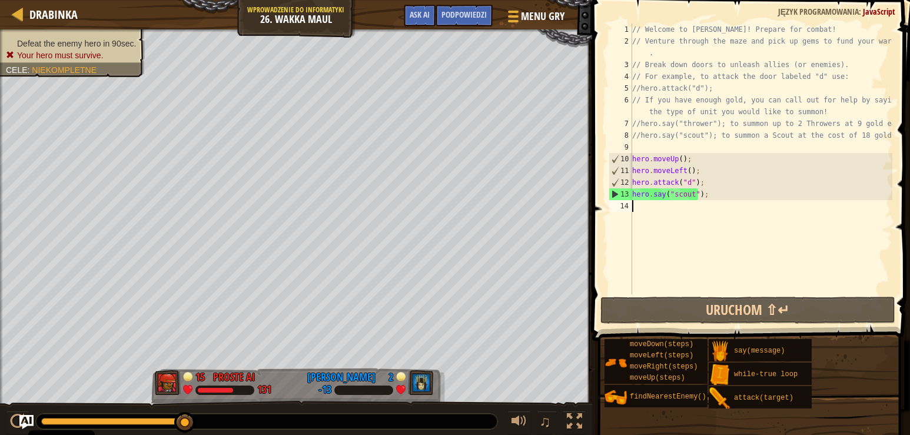
type textarea "h"
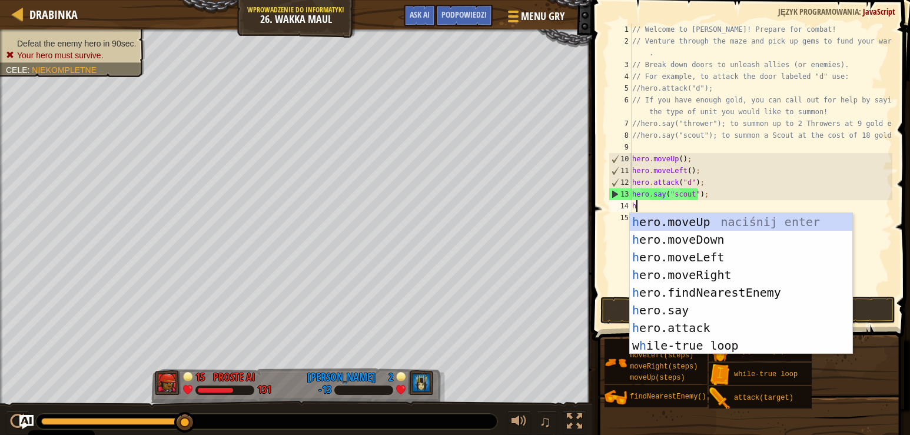
scroll to position [5, 0]
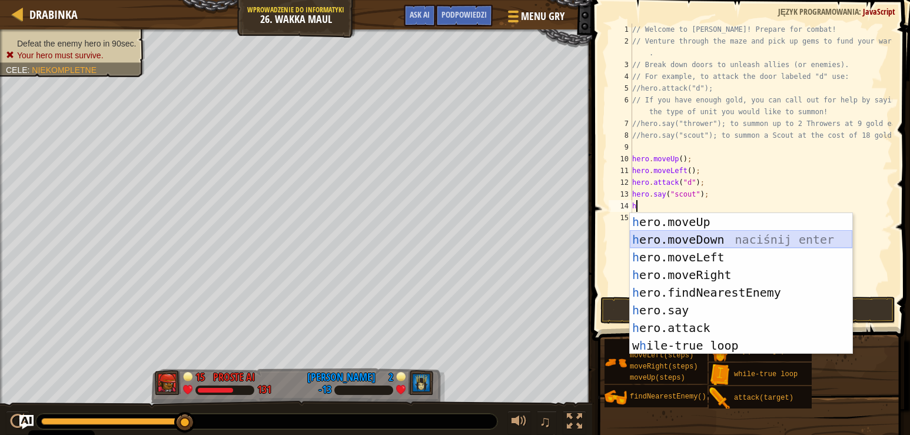
click at [710, 236] on div "h ero.moveUp naciśnij enter h ero.moveDown naciśnij enter h ero.moveLeft naciśn…" at bounding box center [741, 301] width 222 height 177
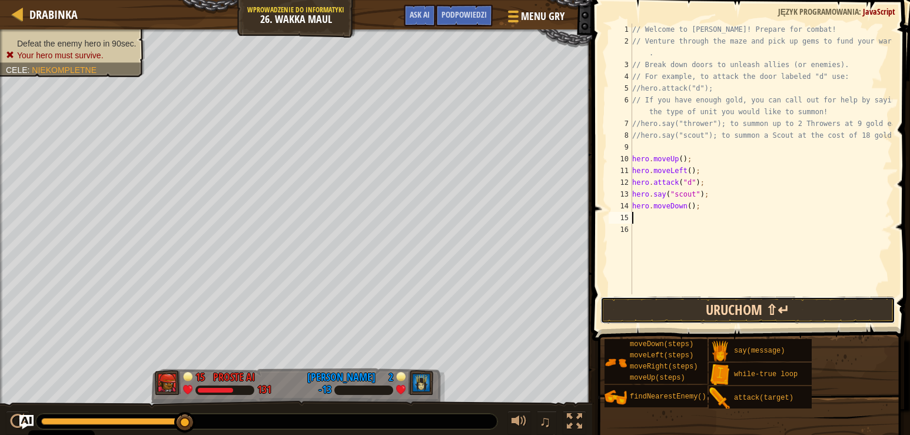
click at [699, 303] on button "Uruchom ⇧↵" at bounding box center [747, 310] width 295 height 27
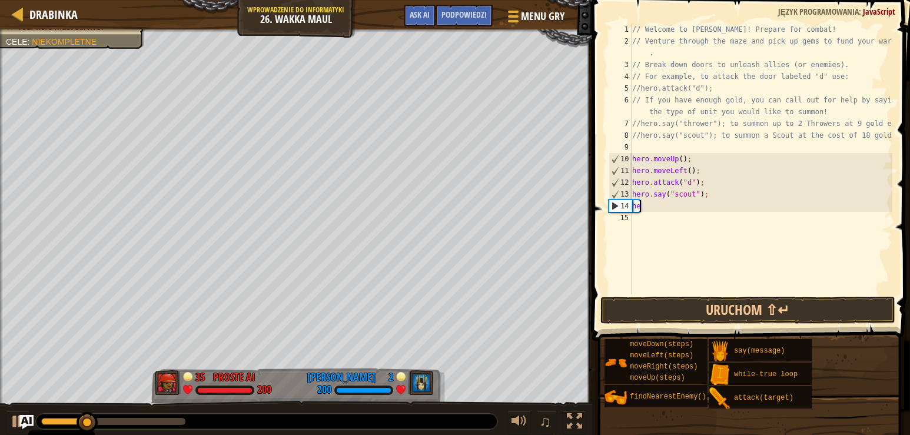
type textarea "h"
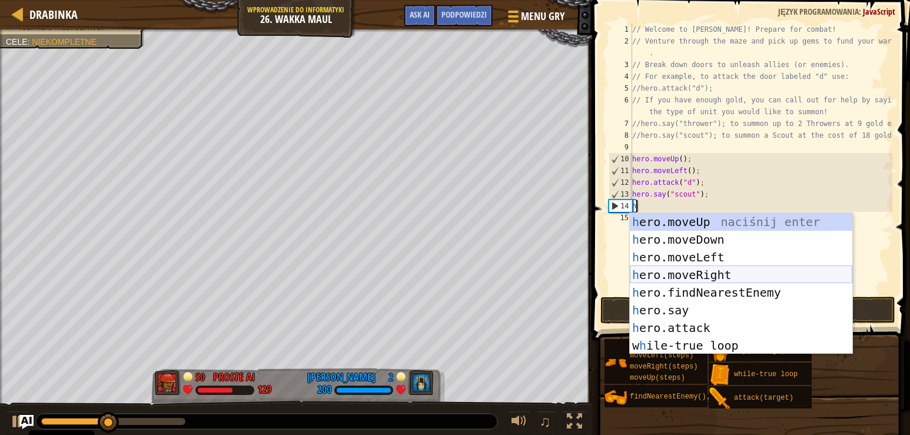
click at [719, 274] on div "h ero.moveUp naciśnij enter h ero.moveDown naciśnij enter h ero.moveLeft naciśn…" at bounding box center [741, 301] width 222 height 177
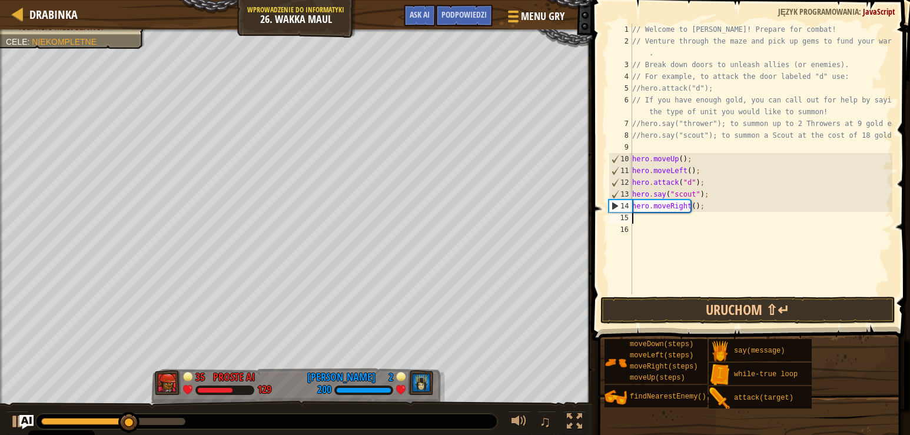
type textarea "h"
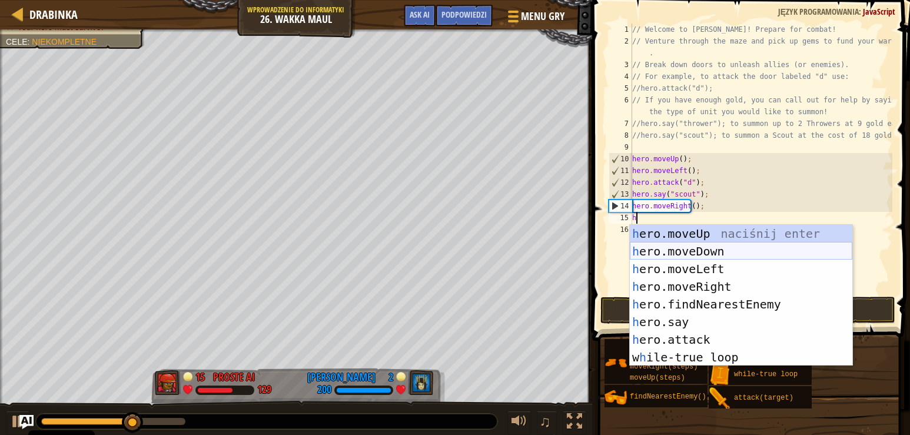
click at [726, 250] on div "h ero.moveUp naciśnij enter h ero.moveDown naciśnij enter h ero.moveLeft naciśn…" at bounding box center [741, 313] width 222 height 177
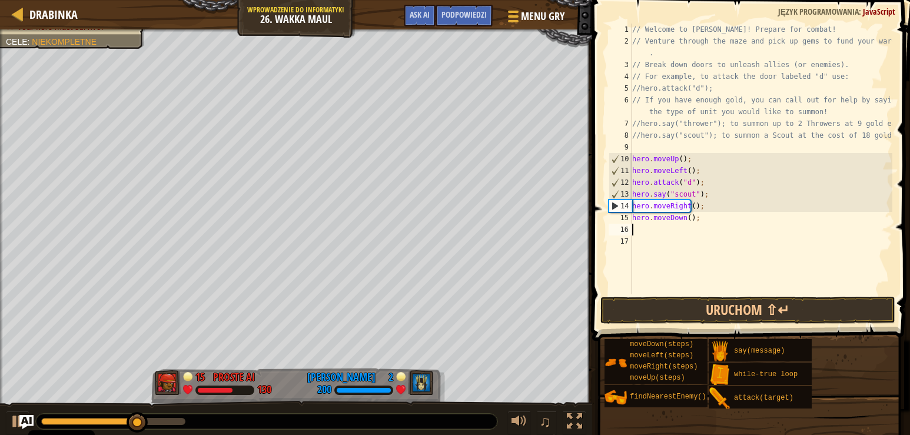
click at [685, 220] on div "// Welcome to [PERSON_NAME]! Prepare for combat! // Venture through the maze an…" at bounding box center [761, 171] width 262 height 294
type textarea "hero.moveDown(2);"
click at [643, 233] on div "// Welcome to [PERSON_NAME]! Prepare for combat! // Venture through the maze an…" at bounding box center [761, 171] width 262 height 294
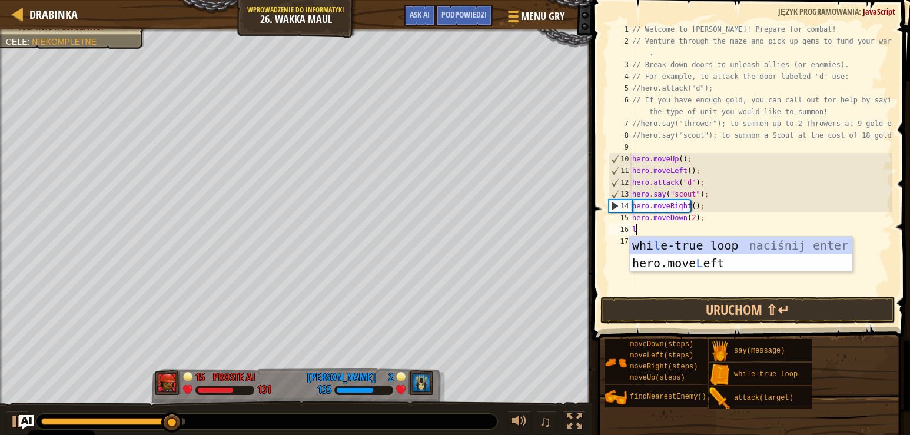
type textarea "l"
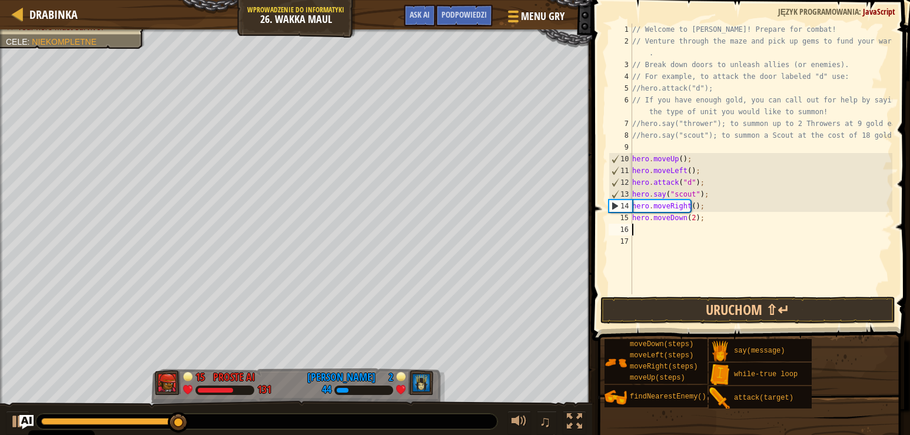
type textarea "h"
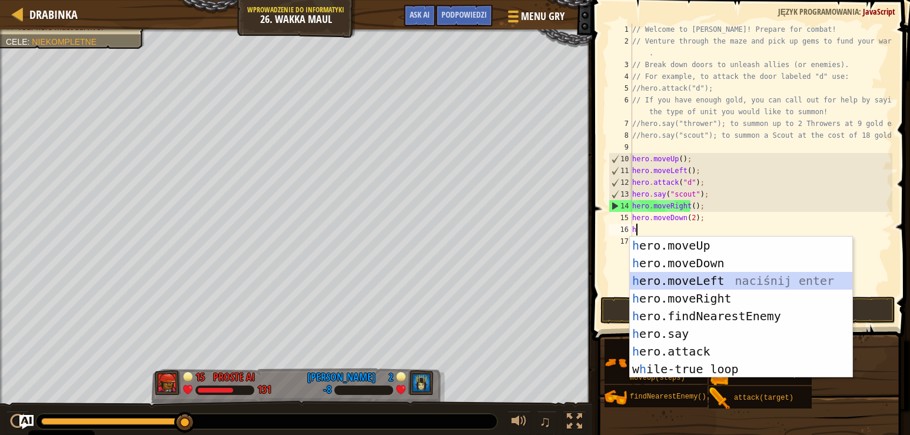
click at [696, 278] on div "h ero.moveUp naciśnij enter h ero.moveDown naciśnij enter h ero.moveLeft naciśn…" at bounding box center [741, 325] width 222 height 177
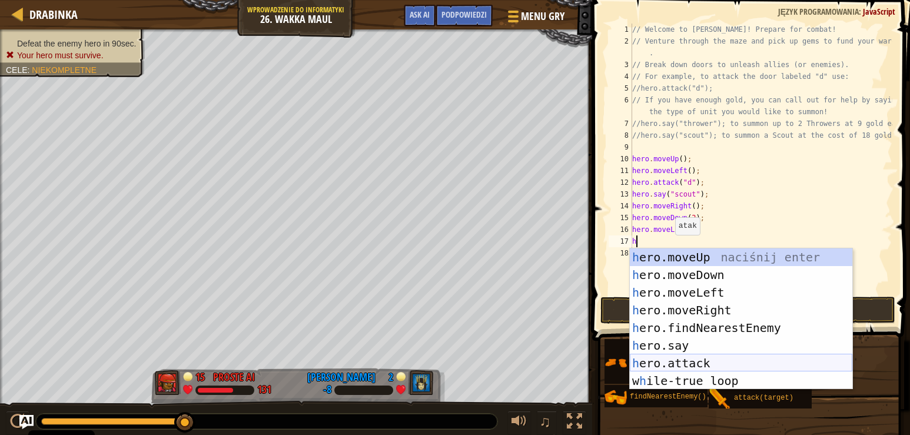
click at [703, 357] on div "h ero.moveUp naciśnij enter h ero.moveDown naciśnij enter h ero.moveLeft naciśn…" at bounding box center [741, 336] width 222 height 177
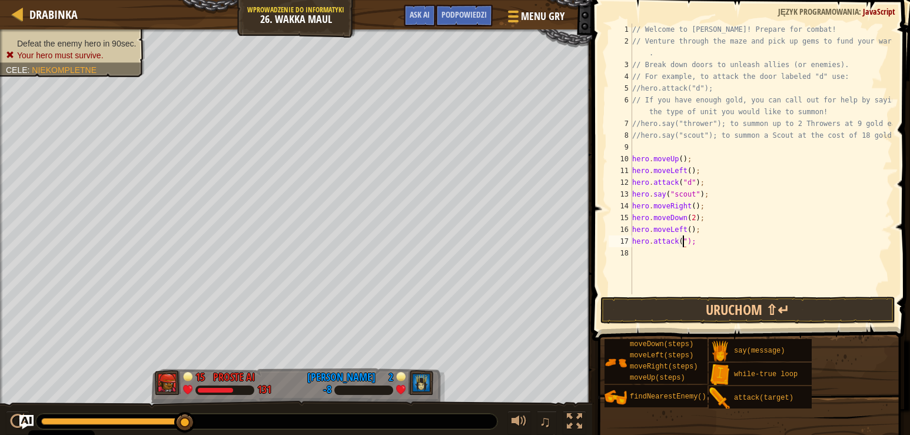
scroll to position [5, 4]
type textarea "hero.attack("e");"
click at [640, 255] on div "// Welcome to [PERSON_NAME]! Prepare for combat! // Venture through the maze an…" at bounding box center [761, 171] width 262 height 294
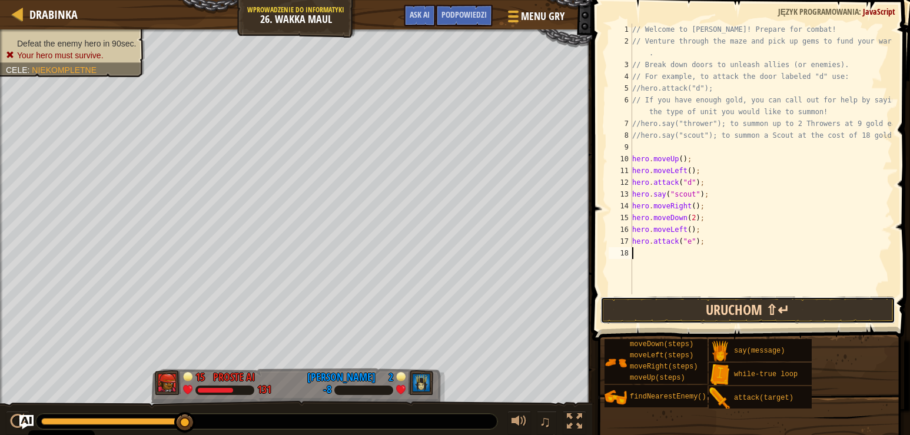
click at [679, 305] on button "Uruchom ⇧↵" at bounding box center [747, 310] width 295 height 27
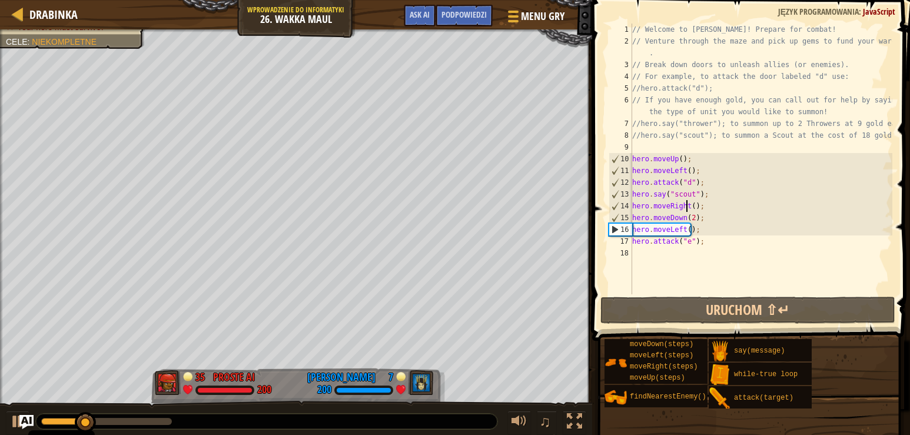
click at [687, 207] on div "// Welcome to [PERSON_NAME]! Prepare for combat! // Venture through the maze an…" at bounding box center [761, 171] width 262 height 294
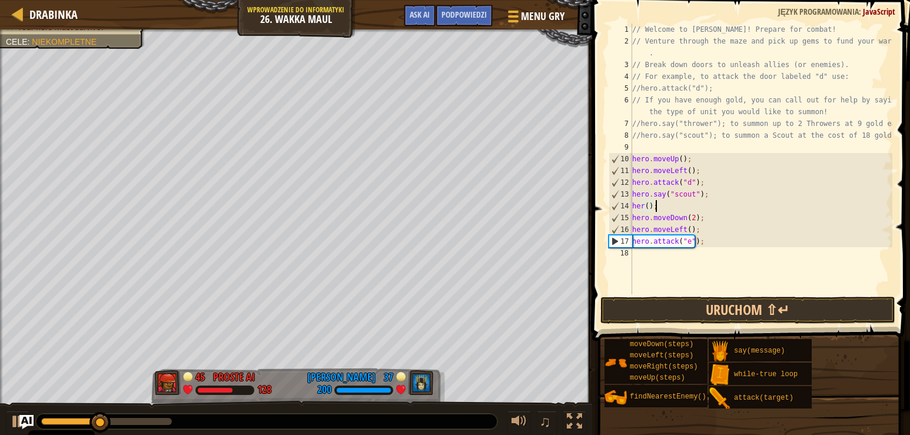
click at [666, 205] on div "// Welcome to [PERSON_NAME]! Prepare for combat! // Venture through the maze an…" at bounding box center [761, 171] width 262 height 294
type textarea "h"
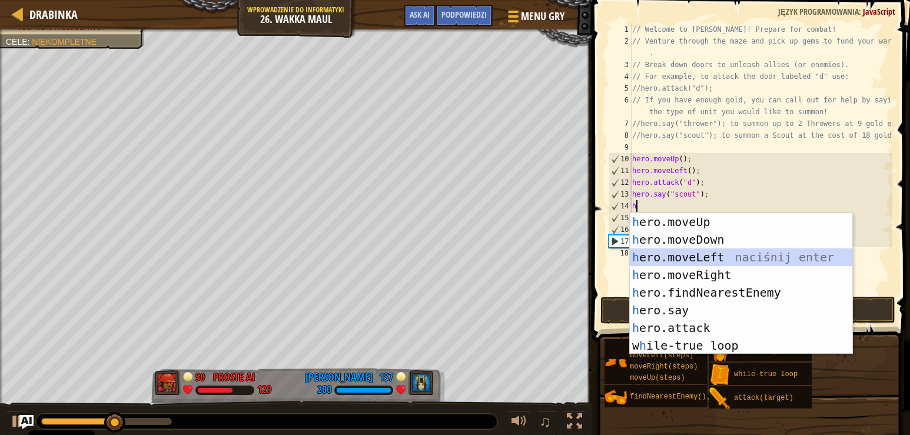
click at [733, 257] on div "h ero.moveUp naciśnij enter h ero.moveDown naciśnij enter h ero.moveLeft naciśn…" at bounding box center [741, 301] width 222 height 177
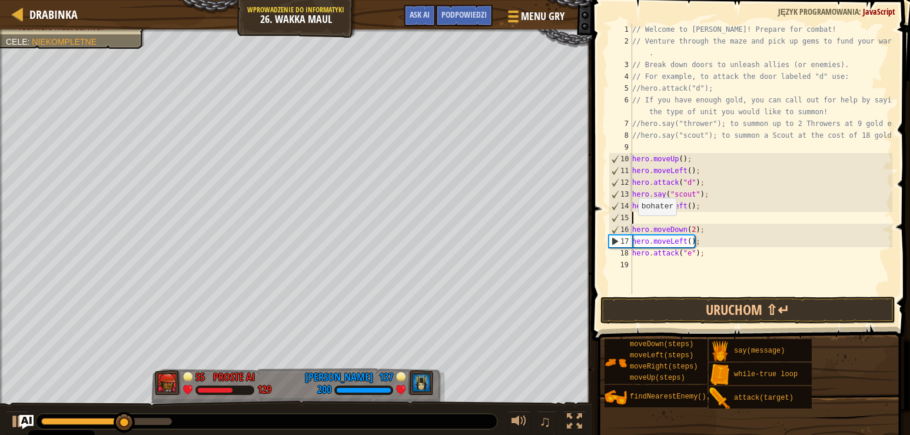
click at [632, 227] on div "// Welcome to [PERSON_NAME]! Prepare for combat! // Venture through the maze an…" at bounding box center [761, 171] width 262 height 294
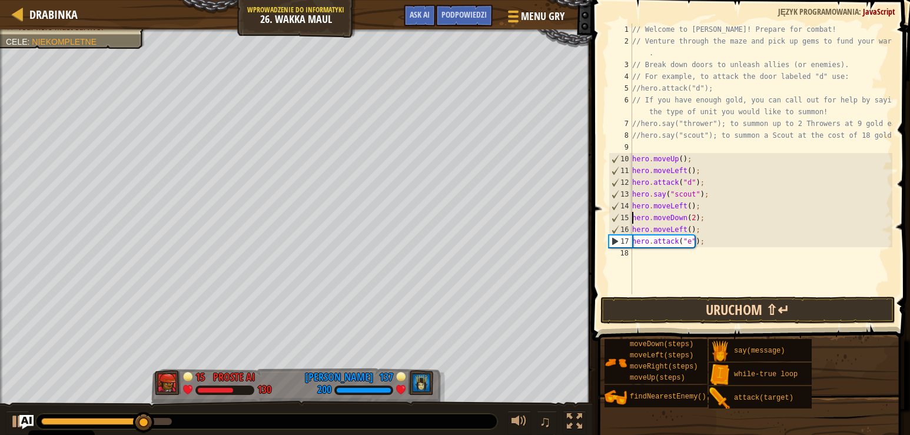
type textarea "hero.moveDown(2);"
click at [690, 311] on button "Uruchom ⇧↵" at bounding box center [747, 310] width 295 height 27
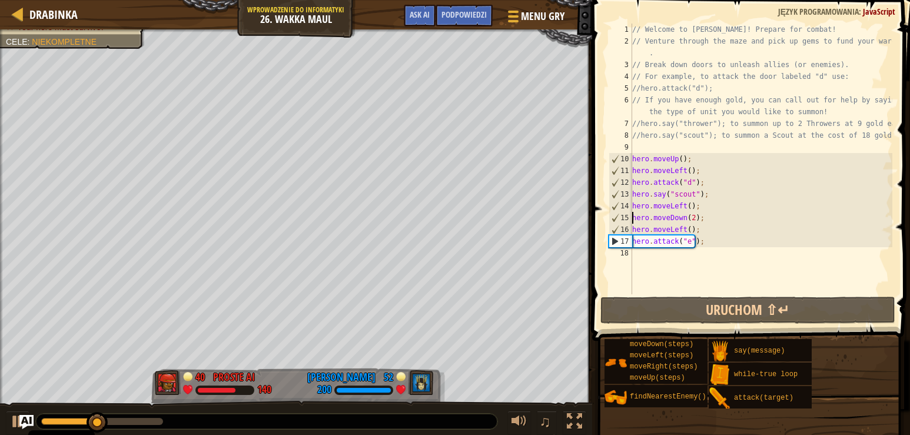
click at [635, 253] on div "// Welcome to [PERSON_NAME]! Prepare for combat! // Venture through the maze an…" at bounding box center [761, 171] width 262 height 294
type textarea "h"
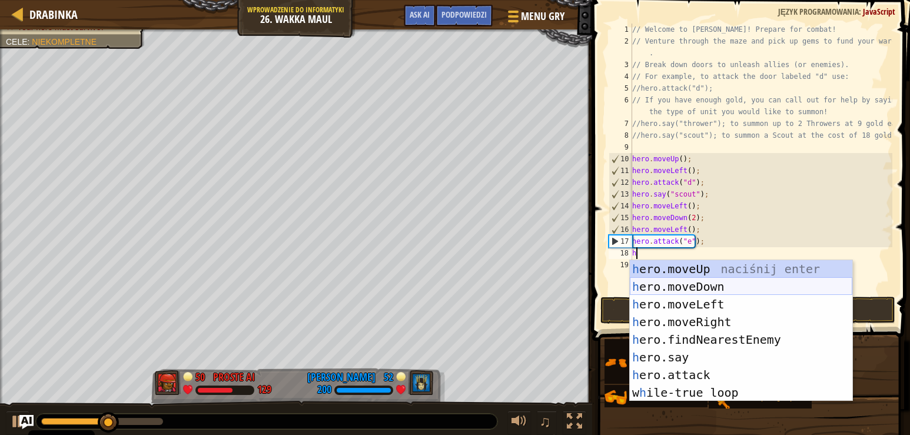
click at [706, 287] on div "h ero.moveUp naciśnij enter h ero.moveDown naciśnij enter h ero.moveLeft naciśn…" at bounding box center [741, 348] width 222 height 177
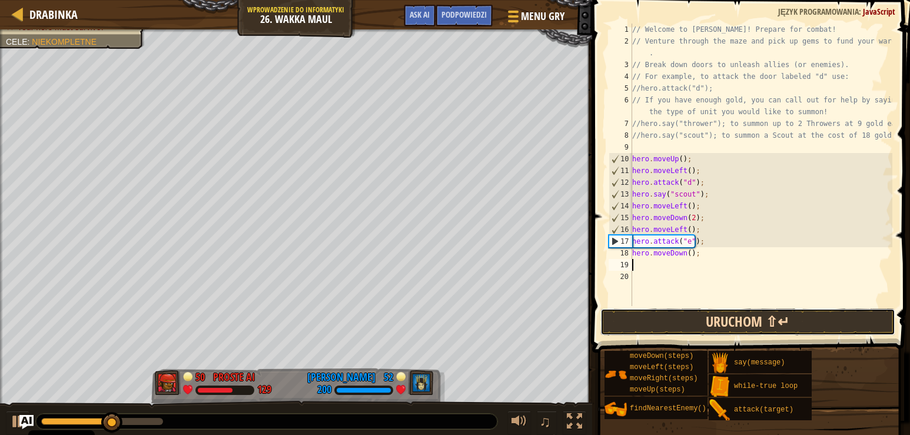
click at [698, 315] on button "Uruchom ⇧↵" at bounding box center [747, 321] width 295 height 27
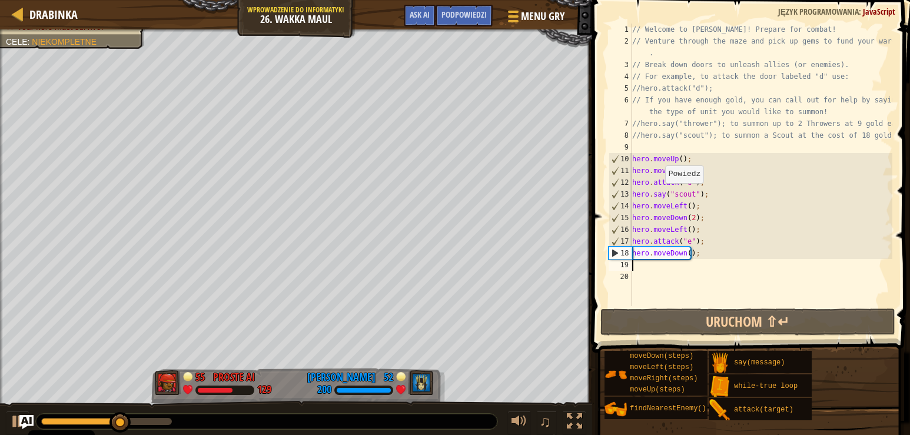
type textarea "h"
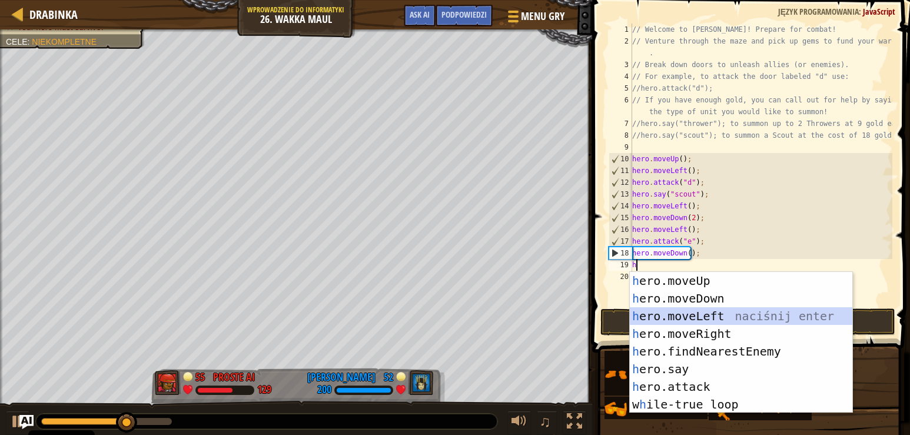
click at [730, 315] on div "h ero.moveUp naciśnij enter h ero.moveDown naciśnij enter h ero.moveLeft naciśn…" at bounding box center [741, 360] width 222 height 177
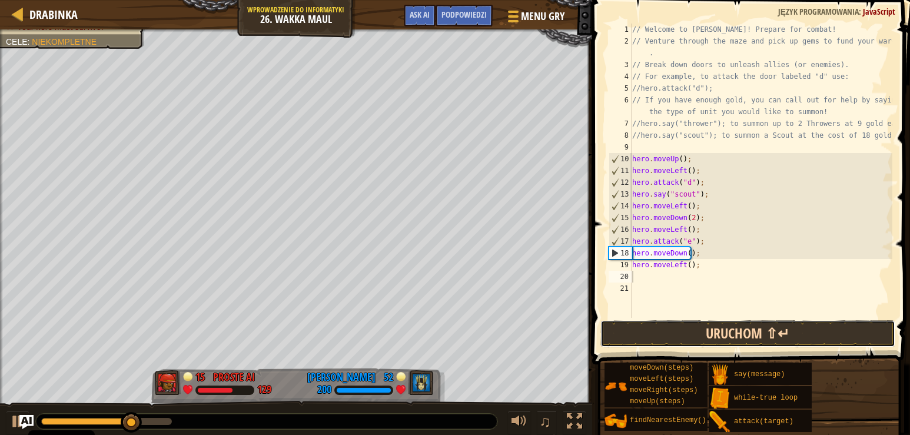
click at [730, 336] on button "Uruchom ⇧↵" at bounding box center [747, 333] width 295 height 27
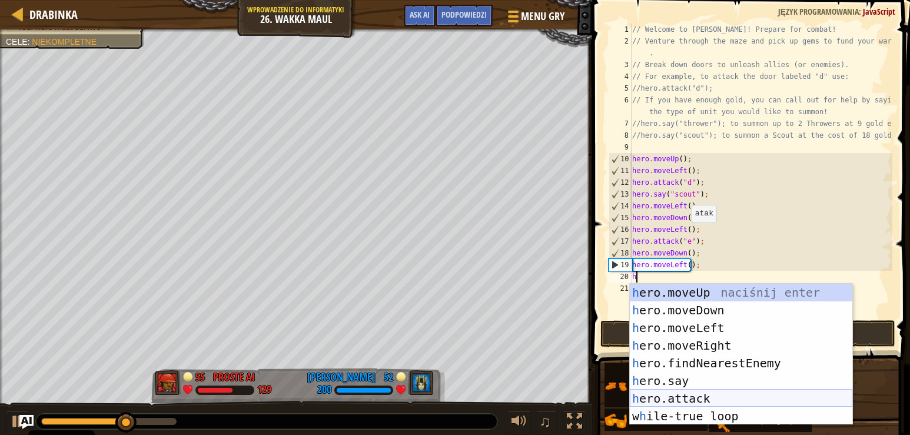
click at [694, 397] on div "h ero.moveUp naciśnij enter h ero.moveDown naciśnij enter h ero.moveLeft naciśn…" at bounding box center [741, 372] width 222 height 177
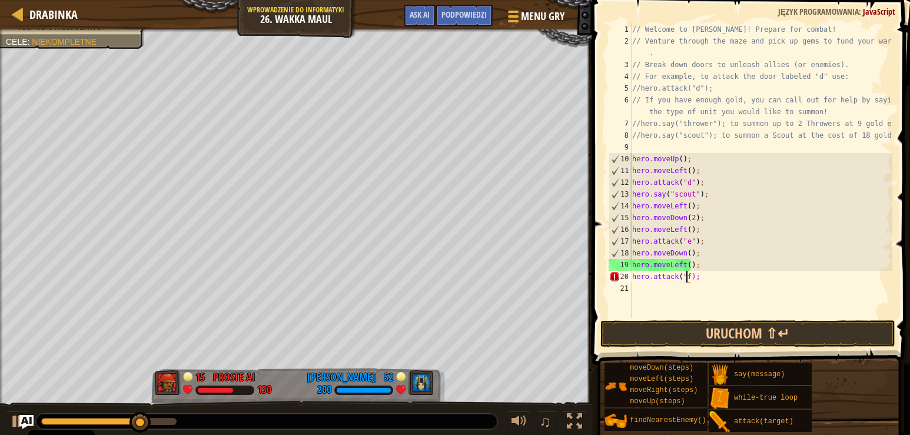
scroll to position [5, 5]
type textarea "hero.attack("f");"
click at [761, 338] on button "Uruchom ⇧↵" at bounding box center [747, 333] width 295 height 27
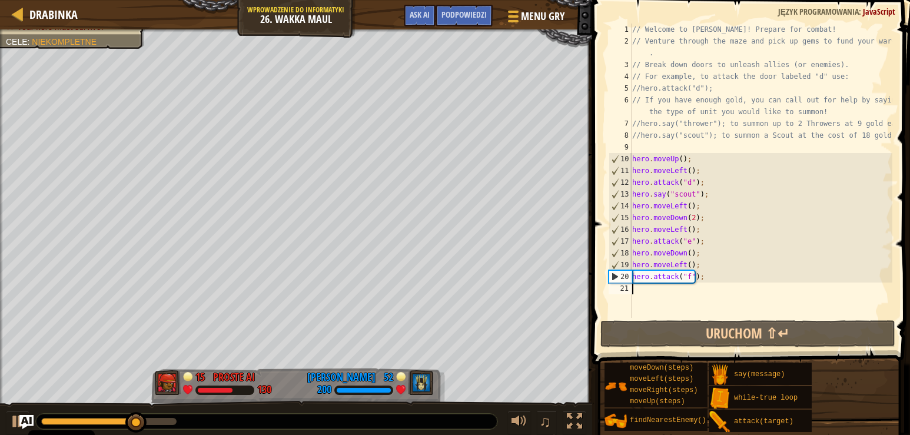
click at [642, 290] on div "// Welcome to [PERSON_NAME]! Prepare for combat! // Venture through the maze an…" at bounding box center [761, 183] width 262 height 318
type textarea "h"
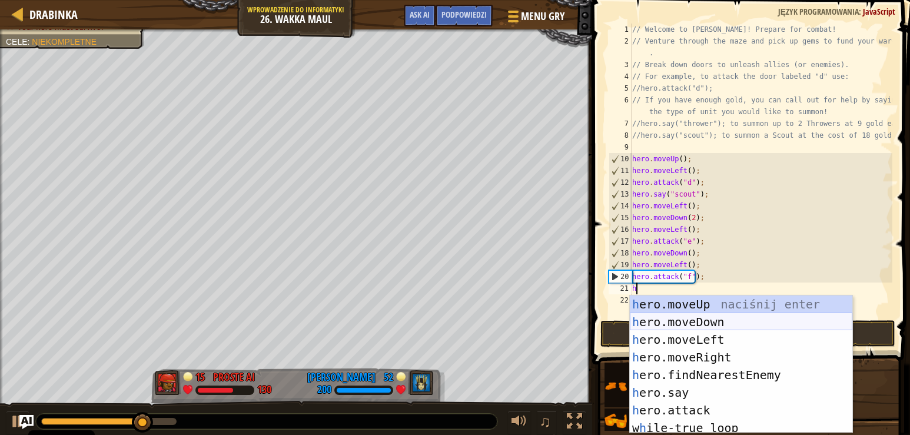
click at [682, 320] on div "h ero.moveUp naciśnij enter h ero.moveDown naciśnij enter h ero.moveLeft naciśn…" at bounding box center [741, 381] width 222 height 173
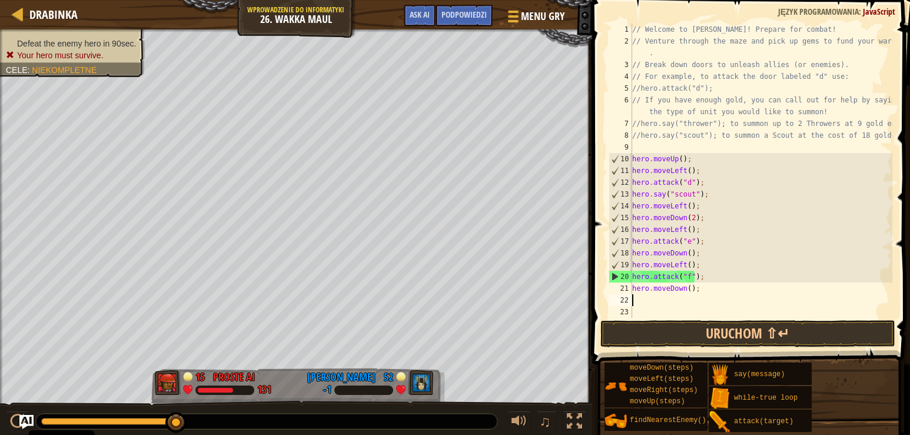
type textarea "h"
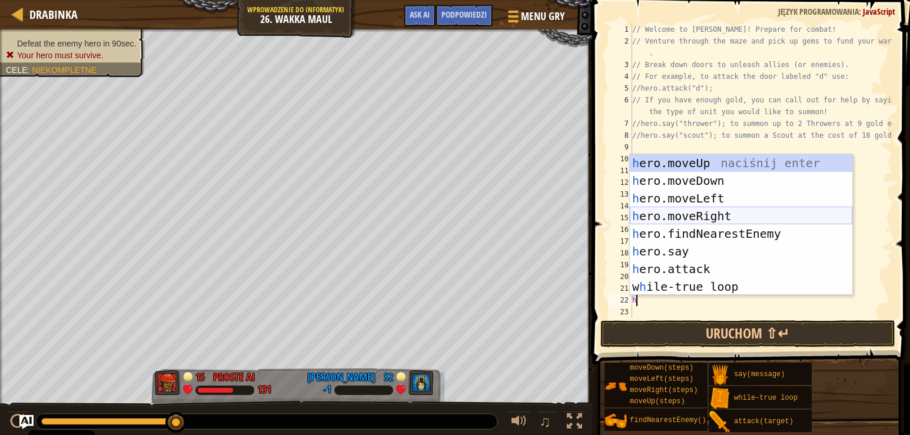
click at [739, 210] on div "h ero.moveUp naciśnij enter h ero.moveDown naciśnij enter h ero.moveLeft naciśn…" at bounding box center [741, 242] width 222 height 177
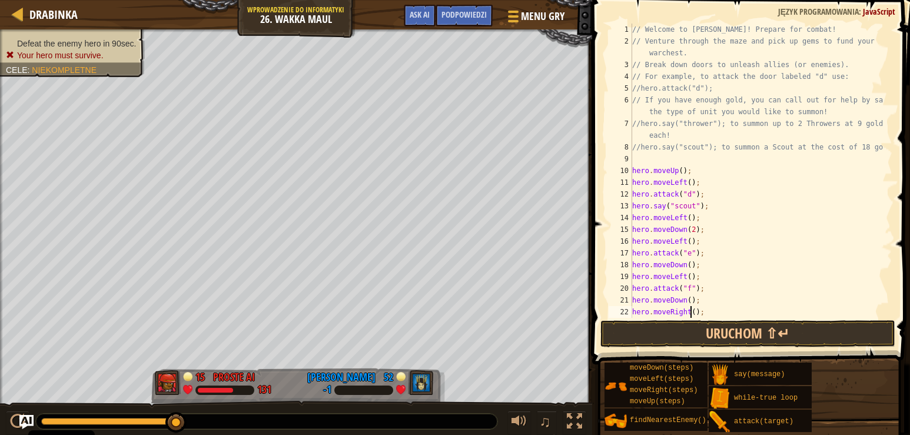
click at [690, 314] on div "// Welcome to [PERSON_NAME]! Prepare for combat! // Venture through the maze an…" at bounding box center [757, 183] width 254 height 318
type textarea "hero.moveRight(2);"
click at [694, 330] on button "Uruchom ⇧↵" at bounding box center [747, 333] width 295 height 27
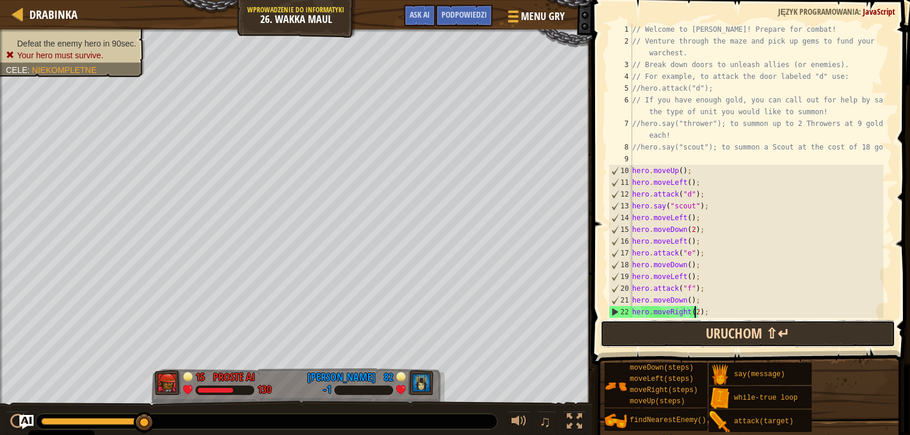
click at [719, 340] on button "Uruchom ⇧↵" at bounding box center [747, 333] width 295 height 27
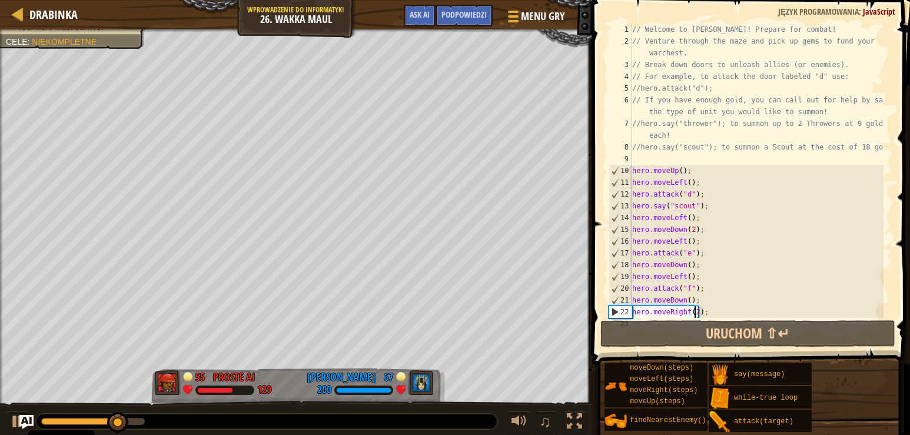
click at [714, 311] on div "// Welcome to [PERSON_NAME]! Prepare for combat! // Venture through the maze an…" at bounding box center [757, 183] width 254 height 318
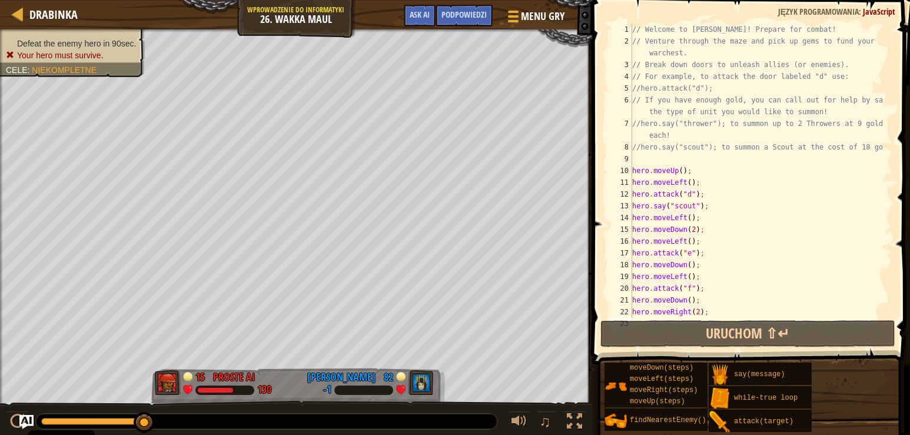
type textarea "h"
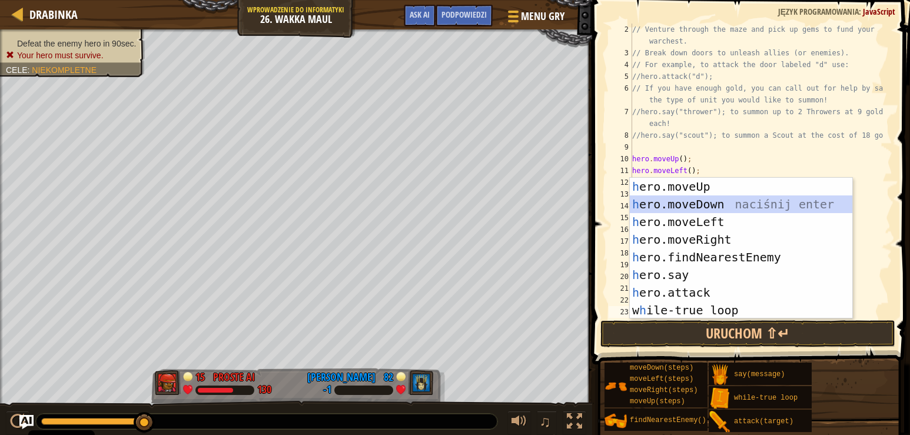
click at [722, 200] on div "h ero.moveUp naciśnij enter h ero.moveDown naciśnij enter h ero.moveLeft naciśn…" at bounding box center [741, 266] width 222 height 177
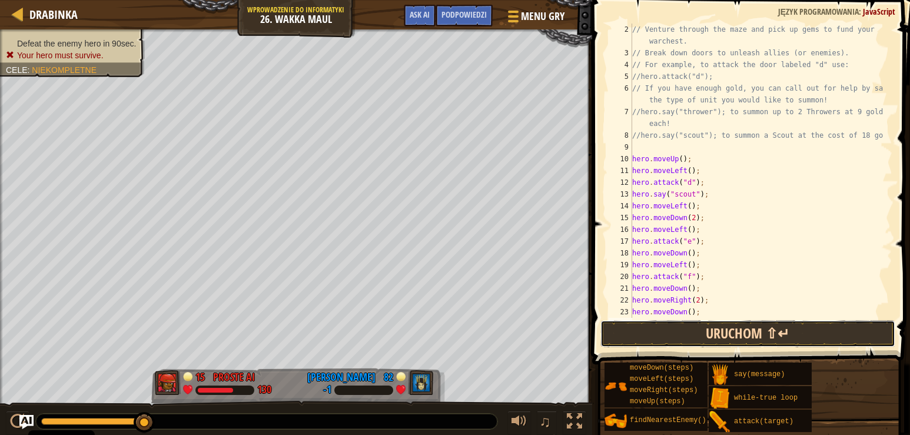
click at [699, 328] on button "Uruchom ⇧↵" at bounding box center [747, 333] width 295 height 27
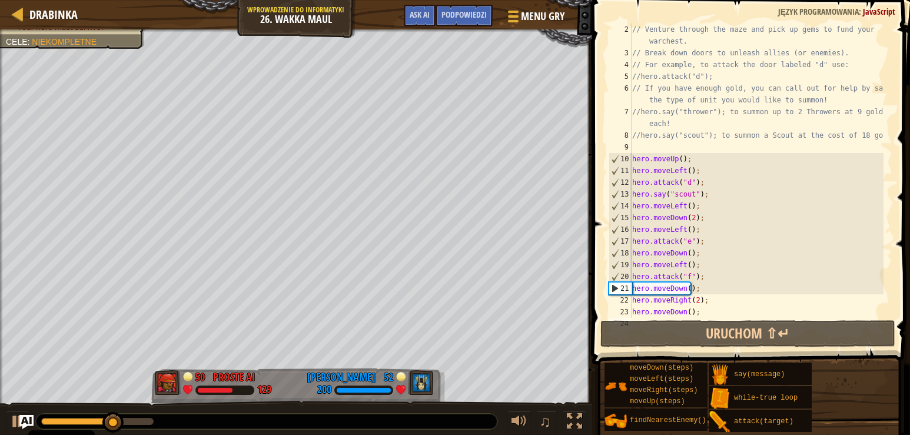
click at [715, 313] on div "// Venture through the maze and pick up gems to fund your warchest. // Break do…" at bounding box center [757, 189] width 254 height 330
type textarea "hero.moveDown();"
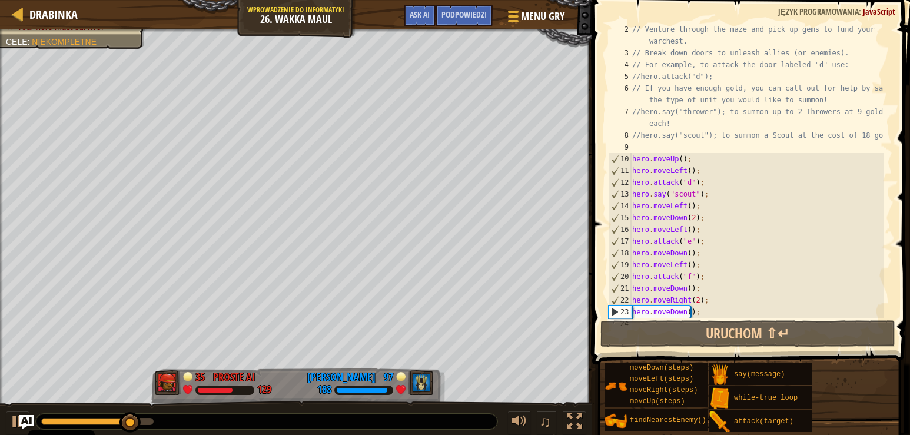
click at [697, 311] on div "// Venture through the maze and pick up gems to fund your warchest. // Break do…" at bounding box center [757, 189] width 254 height 330
type textarea "hero.moveDown();"
click at [702, 311] on div "// Venture through the maze and pick up gems to fund your warchest. // Break do…" at bounding box center [757, 189] width 254 height 330
type textarea "hero.moveDown();"
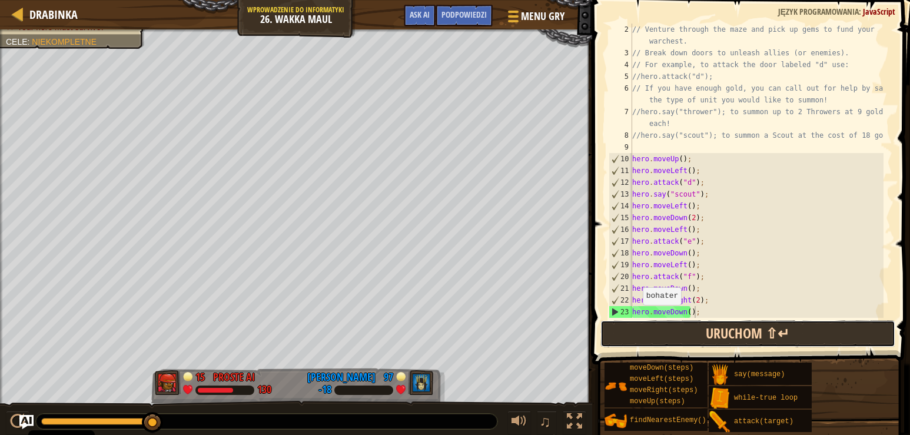
click at [632, 321] on button "Uruchom ⇧↵" at bounding box center [747, 333] width 295 height 27
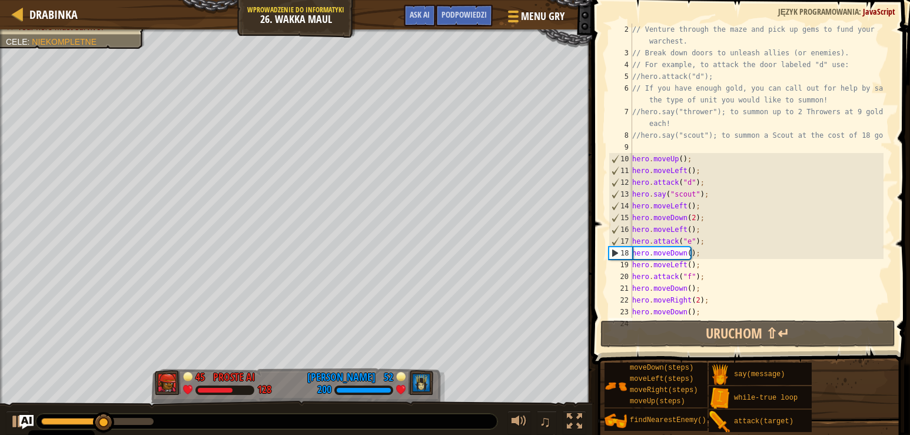
click at [697, 313] on div "// Venture through the maze and pick up gems to fund your warchest. // Break do…" at bounding box center [757, 189] width 254 height 330
type textarea "hero.moveDown();"
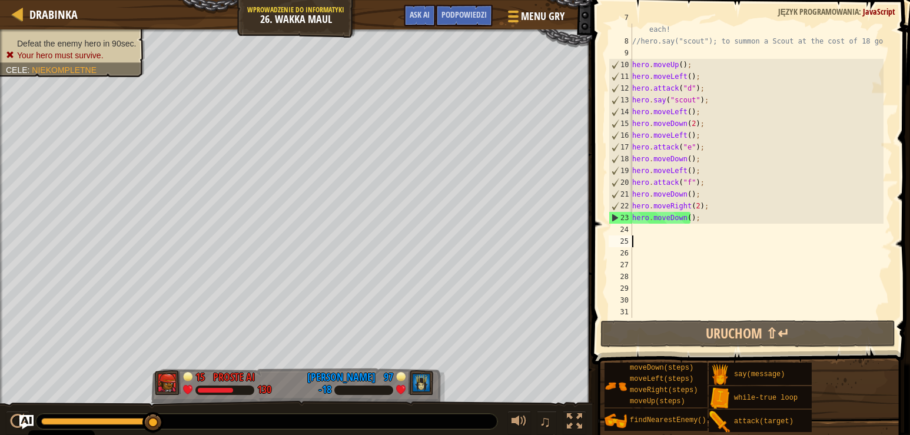
scroll to position [106, 0]
click at [641, 311] on div "//hero.say("thrower"); to summon up to 2 Throwers at 9 gold each! //hero.say("s…" at bounding box center [757, 177] width 254 height 330
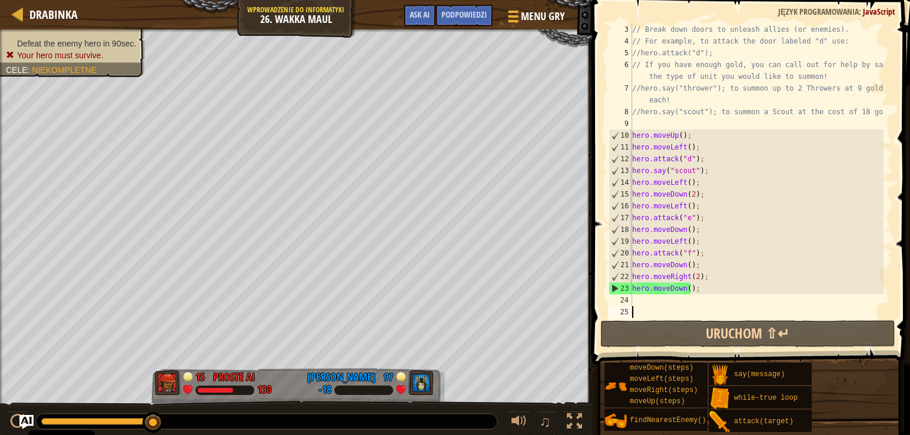
scroll to position [24, 0]
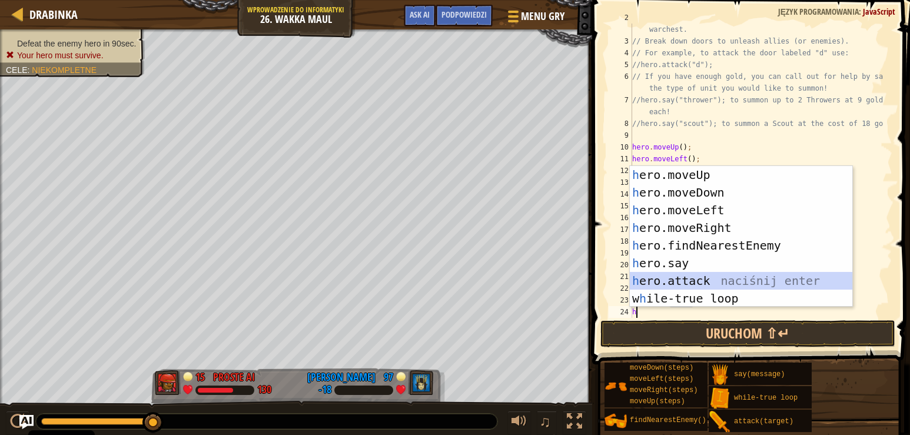
click at [718, 274] on div "h ero.moveUp naciśnij enter h ero.moveDown naciśnij enter h ero.moveLeft naciśn…" at bounding box center [741, 254] width 222 height 177
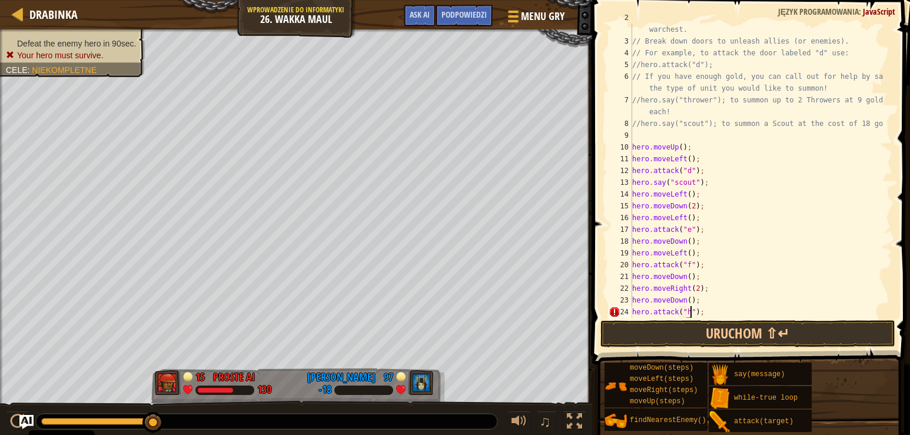
scroll to position [5, 5]
type textarea "hero.attack("h");"
click at [817, 333] on button "Uruchom ⇧↵" at bounding box center [747, 333] width 295 height 27
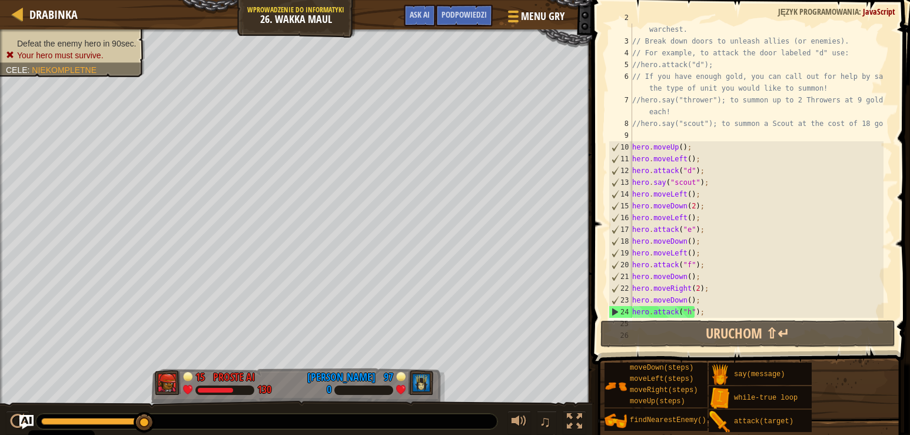
scroll to position [35, 0]
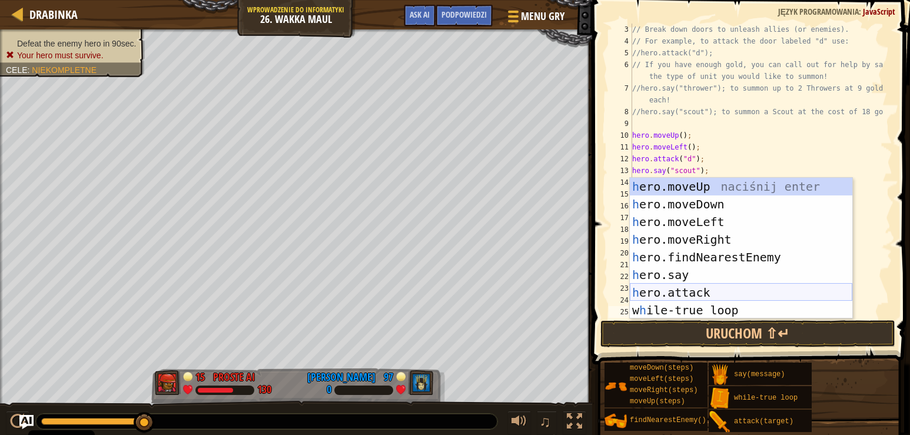
click at [735, 289] on div "h ero.moveUp naciśnij enter h ero.moveDown naciśnij enter h ero.moveLeft naciśn…" at bounding box center [741, 266] width 222 height 177
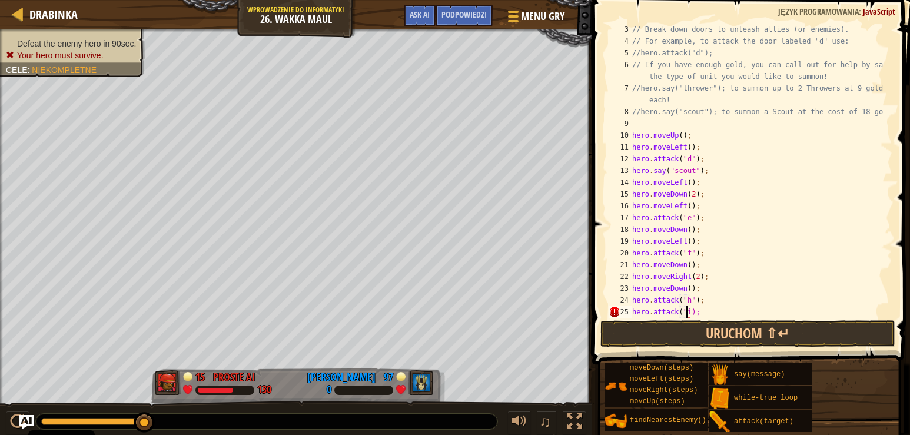
scroll to position [5, 5]
type textarea "hero.attack("i");"
click at [731, 328] on button "Uruchom ⇧↵" at bounding box center [747, 333] width 295 height 27
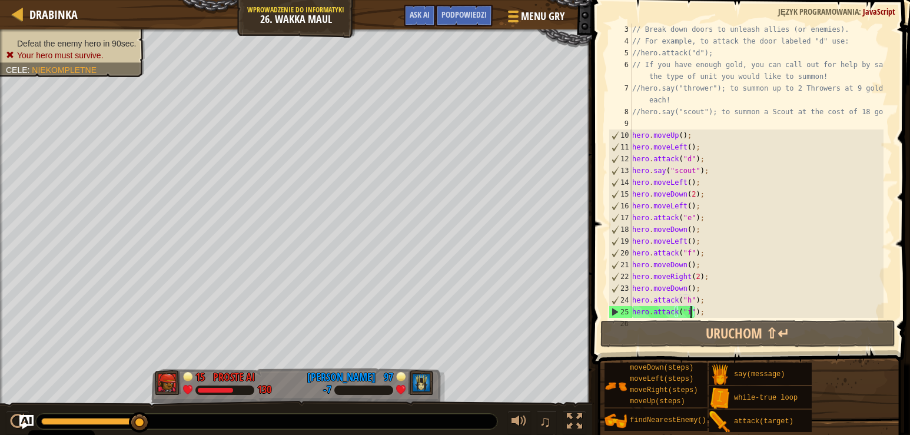
click at [719, 310] on div "// Break down doors to unleash allies (or enemies). // For example, to attack t…" at bounding box center [757, 183] width 254 height 318
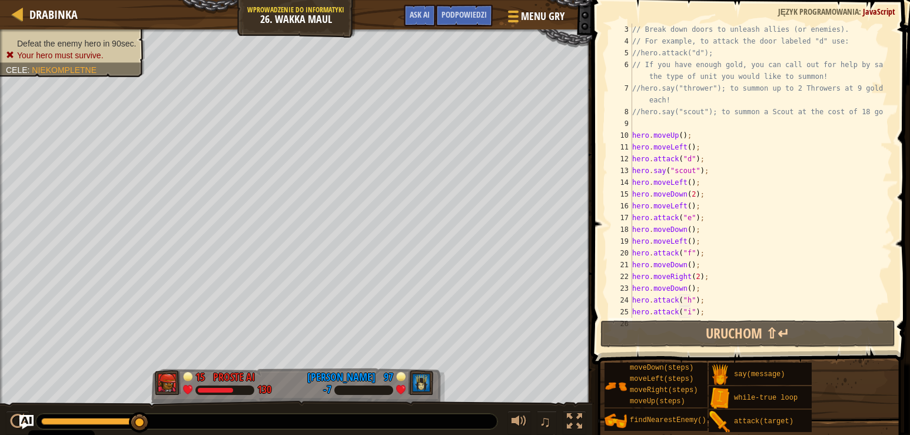
type textarea "h"
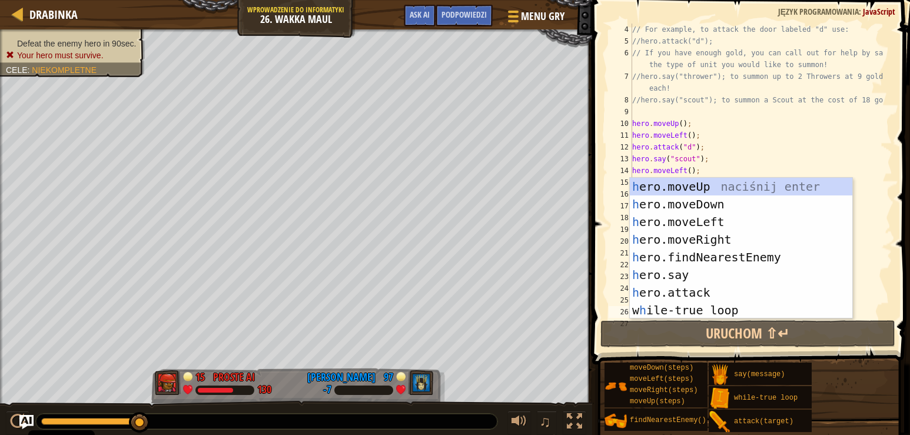
scroll to position [47, 0]
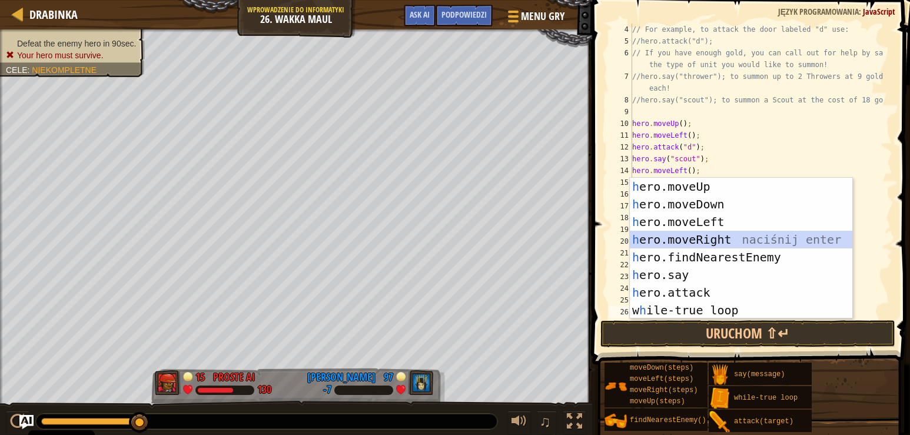
click at [714, 237] on div "h ero.moveUp naciśnij enter h ero.moveDown naciśnij enter h ero.moveLeft naciśn…" at bounding box center [741, 266] width 222 height 177
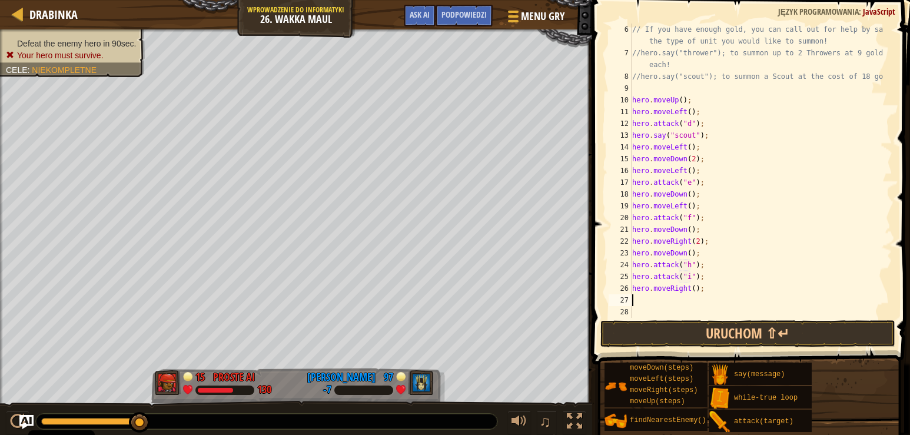
scroll to position [71, 0]
click at [691, 286] on div "// If you have enough gold, you can call out for help by saying the type of uni…" at bounding box center [757, 189] width 254 height 330
type textarea "hero.moveRight(2);"
click at [649, 313] on div "// If you have enough gold, you can call out for help by saying the type of uni…" at bounding box center [757, 189] width 254 height 330
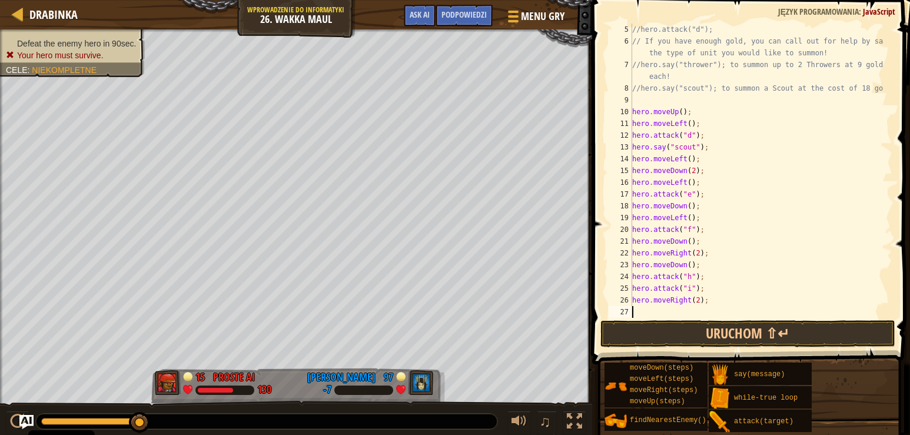
scroll to position [59, 0]
click at [676, 330] on button "Uruchom ⇧↵" at bounding box center [747, 333] width 295 height 27
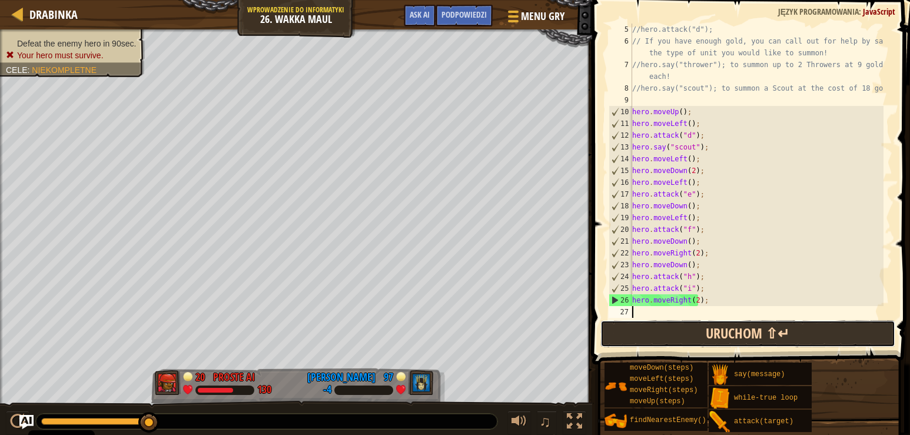
click at [657, 328] on button "Uruchom ⇧↵" at bounding box center [747, 333] width 295 height 27
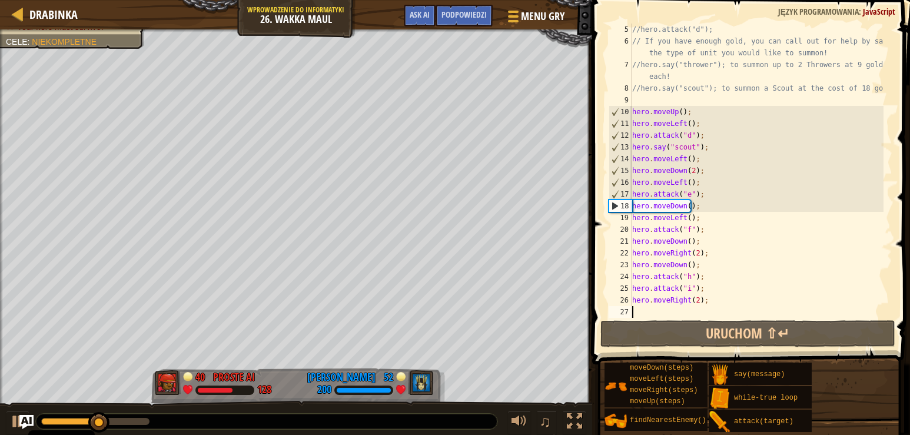
type textarea "h"
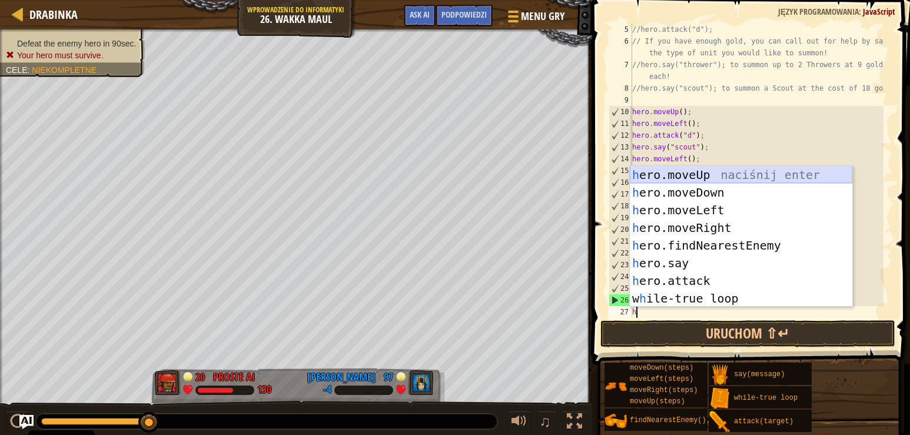
click at [724, 169] on div "h ero.moveUp naciśnij enter h ero.moveDown naciśnij enter h ero.moveLeft naciśn…" at bounding box center [741, 254] width 222 height 177
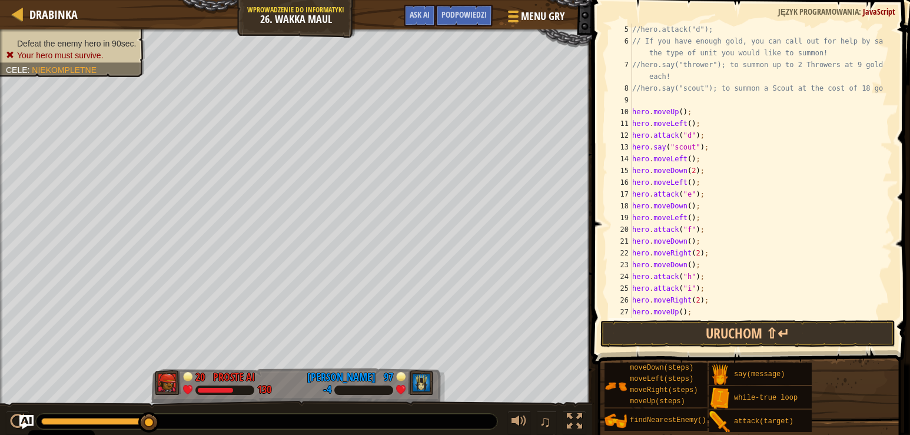
click at [678, 311] on div "//hero.attack("d"); // If you have enough gold, you can call out for help by sa…" at bounding box center [757, 183] width 254 height 318
click at [698, 334] on button "Uruchom ⇧↵" at bounding box center [747, 333] width 295 height 27
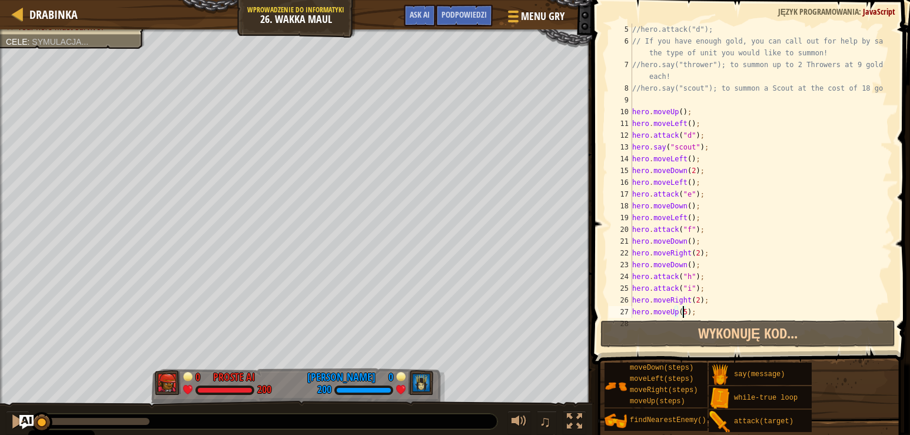
click at [697, 313] on div "//hero.attack("d"); // If you have enough gold, you can call out for help by sa…" at bounding box center [757, 183] width 254 height 318
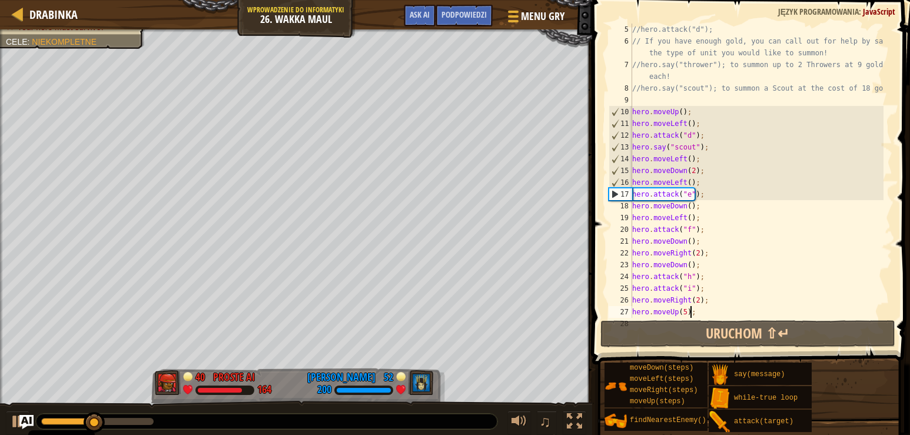
scroll to position [82, 0]
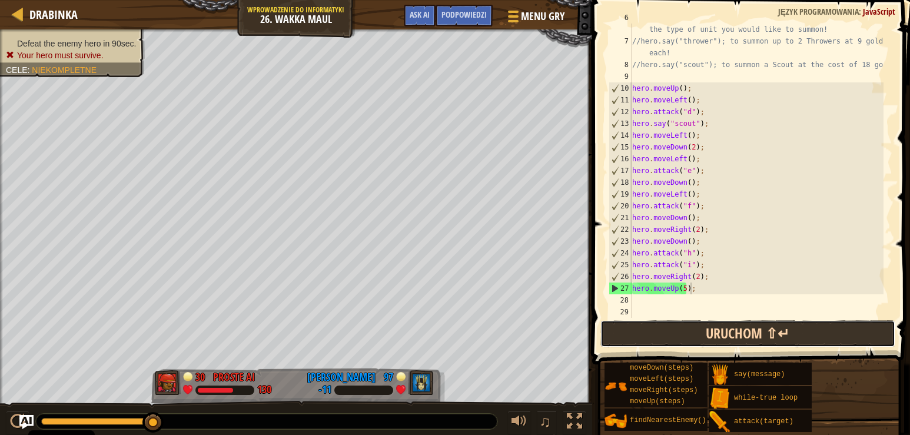
click at [623, 334] on button "Uruchom ⇧↵" at bounding box center [747, 333] width 295 height 27
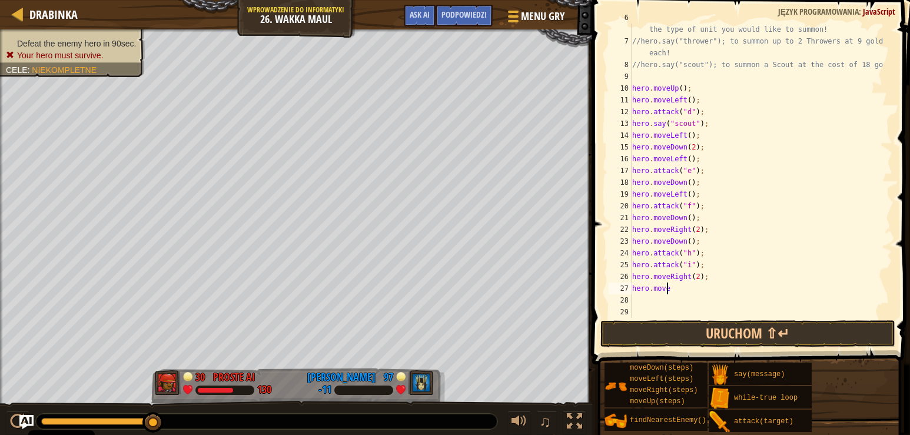
scroll to position [5, 1]
type textarea "h"
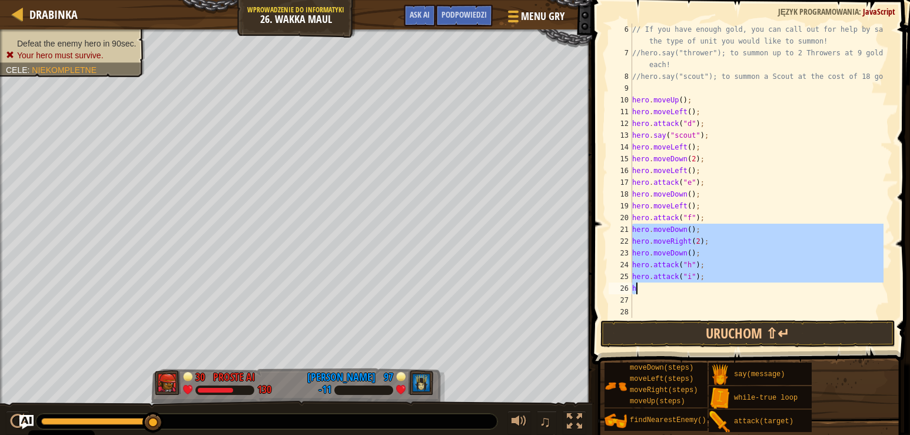
drag, startPoint x: 633, startPoint y: 231, endPoint x: 716, endPoint y: 293, distance: 104.3
click at [716, 293] on div "// If you have enough gold, you can call out for help by saying the type of uni…" at bounding box center [757, 189] width 254 height 330
type textarea "hero.attack("i"); h"
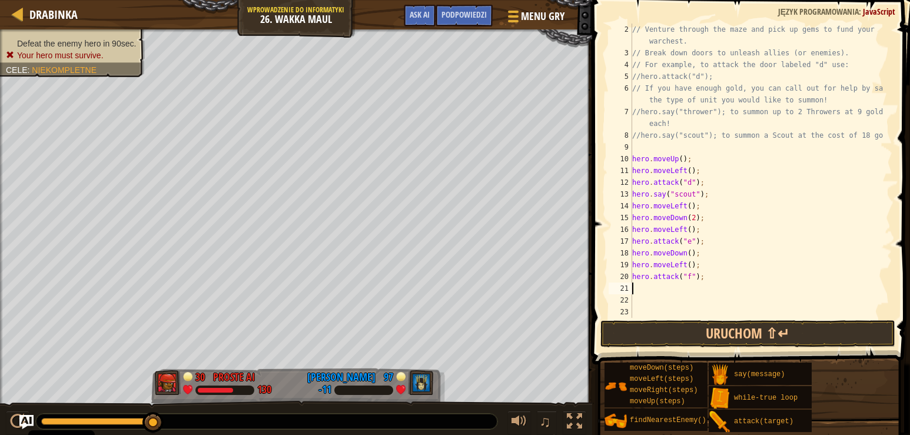
type textarea "hero.attack("f");"
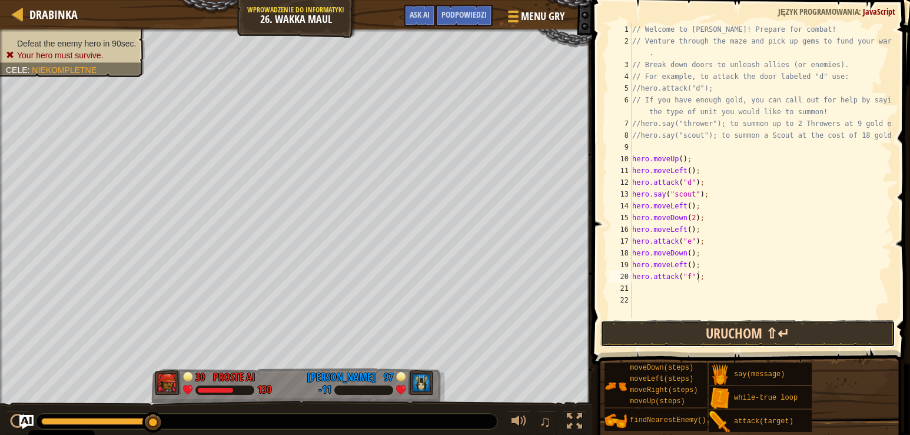
click at [720, 334] on button "Uruchom ⇧↵" at bounding box center [747, 333] width 295 height 27
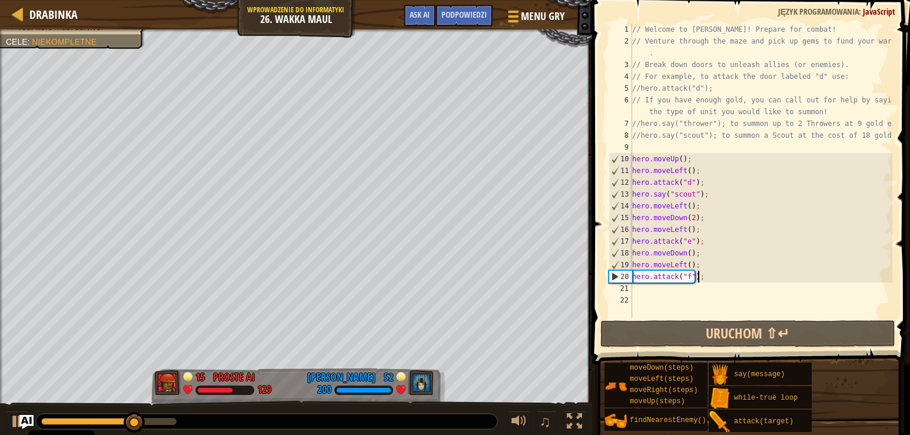
click at [653, 290] on div "// Welcome to [PERSON_NAME]! Prepare for combat! // Venture through the maze an…" at bounding box center [761, 183] width 262 height 318
type textarea "h"
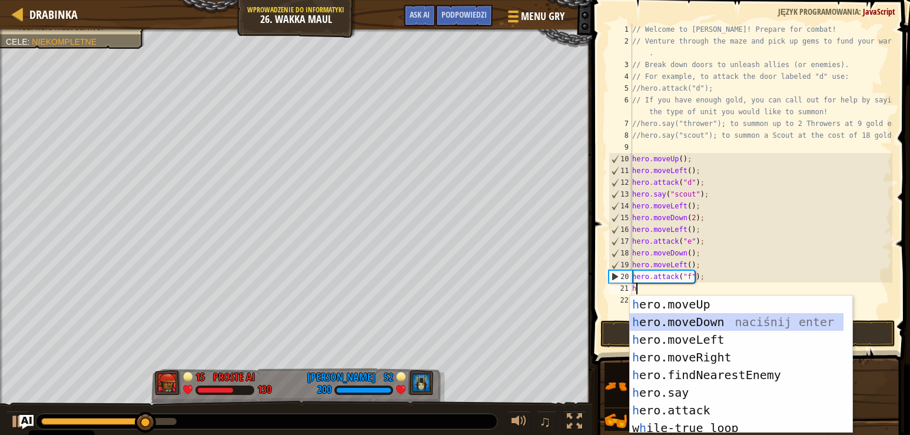
click at [719, 318] on div "h ero.moveUp naciśnij enter h ero.moveDown naciśnij enter h ero.moveLeft naciśn…" at bounding box center [737, 381] width 214 height 173
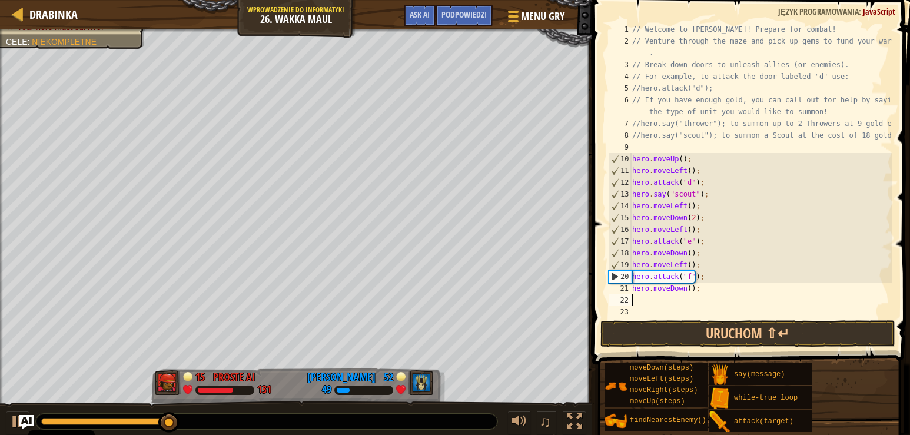
type textarea "h"
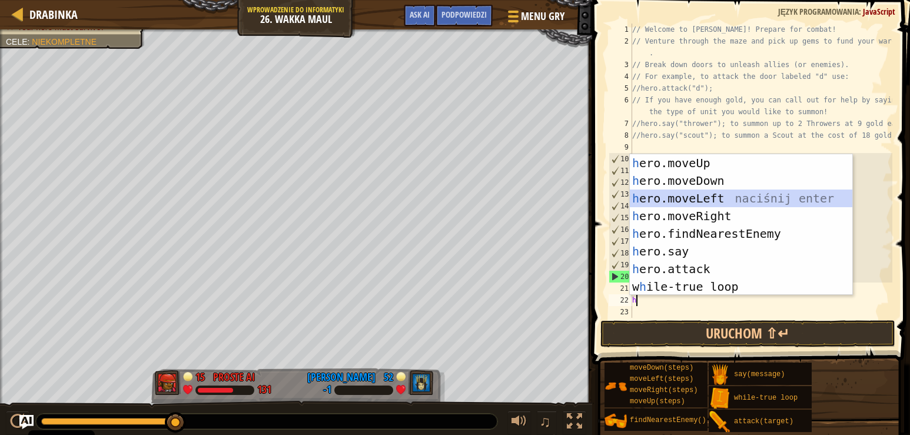
click at [696, 201] on div "h ero.moveUp naciśnij enter h ero.moveDown naciśnij enter h ero.moveLeft naciśn…" at bounding box center [741, 242] width 222 height 177
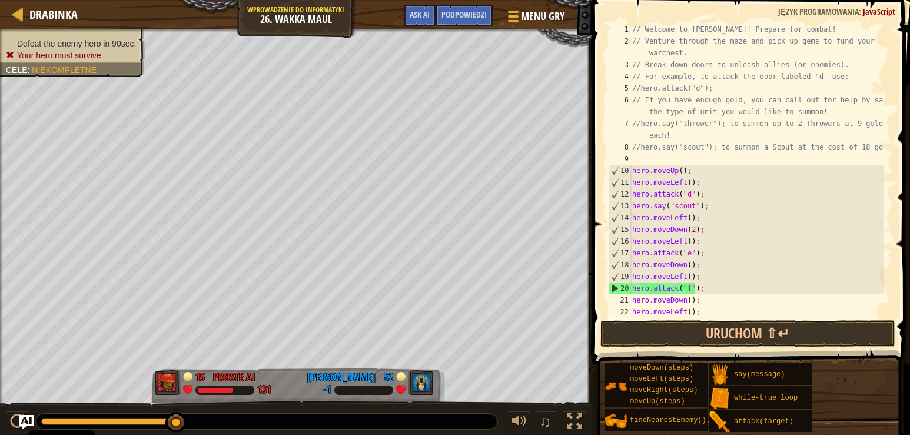
scroll to position [0, 0]
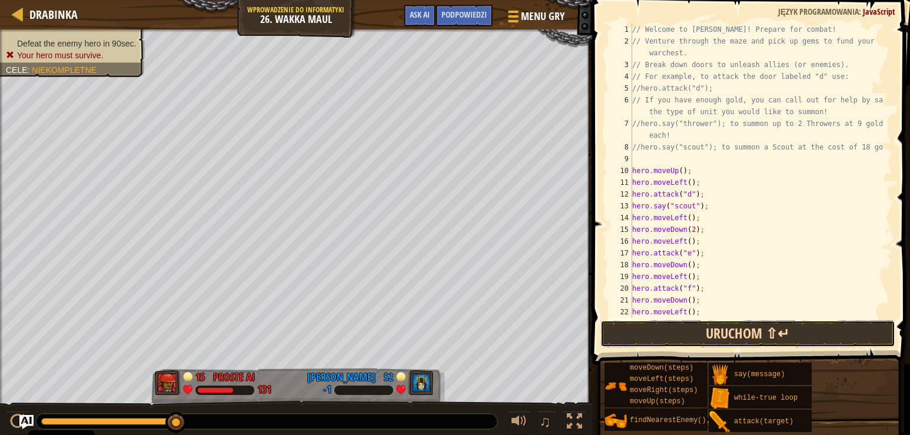
click at [720, 332] on button "Uruchom ⇧↵" at bounding box center [747, 333] width 295 height 27
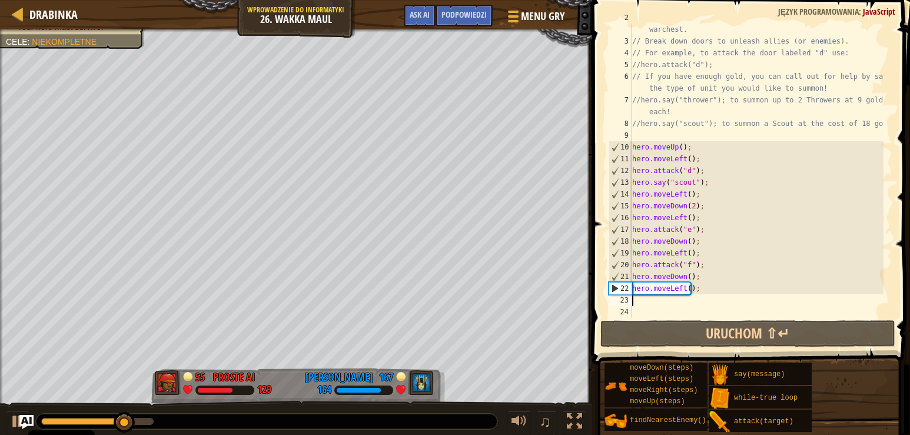
scroll to position [24, 0]
type textarea "h"
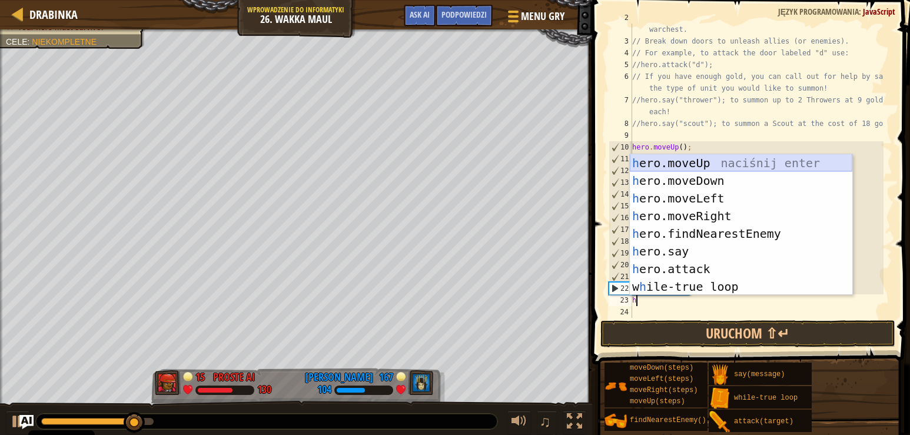
click at [711, 164] on div "h ero.moveUp naciśnij enter h ero.moveDown naciśnij enter h ero.moveLeft naciśn…" at bounding box center [741, 242] width 222 height 177
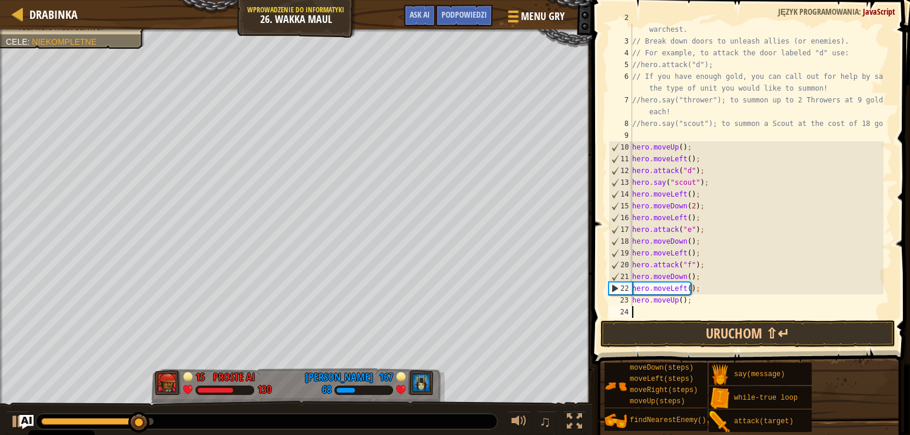
click at [677, 300] on div "// Venture through the maze and pick up gems to fund your warchest. // Break do…" at bounding box center [757, 177] width 254 height 330
type textarea "hero.moveUp(3);"
click at [735, 338] on button "Uruchom ⇧↵" at bounding box center [747, 333] width 295 height 27
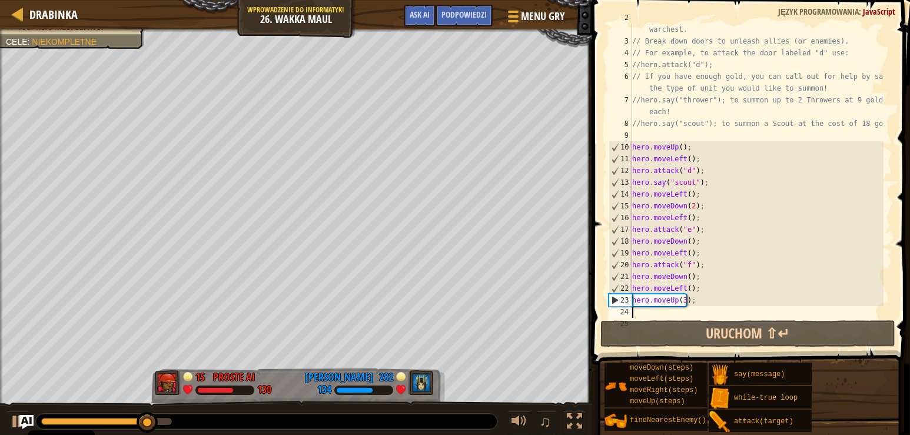
click at [642, 314] on div "// Venture through the maze and pick up gems to fund your warchest. // Break do…" at bounding box center [757, 177] width 254 height 330
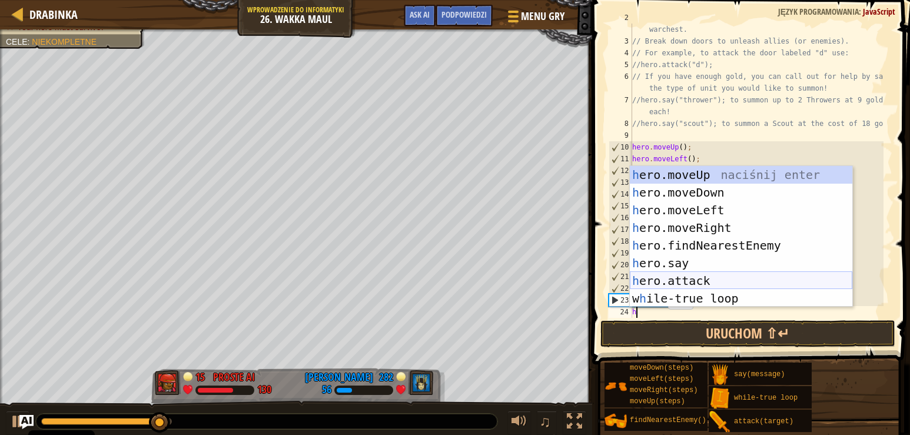
click at [706, 275] on div "h ero.moveUp naciśnij enter h ero.moveDown naciśnij enter h ero.moveLeft naciśn…" at bounding box center [741, 254] width 222 height 177
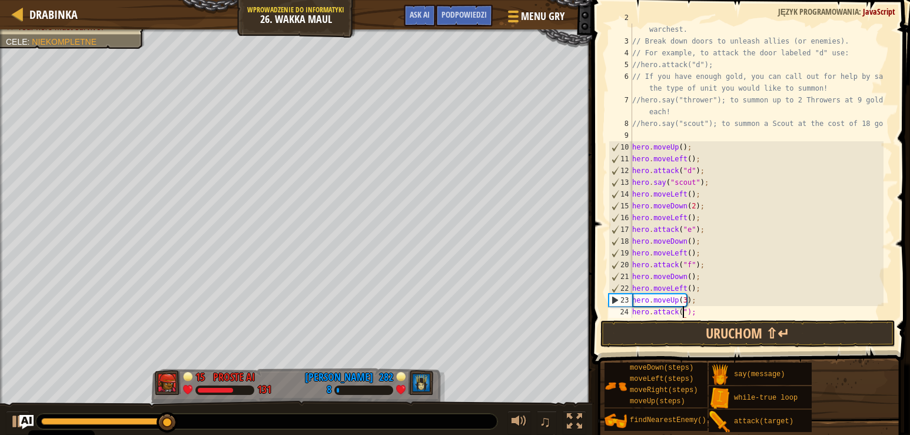
scroll to position [5, 4]
type textarea "hero.attack("b");"
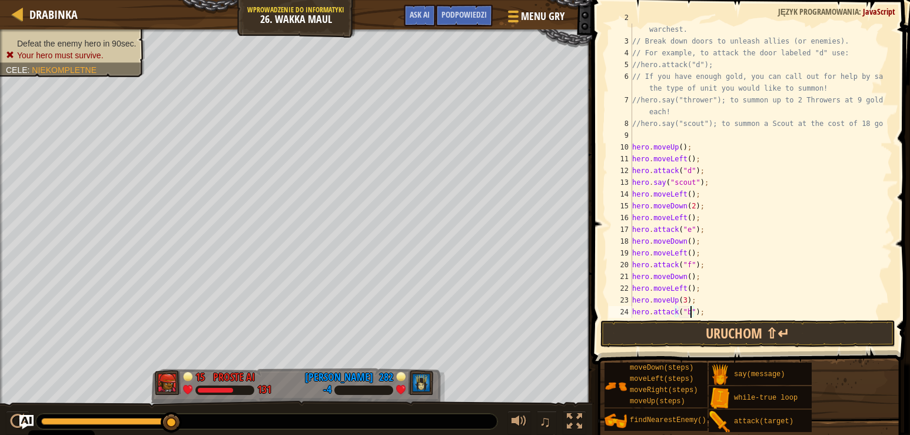
scroll to position [35, 0]
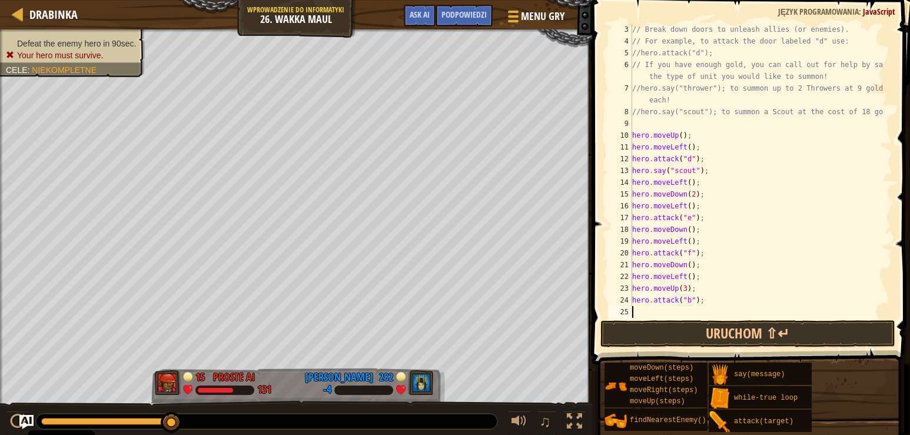
click at [643, 310] on div "// Break down doors to unleash allies (or enemies). // For example, to attack t…" at bounding box center [757, 183] width 254 height 318
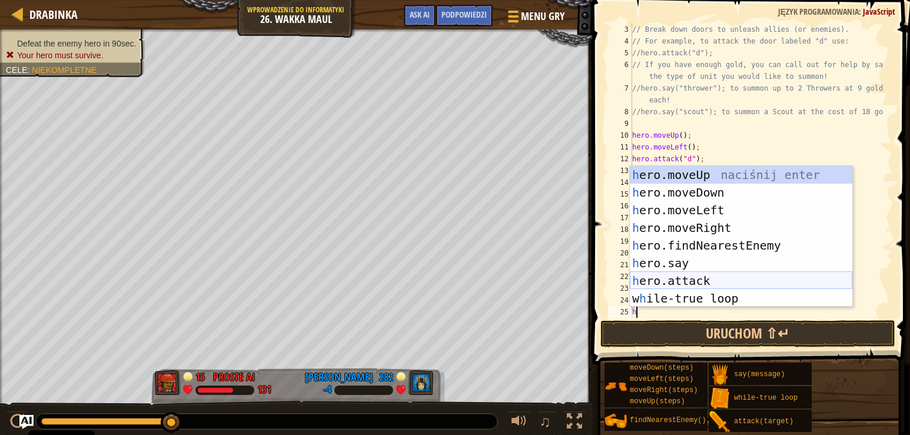
click at [721, 280] on div "h ero.moveUp naciśnij enter h ero.moveDown naciśnij enter h ero.moveLeft naciśn…" at bounding box center [741, 254] width 222 height 177
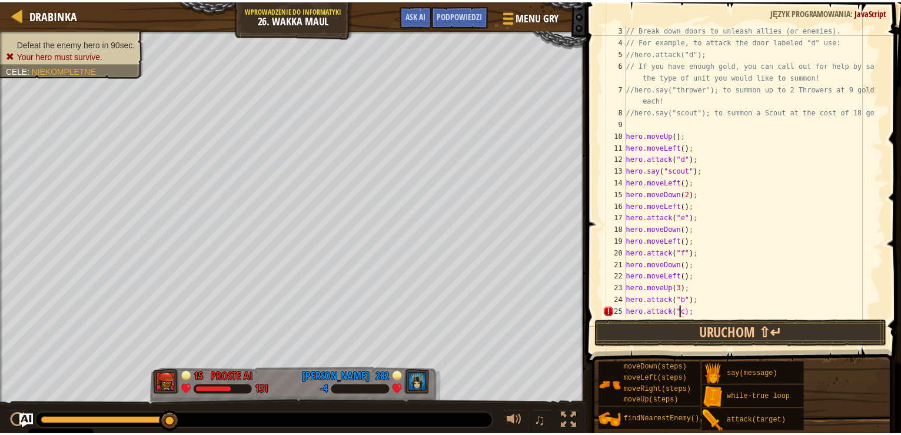
scroll to position [5, 5]
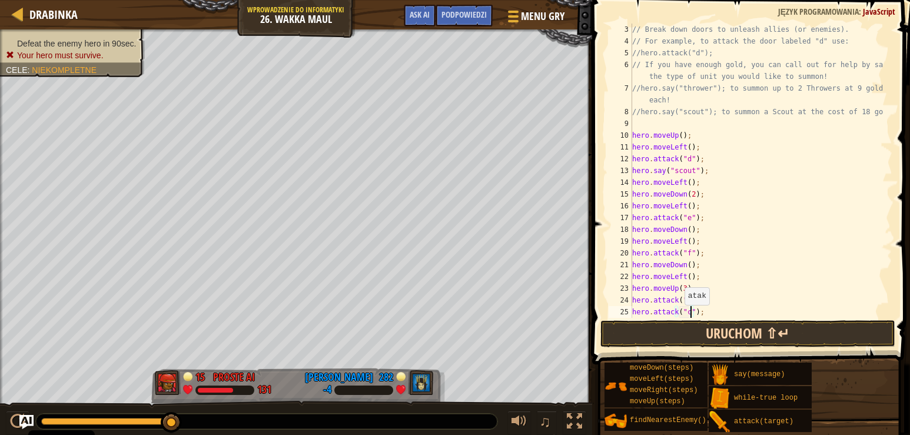
type textarea "hero.attack("c");"
click at [681, 331] on button "Uruchom ⇧↵" at bounding box center [747, 333] width 295 height 27
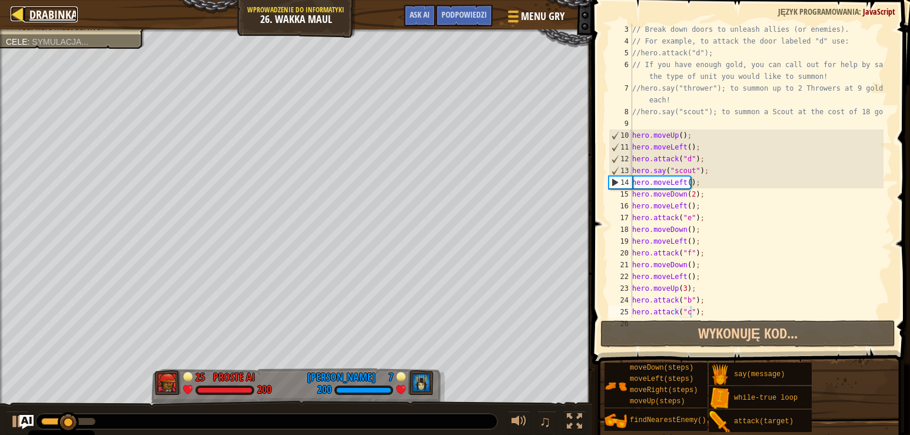
click at [19, 12] on div at bounding box center [18, 13] width 15 height 15
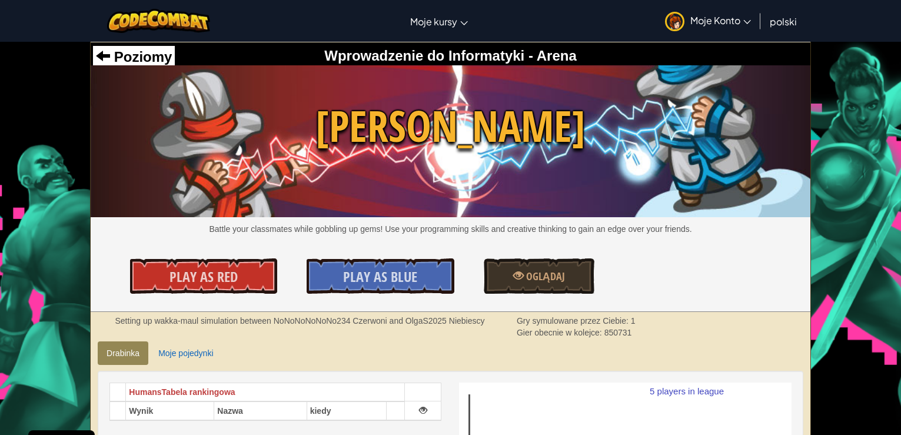
click at [748, 22] on icon at bounding box center [747, 22] width 8 height 4
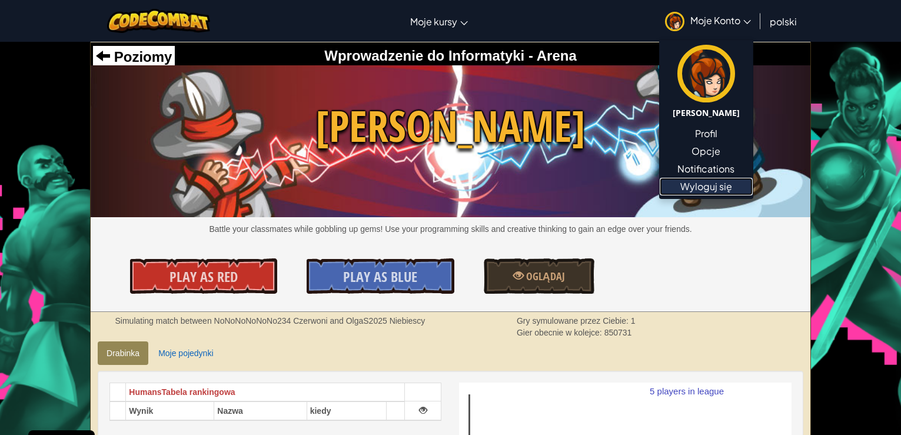
click at [714, 183] on link "Wyloguj się" at bounding box center [706, 187] width 93 height 18
